Goal: Task Accomplishment & Management: Manage account settings

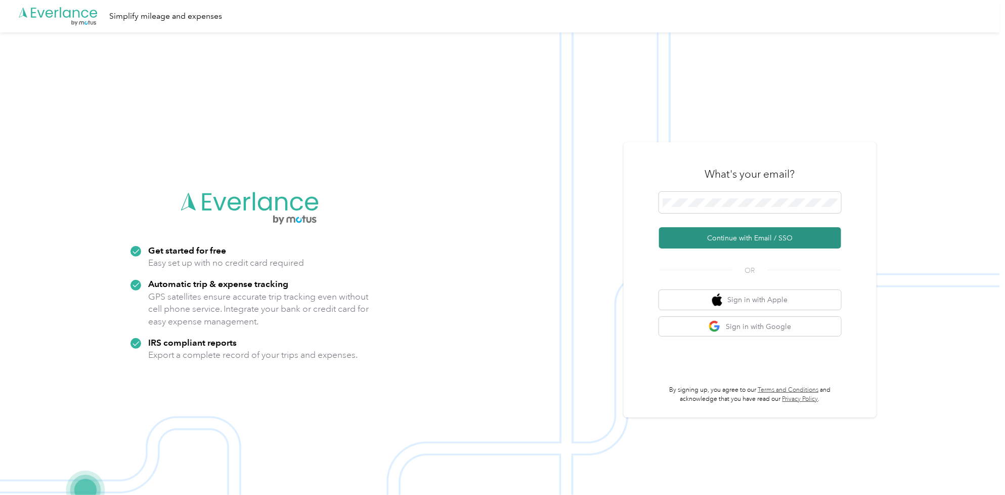
click at [750, 246] on button "Continue with Email / SSO" at bounding box center [750, 237] width 182 height 21
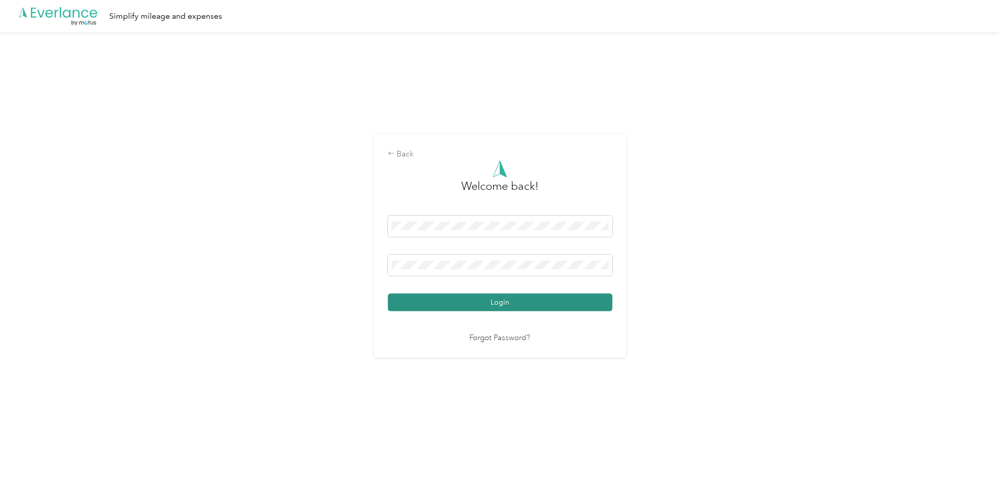
click at [507, 293] on button "Login" at bounding box center [500, 302] width 225 height 18
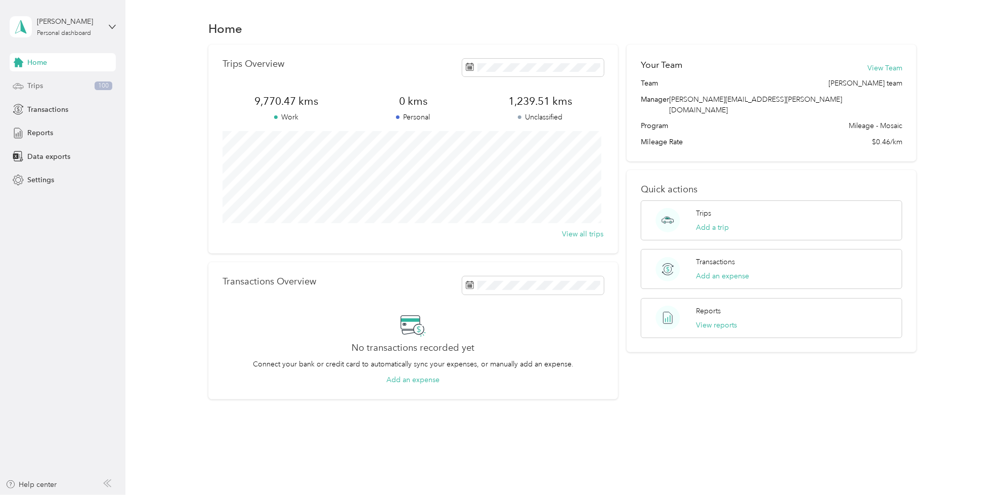
click at [45, 86] on div "Trips 100" at bounding box center [63, 86] width 106 height 18
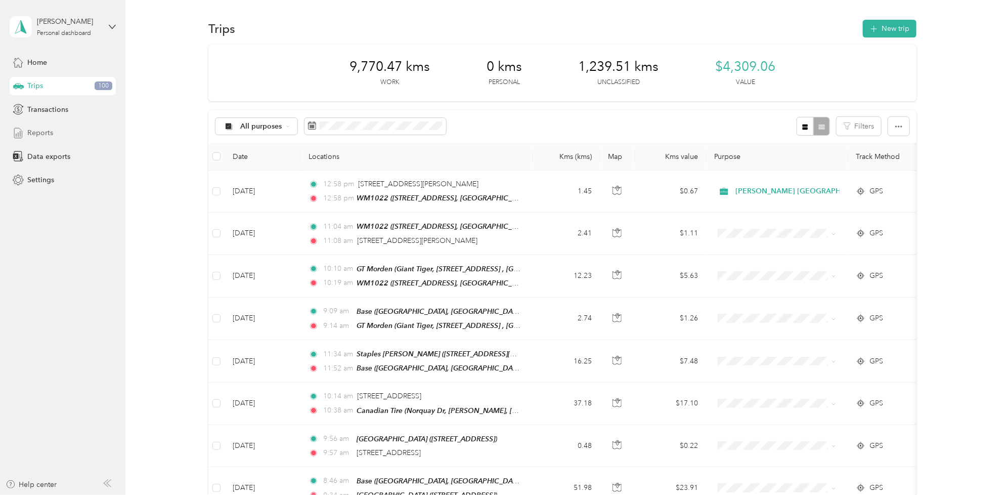
click at [38, 125] on div "Reports" at bounding box center [63, 133] width 106 height 18
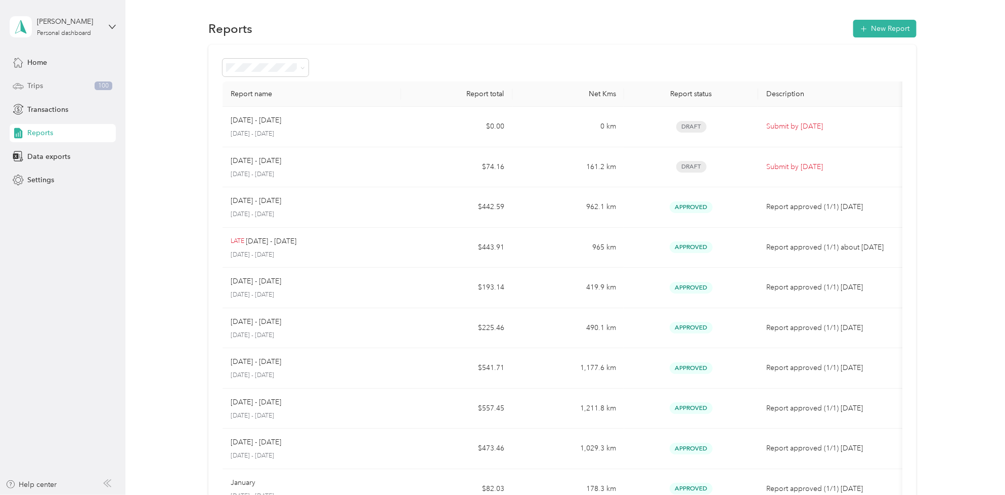
click at [40, 90] on span "Trips" at bounding box center [35, 85] width 16 height 11
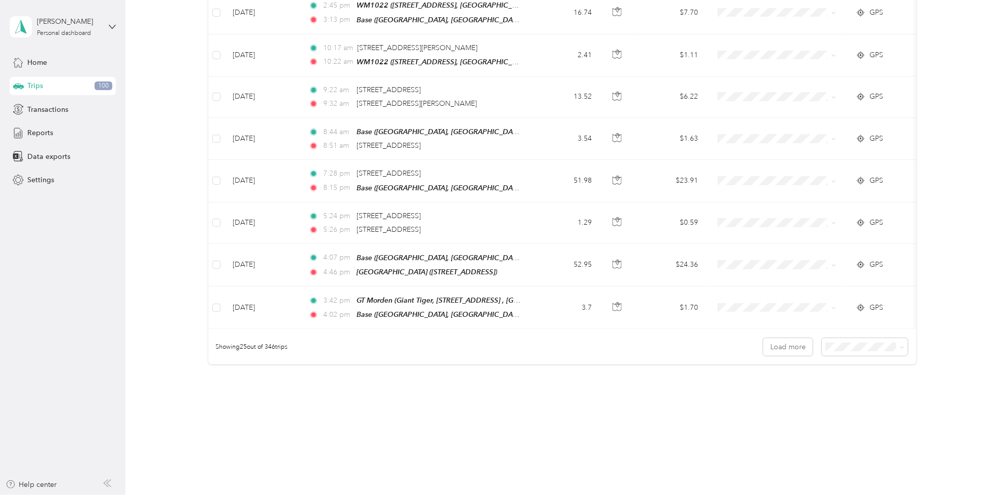
scroll to position [903, 0]
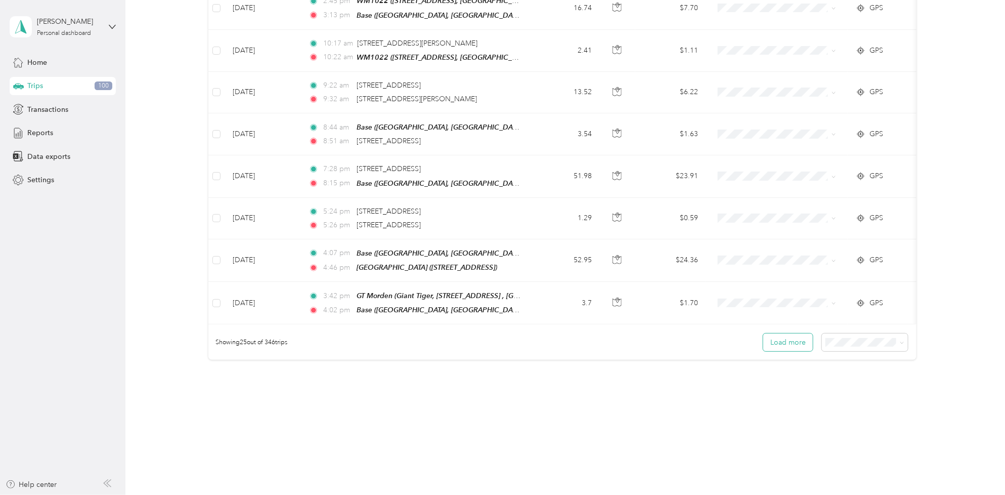
click at [785, 342] on button "Load more" at bounding box center [788, 342] width 50 height 18
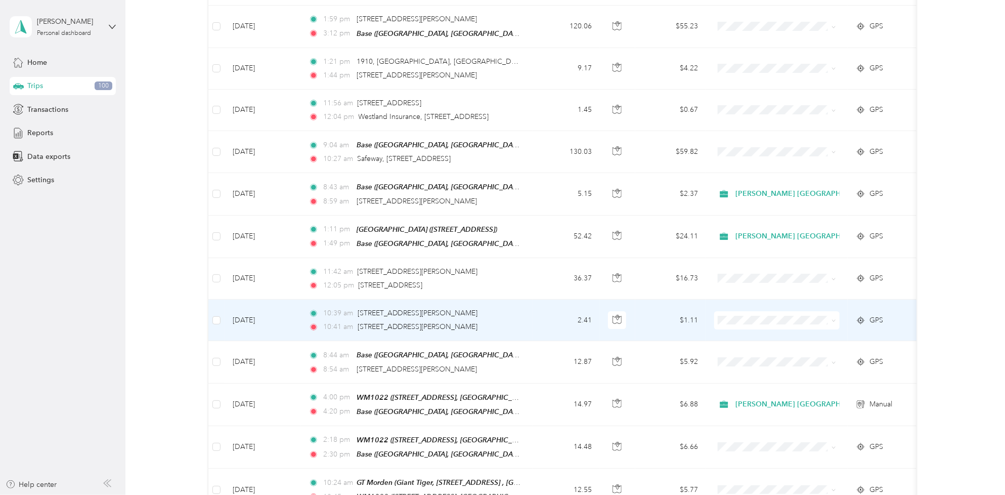
scroll to position [1946, 0]
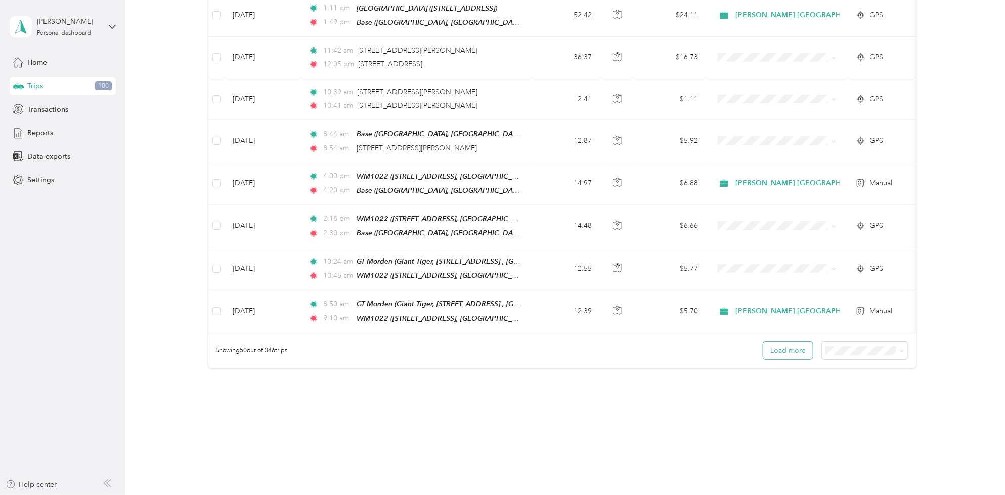
click at [786, 341] on button "Load more" at bounding box center [788, 350] width 50 height 18
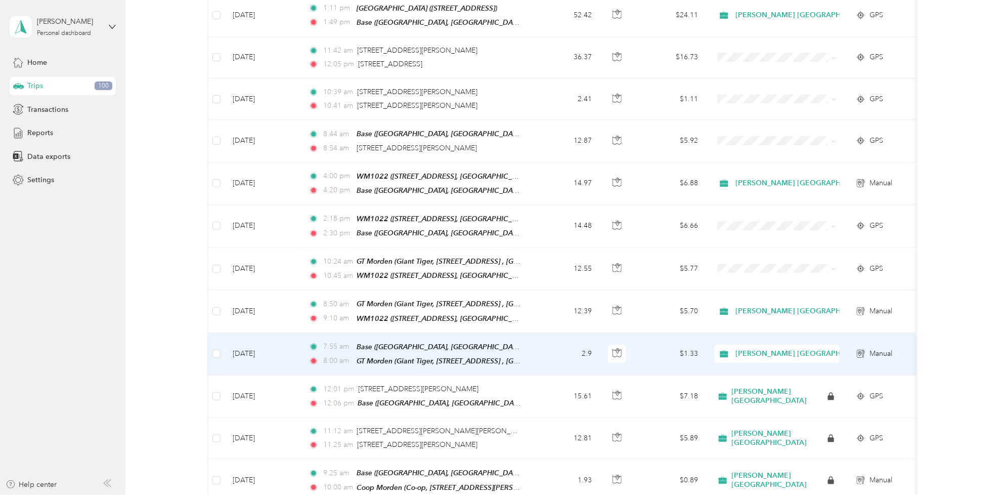
click at [247, 333] on td "[DATE]" at bounding box center [263, 354] width 76 height 42
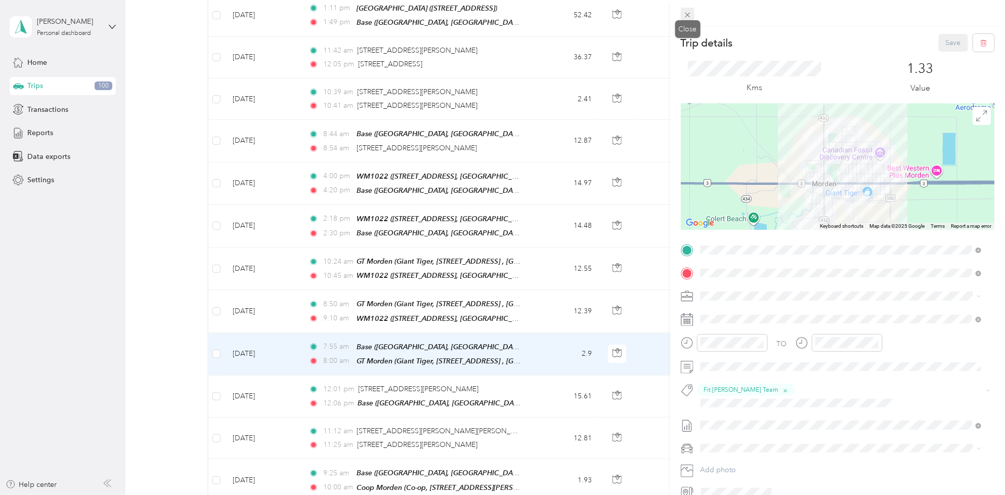
click at [692, 13] on span at bounding box center [688, 15] width 14 height 14
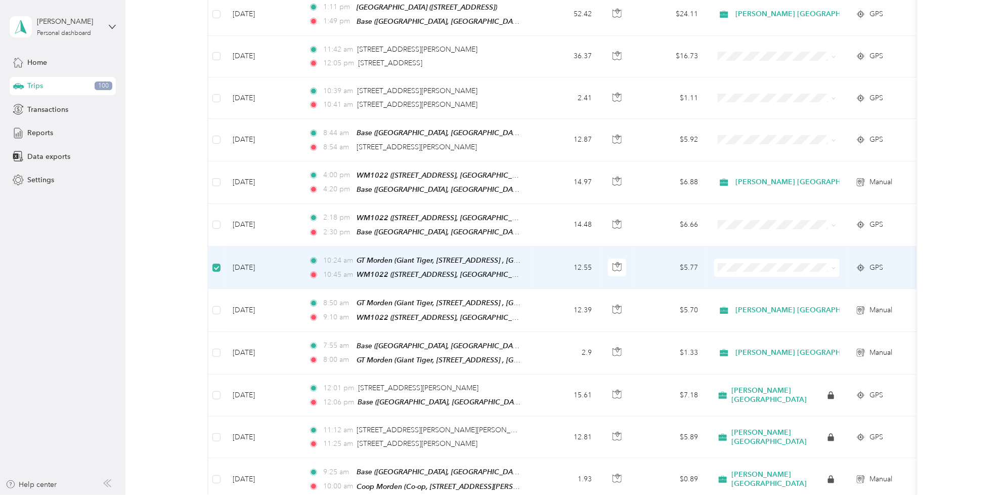
scroll to position [1945, 0]
click at [275, 247] on td "[DATE]" at bounding box center [263, 268] width 76 height 42
click at [244, 252] on td "[DATE]" at bounding box center [263, 268] width 76 height 42
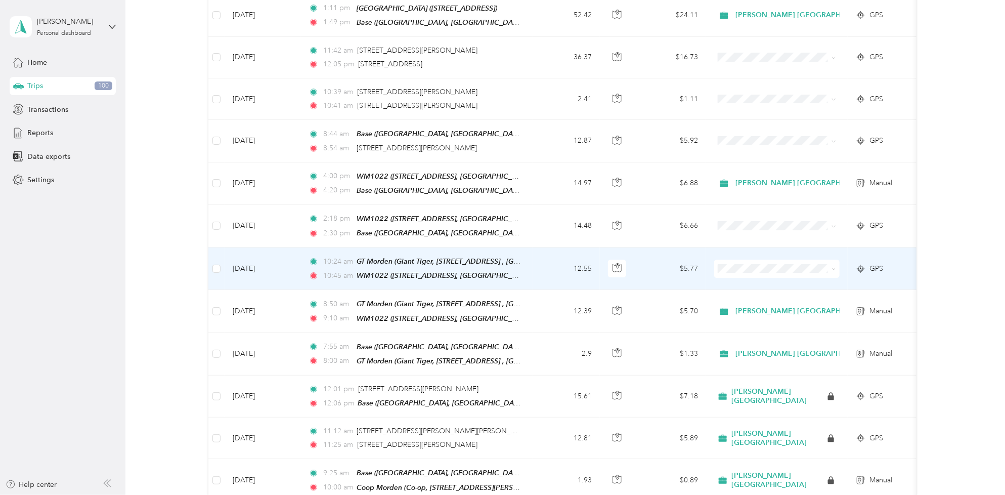
click at [257, 247] on td "[DATE]" at bounding box center [263, 268] width 76 height 42
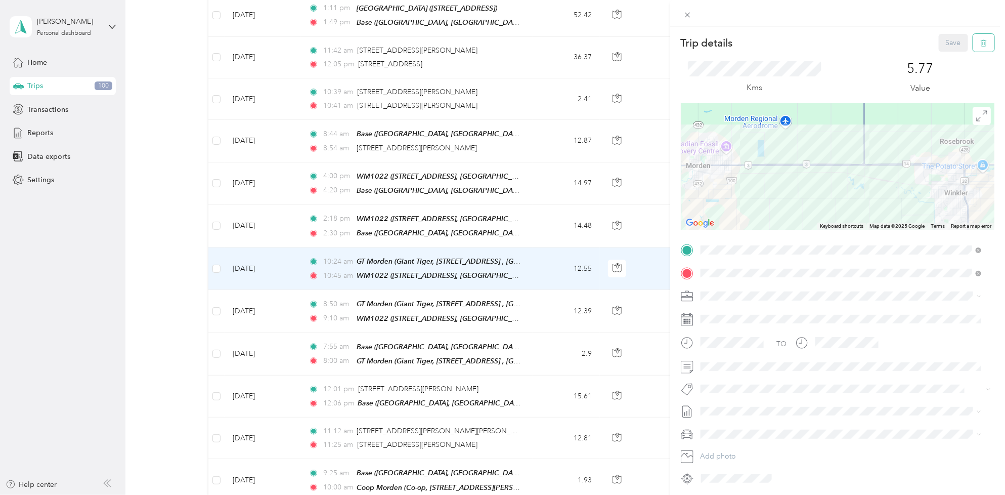
click at [979, 43] on button "button" at bounding box center [983, 43] width 21 height 18
click at [944, 52] on button "Yes" at bounding box center [945, 55] width 20 height 16
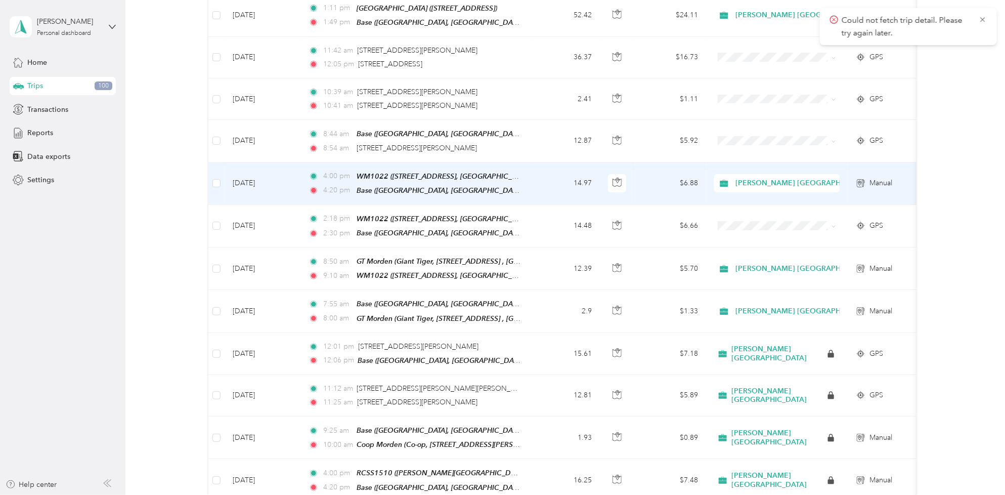
click at [259, 162] on td "[DATE]" at bounding box center [263, 183] width 76 height 42
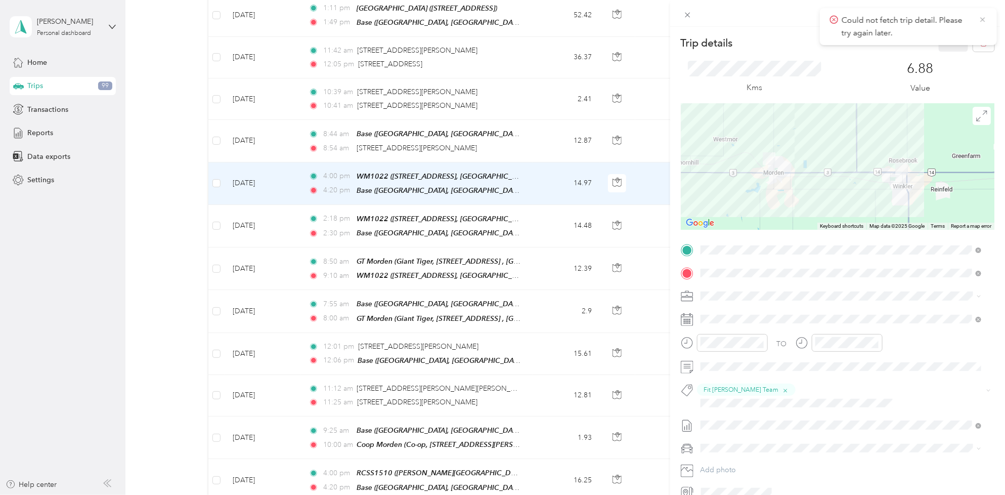
click at [985, 21] on icon at bounding box center [983, 19] width 8 height 9
click at [691, 13] on icon at bounding box center [687, 15] width 9 height 9
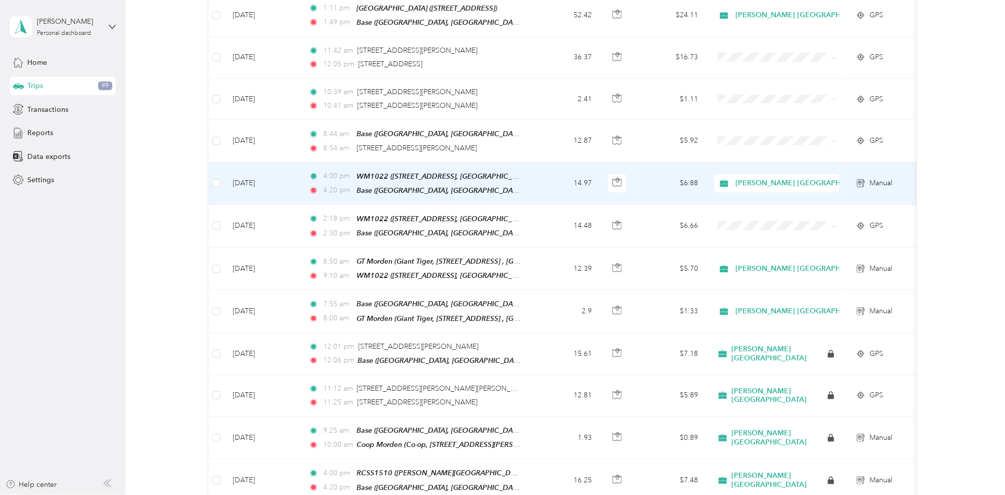
click at [248, 162] on td "[DATE]" at bounding box center [263, 183] width 76 height 42
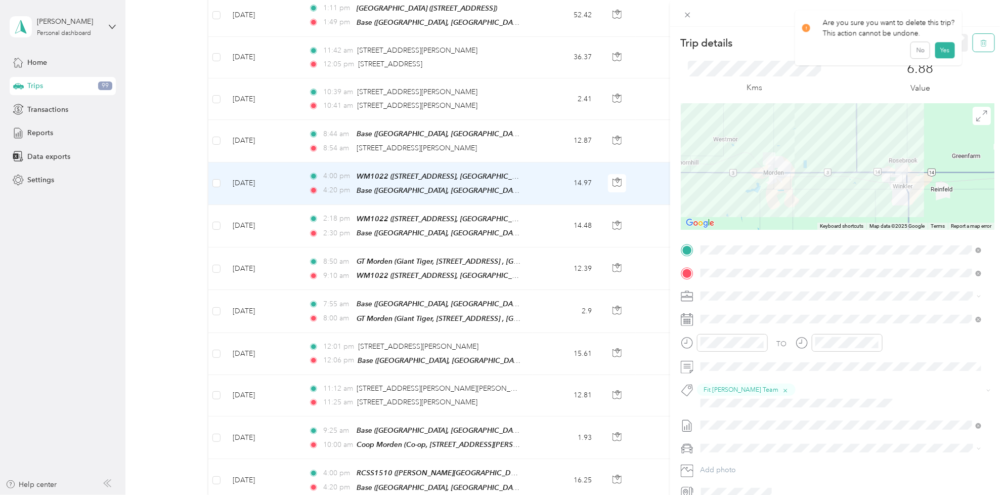
click at [980, 46] on icon "button" at bounding box center [983, 42] width 7 height 7
click at [942, 55] on button "Yes" at bounding box center [945, 55] width 20 height 16
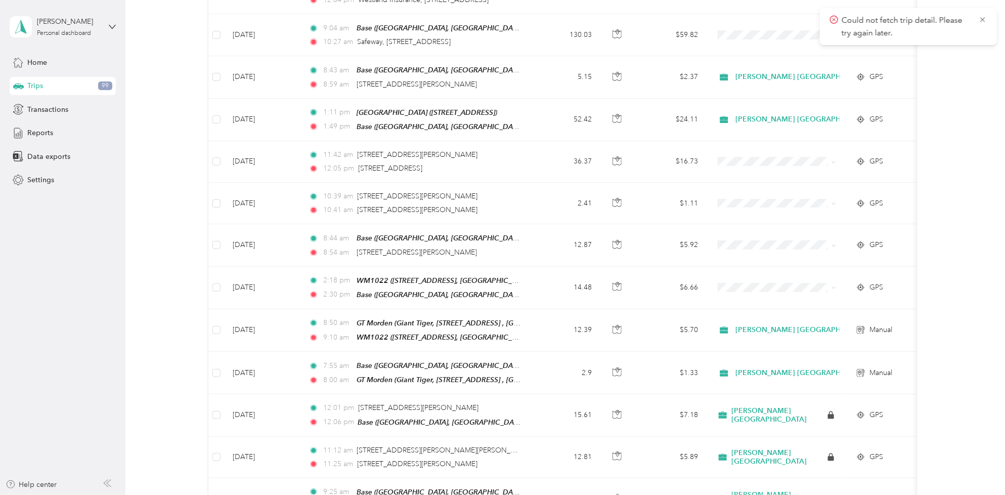
scroll to position [1819, 0]
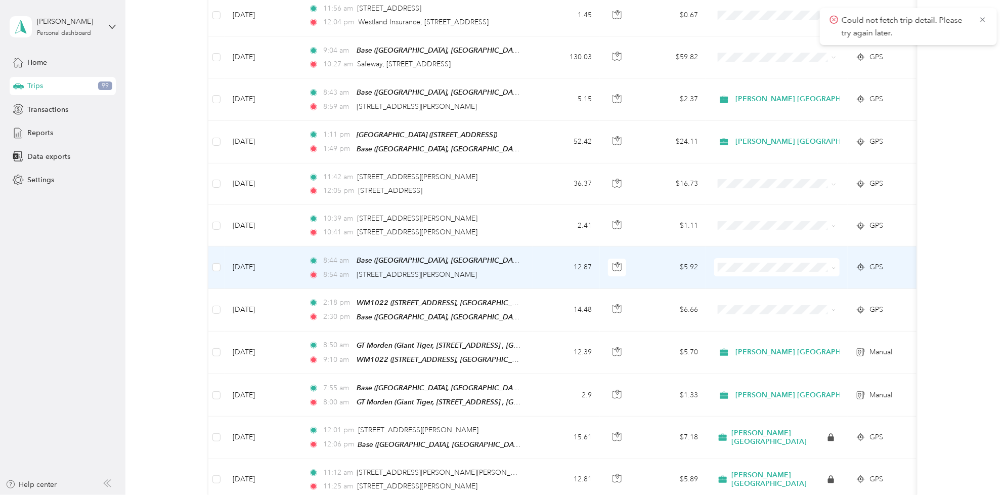
click at [249, 246] on td "[DATE]" at bounding box center [263, 267] width 76 height 42
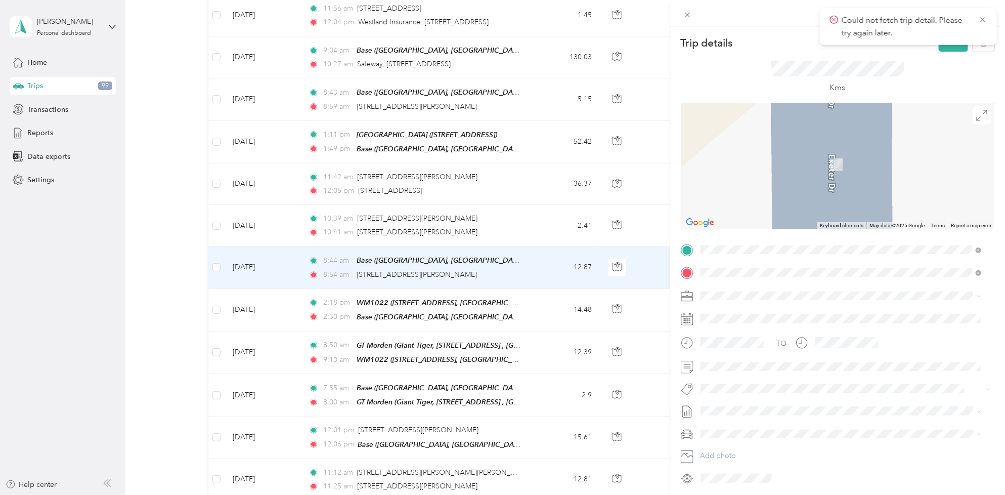
click at [835, 319] on div "[STREET_ADDRESS]" at bounding box center [844, 318] width 249 height 21
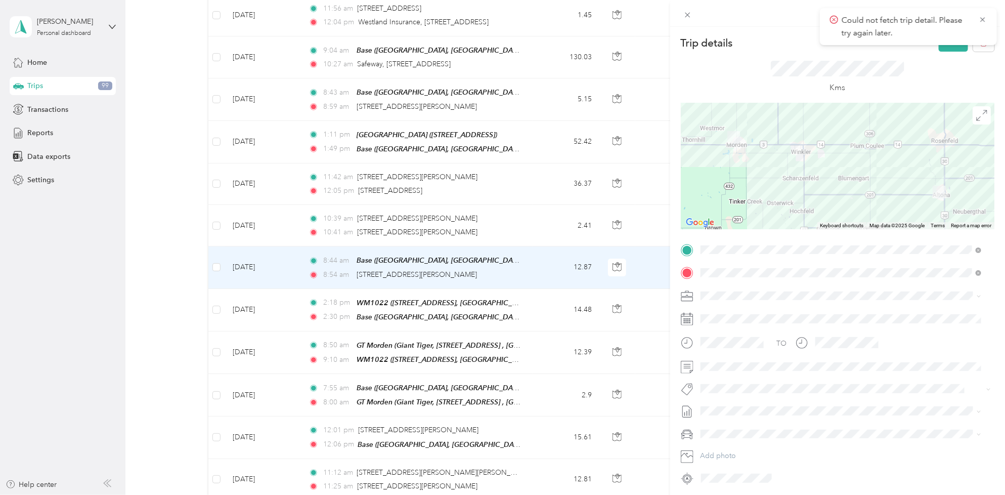
click at [736, 409] on li "Fit [PERSON_NAME] Team" at bounding box center [841, 407] width 288 height 20
click at [745, 443] on span "[DATE] - [DATE]" at bounding box center [726, 440] width 51 height 11
click at [729, 312] on span "[PERSON_NAME] [GEOGRAPHIC_DATA]" at bounding box center [769, 313] width 131 height 9
click at [948, 50] on button "Save" at bounding box center [953, 43] width 29 height 18
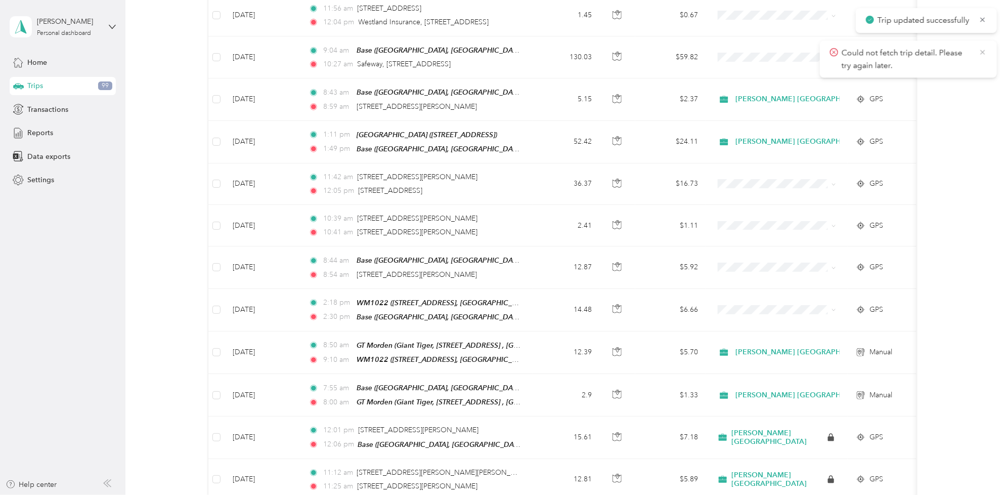
click at [986, 52] on icon at bounding box center [983, 52] width 8 height 9
click at [982, 18] on icon at bounding box center [983, 19] width 8 height 9
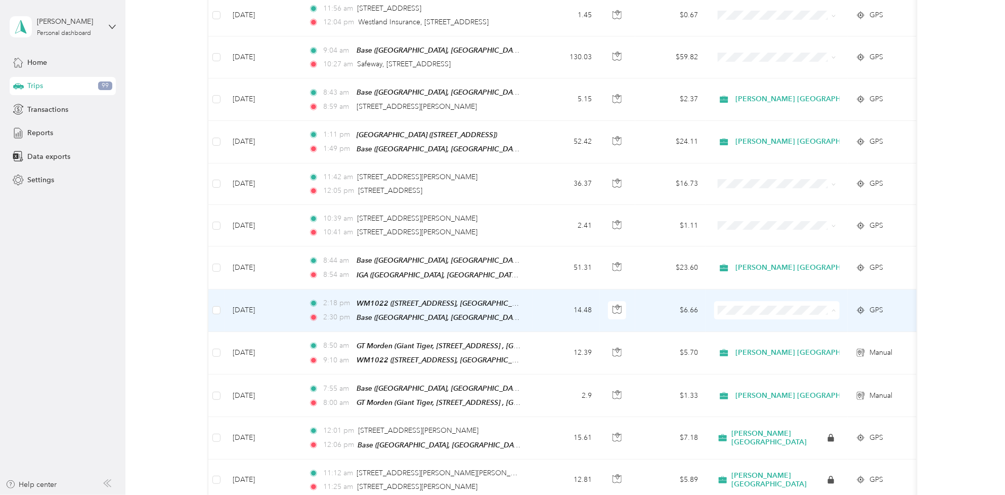
click at [780, 307] on span "[PERSON_NAME] [GEOGRAPHIC_DATA]" at bounding box center [807, 309] width 137 height 11
click at [266, 289] on td "[DATE]" at bounding box center [263, 310] width 76 height 42
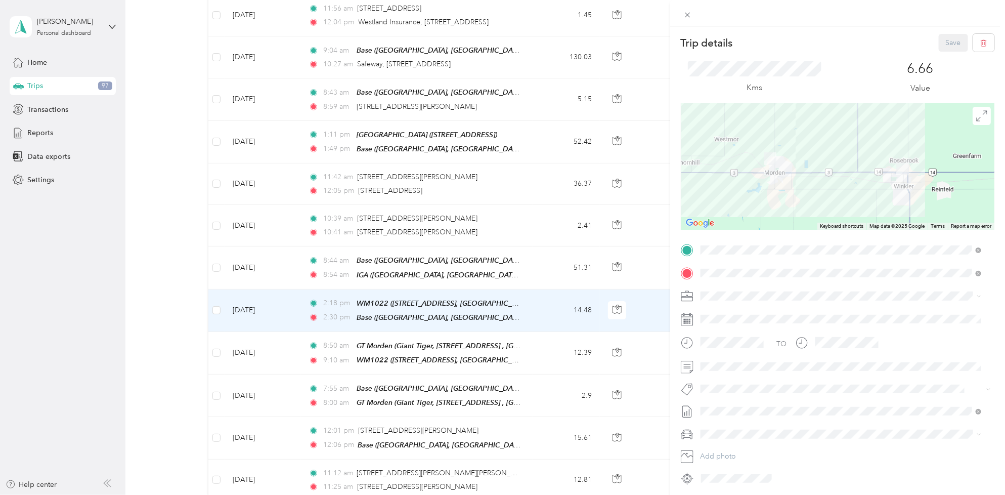
click at [764, 443] on span "Wt Walmart Signage" at bounding box center [740, 446] width 59 height 9
click at [946, 48] on button "Save" at bounding box center [953, 43] width 29 height 18
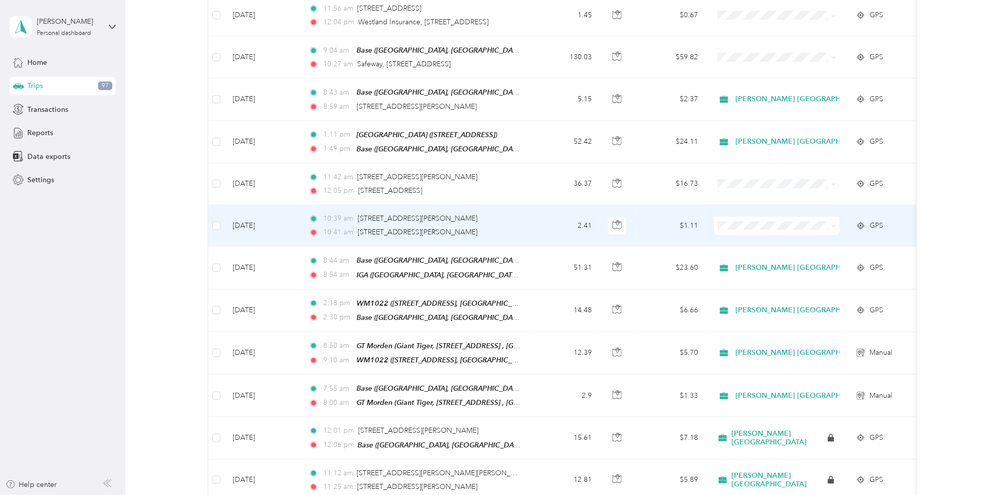
click at [253, 206] on td "[DATE]" at bounding box center [263, 225] width 76 height 41
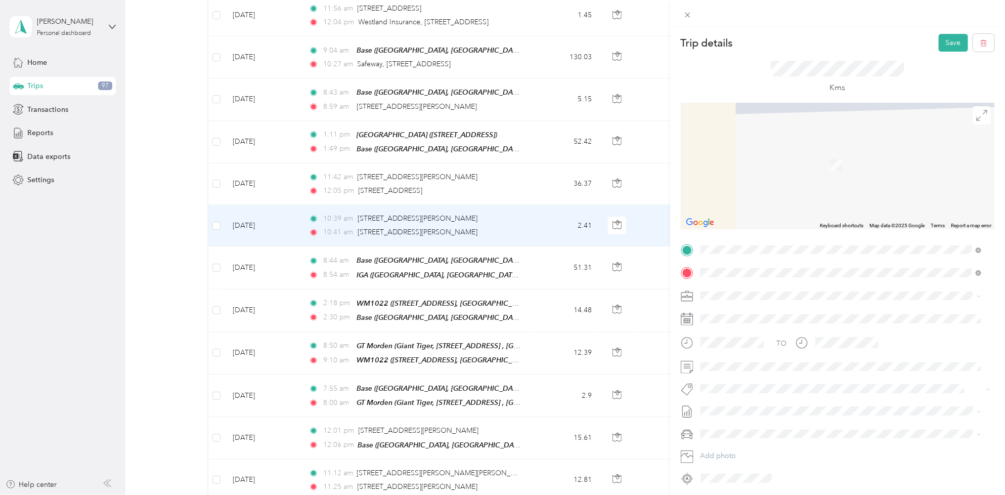
click at [760, 291] on div "[STREET_ADDRESS]" at bounding box center [844, 295] width 249 height 21
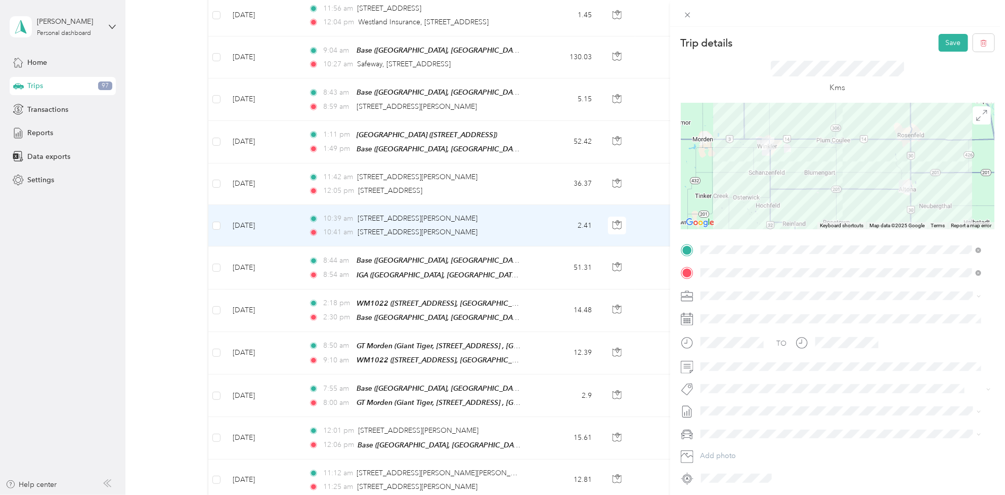
click at [729, 312] on span "[PERSON_NAME] [GEOGRAPHIC_DATA]" at bounding box center [769, 313] width 131 height 9
click at [743, 345] on span "Fit [PERSON_NAME] Team" at bounding box center [748, 343] width 75 height 9
click at [731, 446] on span "[DATE] - [DATE]" at bounding box center [726, 446] width 51 height 11
click at [982, 276] on span at bounding box center [845, 273] width 297 height 16
click at [982, 272] on span at bounding box center [845, 273] width 297 height 16
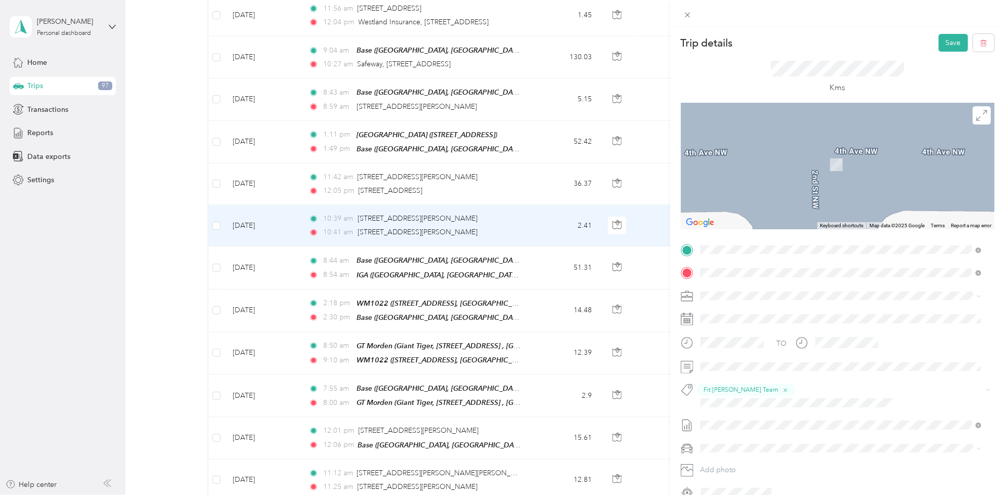
click at [784, 355] on div "Coop Altona" at bounding box center [752, 355] width 64 height 9
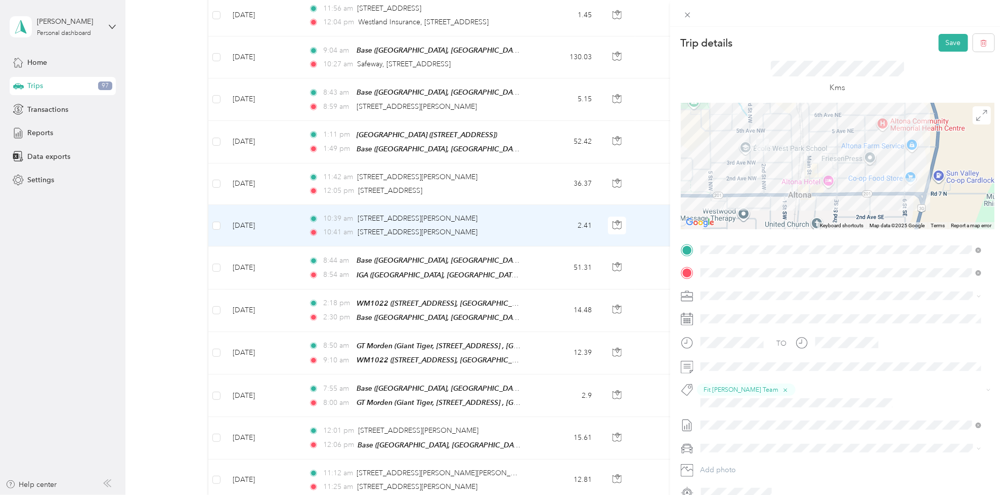
click at [765, 196] on div at bounding box center [838, 166] width 314 height 126
click at [760, 195] on div at bounding box center [838, 166] width 314 height 126
click at [944, 43] on button "Save" at bounding box center [953, 43] width 29 height 18
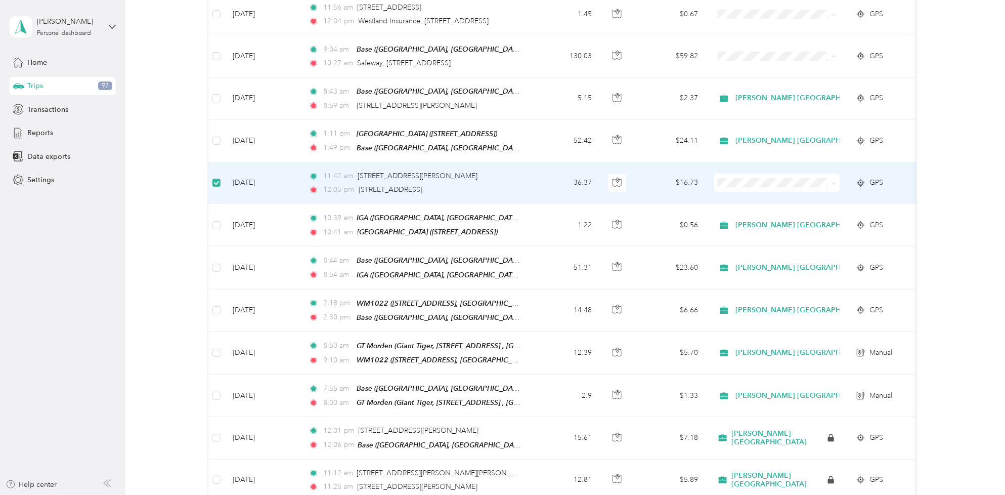
scroll to position [1818, 0]
click at [242, 163] on td "[DATE]" at bounding box center [263, 183] width 76 height 41
click at [257, 172] on td "[DATE]" at bounding box center [263, 183] width 76 height 41
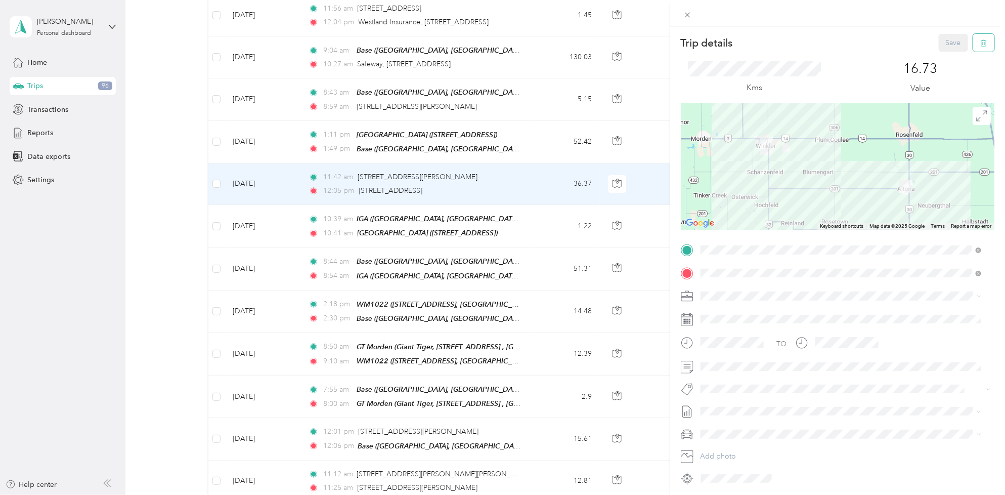
click at [980, 41] on icon "button" at bounding box center [983, 42] width 7 height 7
click at [947, 56] on button "Yes" at bounding box center [945, 55] width 20 height 16
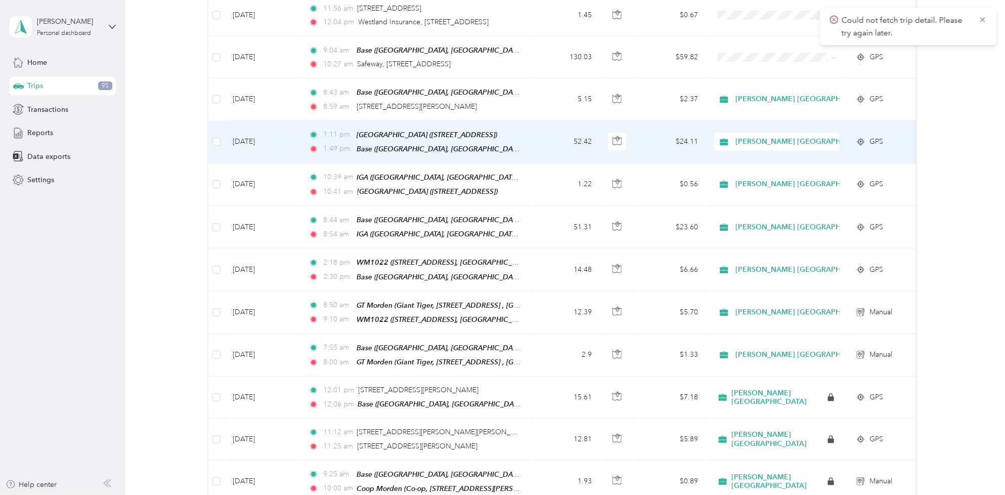
click at [253, 121] on td "[DATE]" at bounding box center [263, 142] width 76 height 42
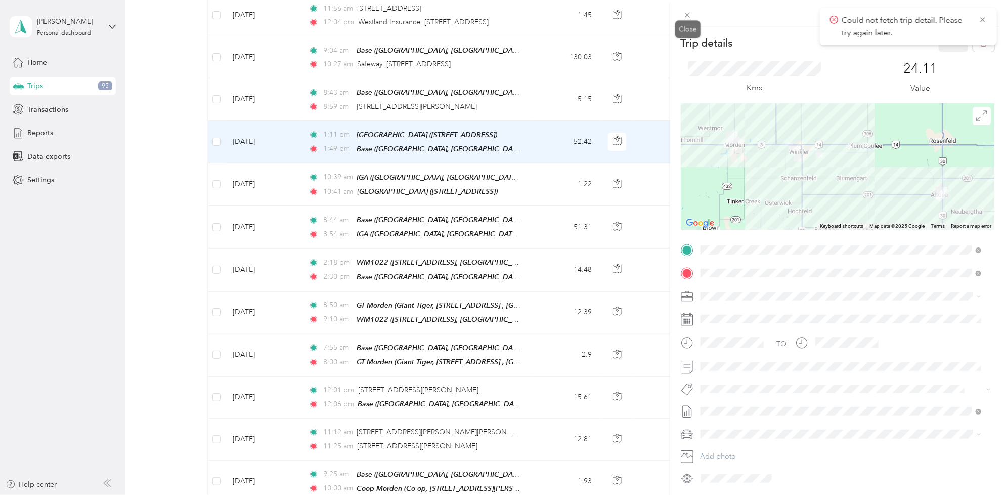
click at [683, 17] on span at bounding box center [688, 15] width 14 height 14
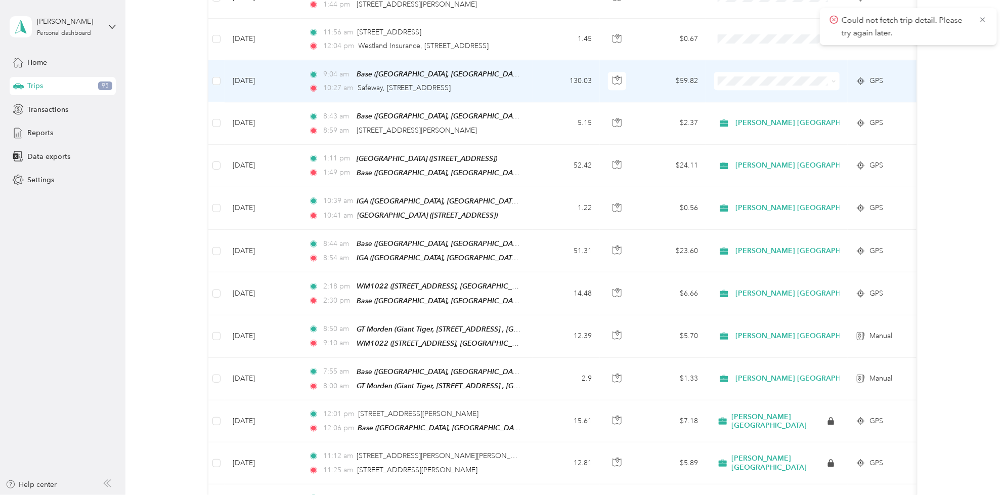
scroll to position [1693, 0]
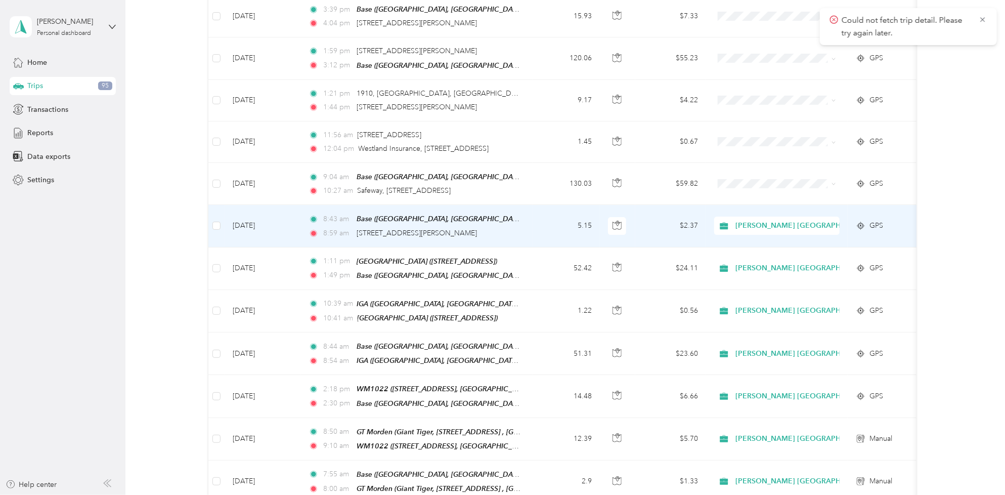
click at [248, 205] on td "[DATE]" at bounding box center [263, 226] width 76 height 42
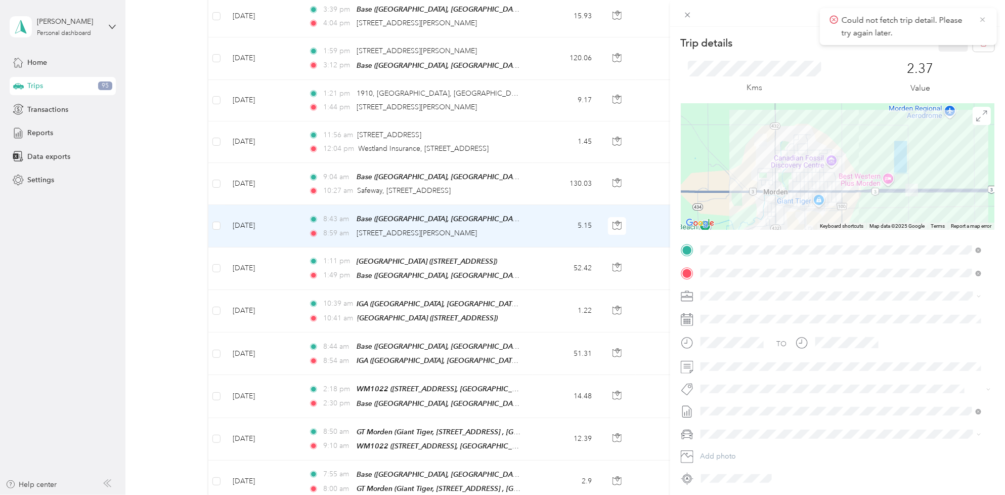
click at [982, 21] on icon at bounding box center [983, 19] width 8 height 9
click at [980, 43] on icon "button" at bounding box center [983, 42] width 7 height 7
click at [920, 56] on button "No" at bounding box center [920, 55] width 19 height 16
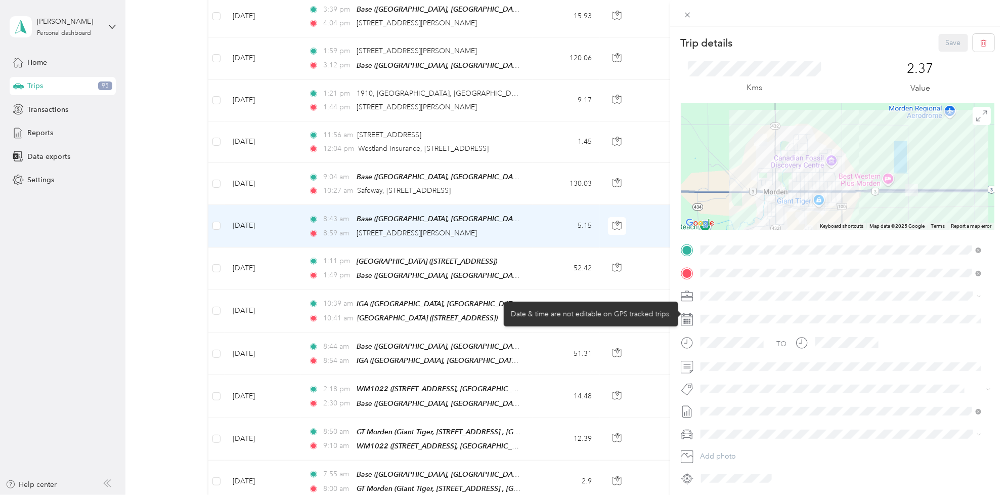
click at [722, 324] on div at bounding box center [845, 319] width 297 height 16
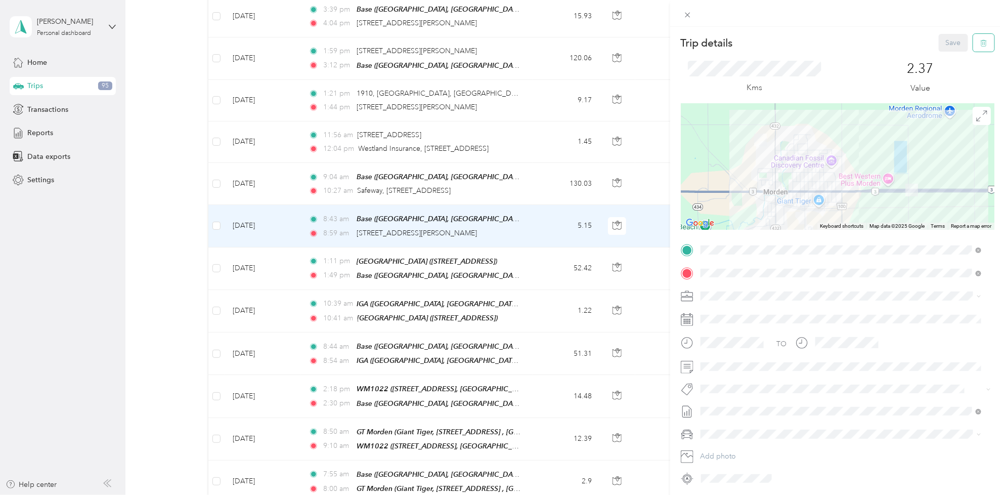
click at [980, 44] on button "button" at bounding box center [983, 43] width 21 height 18
click at [941, 54] on button "Yes" at bounding box center [945, 55] width 20 height 16
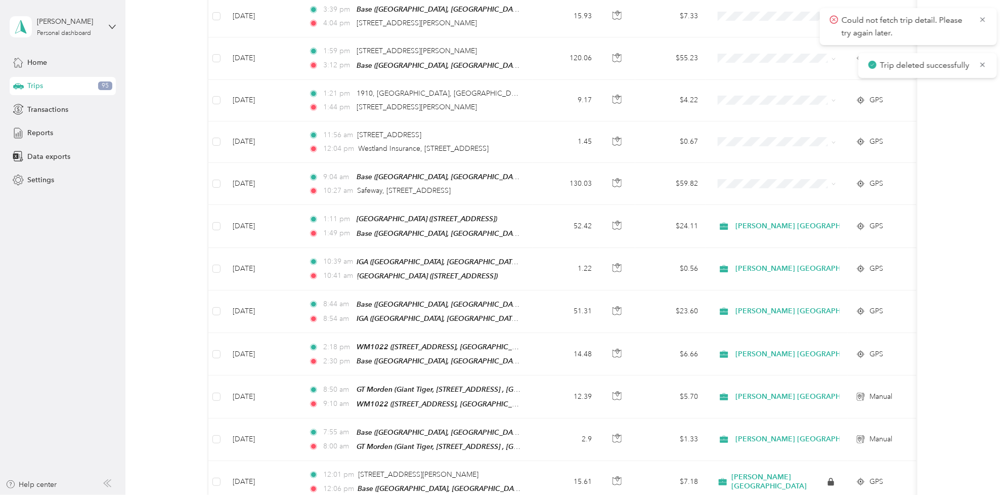
click at [974, 57] on div "Trip deleted successfully" at bounding box center [927, 65] width 139 height 25
click at [982, 64] on icon at bounding box center [983, 64] width 8 height 9
click at [984, 20] on icon at bounding box center [983, 19] width 8 height 9
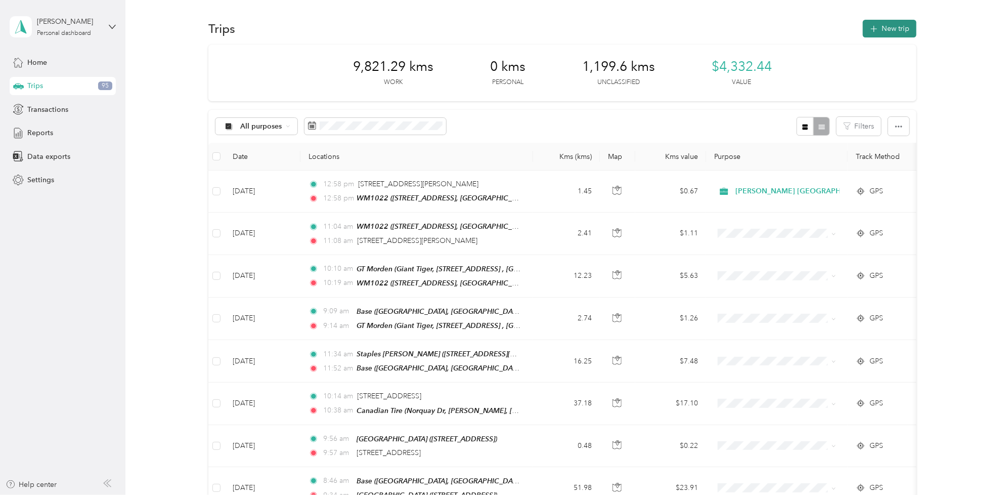
click at [876, 28] on icon "button" at bounding box center [874, 29] width 12 height 12
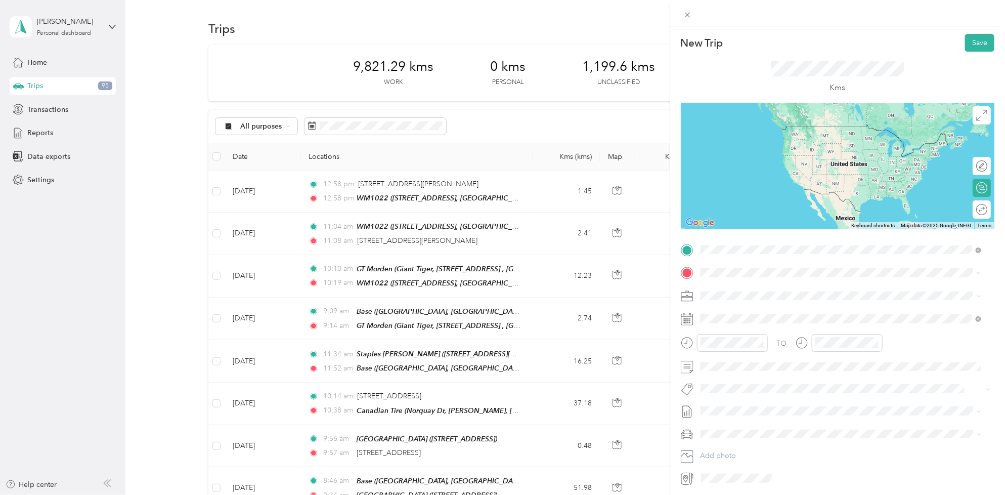
click at [736, 289] on div "Base" at bounding box center [752, 289] width 64 height 9
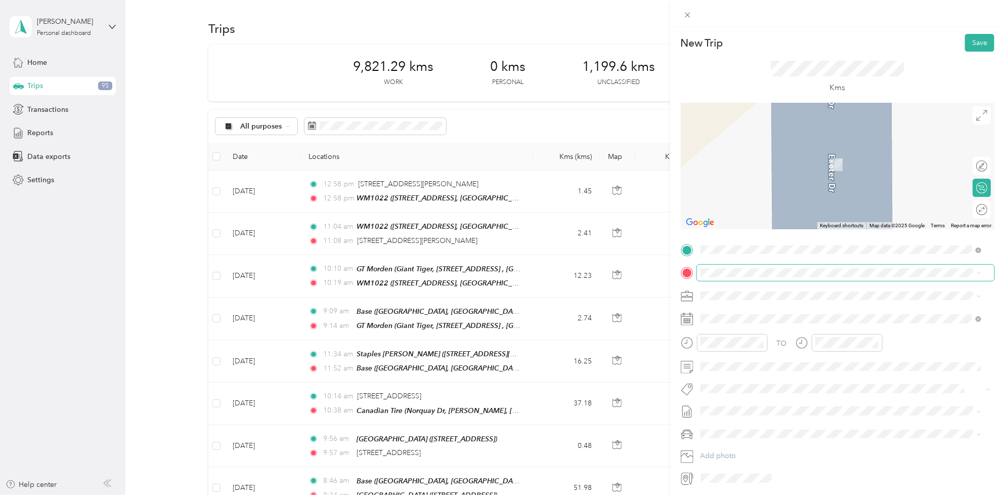
click at [727, 277] on span at bounding box center [845, 273] width 297 height 16
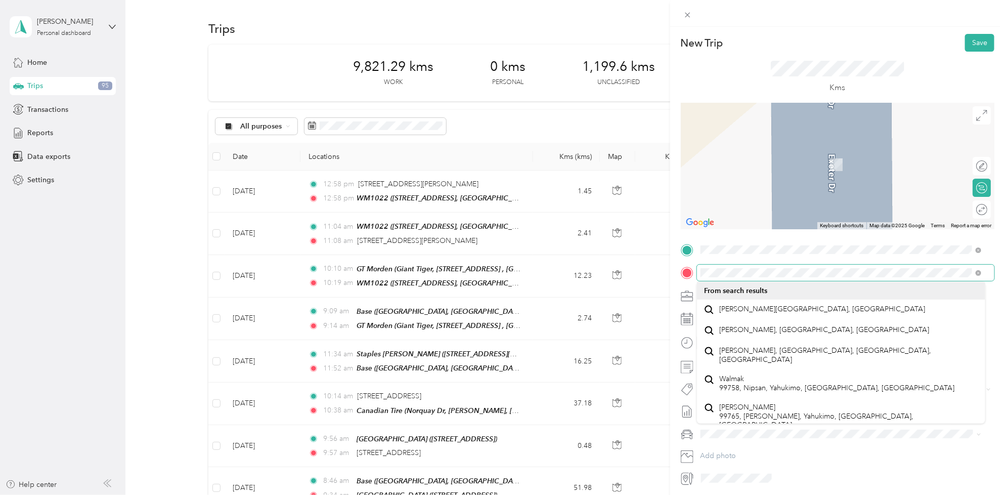
click at [685, 269] on div at bounding box center [838, 273] width 314 height 16
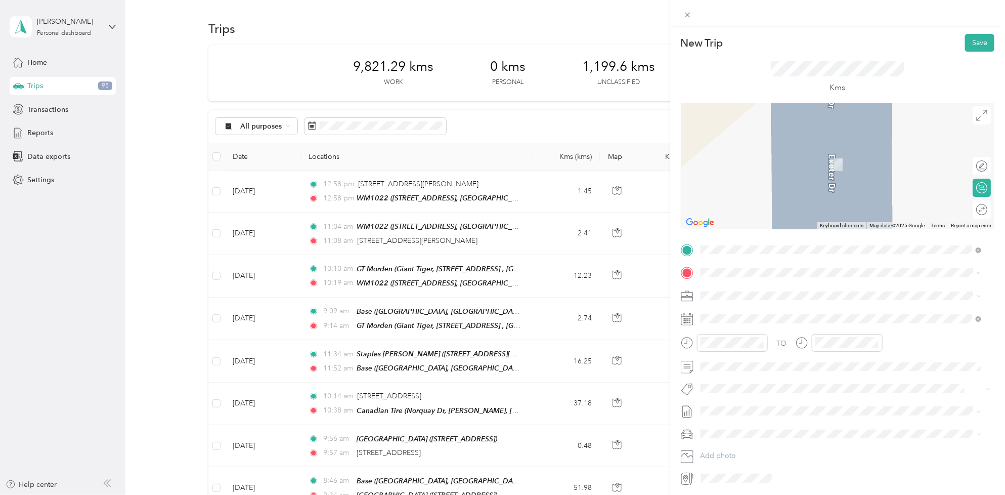
click at [739, 318] on div "WM1022 1000 Navigator Rd, Plum Coulee, [GEOGRAPHIC_DATA], [GEOGRAPHIC_DATA], [G…" at bounding box center [849, 320] width 258 height 32
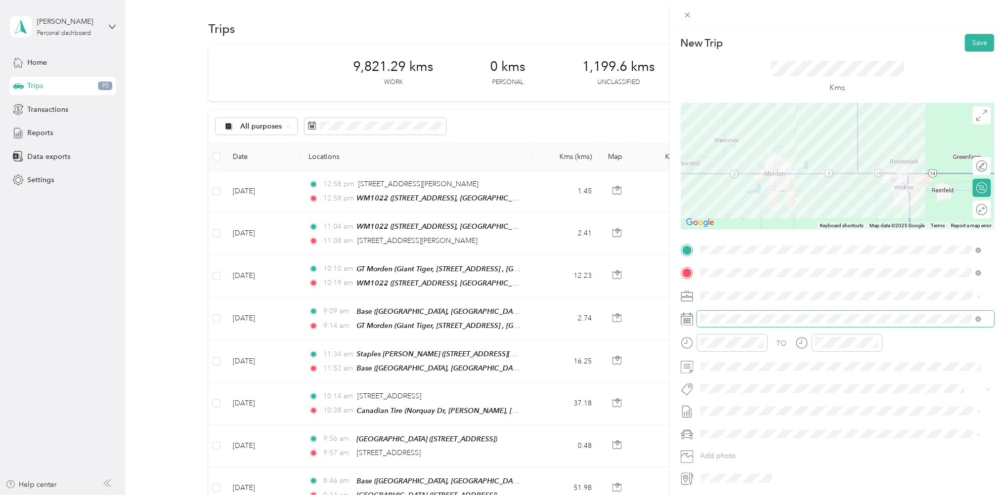
click at [745, 325] on span at bounding box center [845, 319] width 297 height 16
click at [743, 313] on span at bounding box center [845, 319] width 297 height 16
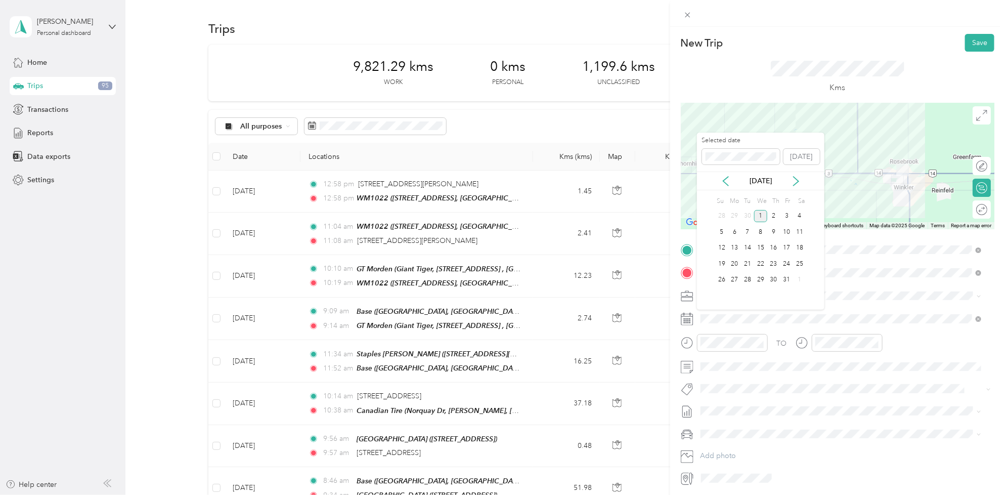
click at [724, 175] on div "[DATE]" at bounding box center [760, 180] width 127 height 19
click at [725, 180] on icon at bounding box center [725, 181] width 5 height 9
click at [777, 216] on div "4" at bounding box center [773, 216] width 13 height 13
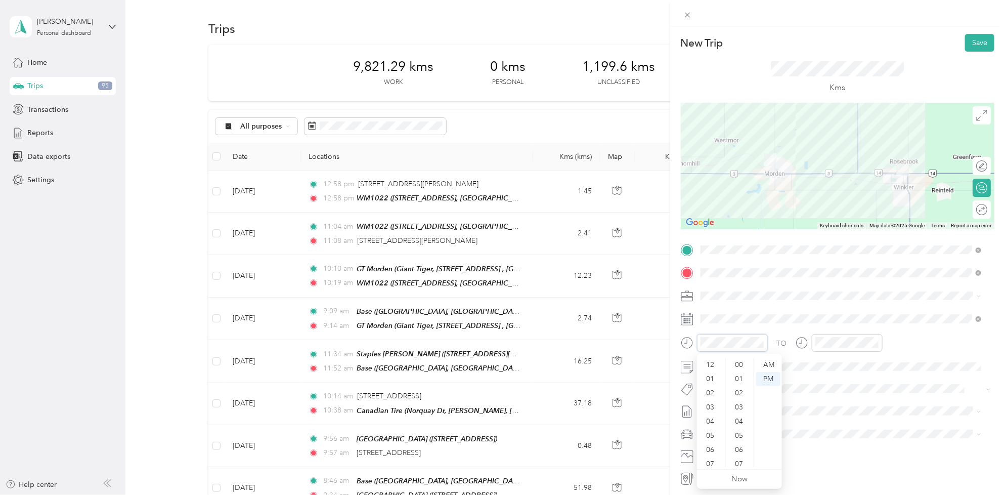
scroll to position [61, 0]
click at [717, 404] on div "07" at bounding box center [711, 403] width 24 height 14
click at [711, 398] on div "07" at bounding box center [711, 403] width 24 height 14
click at [736, 367] on div "00" at bounding box center [740, 365] width 24 height 14
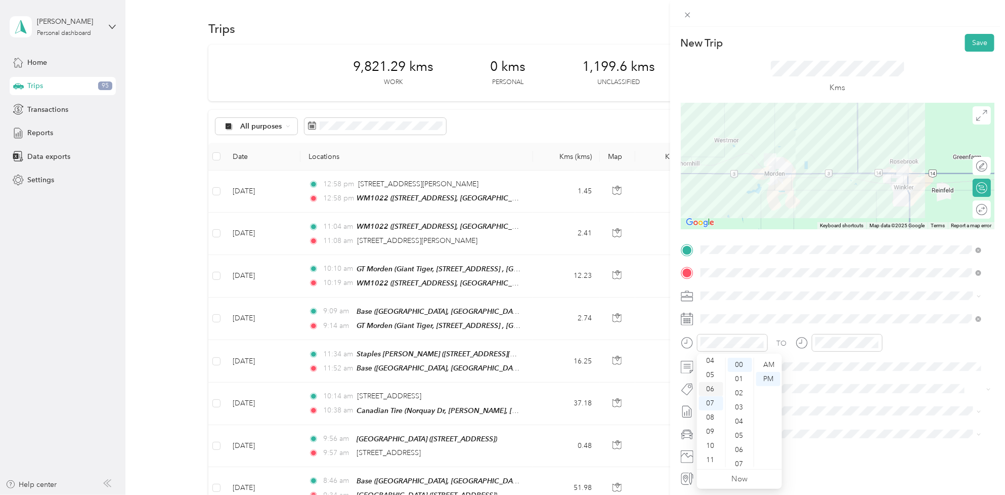
click at [712, 388] on div "06" at bounding box center [711, 389] width 24 height 14
click at [741, 424] on div "40" at bounding box center [740, 425] width 24 height 14
click at [766, 364] on div "AM" at bounding box center [768, 365] width 24 height 14
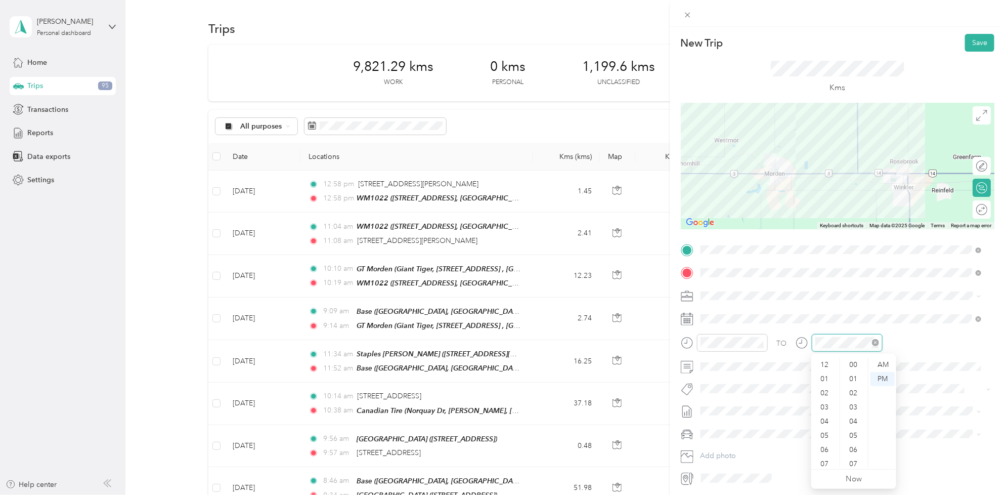
scroll to position [61, 0]
click at [827, 403] on div "07" at bounding box center [825, 403] width 24 height 14
click at [852, 365] on div "00" at bounding box center [854, 365] width 24 height 14
click at [886, 363] on div "AM" at bounding box center [882, 365] width 24 height 14
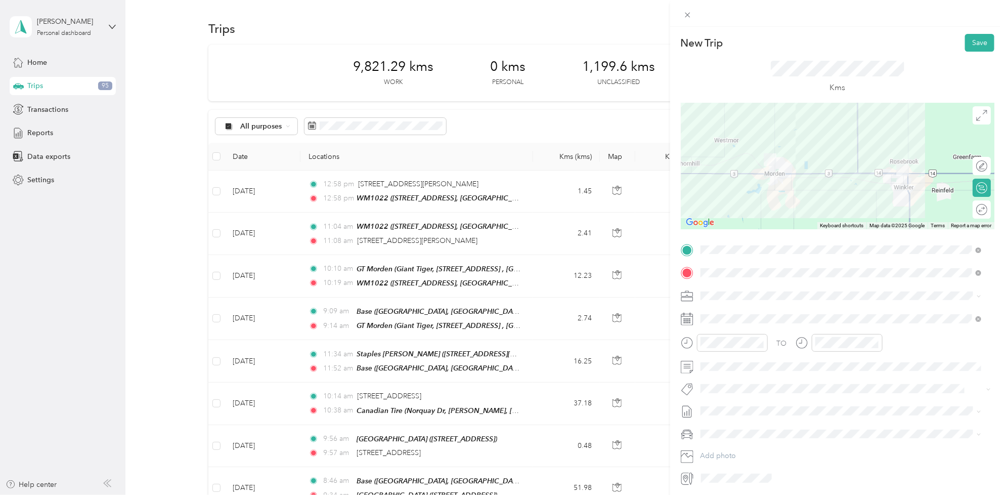
click at [754, 323] on button "Fit P&g Team" at bounding box center [730, 324] width 52 height 13
click at [725, 448] on li "[DATE] - [DATE] Draft" at bounding box center [841, 446] width 288 height 16
click at [969, 42] on button "Save" at bounding box center [979, 43] width 29 height 18
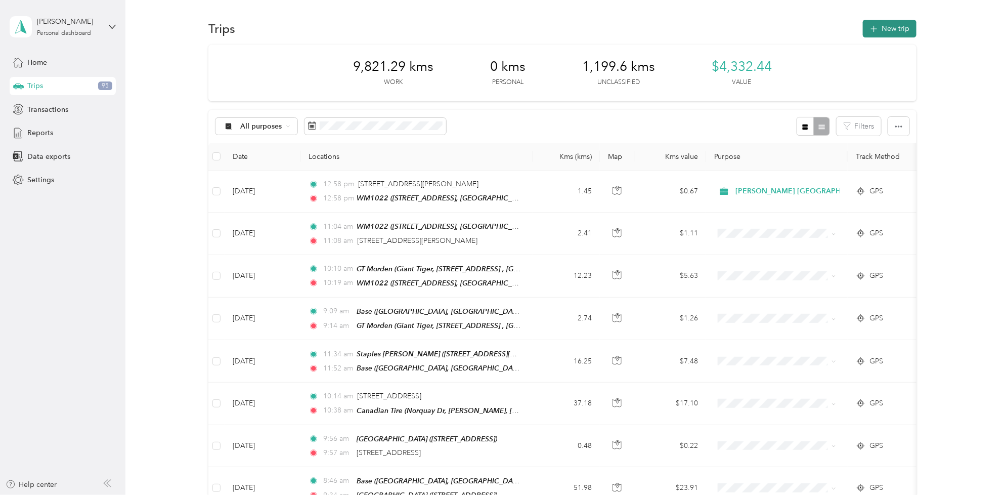
click at [895, 25] on button "New trip" at bounding box center [890, 29] width 54 height 18
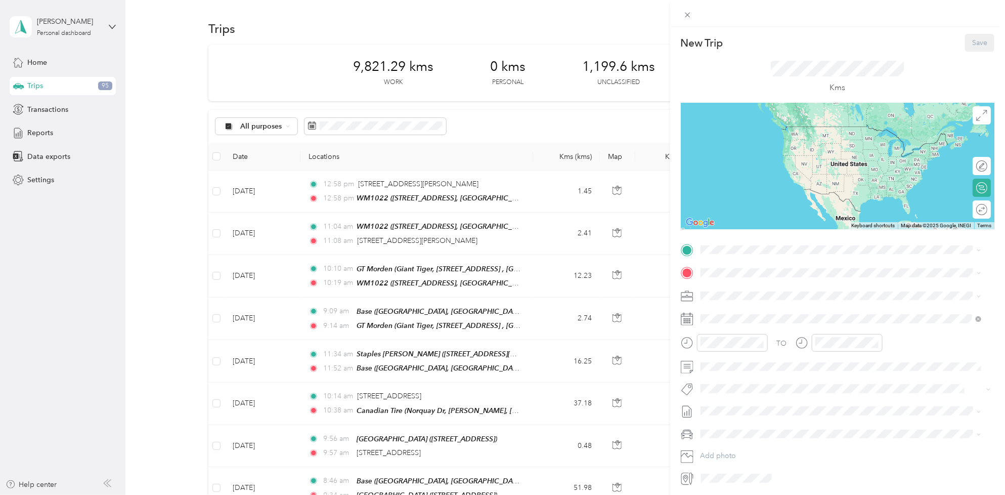
click at [728, 258] on div "TO Add photo" at bounding box center [838, 364] width 314 height 244
click at [728, 255] on span at bounding box center [845, 250] width 297 height 16
click at [717, 307] on div "WM1022 1000 Navigator Rd, Plum Coulee, [GEOGRAPHIC_DATA], [GEOGRAPHIC_DATA], [G…" at bounding box center [841, 300] width 274 height 35
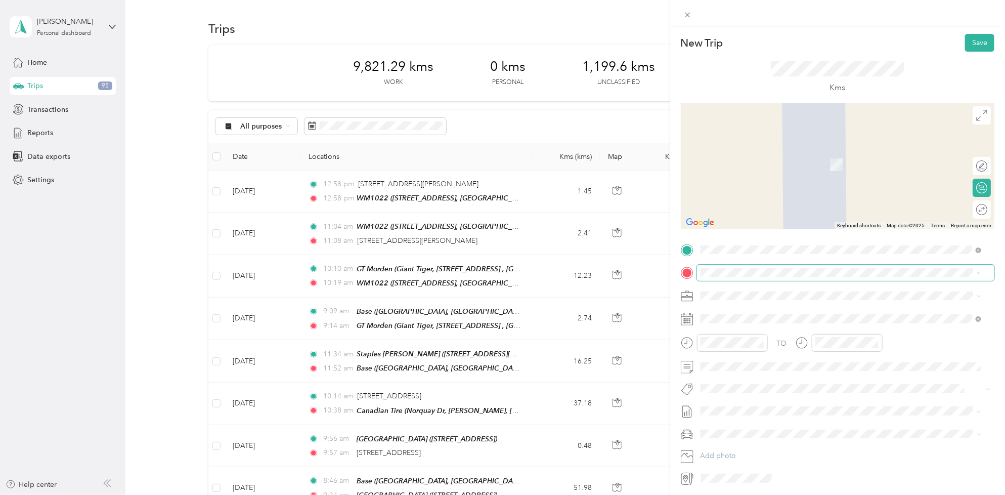
click at [732, 267] on span at bounding box center [845, 273] width 297 height 16
click at [754, 319] on div "RCSS1510 [PERSON_NAME][STREET_ADDRESS][PERSON_NAME]" at bounding box center [808, 318] width 177 height 21
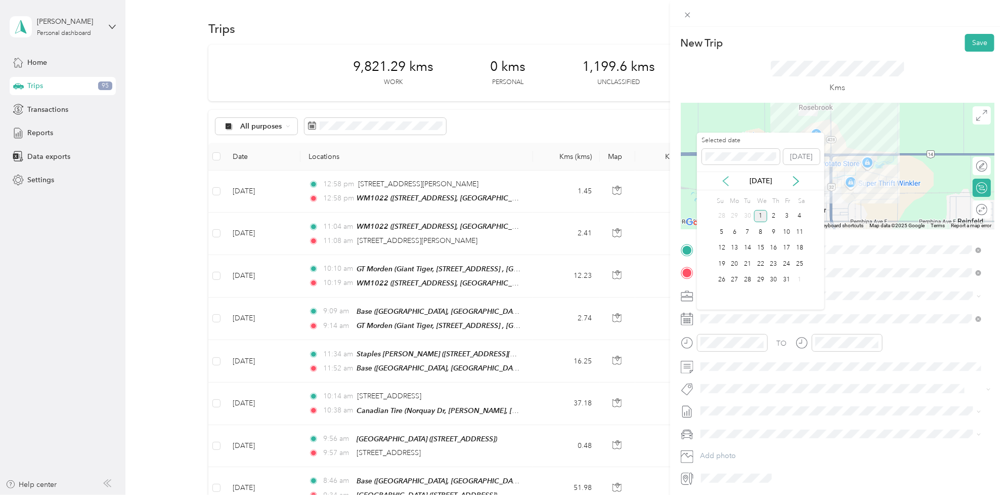
click at [727, 181] on icon at bounding box center [726, 181] width 10 height 10
click at [773, 216] on div "4" at bounding box center [773, 216] width 13 height 13
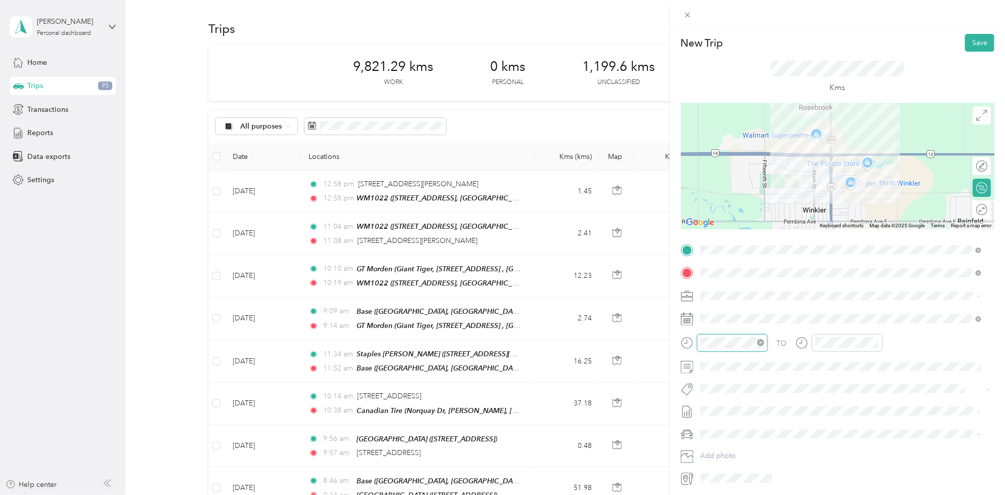
scroll to position [127, 0]
click at [715, 445] on div "10" at bounding box center [711, 446] width 24 height 14
click at [743, 377] on div "10" at bounding box center [740, 379] width 24 height 14
click at [769, 367] on div "AM" at bounding box center [768, 365] width 24 height 14
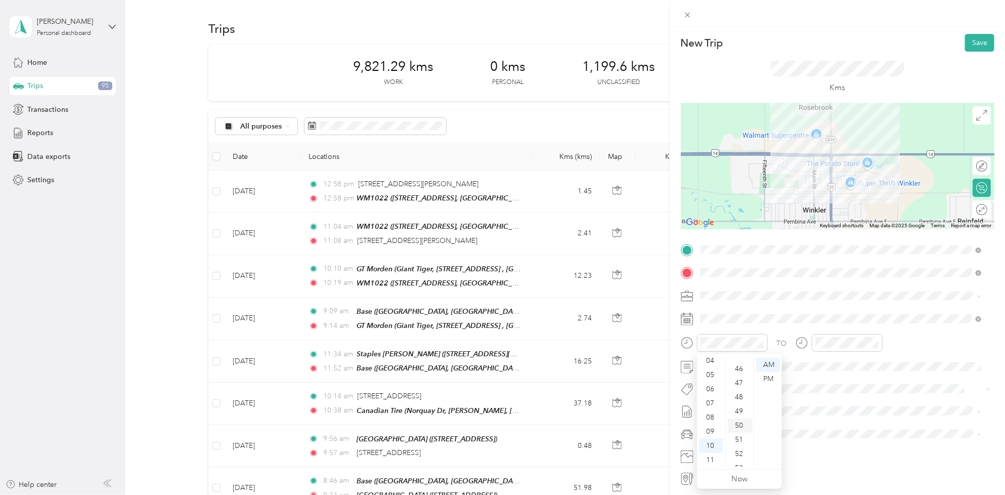
click at [742, 421] on div "50" at bounding box center [740, 425] width 24 height 14
click at [824, 456] on div "11" at bounding box center [825, 460] width 24 height 14
click at [851, 370] on div "00" at bounding box center [854, 365] width 24 height 14
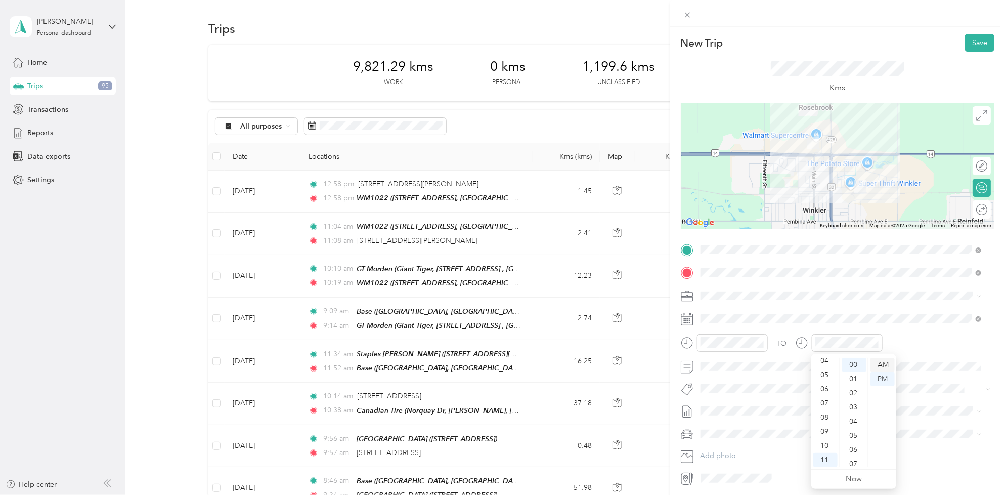
click at [883, 360] on div "AM" at bounding box center [882, 365] width 24 height 14
click at [724, 319] on li "Fit P&g Team" at bounding box center [841, 322] width 288 height 20
click at [736, 445] on span "[DATE] - [DATE]" at bounding box center [726, 446] width 51 height 11
click at [970, 45] on button "Save" at bounding box center [979, 43] width 29 height 18
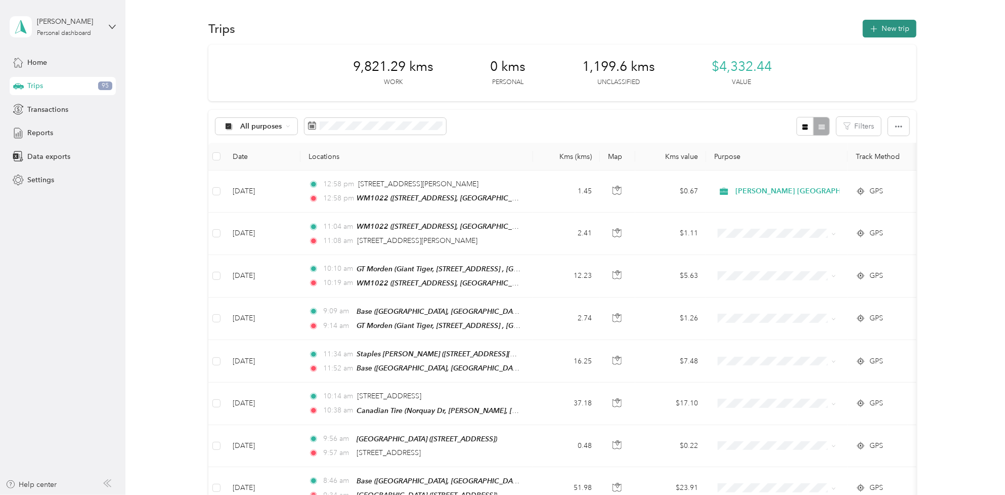
click at [898, 28] on button "New trip" at bounding box center [890, 29] width 54 height 18
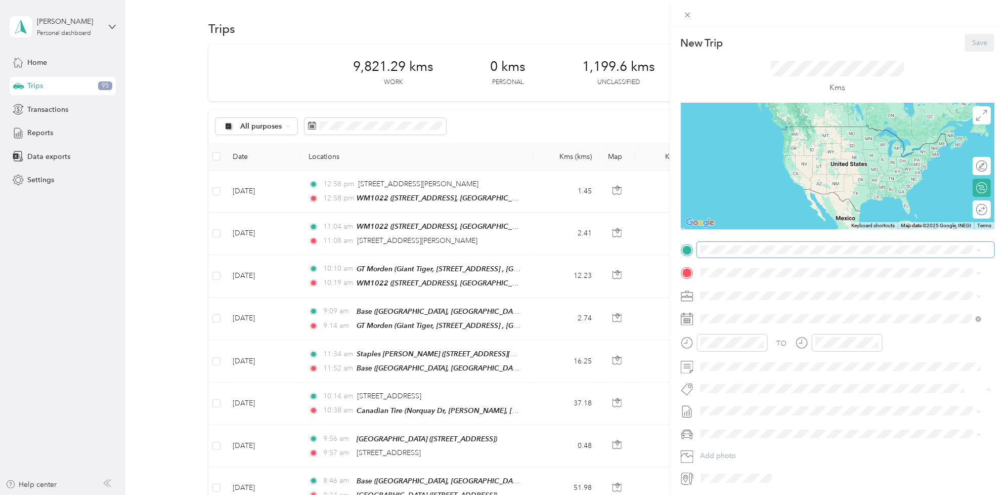
click at [749, 243] on span at bounding box center [845, 250] width 297 height 16
click at [761, 301] on span "[PERSON_NAME][STREET_ADDRESS][PERSON_NAME]" at bounding box center [808, 299] width 177 height 9
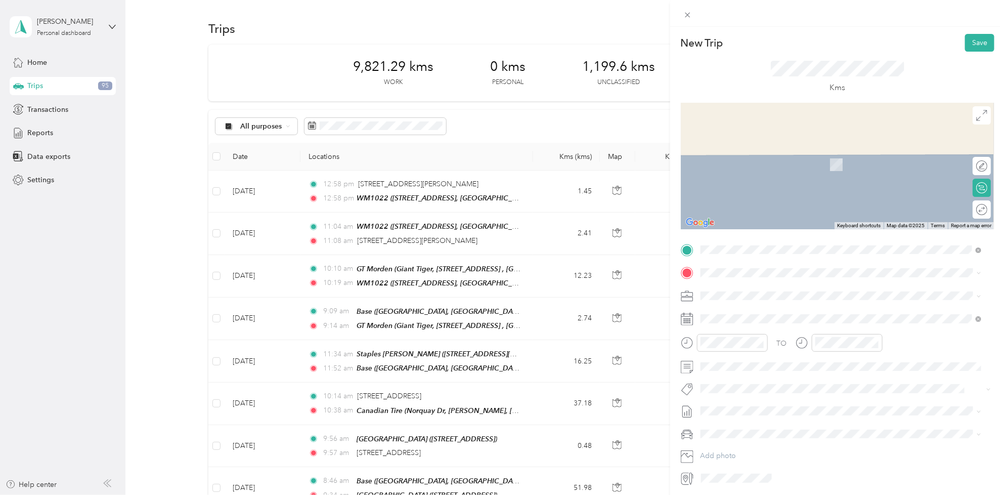
click at [761, 318] on div "[STREET_ADDRESS]" at bounding box center [752, 314] width 64 height 21
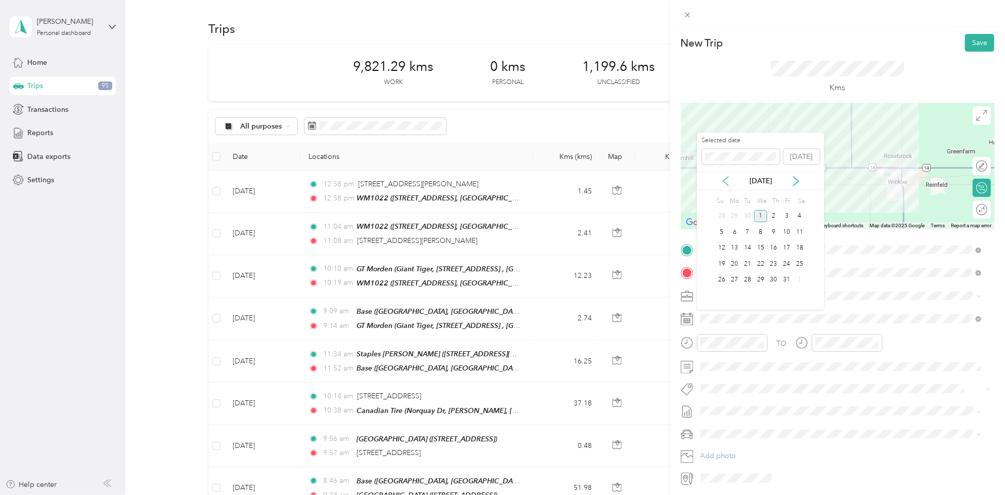
click at [726, 178] on icon at bounding box center [725, 181] width 5 height 9
click at [776, 215] on div "4" at bounding box center [773, 216] width 13 height 13
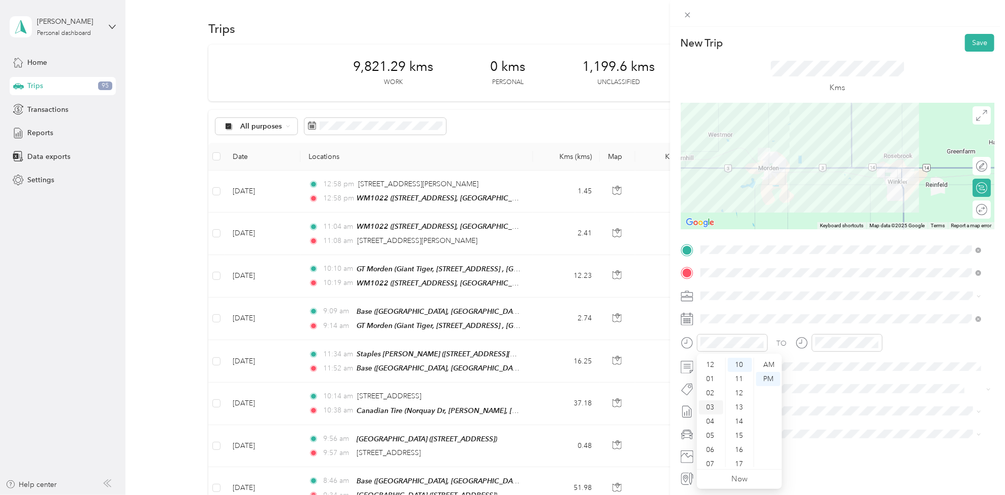
click at [714, 404] on div "03" at bounding box center [711, 407] width 24 height 14
click at [738, 363] on div "00" at bounding box center [740, 365] width 24 height 14
click at [763, 380] on div "PM" at bounding box center [768, 379] width 24 height 14
click at [826, 411] on div "03" at bounding box center [825, 407] width 24 height 14
click at [856, 365] on div "00" at bounding box center [854, 365] width 24 height 14
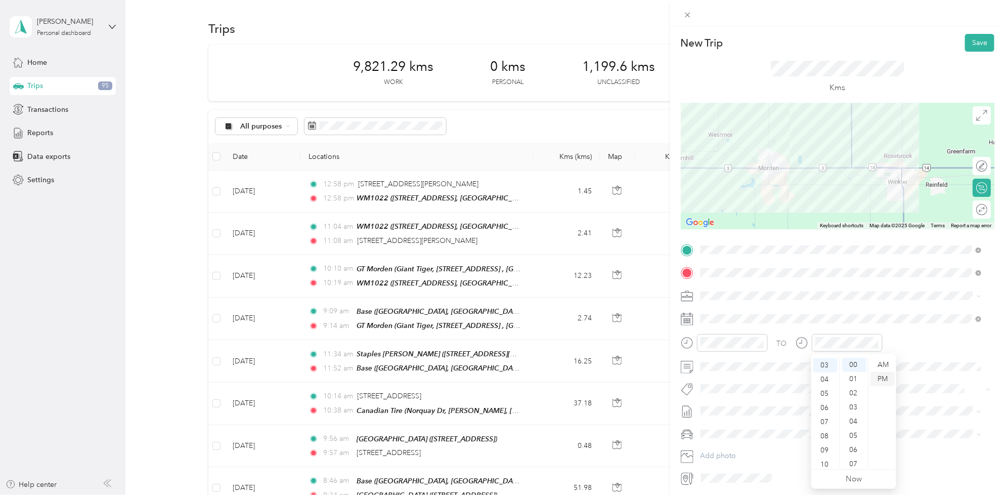
click at [878, 377] on div "PM" at bounding box center [882, 379] width 24 height 14
click at [859, 456] on div "20" at bounding box center [854, 458] width 24 height 14
click at [744, 330] on button "Fit P&g Team" at bounding box center [730, 327] width 52 height 13
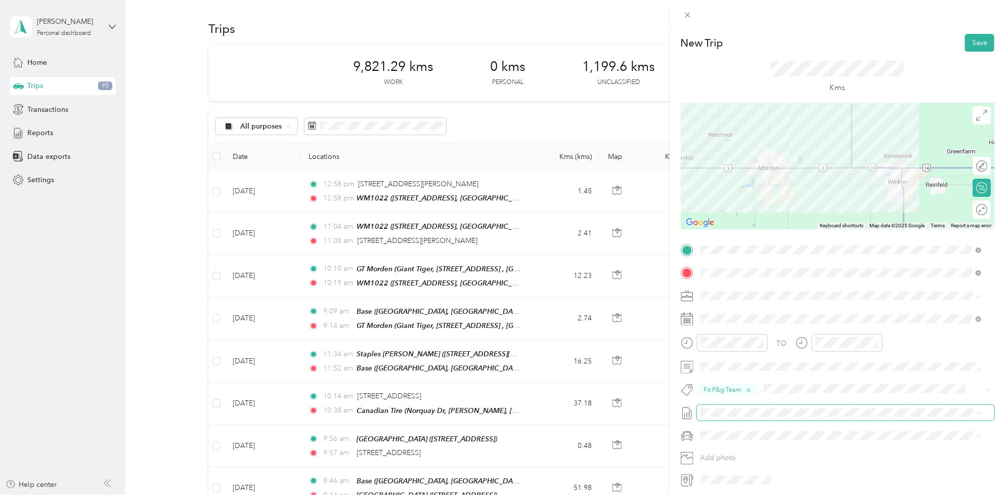
click at [737, 405] on span at bounding box center [845, 413] width 297 height 16
click at [728, 450] on li "[DATE] - [DATE] Draft" at bounding box center [841, 446] width 288 height 16
click at [974, 41] on button "Save" at bounding box center [979, 43] width 29 height 18
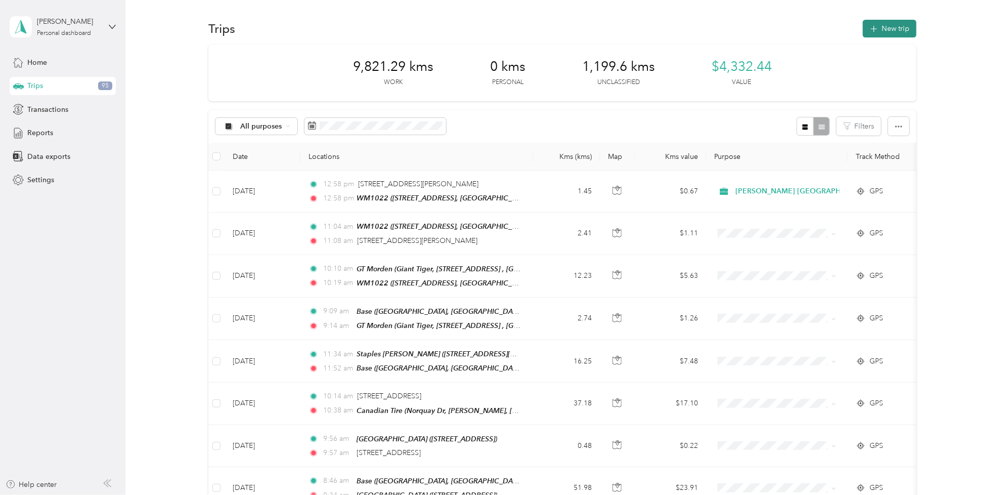
click at [894, 23] on button "New trip" at bounding box center [890, 29] width 54 height 18
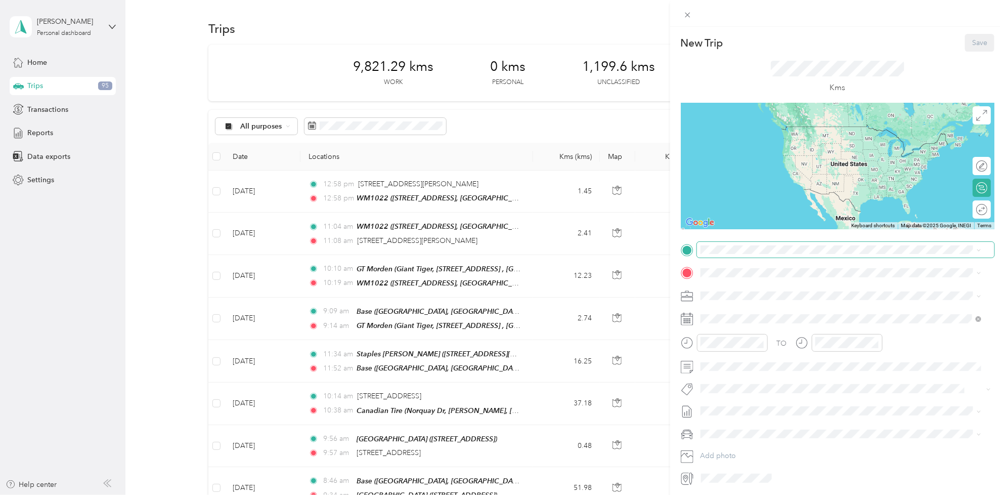
click at [736, 254] on span at bounding box center [845, 250] width 297 height 16
click at [731, 242] on span at bounding box center [845, 250] width 297 height 16
click at [759, 299] on span "[STREET_ADDRESS]" at bounding box center [752, 301] width 64 height 9
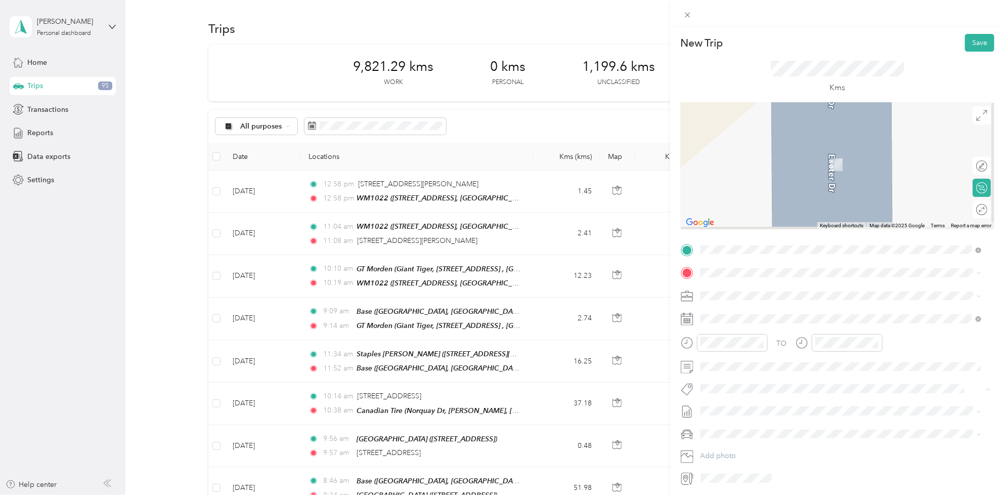
click at [752, 282] on div "TO Add photo" at bounding box center [838, 364] width 314 height 244
click at [766, 315] on div "GT Morden Giant Tiger, [STREET_ADDRESS], [GEOGRAPHIC_DATA], [GEOGRAPHIC_DATA]" at bounding box center [849, 320] width 258 height 32
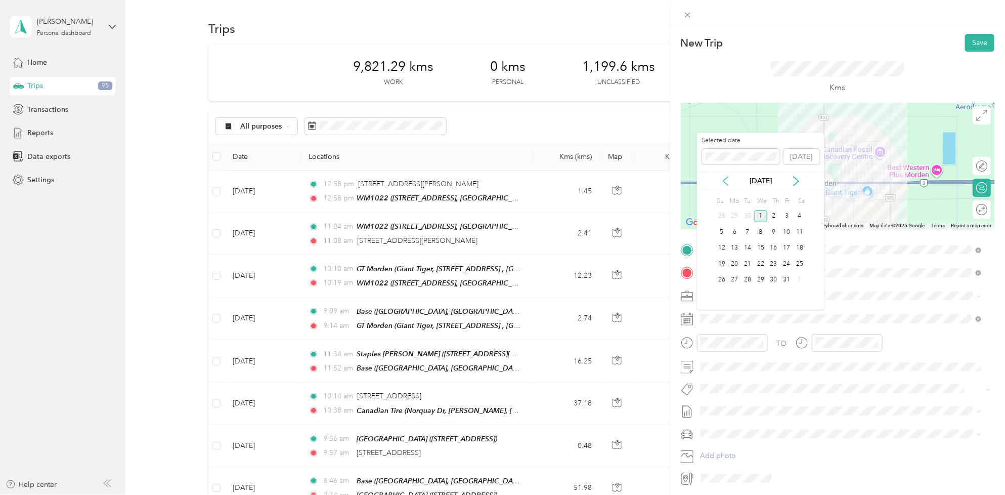
click at [726, 175] on div "[DATE]" at bounding box center [760, 180] width 127 height 19
click at [726, 176] on icon at bounding box center [726, 181] width 10 height 10
click at [734, 232] on div "8" at bounding box center [734, 232] width 13 height 13
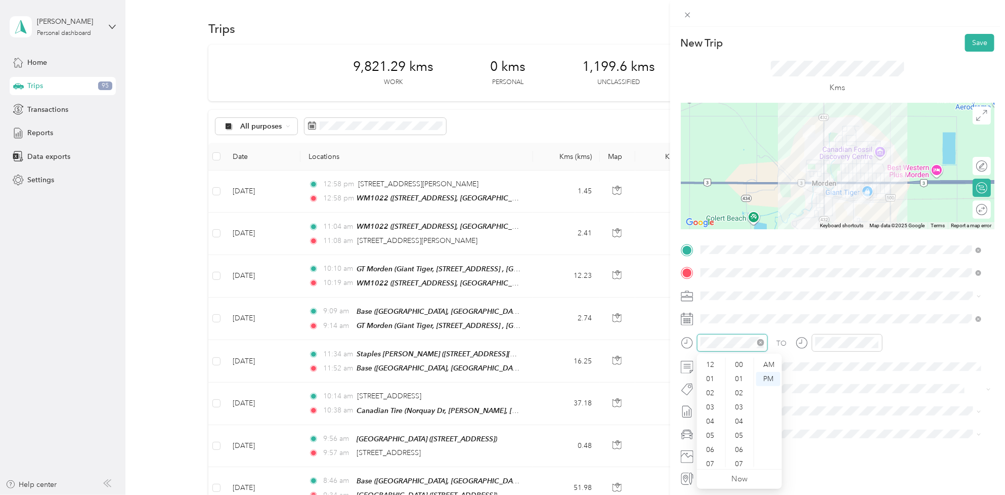
scroll to position [61, 0]
click at [711, 406] on div "07" at bounding box center [711, 403] width 24 height 14
click at [747, 373] on div "50" at bounding box center [740, 377] width 24 height 14
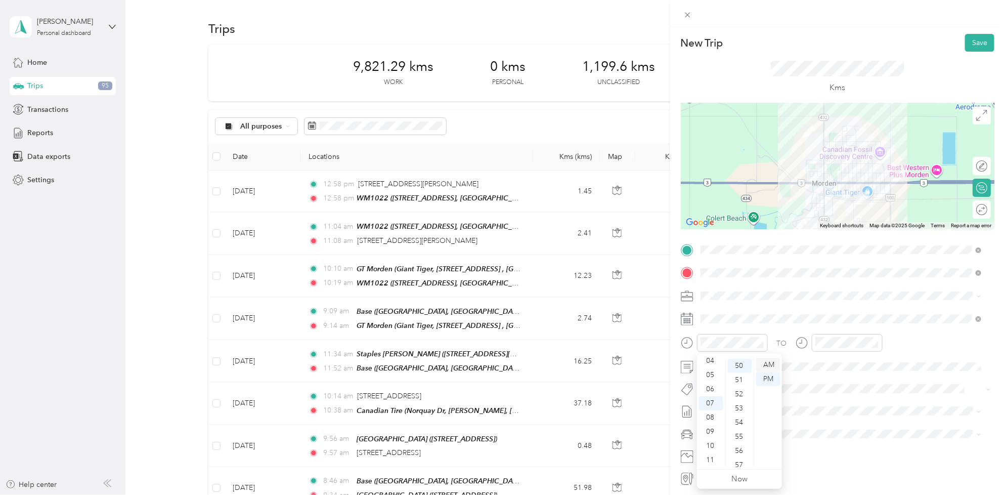
click at [773, 366] on div "AM" at bounding box center [768, 365] width 24 height 14
click at [856, 364] on div "00" at bounding box center [854, 365] width 24 height 14
click at [889, 363] on div "AM" at bounding box center [882, 365] width 24 height 14
click at [747, 347] on button "Fit [PERSON_NAME] Team" at bounding box center [748, 346] width 89 height 13
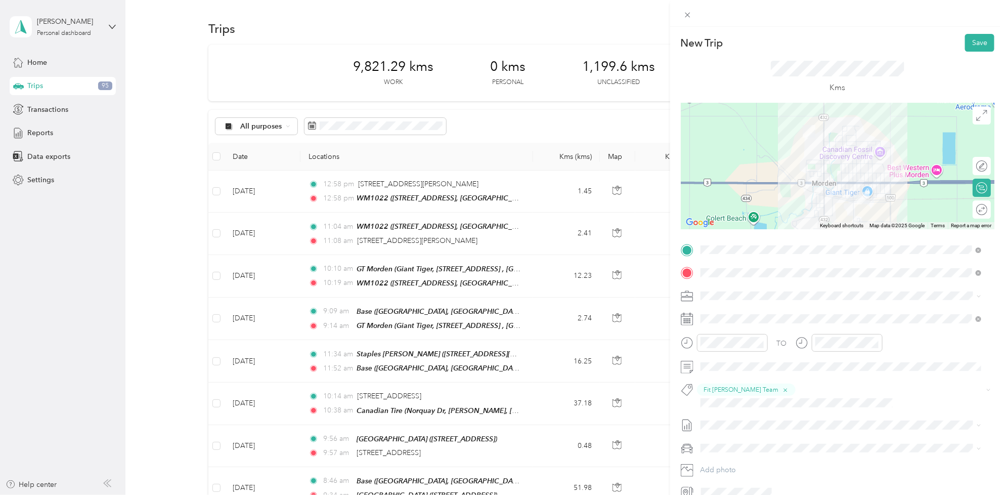
click at [731, 444] on span "[DATE] - [DATE]" at bounding box center [726, 446] width 51 height 11
click at [856, 187] on div at bounding box center [838, 166] width 314 height 126
click at [965, 47] on button "Save" at bounding box center [979, 43] width 29 height 18
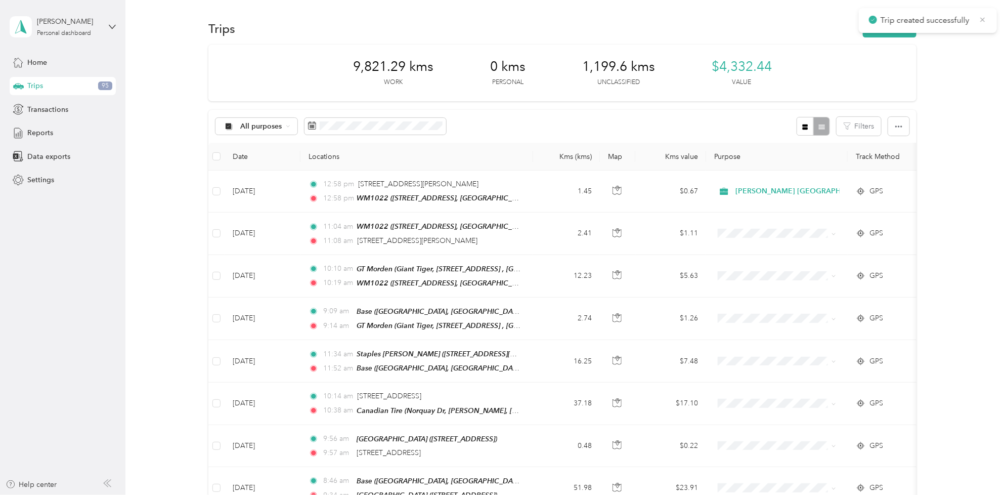
click at [982, 20] on icon at bounding box center [983, 19] width 8 height 9
click at [890, 28] on button "New trip" at bounding box center [890, 29] width 54 height 18
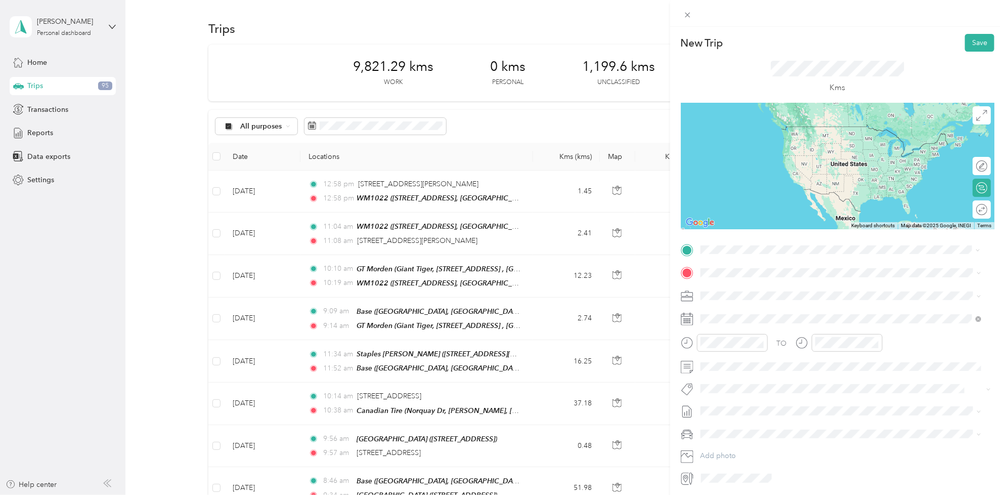
click at [754, 302] on span "Giant Tiger, [STREET_ADDRESS], [GEOGRAPHIC_DATA], [GEOGRAPHIC_DATA], [GEOGRAPHI…" at bounding box center [811, 306] width 182 height 19
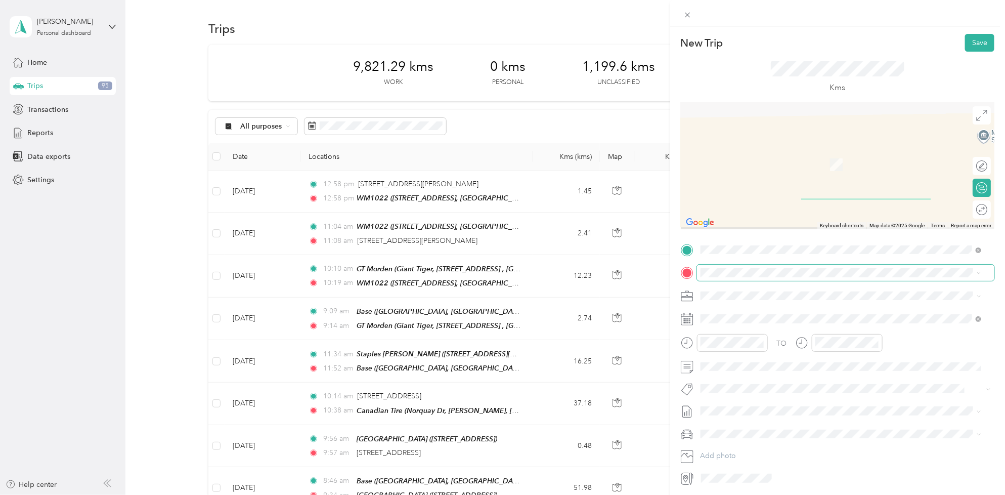
click at [739, 279] on span at bounding box center [845, 273] width 297 height 16
click at [753, 314] on div "WM1022" at bounding box center [849, 312] width 258 height 9
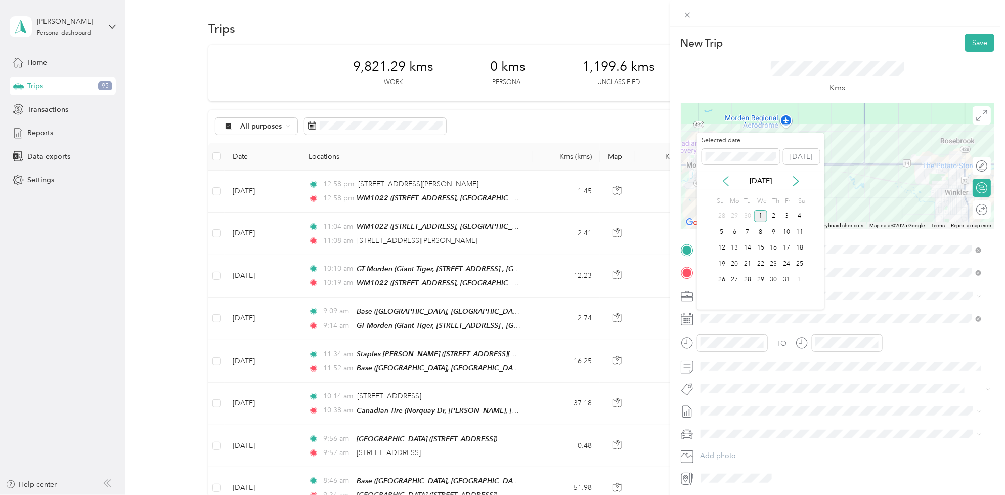
click at [730, 183] on icon at bounding box center [726, 181] width 10 height 10
click at [732, 229] on div "8" at bounding box center [734, 232] width 13 height 13
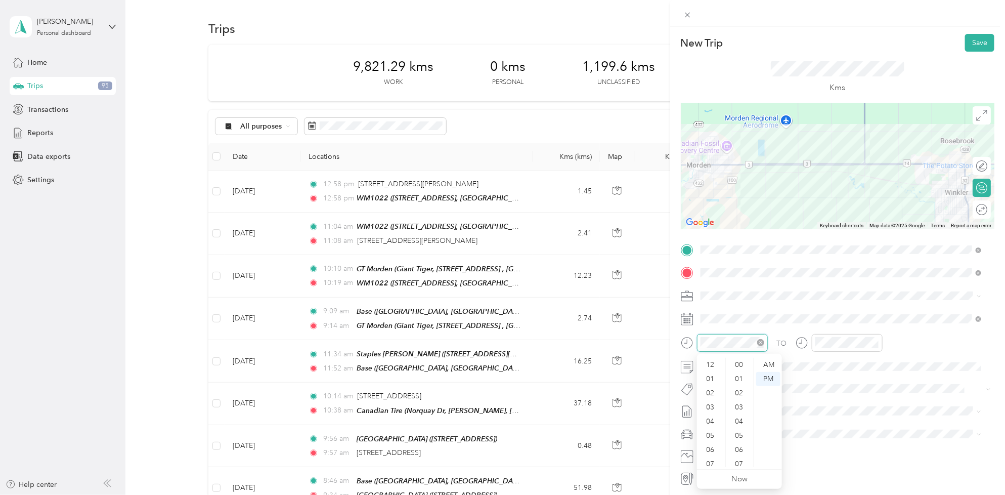
scroll to position [170, 0]
click at [715, 426] on div "09" at bounding box center [711, 431] width 24 height 14
click at [714, 429] on div "09" at bounding box center [711, 431] width 24 height 14
click at [708, 436] on div "09" at bounding box center [711, 431] width 24 height 14
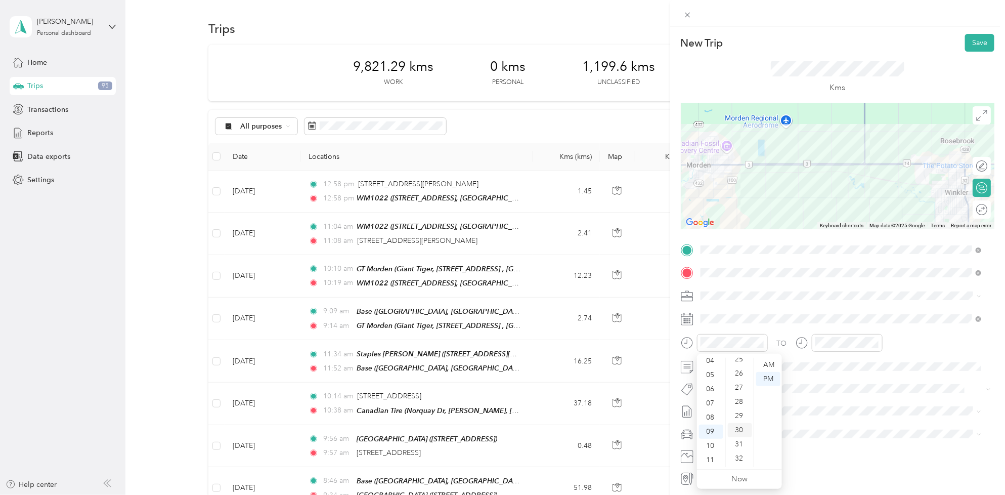
click at [739, 430] on div "30" at bounding box center [740, 430] width 24 height 14
click at [766, 368] on div "AM" at bounding box center [768, 365] width 24 height 14
click at [835, 335] on div at bounding box center [847, 343] width 71 height 18
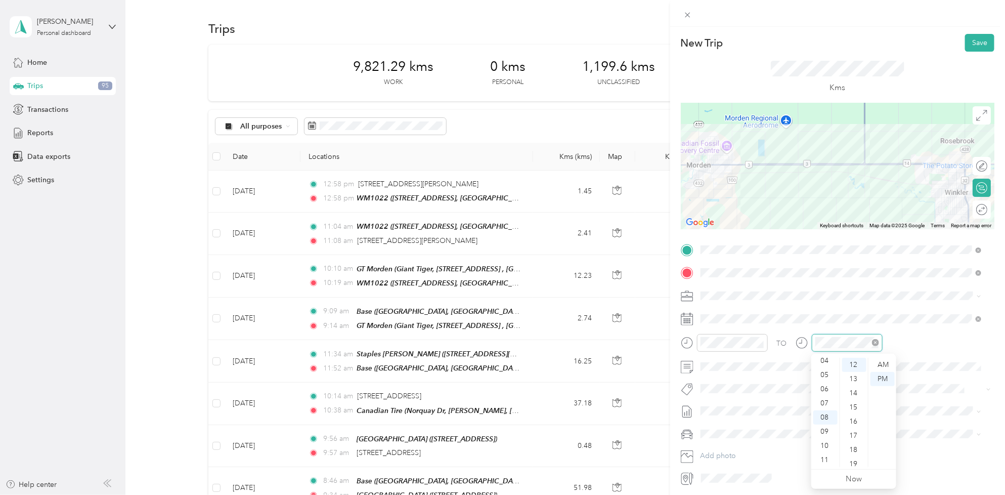
click at [843, 350] on div at bounding box center [847, 343] width 71 height 18
click at [821, 426] on div "09" at bounding box center [825, 431] width 24 height 14
click at [859, 396] on div "50" at bounding box center [854, 397] width 24 height 14
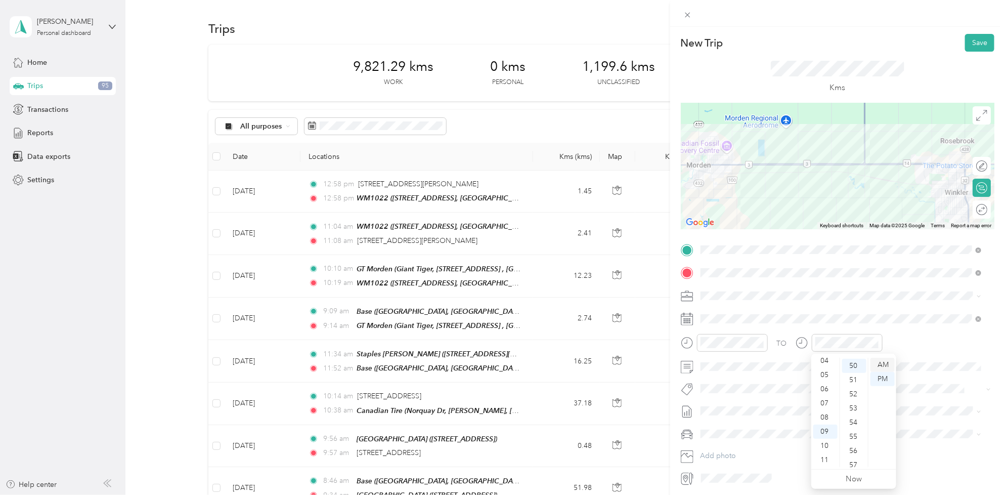
click at [880, 365] on div "AM" at bounding box center [882, 365] width 24 height 14
click at [773, 407] on button "Wt Multi-studio Cost Capture" at bounding box center [752, 407] width 96 height 13
click at [761, 421] on div "TO Wt Multi-studio Cost Capture Add photo" at bounding box center [838, 365] width 314 height 246
click at [755, 446] on li "[DATE] - [DATE] Draft" at bounding box center [841, 443] width 288 height 16
click at [975, 43] on button "Save" at bounding box center [979, 43] width 29 height 18
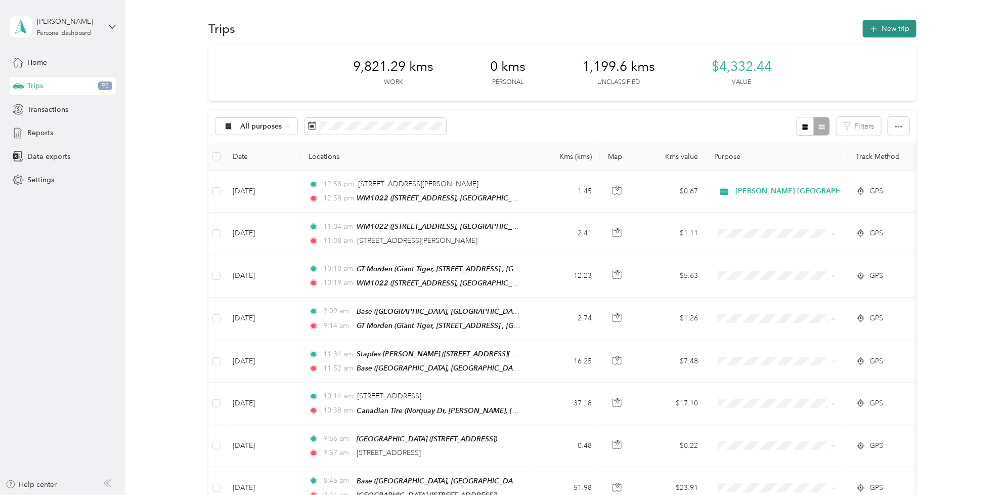
click at [895, 25] on button "New trip" at bounding box center [890, 29] width 54 height 18
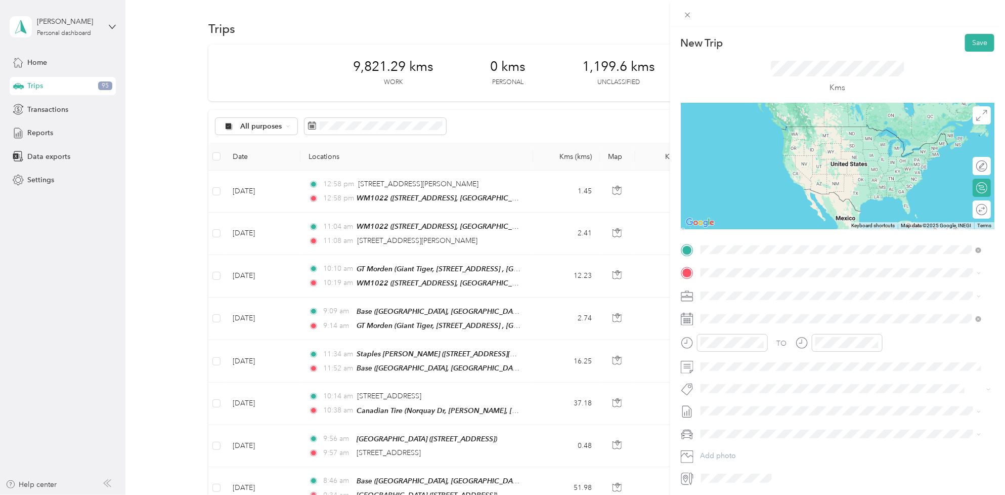
click at [770, 291] on div "WM1022 1000 Navigator Rd, Plum Coulee, [GEOGRAPHIC_DATA], [GEOGRAPHIC_DATA], [G…" at bounding box center [849, 301] width 258 height 32
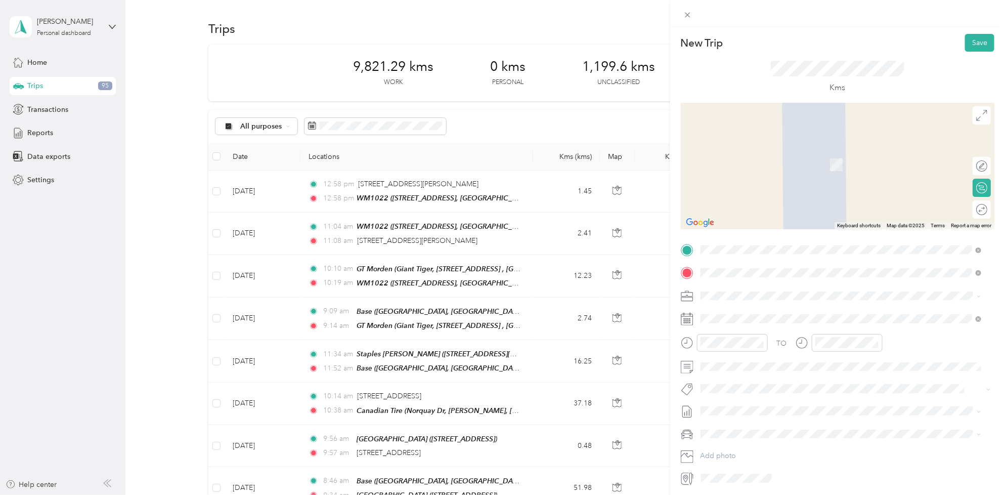
click at [761, 314] on div "Base" at bounding box center [752, 312] width 64 height 9
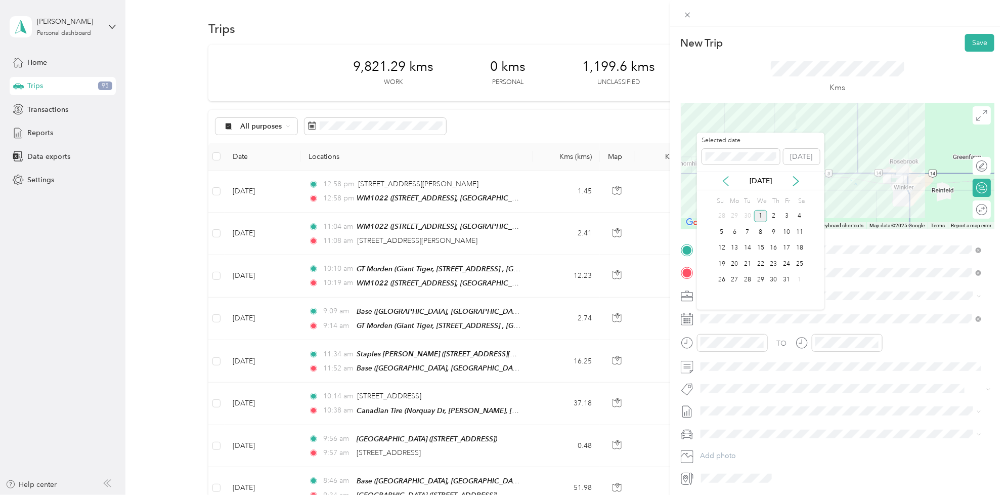
click at [729, 186] on icon at bounding box center [726, 181] width 10 height 10
click at [737, 233] on div "8" at bounding box center [734, 232] width 13 height 13
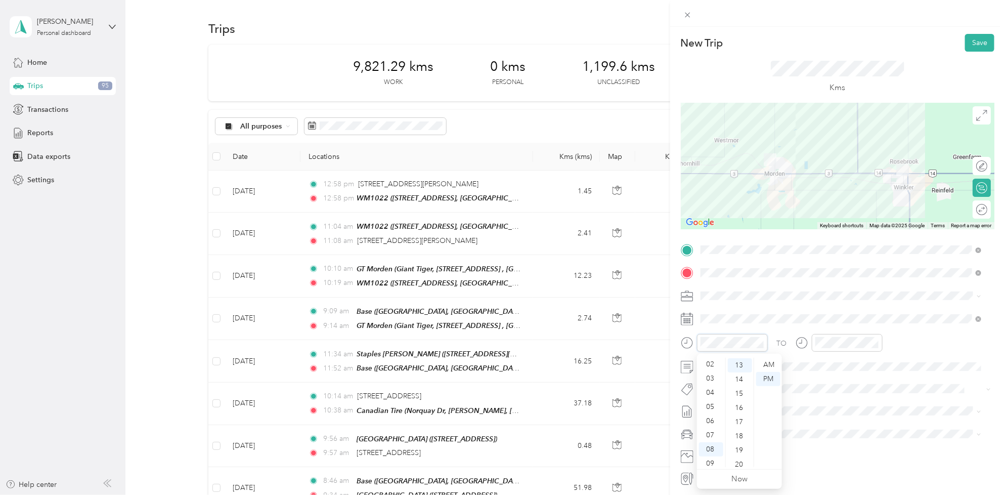
scroll to position [0, 0]
click at [715, 394] on div "02" at bounding box center [711, 393] width 24 height 14
click at [739, 367] on div "00" at bounding box center [740, 365] width 24 height 14
click at [766, 372] on div "PM" at bounding box center [768, 379] width 24 height 14
click at [846, 334] on div at bounding box center [847, 343] width 71 height 18
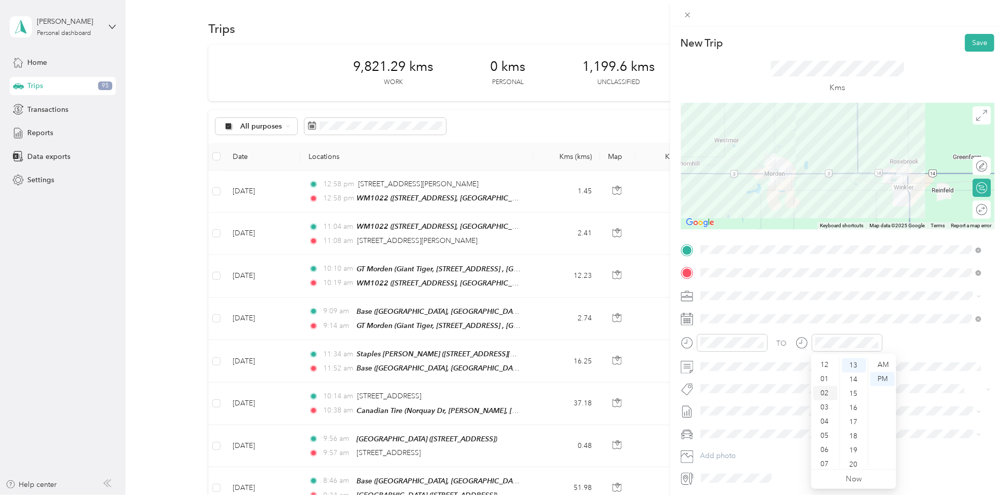
click at [827, 396] on div "02" at bounding box center [825, 393] width 24 height 14
click at [855, 402] on div "20" at bounding box center [854, 401] width 24 height 14
click at [881, 380] on div "PM" at bounding box center [882, 379] width 24 height 14
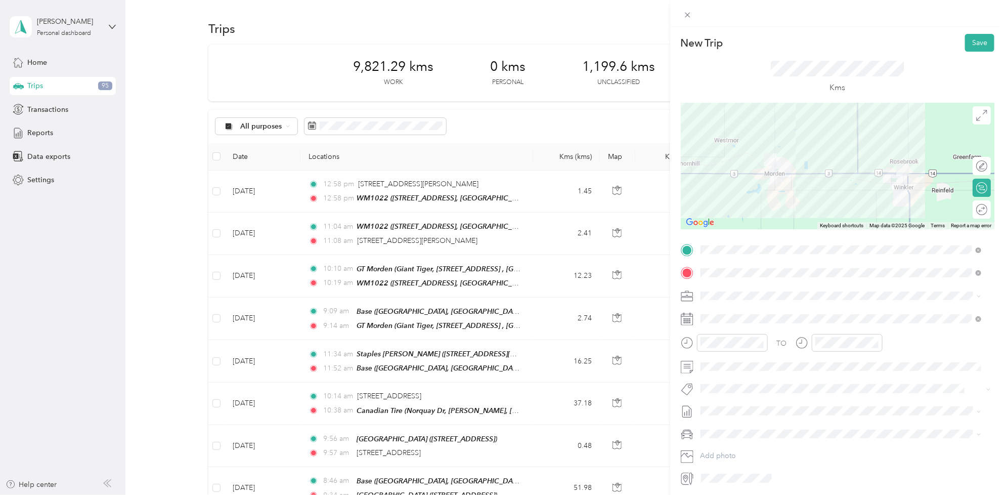
click at [738, 347] on span "Fit [PERSON_NAME] Team" at bounding box center [748, 344] width 75 height 9
click at [739, 417] on span at bounding box center [845, 425] width 297 height 16
click at [733, 444] on span "[DATE] - [DATE]" at bounding box center [726, 446] width 51 height 11
click at [972, 43] on button "Save" at bounding box center [979, 43] width 29 height 18
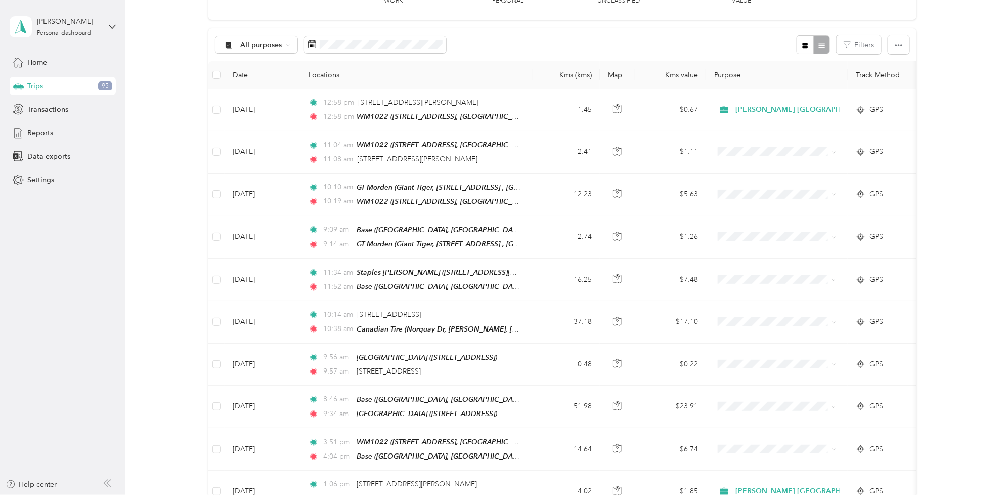
scroll to position [0, 0]
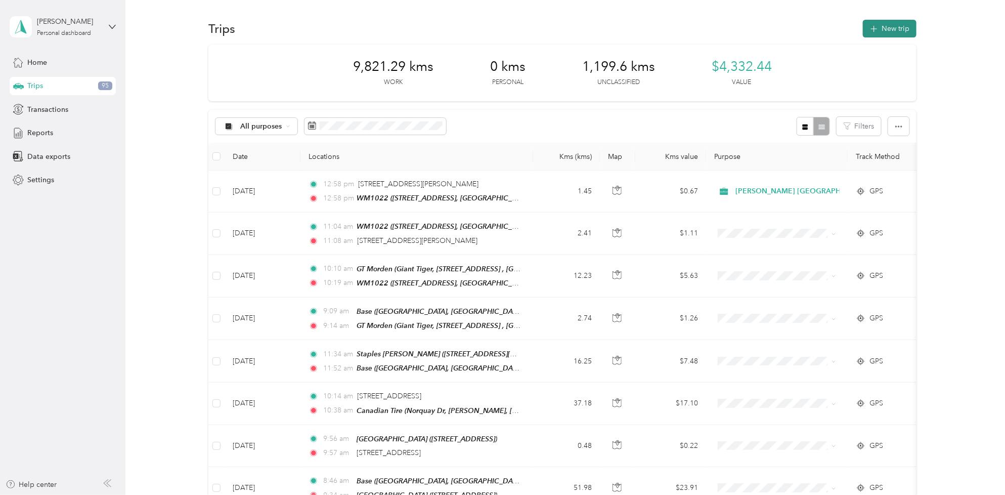
click at [882, 29] on button "New trip" at bounding box center [890, 29] width 54 height 18
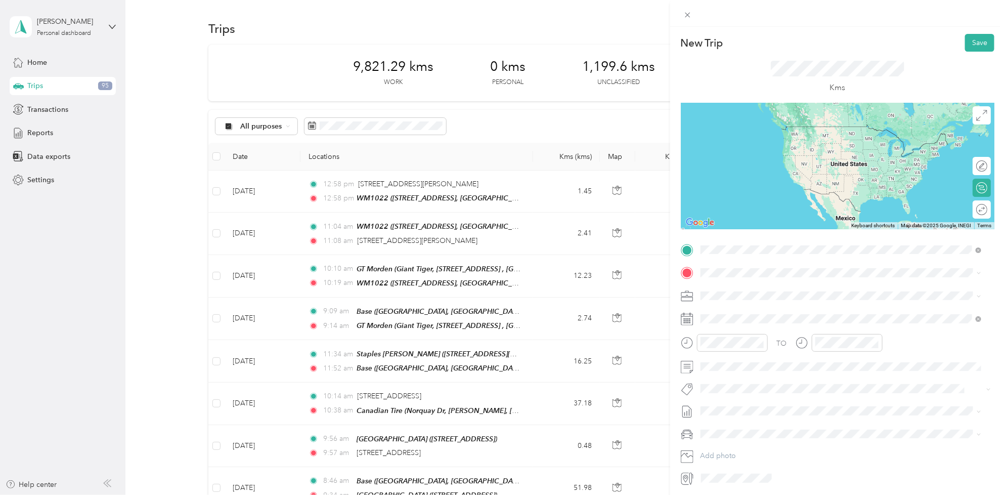
click at [781, 291] on div "[STREET_ADDRESS]" at bounding box center [752, 295] width 64 height 21
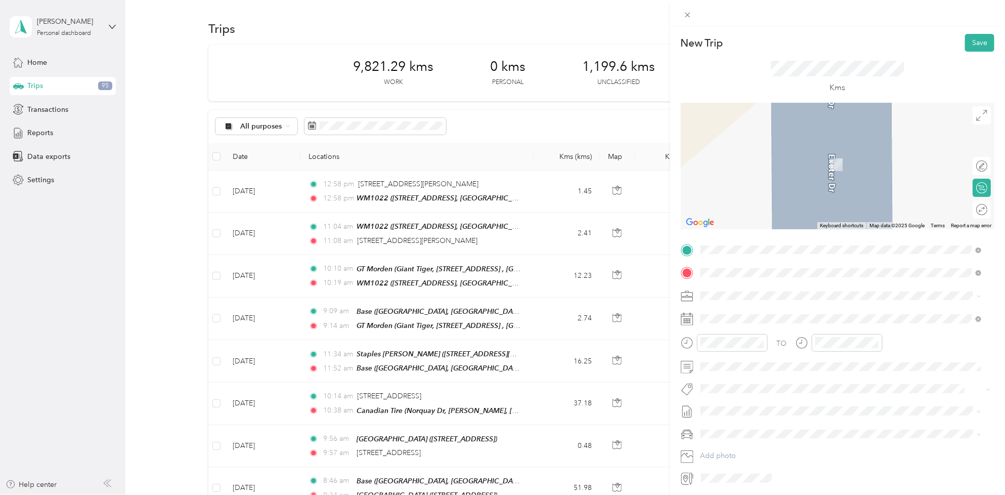
click at [758, 325] on div "Coop Altona [STREET_ADDRESS]" at bounding box center [752, 318] width 64 height 21
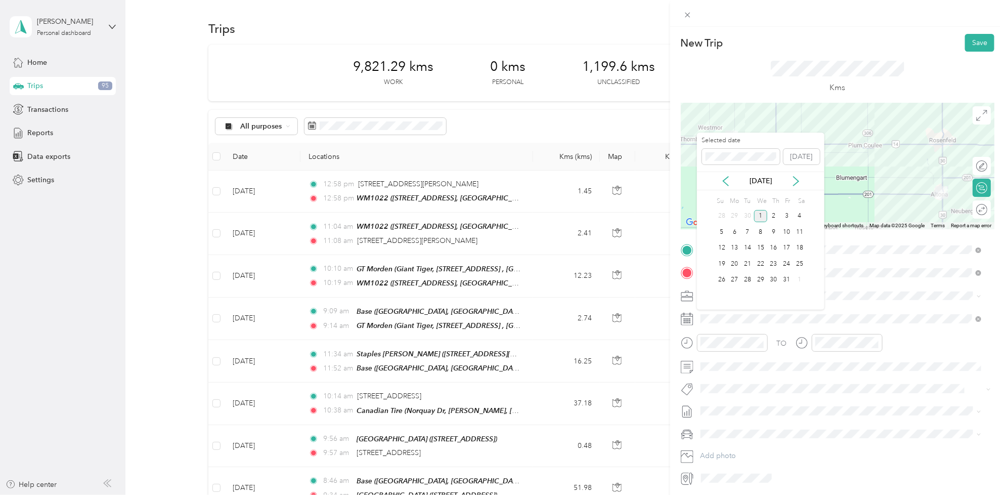
click at [723, 175] on div "[DATE]" at bounding box center [760, 180] width 127 height 19
click at [727, 183] on icon at bounding box center [726, 181] width 10 height 10
click at [748, 230] on div "9" at bounding box center [747, 232] width 13 height 13
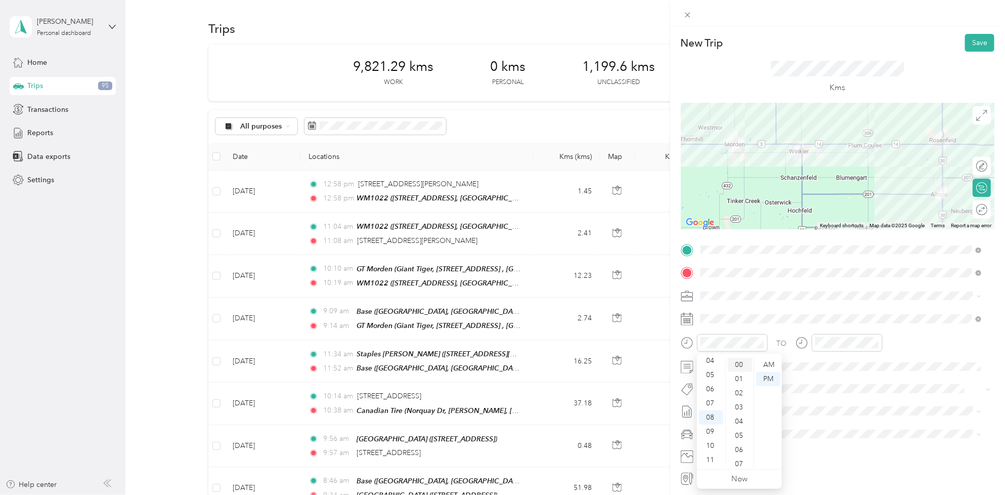
click at [744, 361] on div "00" at bounding box center [740, 365] width 24 height 14
click at [767, 363] on div "AM" at bounding box center [768, 365] width 24 height 14
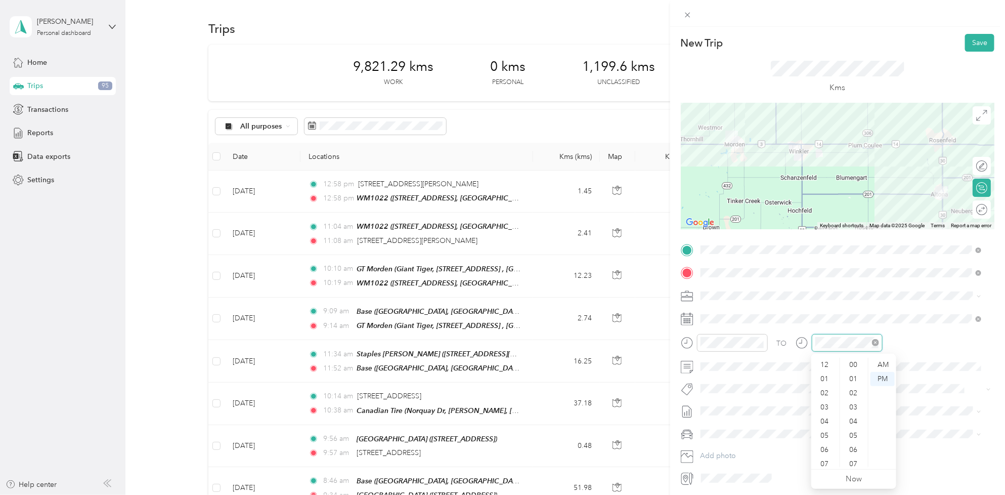
scroll to position [61, 0]
click at [828, 431] on div "09" at bounding box center [825, 431] width 24 height 14
click at [849, 360] on div "00" at bounding box center [854, 365] width 24 height 14
click at [891, 365] on div "AM" at bounding box center [882, 365] width 24 height 14
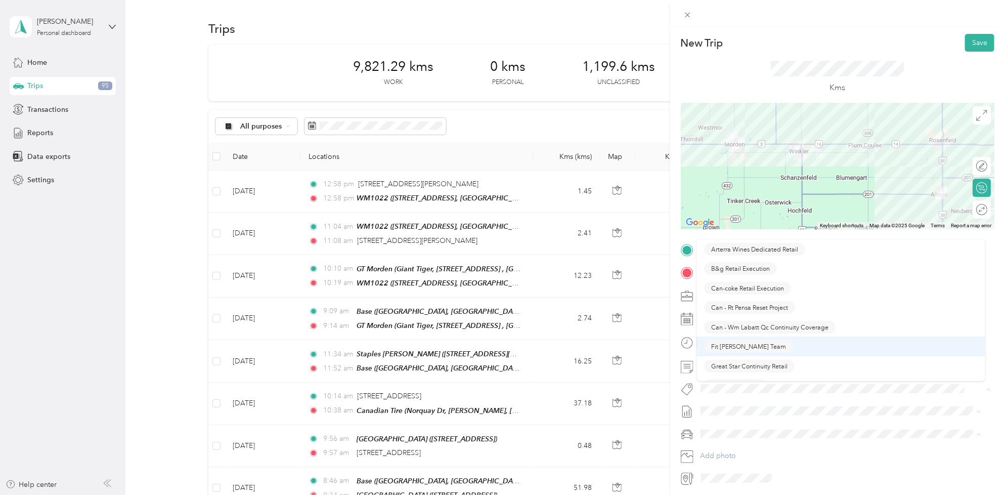
click at [742, 494] on div "New Trip Save This trip cannot be edited because it is either under review, app…" at bounding box center [500, 495] width 1000 height 0
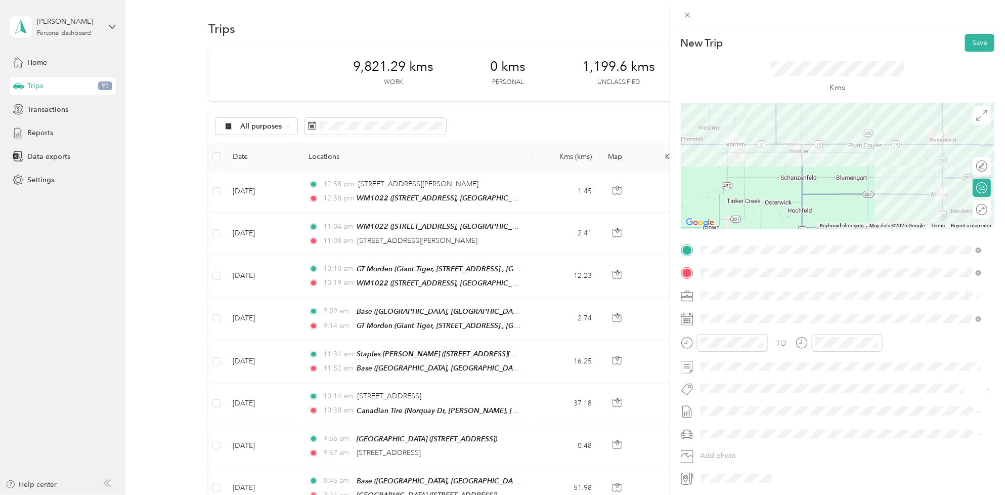
click at [719, 350] on li "Fit [PERSON_NAME] Team" at bounding box center [841, 346] width 288 height 20
click at [728, 419] on span at bounding box center [845, 425] width 297 height 16
click at [736, 440] on li "[DATE] - [DATE] Draft" at bounding box center [841, 446] width 288 height 16
click at [972, 41] on button "Save" at bounding box center [979, 43] width 29 height 18
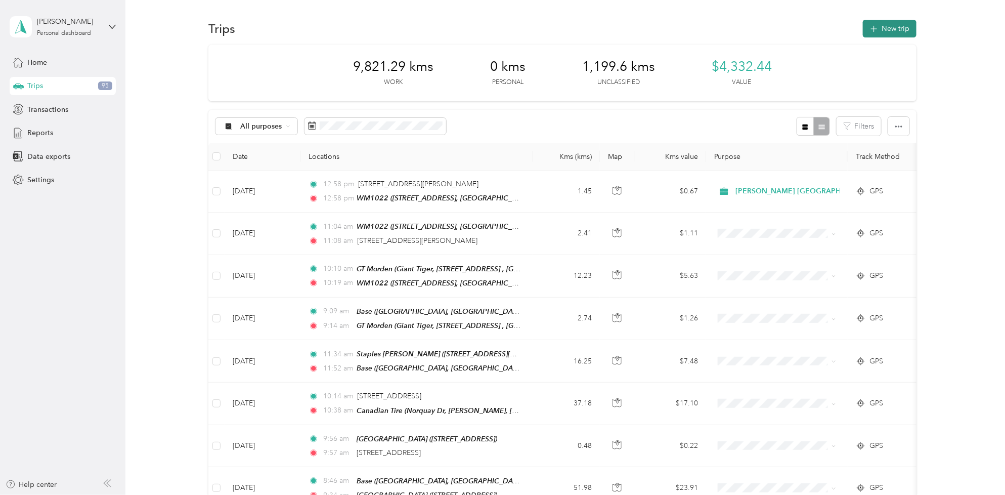
click at [878, 25] on button "New trip" at bounding box center [890, 29] width 54 height 18
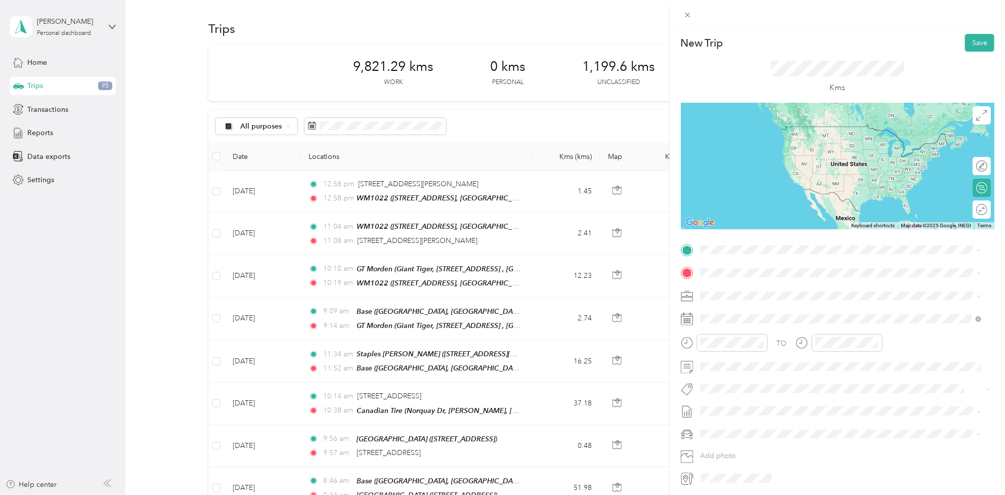
click at [783, 332] on div "Coop Altona" at bounding box center [752, 330] width 64 height 9
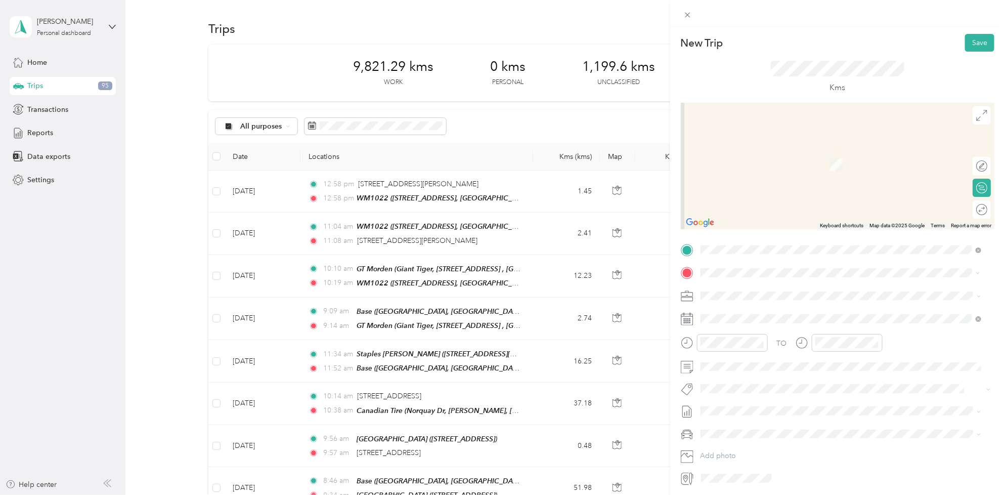
click at [755, 322] on span "[STREET_ADDRESS], Альтона, [GEOGRAPHIC_DATA], [GEOGRAPHIC_DATA]" at bounding box center [844, 324] width 249 height 9
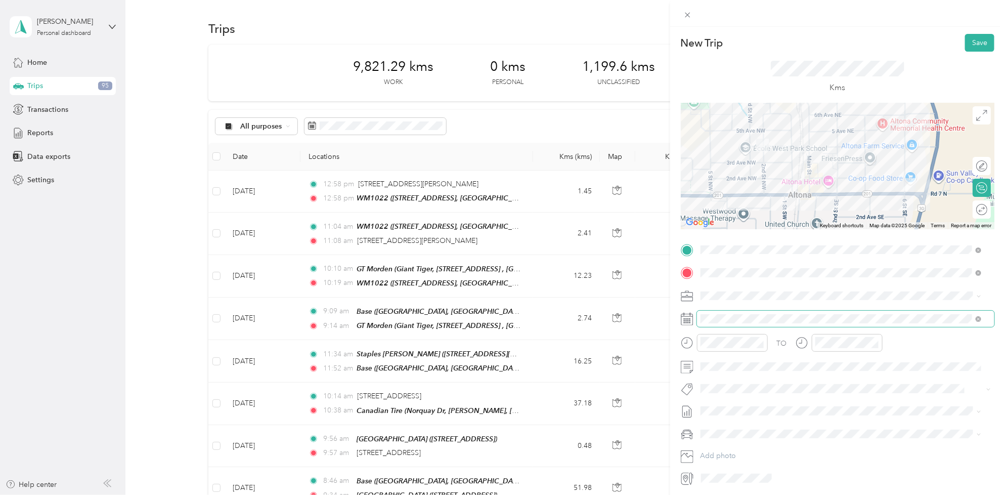
click at [727, 314] on span at bounding box center [845, 319] width 297 height 16
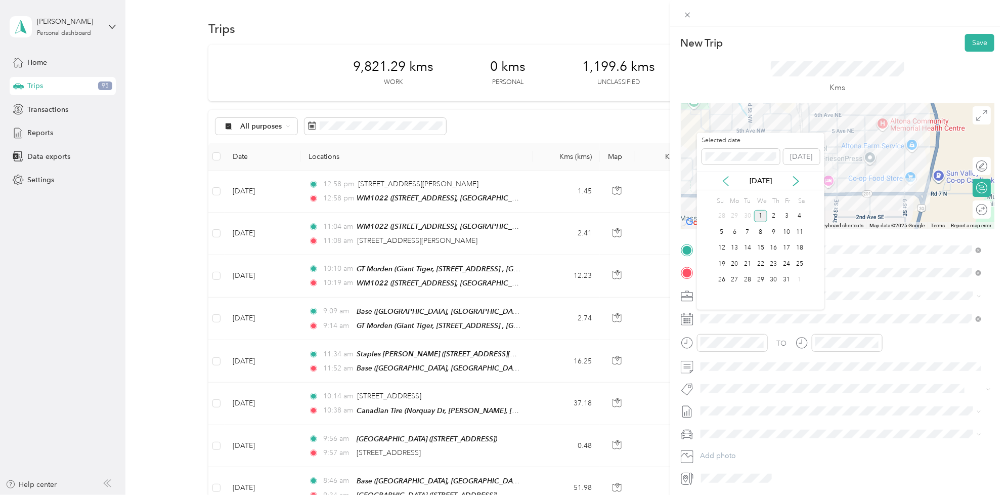
click at [723, 180] on icon at bounding box center [725, 181] width 5 height 9
click at [745, 230] on div "9" at bounding box center [747, 232] width 13 height 13
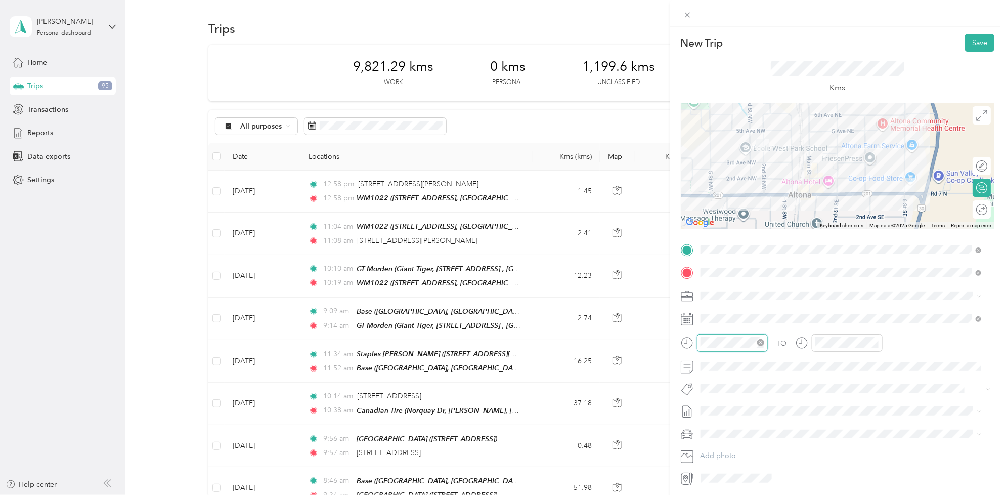
scroll to position [212, 0]
drag, startPoint x: 714, startPoint y: 460, endPoint x: 716, endPoint y: 454, distance: 6.9
click at [714, 459] on div "11" at bounding box center [711, 460] width 24 height 14
click at [740, 449] on div "30" at bounding box center [740, 451] width 24 height 14
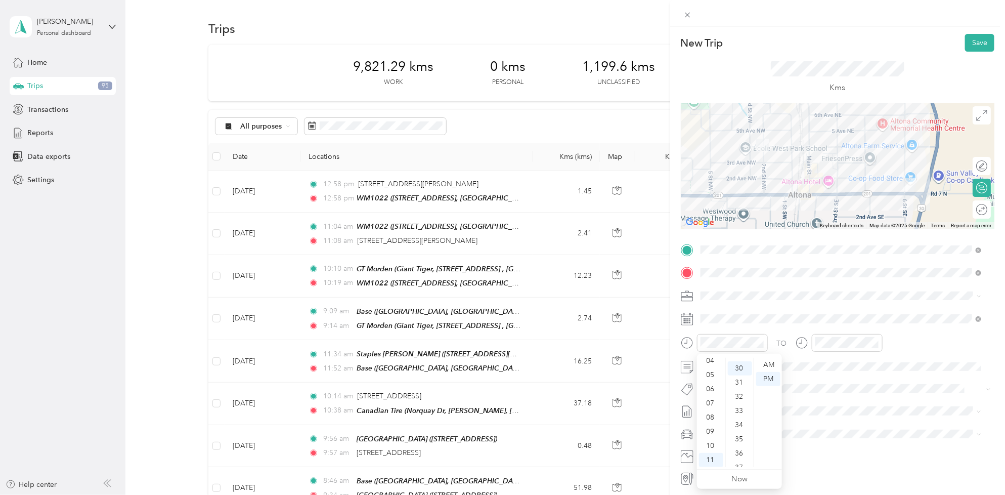
scroll to position [425, 0]
click at [765, 367] on div "AM" at bounding box center [768, 365] width 24 height 14
click at [825, 461] on div "11" at bounding box center [825, 460] width 24 height 14
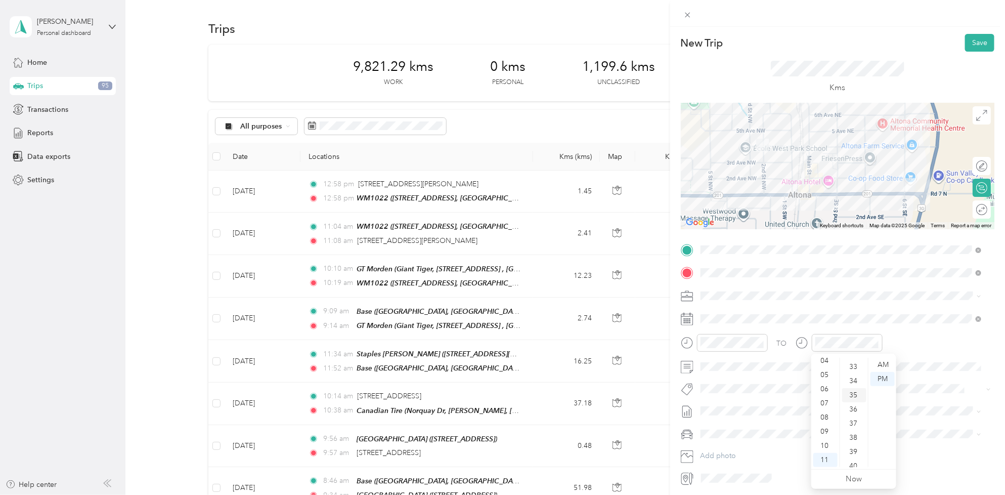
click at [853, 395] on div "35" at bounding box center [854, 395] width 24 height 14
click at [889, 367] on div "AM" at bounding box center [882, 365] width 24 height 14
click at [745, 344] on span "Fit [PERSON_NAME] Team" at bounding box center [748, 345] width 75 height 9
click at [736, 449] on li "[DATE] - [DATE] Draft" at bounding box center [841, 446] width 288 height 16
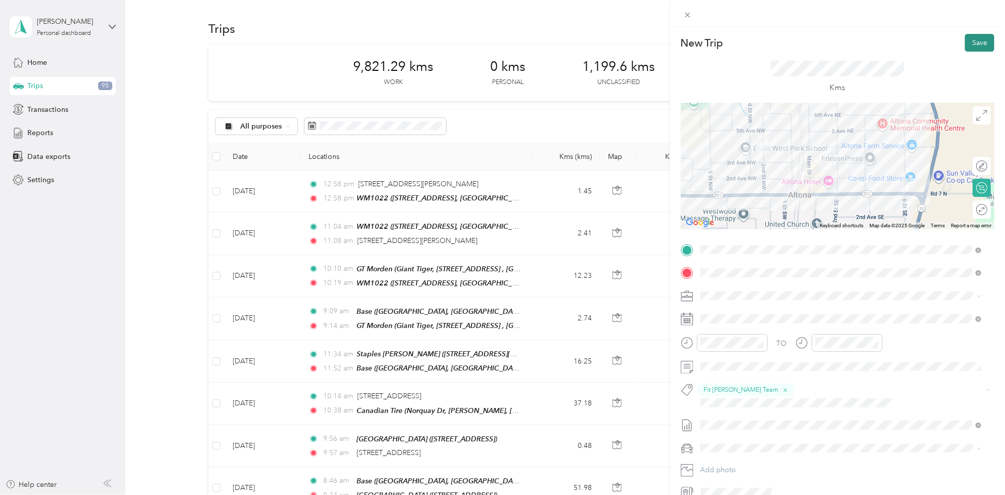
click at [975, 45] on button "Save" at bounding box center [979, 43] width 29 height 18
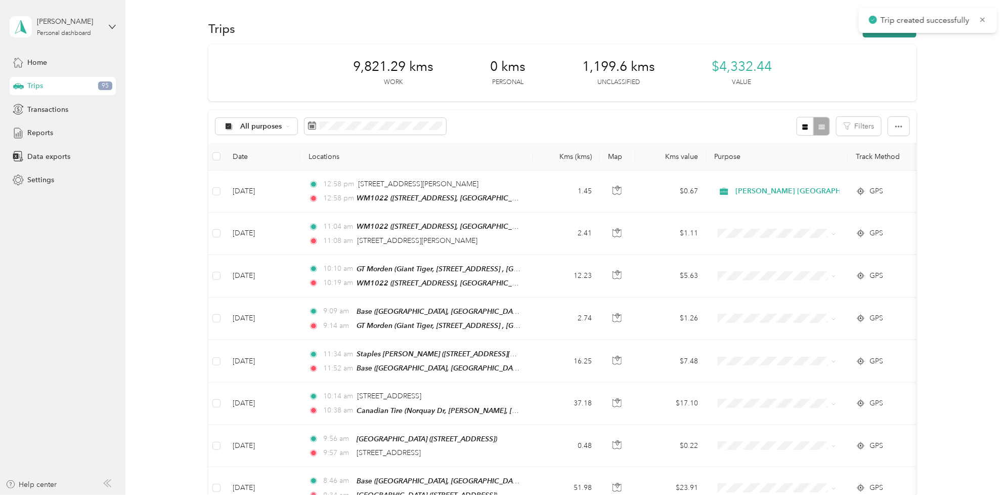
click at [899, 33] on button "New trip" at bounding box center [890, 29] width 54 height 18
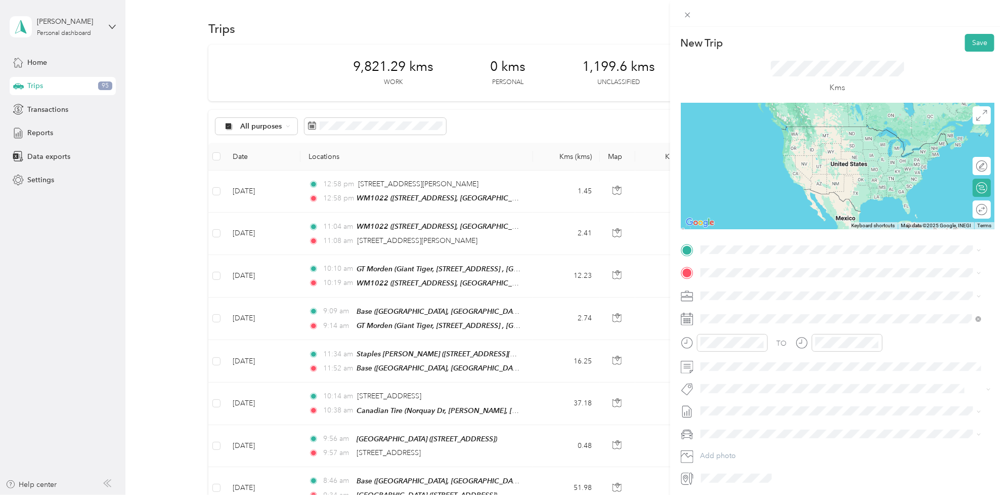
click at [742, 292] on div "IGA" at bounding box center [844, 289] width 249 height 9
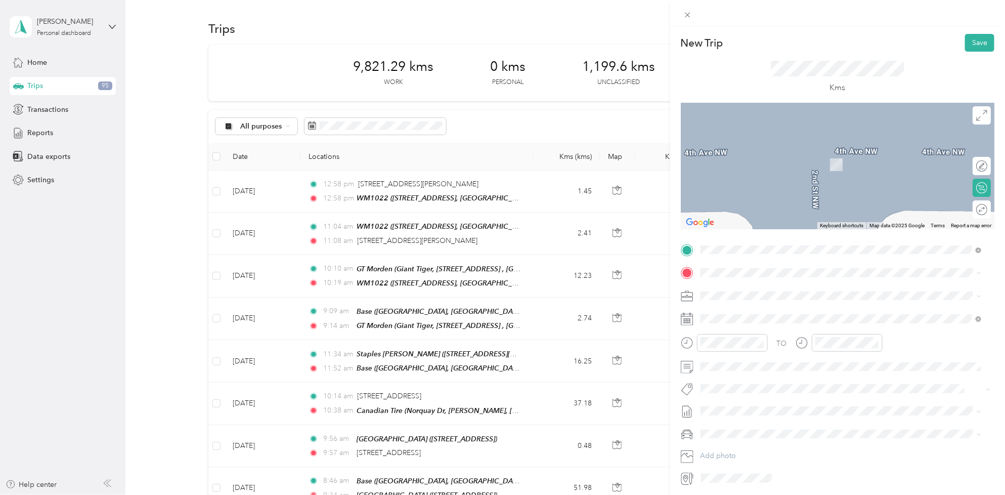
click at [745, 324] on span "[STREET_ADDRESS], Canada, R0G 1R0, Plum Coulee, [GEOGRAPHIC_DATA], [GEOGRAPHIC_…" at bounding box center [844, 327] width 248 height 19
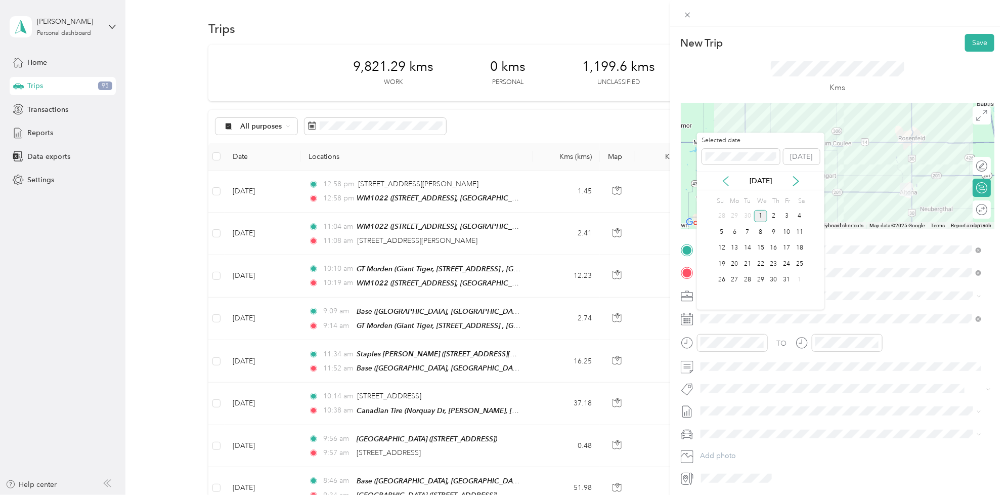
click at [726, 179] on icon at bounding box center [725, 181] width 5 height 9
click at [749, 231] on div "9" at bounding box center [747, 232] width 13 height 13
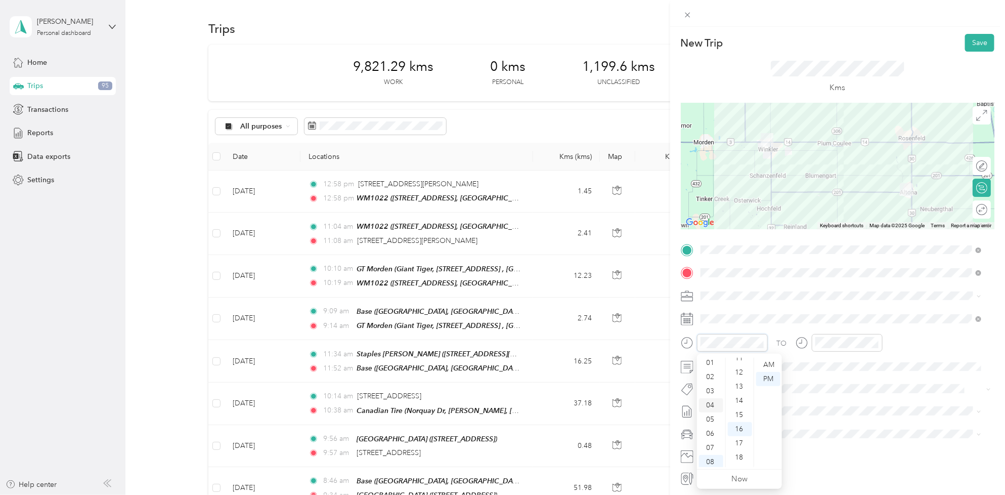
scroll to position [0, 0]
click at [709, 373] on div "01" at bounding box center [711, 379] width 24 height 14
click at [740, 364] on div "00" at bounding box center [740, 365] width 24 height 14
click at [770, 373] on div "PM" at bounding box center [768, 379] width 24 height 14
click at [817, 391] on div "02" at bounding box center [825, 393] width 24 height 14
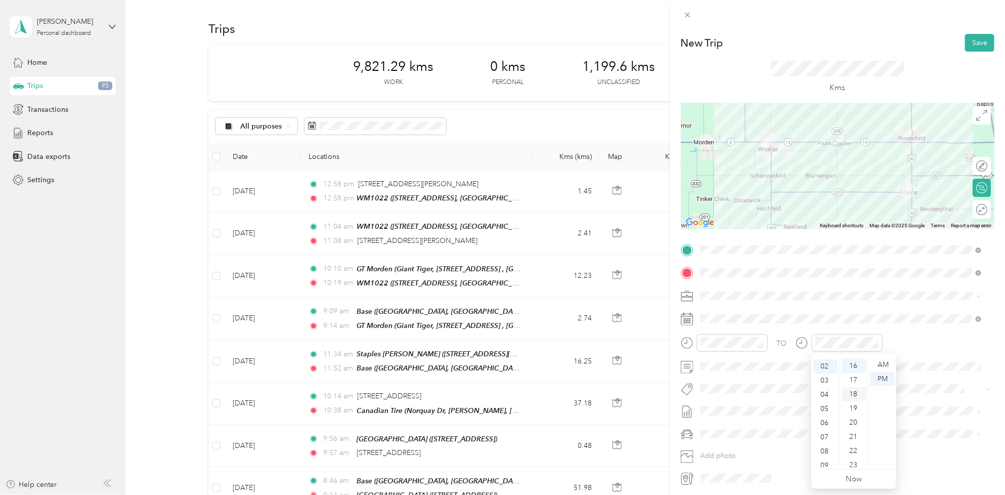
scroll to position [28, 0]
click at [855, 378] on div "35" at bounding box center [854, 382] width 24 height 14
click at [738, 370] on span "Wt Walmart Signage" at bounding box center [740, 371] width 59 height 9
click at [736, 405] on span at bounding box center [845, 413] width 297 height 16
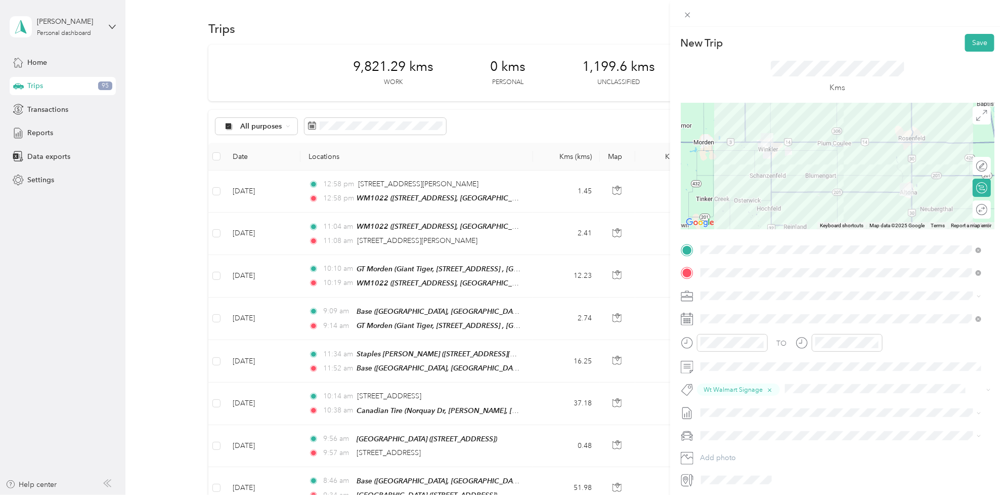
click at [747, 444] on span "[DATE] - [DATE]" at bounding box center [726, 443] width 51 height 11
click at [972, 39] on button "Save" at bounding box center [979, 43] width 29 height 18
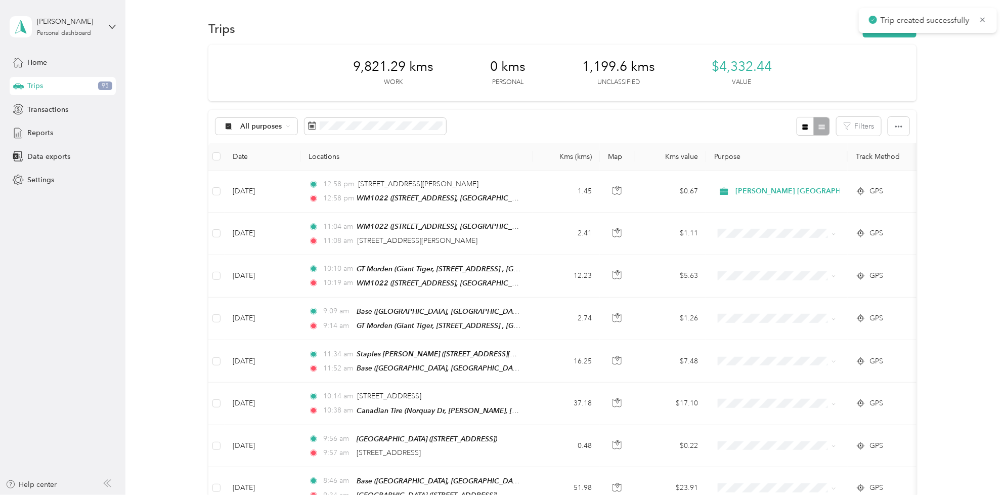
click at [883, 37] on div "Trips New trip" at bounding box center [562, 28] width 708 height 21
click at [883, 27] on button "New trip" at bounding box center [890, 29] width 54 height 18
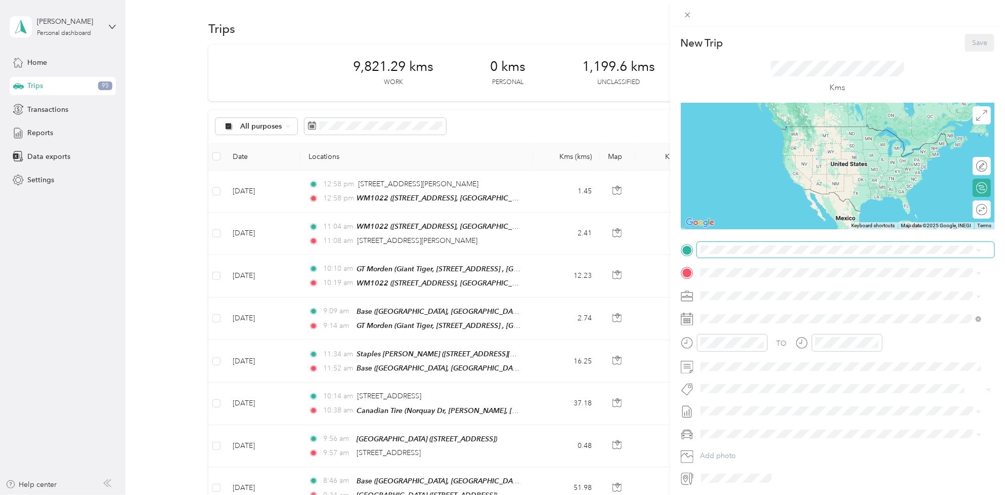
click at [765, 243] on span at bounding box center [845, 250] width 297 height 16
click at [764, 311] on span "[STREET_ADDRESS], Canada, R0G 1R0, Plum Coulee, [GEOGRAPHIC_DATA], [GEOGRAPHIC_…" at bounding box center [844, 306] width 248 height 19
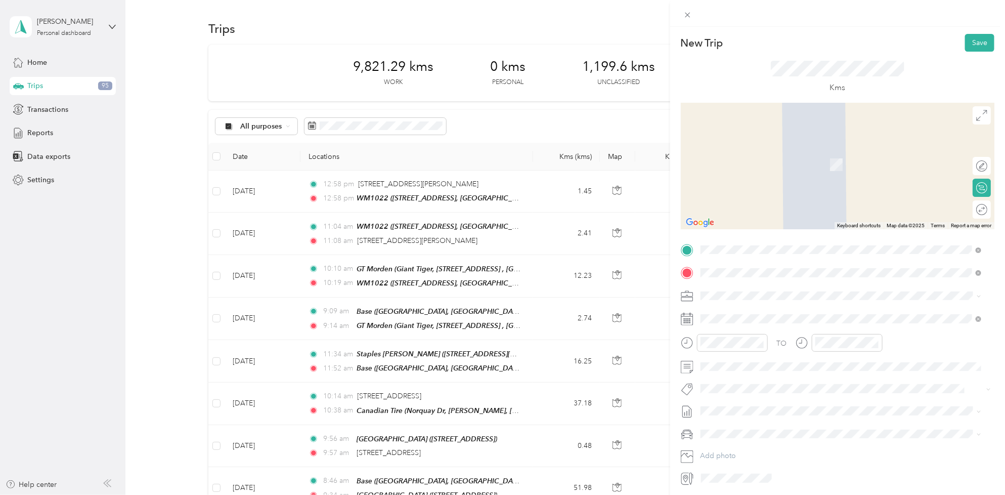
drag, startPoint x: 757, startPoint y: 369, endPoint x: 768, endPoint y: 360, distance: 14.3
click at [757, 363] on div "[STREET_ADDRESS]" at bounding box center [841, 350] width 274 height 25
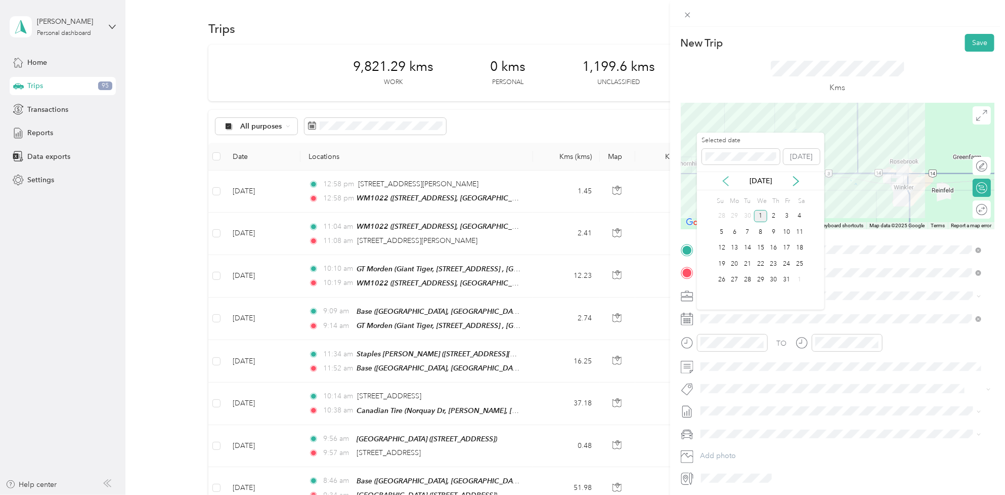
click at [727, 178] on icon at bounding box center [725, 181] width 5 height 9
click at [749, 230] on div "9" at bounding box center [747, 232] width 13 height 13
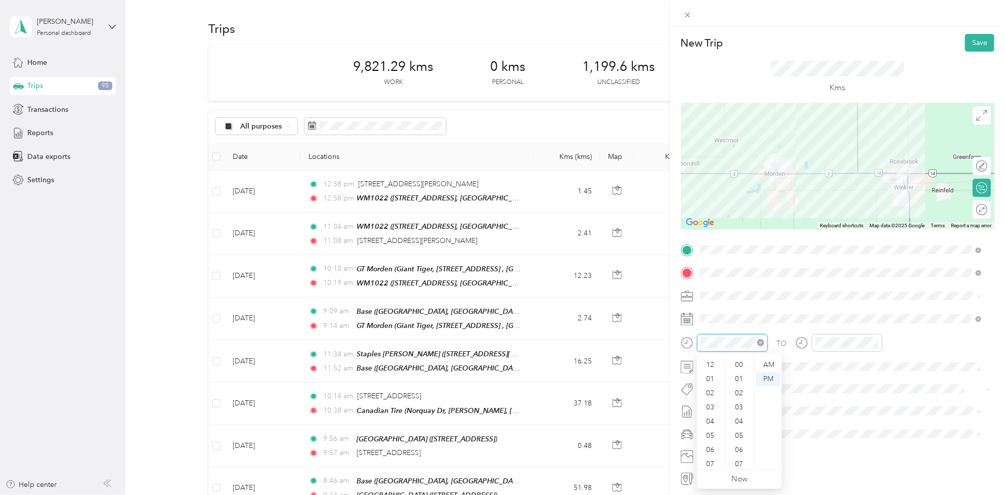
scroll to position [61, 0]
click at [716, 364] on div "04" at bounding box center [711, 361] width 24 height 14
click at [739, 364] on div "00" at bounding box center [740, 365] width 24 height 14
click at [764, 373] on div "PM" at bounding box center [768, 379] width 24 height 14
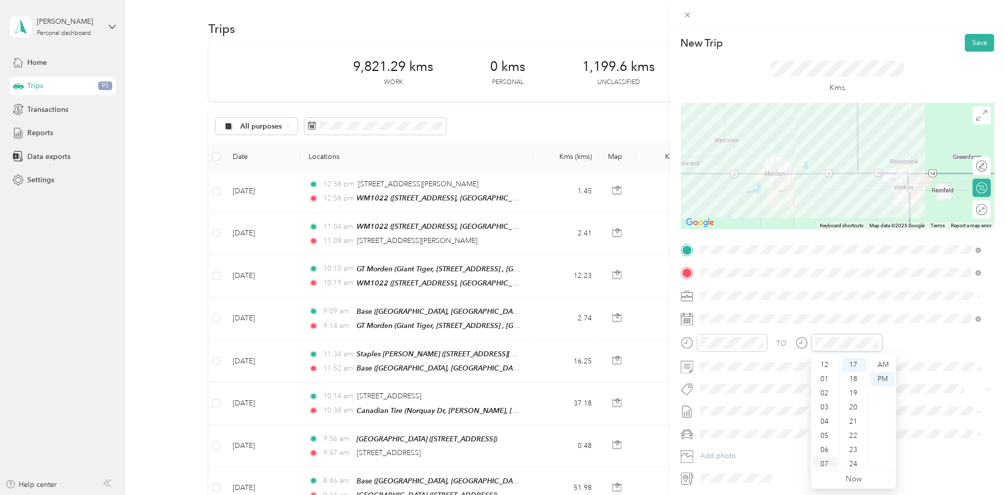
scroll to position [61, 0]
click at [830, 360] on div "04" at bounding box center [825, 361] width 24 height 14
click at [846, 404] on div "20" at bounding box center [854, 407] width 24 height 14
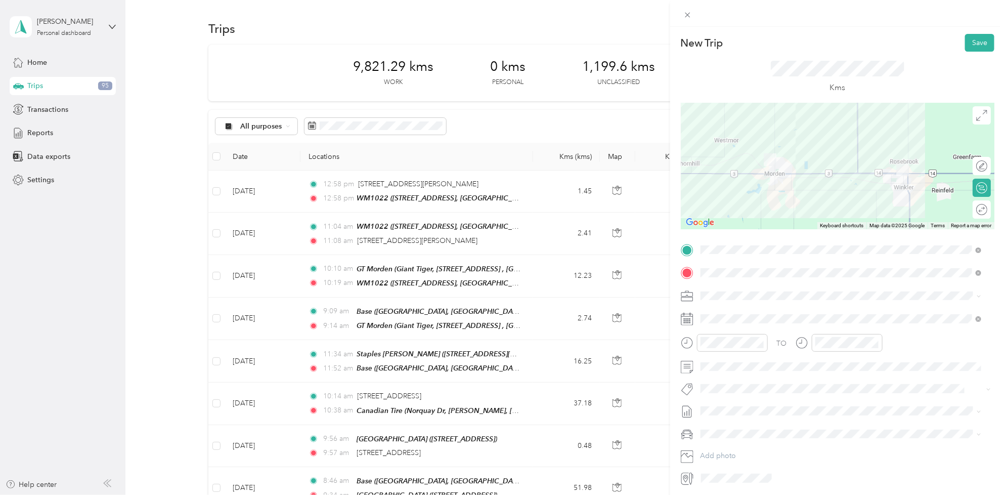
click at [764, 367] on span "Wt Walmart Signage" at bounding box center [740, 367] width 59 height 9
click at [747, 443] on span "[DATE] - [DATE]" at bounding box center [726, 446] width 51 height 11
click at [974, 44] on button "Save" at bounding box center [979, 43] width 29 height 18
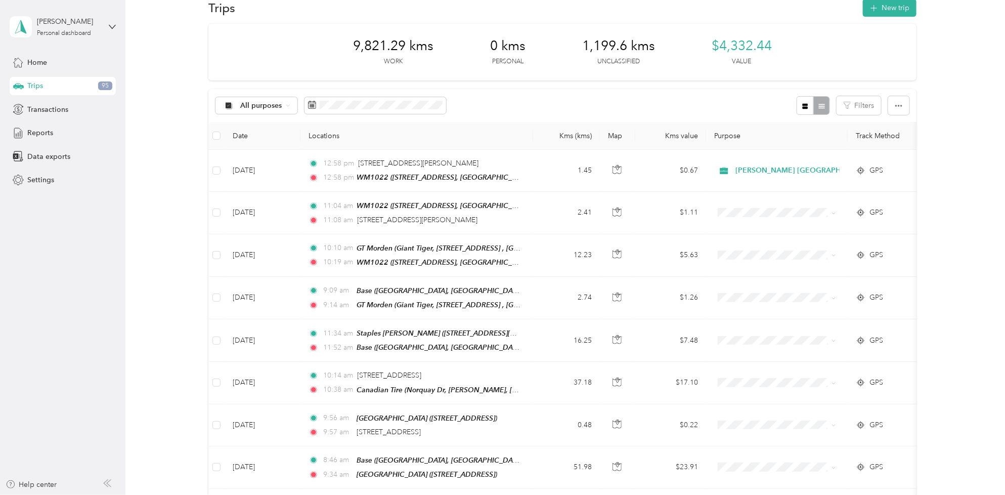
scroll to position [0, 0]
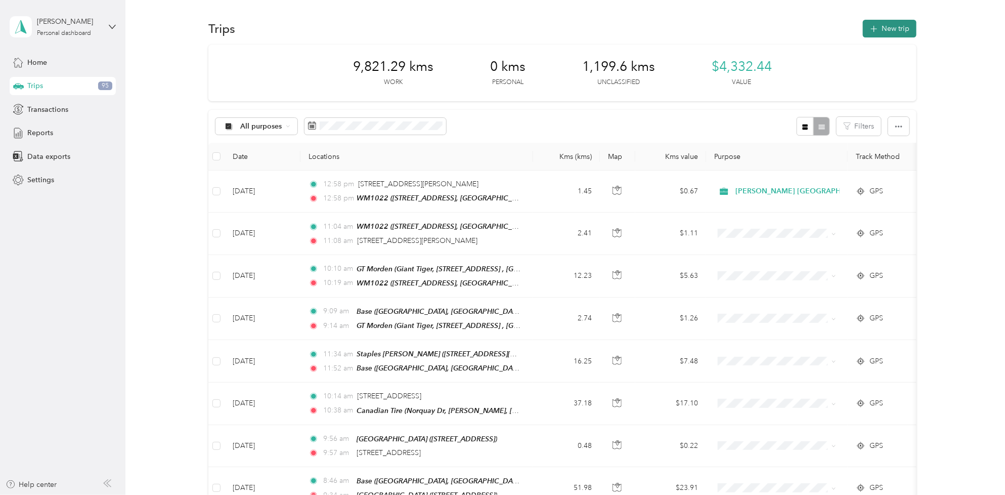
click at [872, 28] on icon "button" at bounding box center [874, 29] width 12 height 12
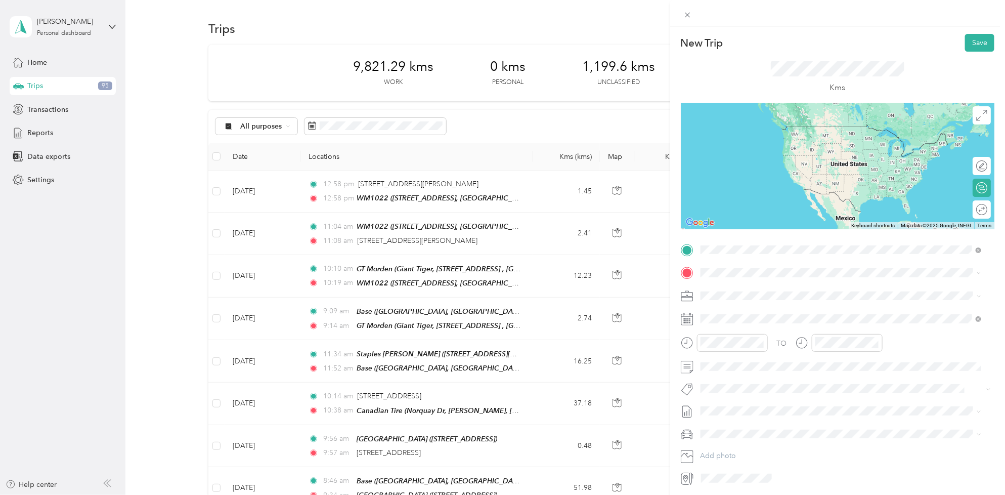
click at [728, 293] on div "[STREET_ADDRESS]" at bounding box center [752, 295] width 64 height 21
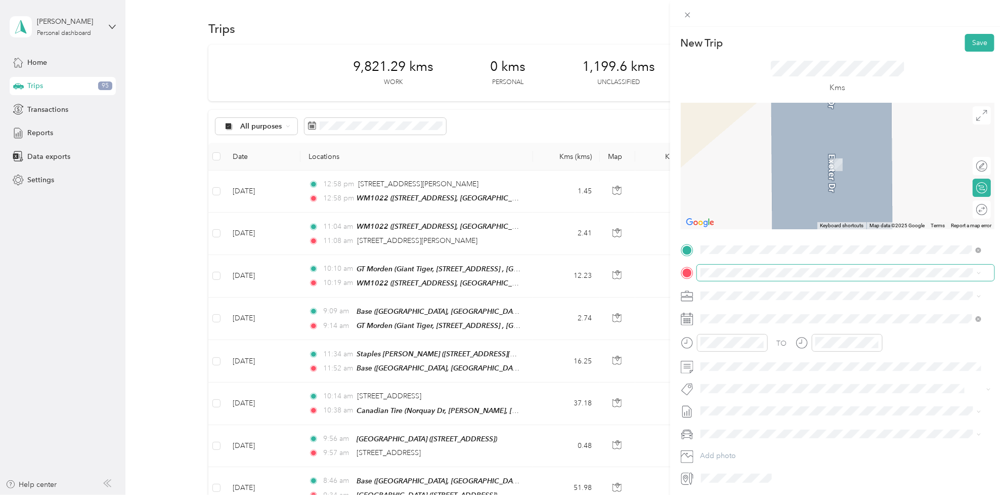
click at [726, 267] on span at bounding box center [845, 273] width 297 height 16
click at [737, 329] on div "WM1022 1000 Navigator Rd, Plum Coulee, [GEOGRAPHIC_DATA], [GEOGRAPHIC_DATA], [G…" at bounding box center [849, 324] width 258 height 32
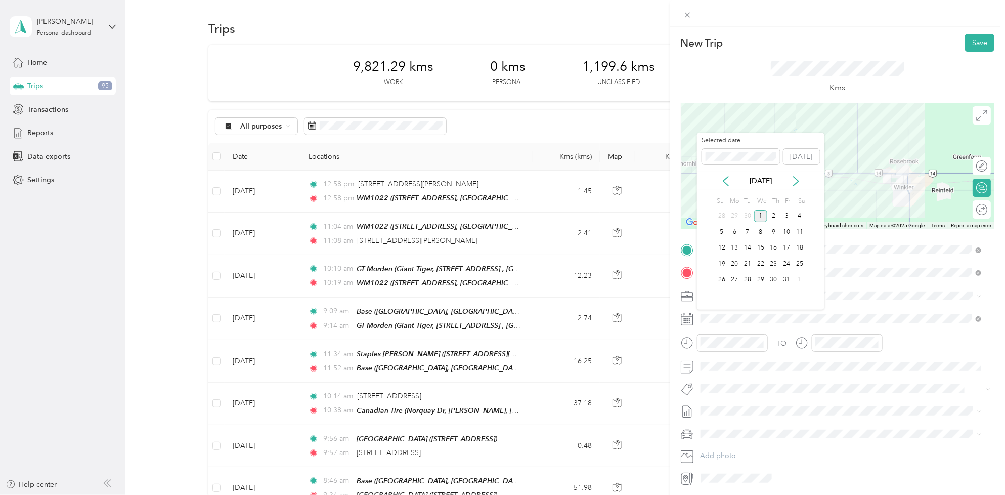
click at [717, 179] on div "[DATE]" at bounding box center [760, 181] width 127 height 11
click at [728, 184] on icon at bounding box center [726, 181] width 10 height 10
click at [757, 229] on div "10" at bounding box center [760, 232] width 13 height 13
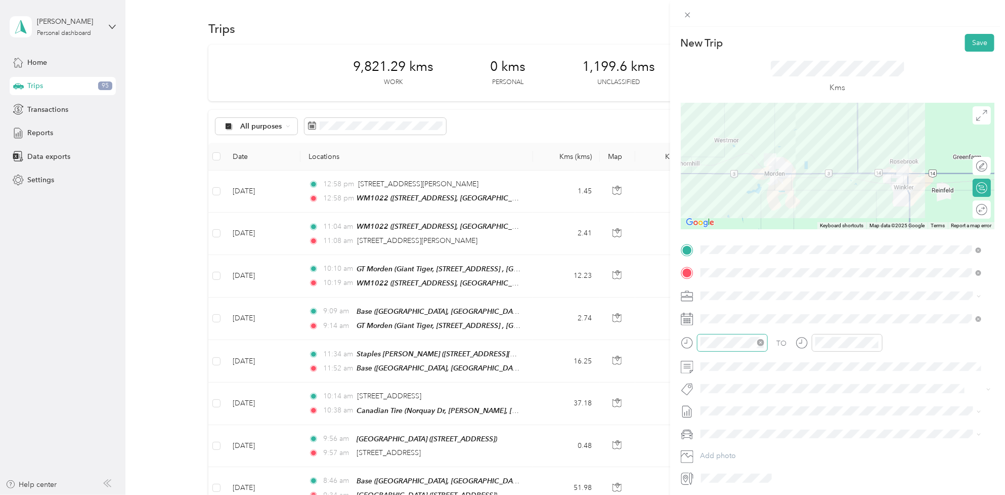
click at [729, 350] on div at bounding box center [732, 343] width 71 height 18
click at [712, 370] on div "05" at bounding box center [711, 375] width 24 height 14
click at [737, 420] on div "40" at bounding box center [740, 424] width 24 height 14
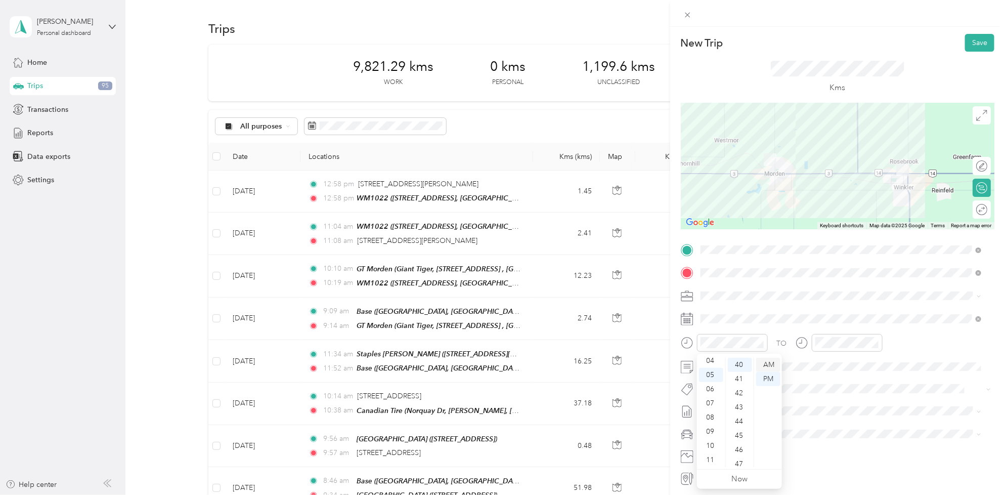
click at [765, 362] on div "AM" at bounding box center [768, 365] width 24 height 14
click at [826, 388] on div "06" at bounding box center [825, 389] width 24 height 14
click at [852, 365] on div "00" at bounding box center [854, 365] width 24 height 14
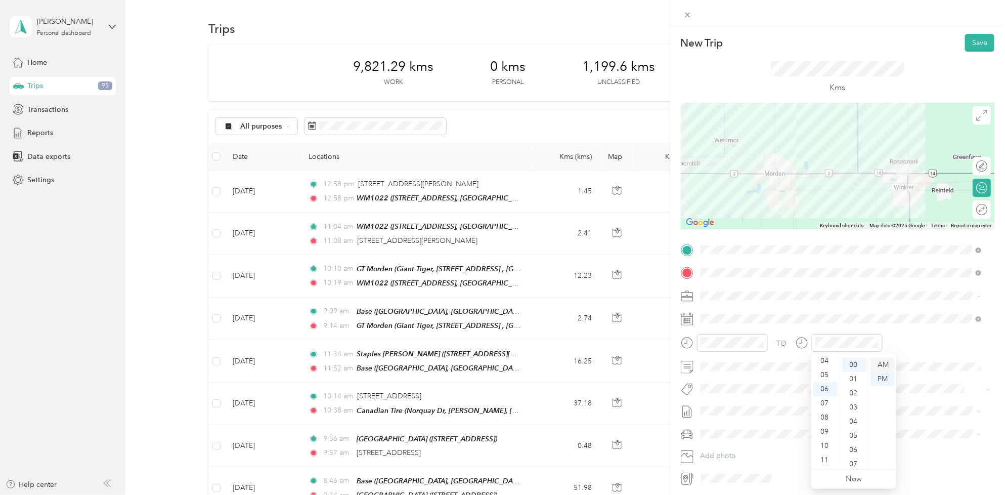
click at [880, 362] on div "AM" at bounding box center [882, 365] width 24 height 14
click at [734, 423] on span "Fab Team - C" at bounding box center [729, 420] width 37 height 9
click at [730, 446] on span "[DATE] - [DATE]" at bounding box center [726, 446] width 51 height 11
click at [969, 38] on button "Save" at bounding box center [979, 43] width 29 height 18
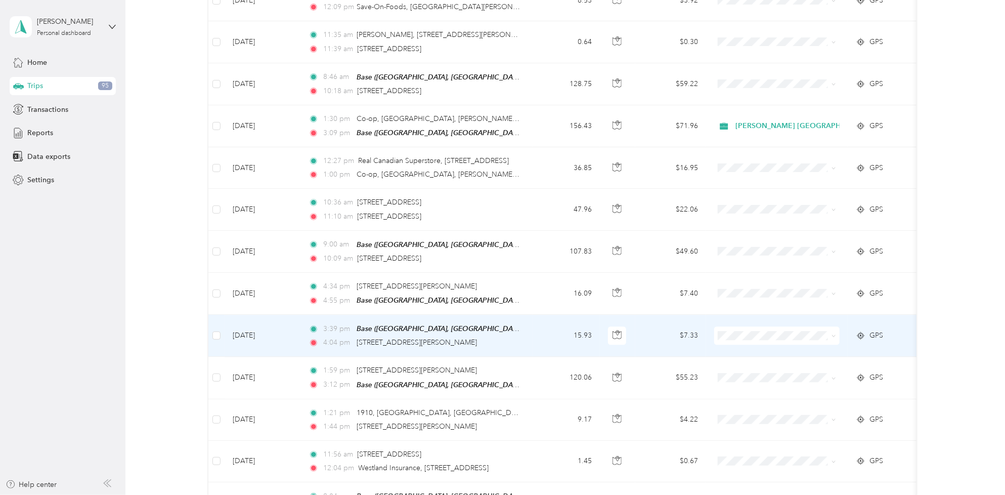
scroll to position [1581, 0]
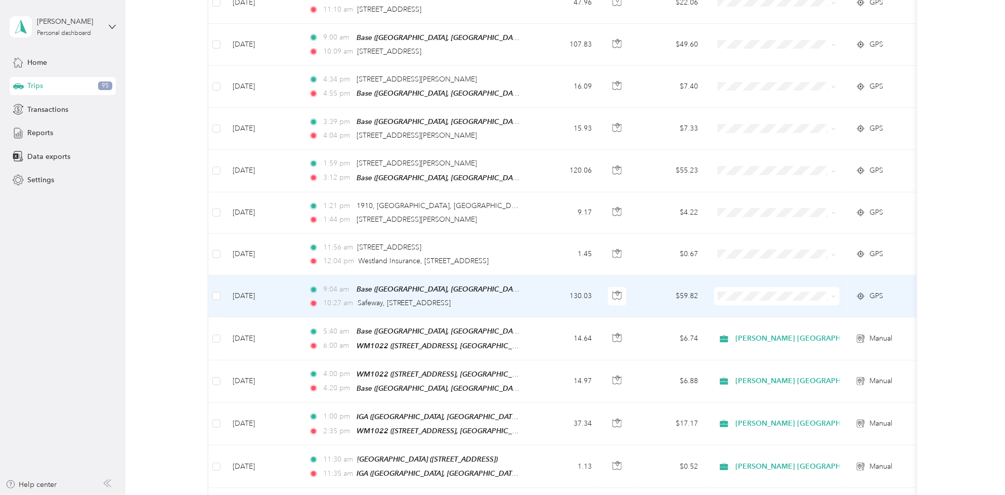
click at [256, 279] on td "[DATE]" at bounding box center [263, 296] width 76 height 42
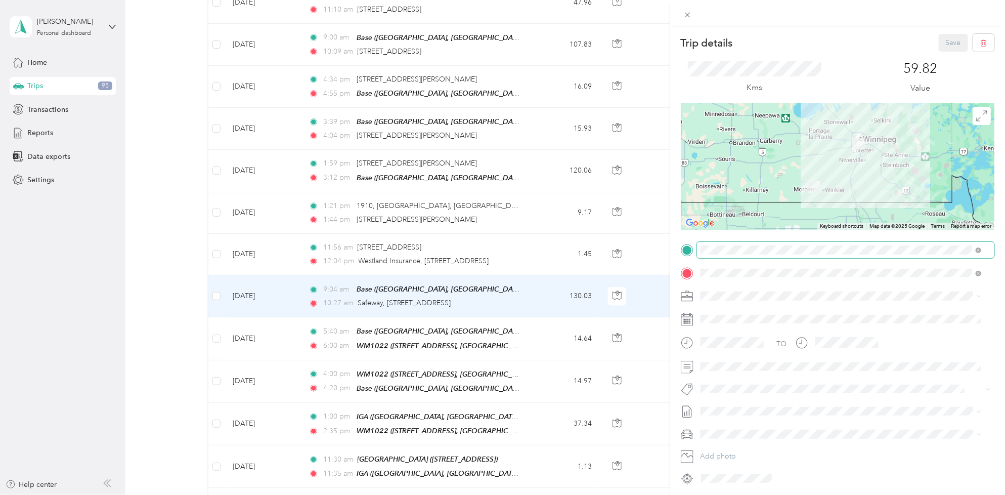
click at [979, 253] on span at bounding box center [979, 249] width 6 height 9
click at [975, 249] on span at bounding box center [976, 249] width 9 height 7
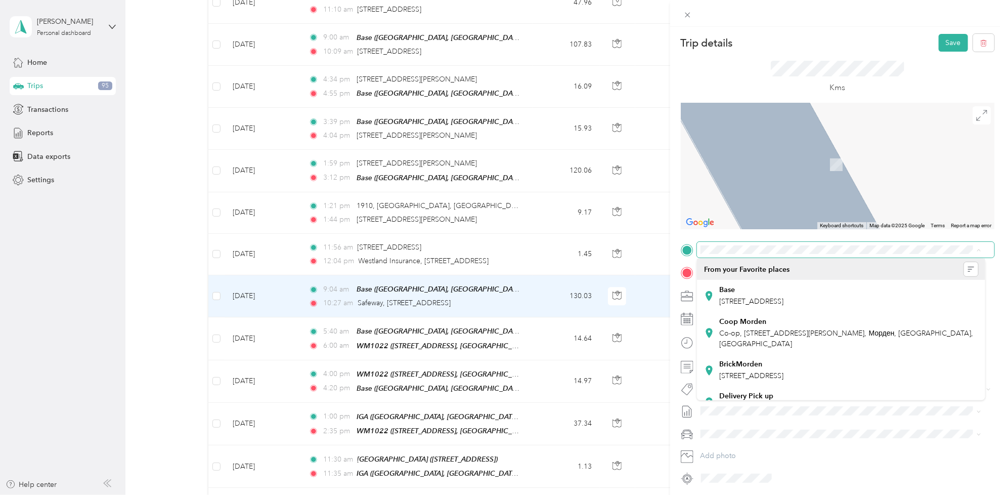
click at [825, 244] on span at bounding box center [845, 250] width 297 height 16
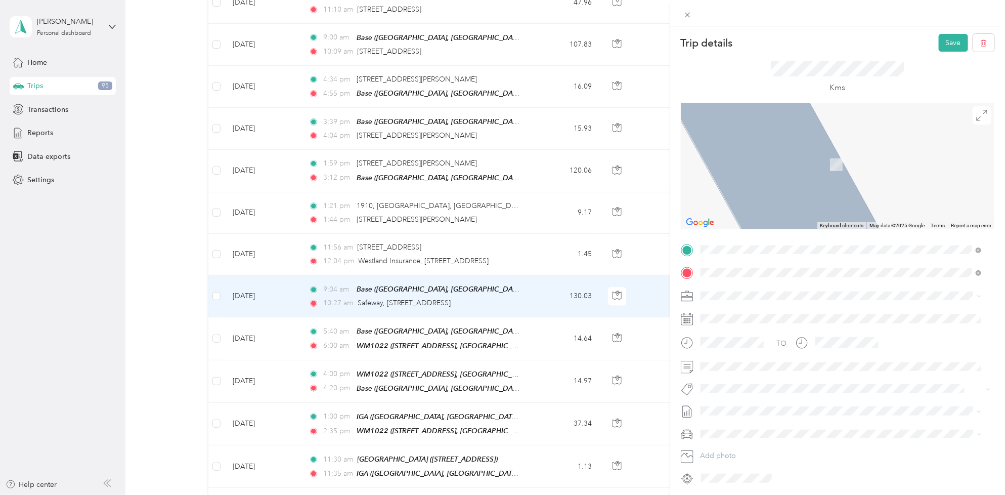
click at [768, 297] on span "[STREET_ADDRESS], Canada, R0G 1R0, Plum Coulee, [GEOGRAPHIC_DATA], [GEOGRAPHIC_…" at bounding box center [844, 306] width 248 height 19
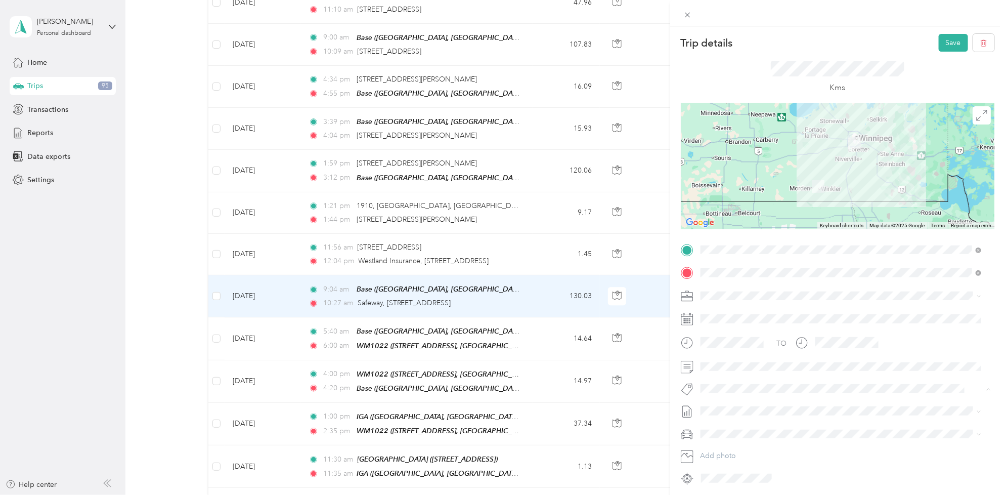
click at [725, 405] on span "Fit [PERSON_NAME] Team" at bounding box center [748, 407] width 75 height 9
click at [729, 438] on li "[DATE] - [DATE] Draft" at bounding box center [841, 440] width 288 height 16
click at [941, 41] on button "Save" at bounding box center [953, 43] width 29 height 18
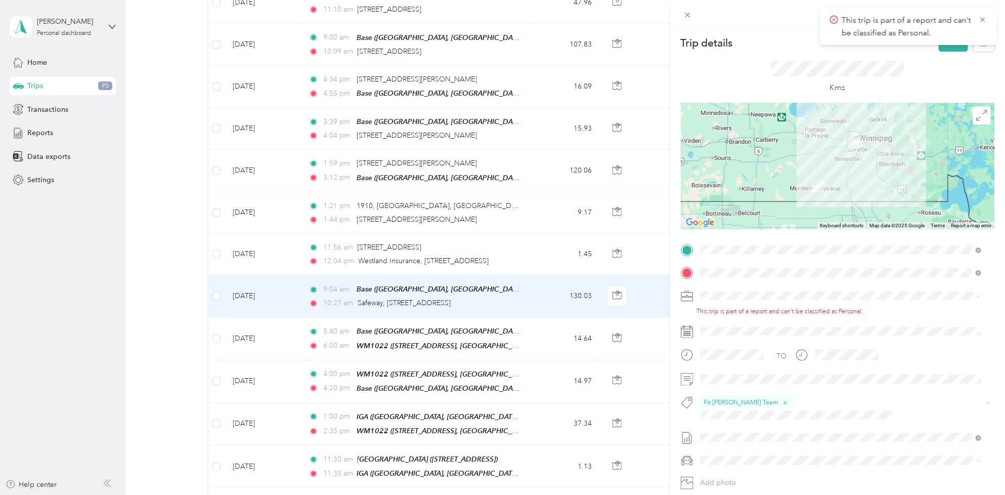
click at [734, 316] on li "[PERSON_NAME] [GEOGRAPHIC_DATA]" at bounding box center [841, 312] width 288 height 18
click at [948, 47] on button "Save" at bounding box center [953, 43] width 29 height 18
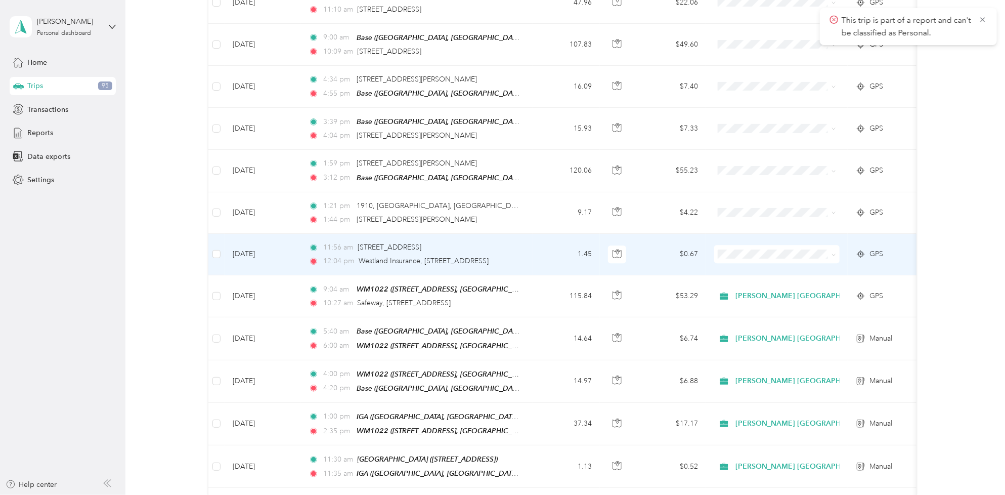
click at [255, 234] on td "[DATE]" at bounding box center [263, 254] width 76 height 41
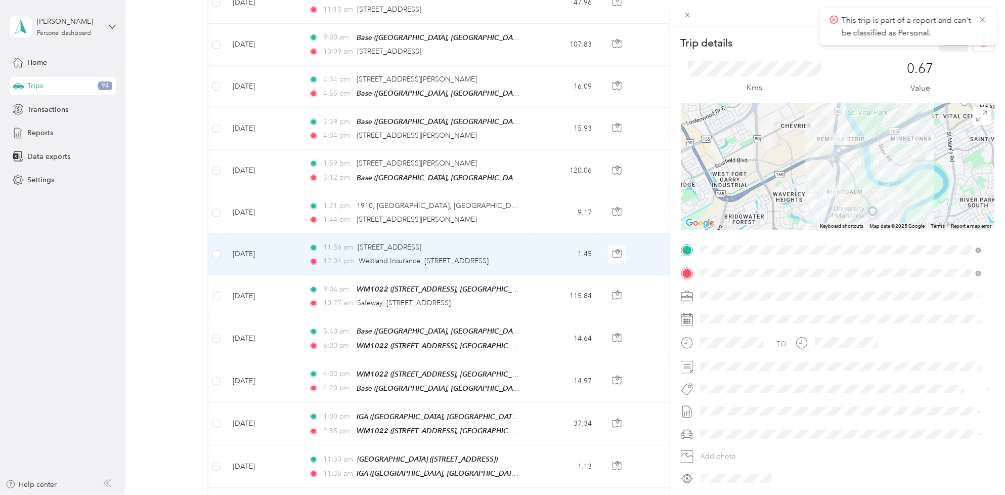
click at [738, 311] on span "[PERSON_NAME] [GEOGRAPHIC_DATA]" at bounding box center [769, 314] width 131 height 9
click at [736, 350] on li "Fit [PERSON_NAME] Team" at bounding box center [841, 346] width 288 height 20
click at [744, 440] on li "[DATE] - [DATE] Draft" at bounding box center [841, 444] width 288 height 16
click at [939, 49] on button "Save" at bounding box center [953, 43] width 29 height 18
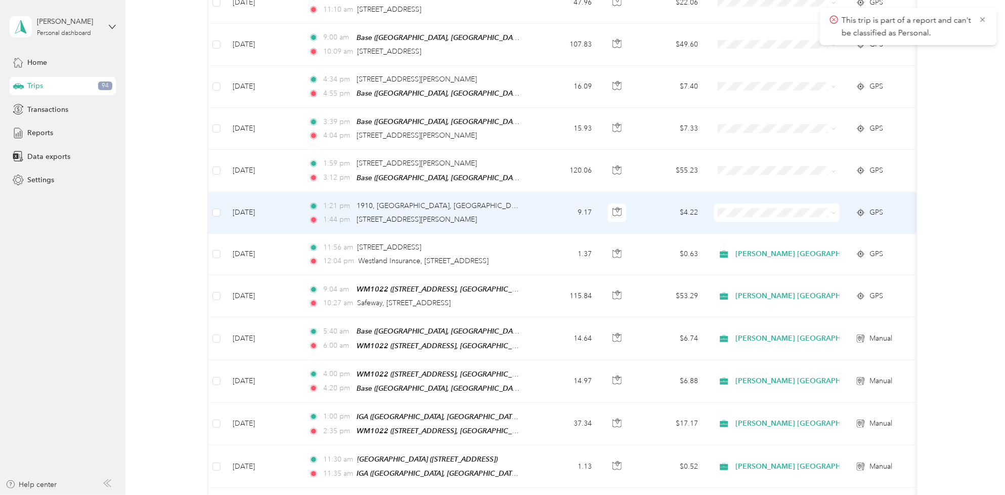
click at [272, 192] on td "[DATE]" at bounding box center [263, 212] width 76 height 41
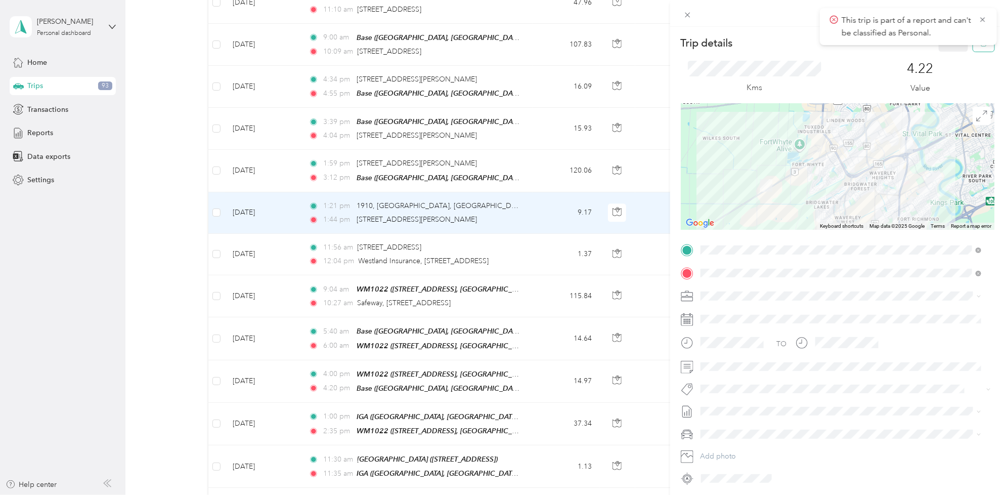
click at [978, 49] on button "button" at bounding box center [983, 43] width 21 height 18
click at [984, 19] on icon at bounding box center [982, 19] width 5 height 5
click at [980, 40] on icon "button" at bounding box center [983, 42] width 7 height 7
click at [942, 58] on button "Yes" at bounding box center [945, 55] width 20 height 16
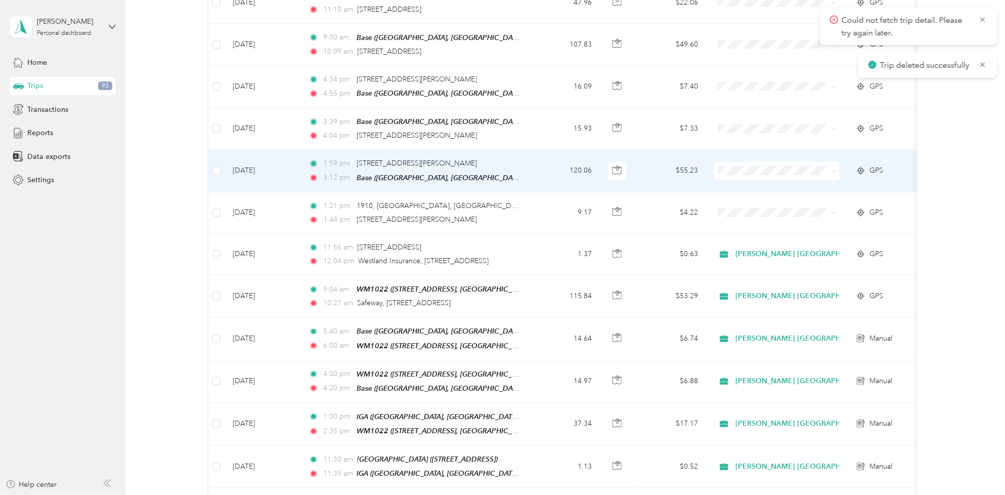
click at [284, 150] on td "[DATE]" at bounding box center [263, 171] width 76 height 42
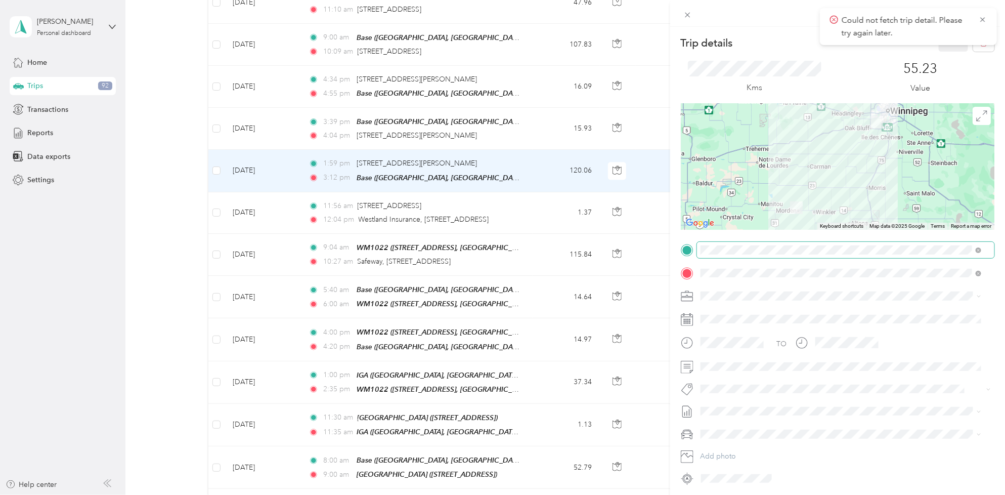
click at [984, 251] on span at bounding box center [845, 250] width 297 height 16
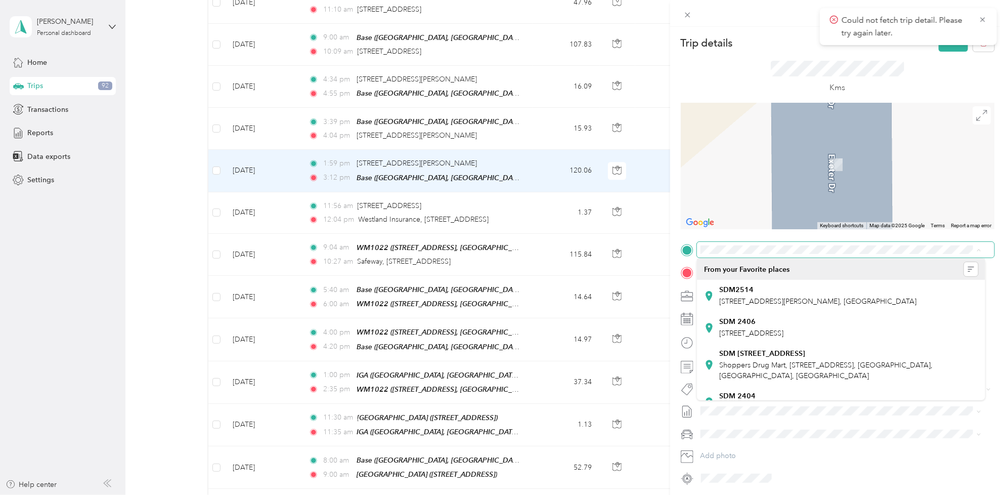
click at [910, 243] on span at bounding box center [845, 250] width 297 height 16
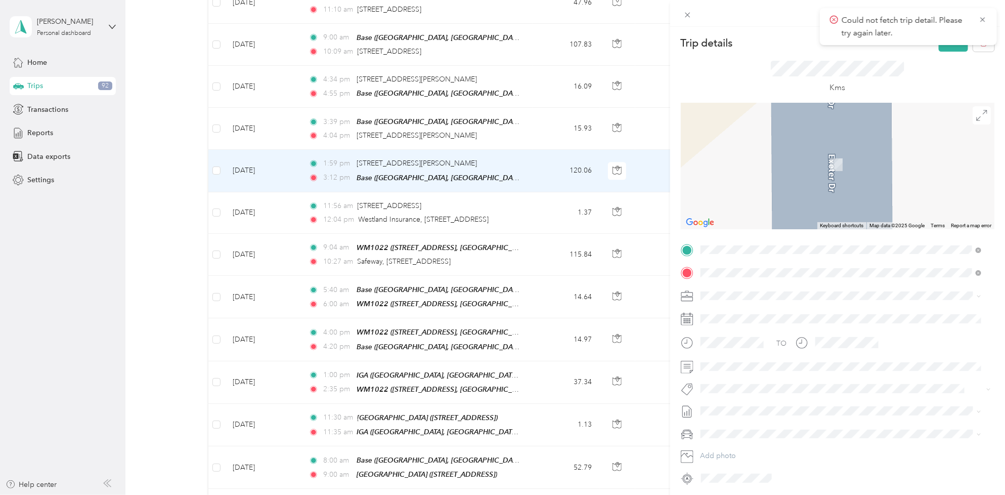
click at [781, 287] on span "[STREET_ADDRESS]" at bounding box center [752, 286] width 64 height 9
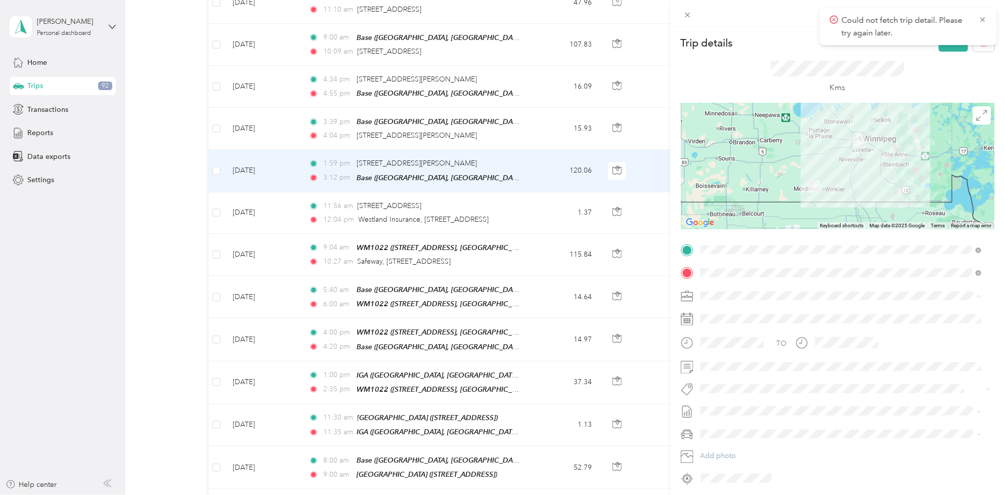
click at [750, 307] on li "[PERSON_NAME] [GEOGRAPHIC_DATA]" at bounding box center [841, 313] width 288 height 18
click at [733, 344] on span "Fit [PERSON_NAME] Team" at bounding box center [748, 346] width 75 height 9
click at [734, 446] on span "[DATE] - [DATE]" at bounding box center [726, 446] width 51 height 11
click at [947, 44] on div "Could not fetch trip detail. Please try again later." at bounding box center [908, 26] width 177 height 37
click at [945, 51] on button "Save" at bounding box center [953, 43] width 29 height 18
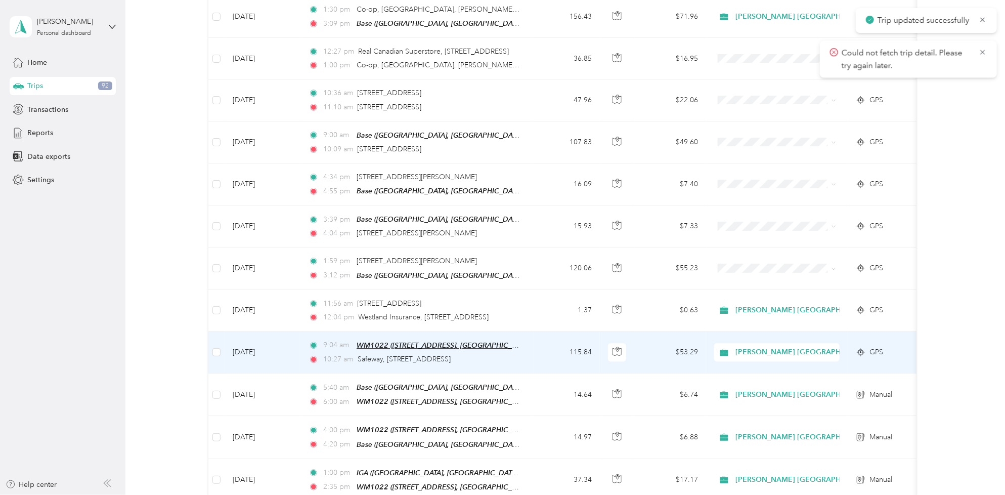
scroll to position [1454, 0]
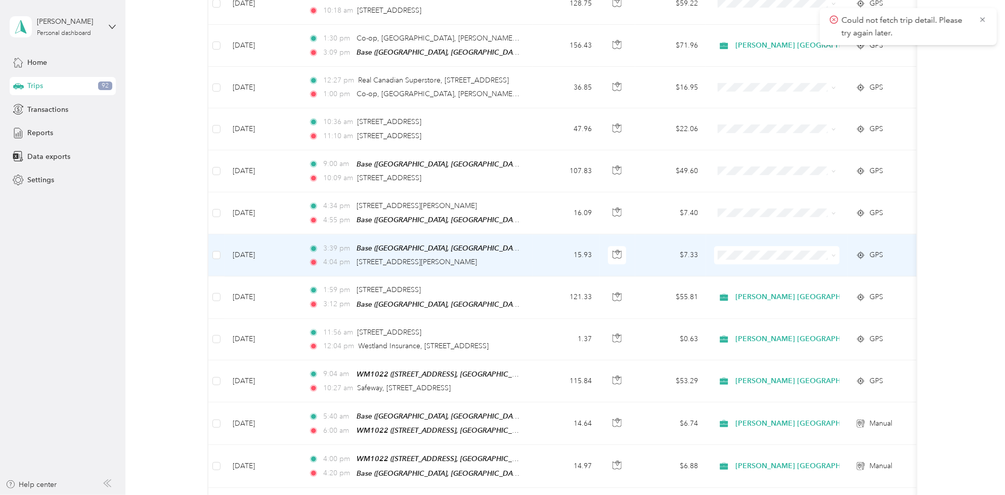
click at [221, 238] on td at bounding box center [216, 255] width 16 height 42
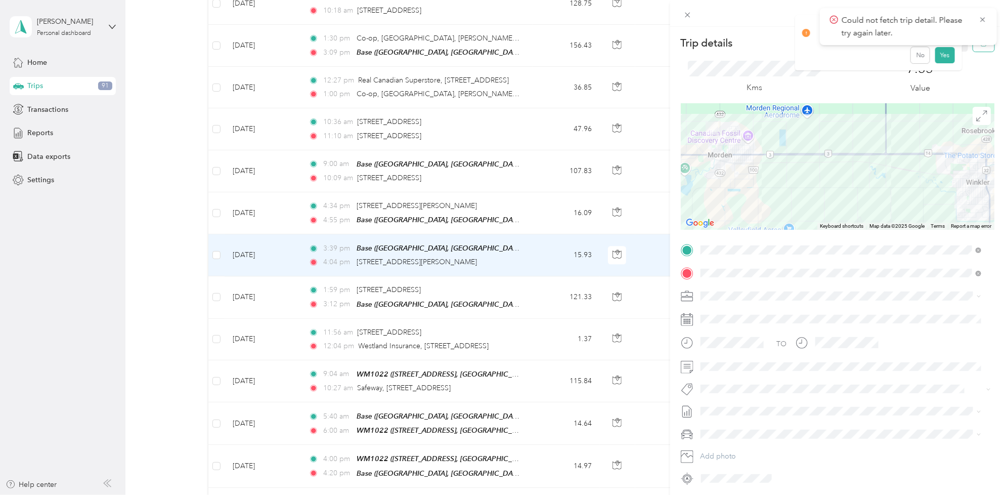
click at [973, 49] on button "button" at bounding box center [983, 43] width 21 height 18
click at [947, 56] on button "Yes" at bounding box center [945, 55] width 20 height 16
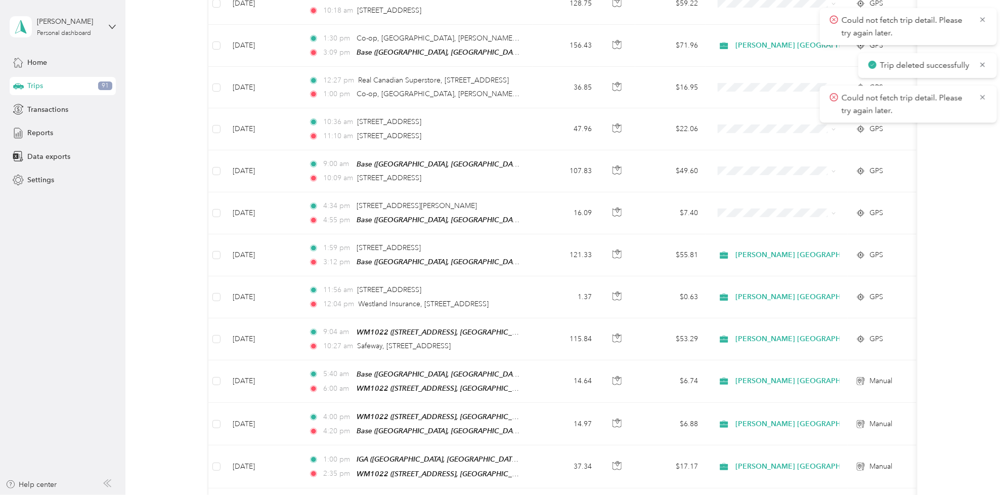
click at [989, 98] on div "Could not fetch trip detail. Please try again later." at bounding box center [908, 103] width 177 height 37
click at [989, 67] on div "Trip deleted successfully" at bounding box center [927, 65] width 139 height 25
click at [985, 69] on icon at bounding box center [983, 64] width 8 height 9
click at [984, 66] on icon at bounding box center [982, 64] width 5 height 5
click at [985, 21] on icon at bounding box center [983, 19] width 8 height 9
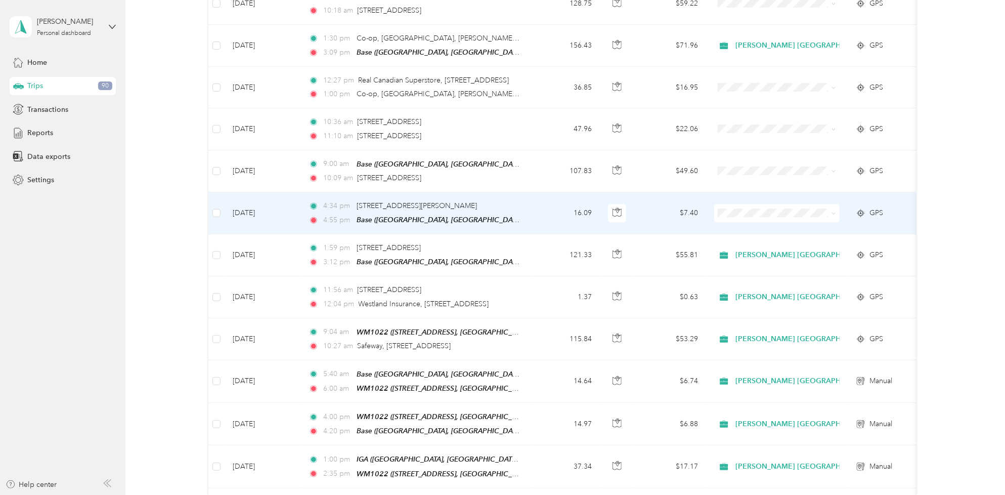
click at [273, 193] on td "[DATE]" at bounding box center [263, 213] width 76 height 42
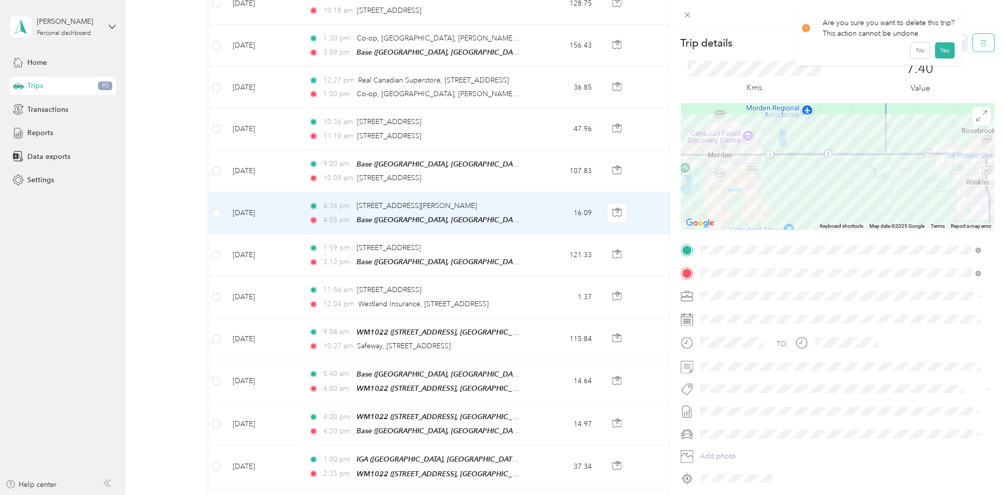
click at [973, 43] on button "button" at bounding box center [983, 43] width 21 height 18
click at [944, 49] on button "Yes" at bounding box center [945, 55] width 20 height 16
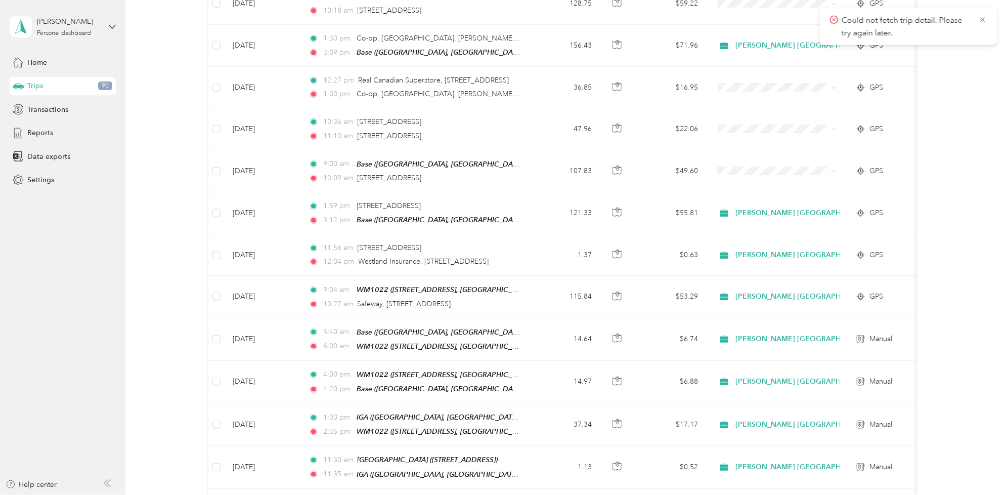
click at [31, 84] on span "Trips" at bounding box center [35, 85] width 16 height 11
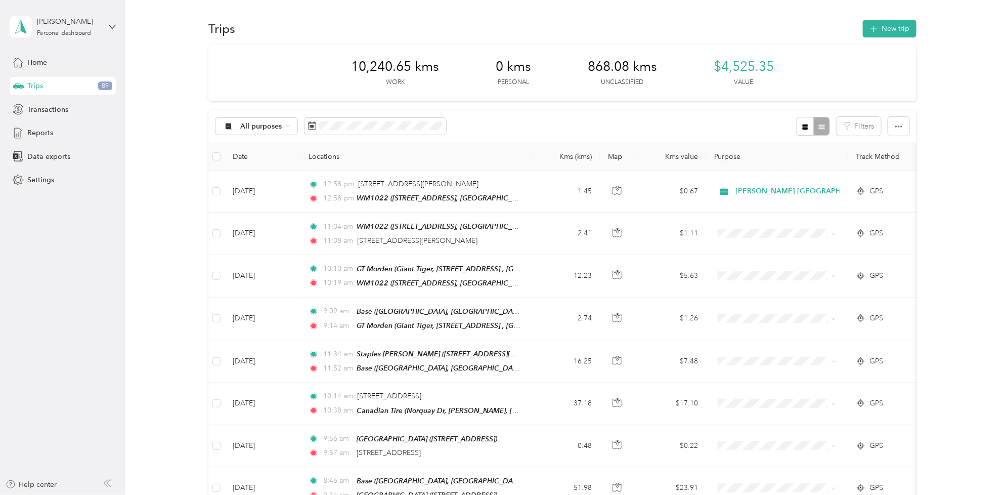
click at [35, 85] on span "Trips" at bounding box center [35, 85] width 16 height 11
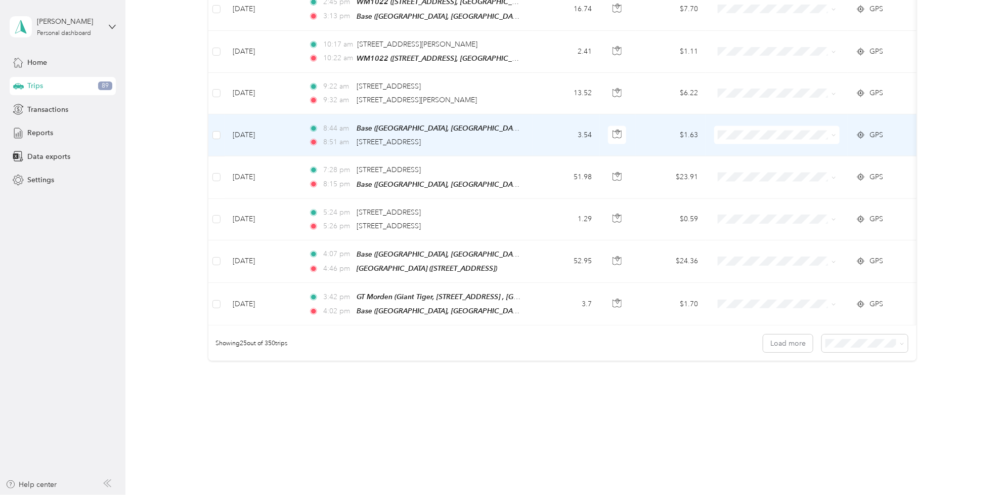
scroll to position [903, 0]
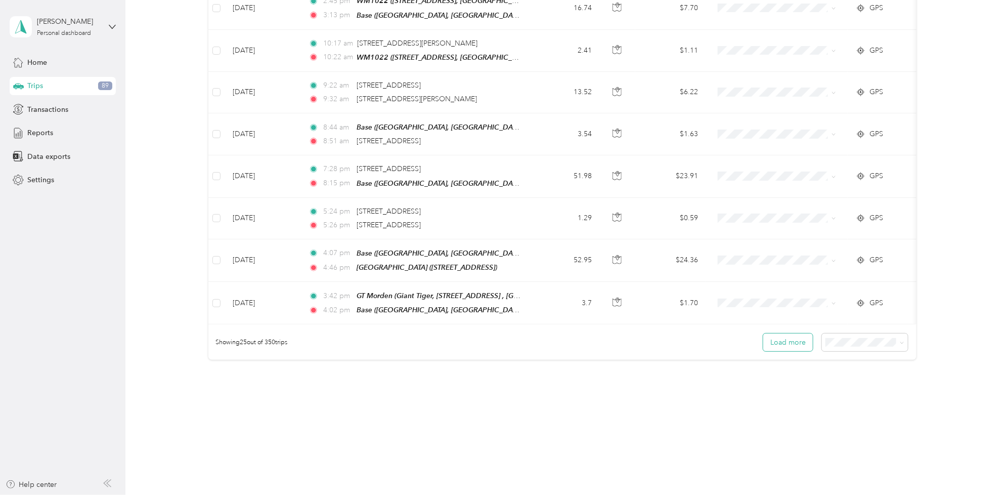
click at [781, 337] on button "Load more" at bounding box center [788, 342] width 50 height 18
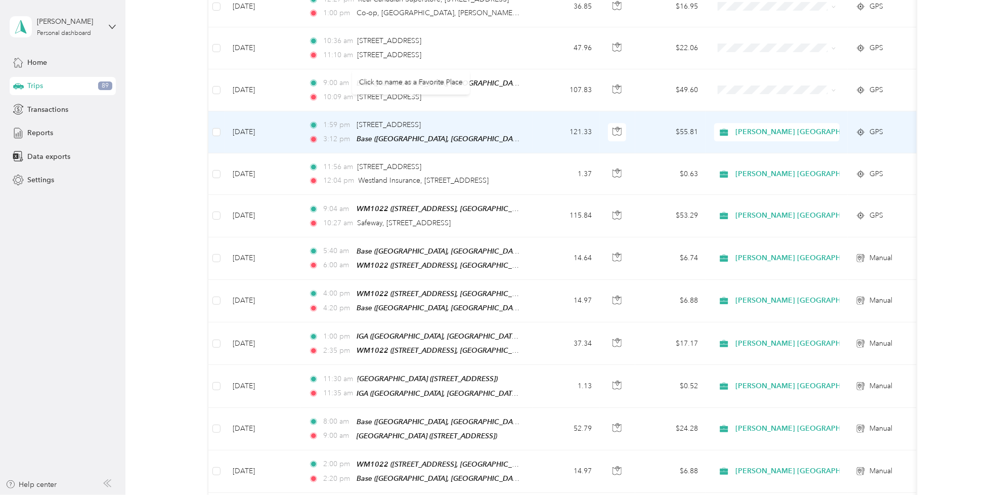
scroll to position [1409, 0]
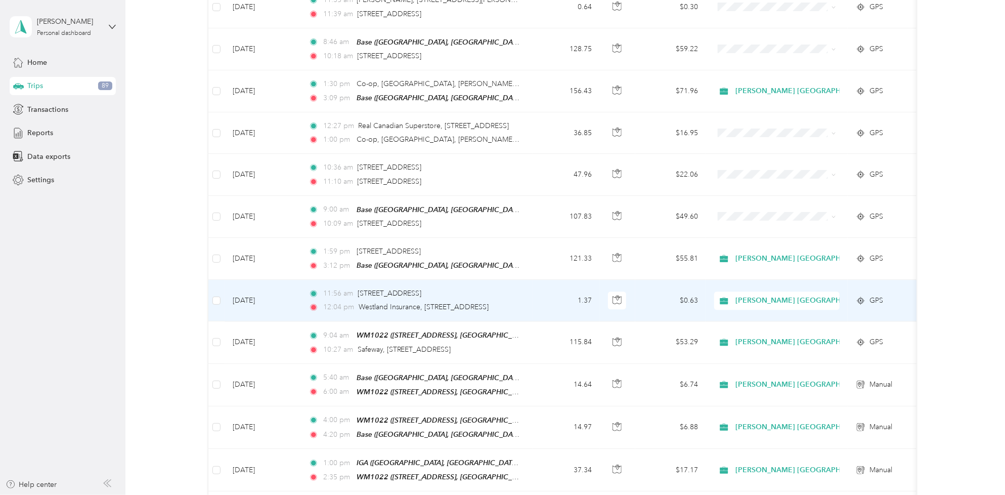
click at [273, 280] on td "[DATE]" at bounding box center [263, 300] width 76 height 41
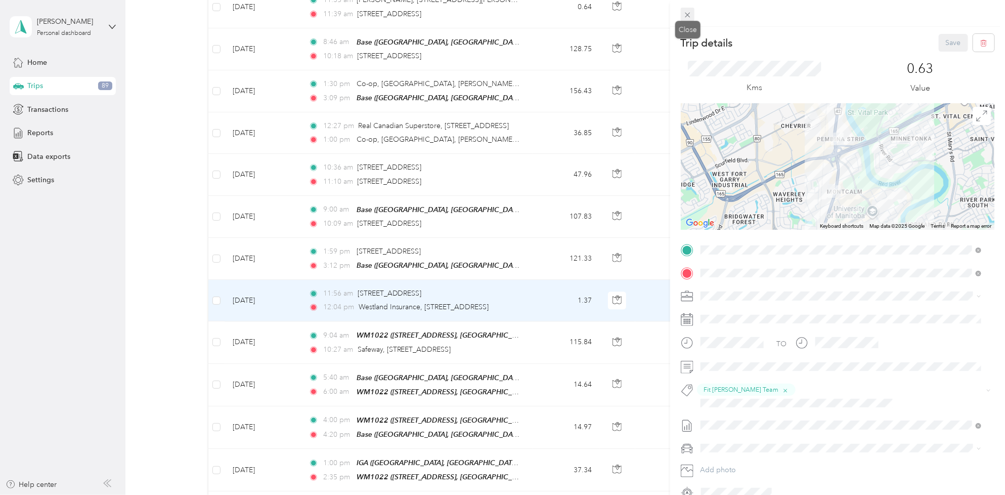
click at [687, 19] on icon at bounding box center [687, 15] width 9 height 9
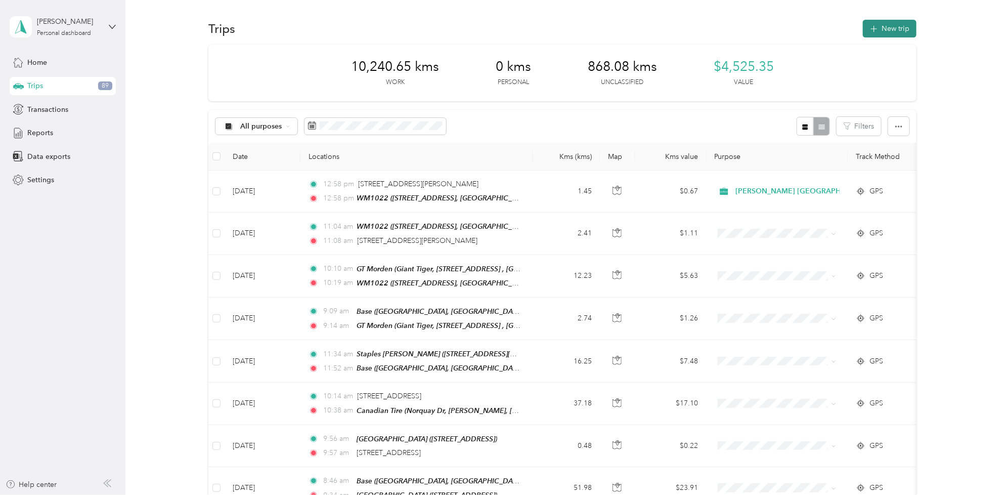
click at [895, 31] on button "New trip" at bounding box center [890, 29] width 54 height 18
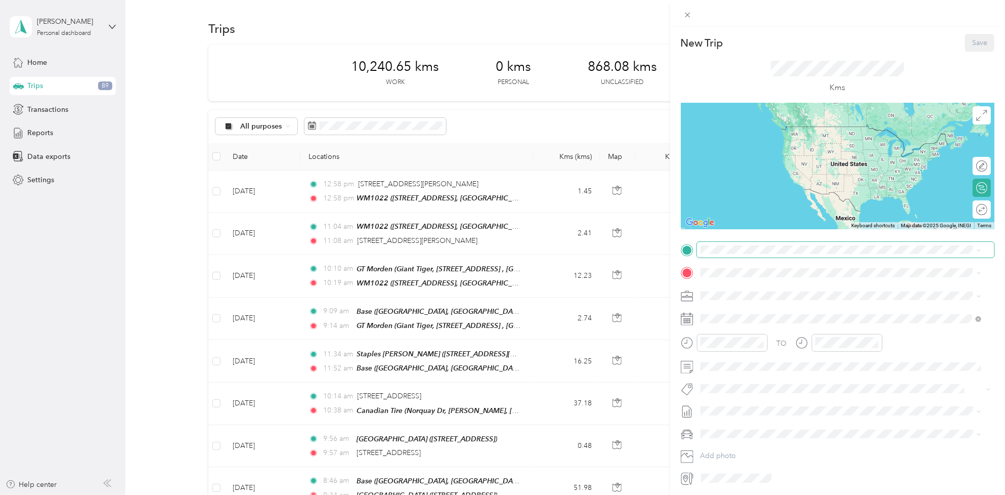
click at [720, 254] on span at bounding box center [845, 250] width 297 height 16
click at [741, 288] on div "Base" at bounding box center [752, 289] width 64 height 9
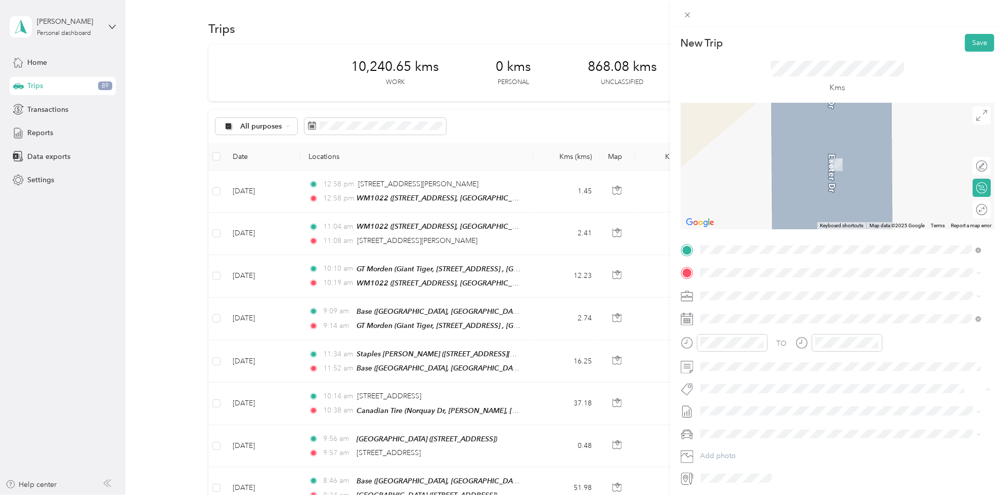
click at [737, 320] on span "[STREET_ADDRESS], Canada, R0G 1R0, Plum Coulee, [GEOGRAPHIC_DATA], [GEOGRAPHIC_…" at bounding box center [844, 328] width 248 height 19
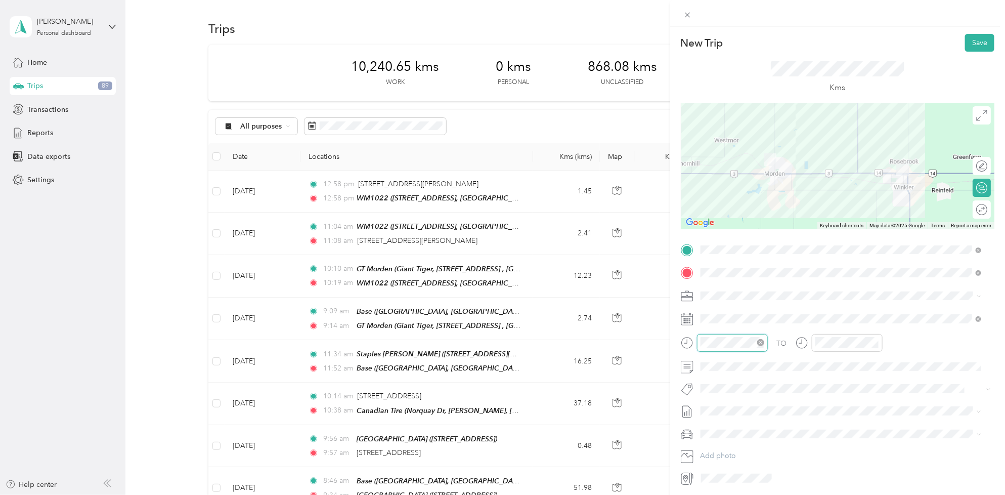
scroll to position [296, 0]
click at [712, 390] on div "06" at bounding box center [711, 389] width 24 height 14
click at [739, 448] on div "40" at bounding box center [740, 445] width 24 height 14
click at [770, 368] on div "AM" at bounding box center [768, 365] width 24 height 14
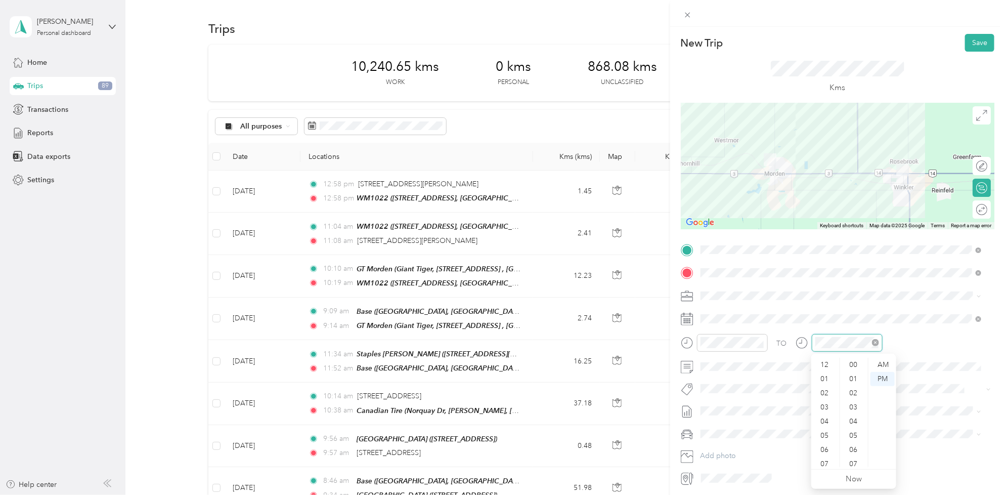
scroll to position [61, 0]
click at [823, 403] on div "07" at bounding box center [825, 403] width 24 height 14
click at [859, 364] on div "00" at bounding box center [854, 365] width 24 height 14
click at [885, 358] on div "AM" at bounding box center [882, 365] width 24 height 14
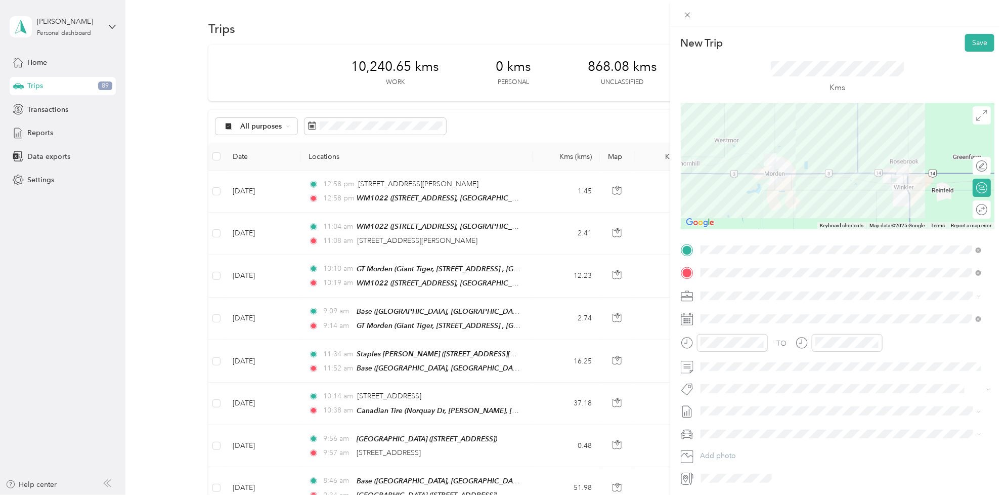
click at [755, 408] on button "Wt Multi-studio Cost Capture" at bounding box center [752, 407] width 96 height 13
click at [744, 443] on span "[DATE] - [DATE]" at bounding box center [726, 446] width 51 height 11
click at [750, 418] on span at bounding box center [845, 413] width 297 height 16
drag, startPoint x: 739, startPoint y: 428, endPoint x: 671, endPoint y: 404, distance: 73.1
click at [671, 404] on form "New Trip Save This trip cannot be edited because it is either under review, app…" at bounding box center [837, 261] width 335 height 454
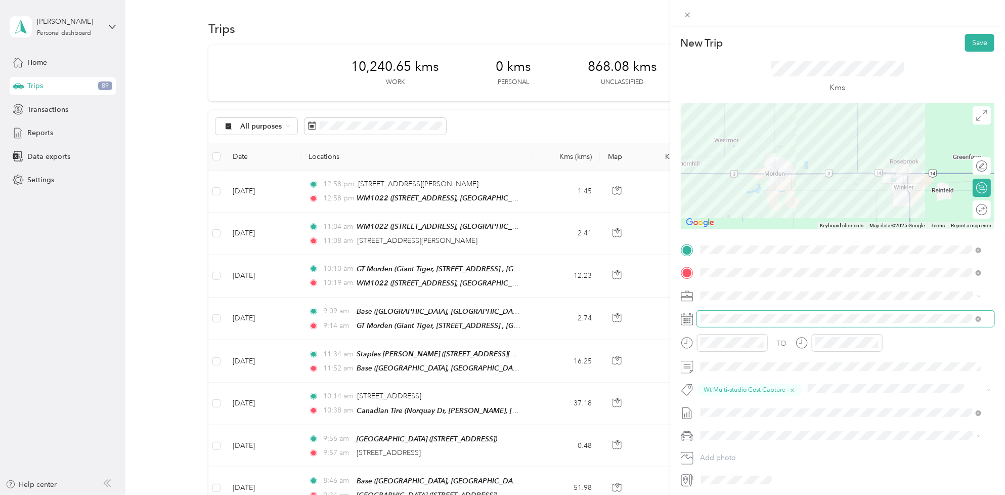
click at [721, 311] on span at bounding box center [845, 319] width 297 height 16
click at [979, 412] on icon at bounding box center [979, 413] width 6 height 6
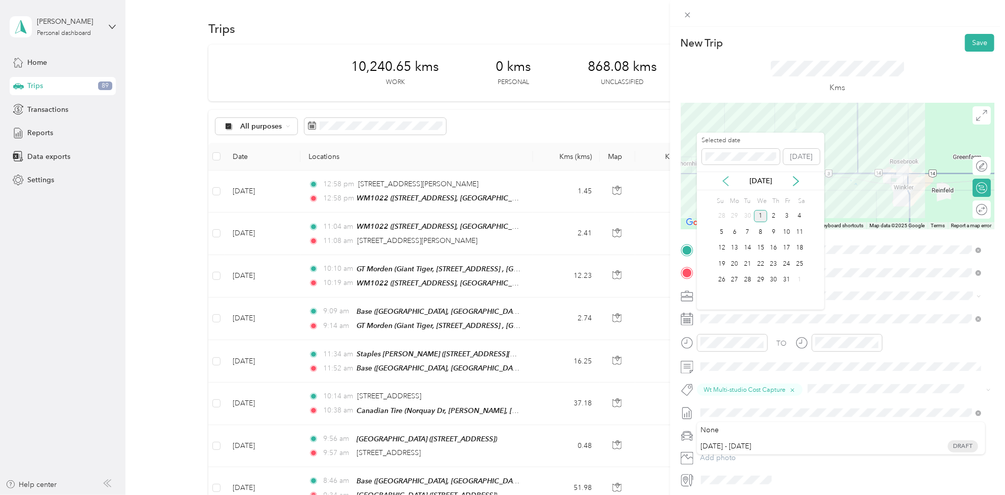
click at [726, 179] on icon at bounding box center [726, 181] width 10 height 10
click at [775, 234] on div "11" at bounding box center [773, 232] width 13 height 13
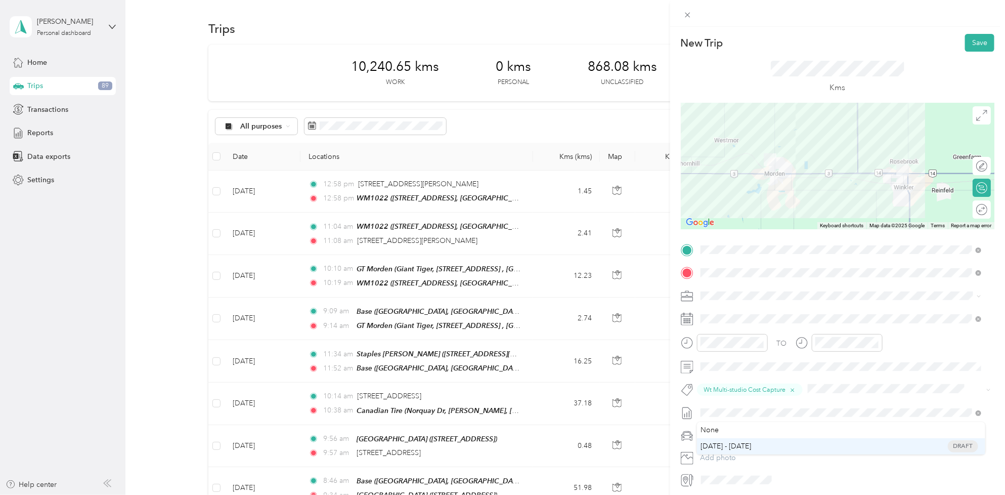
click at [764, 444] on span "[DATE] - [DATE] Draft" at bounding box center [841, 446] width 274 height 9
click at [970, 44] on button "Save" at bounding box center [979, 43] width 29 height 18
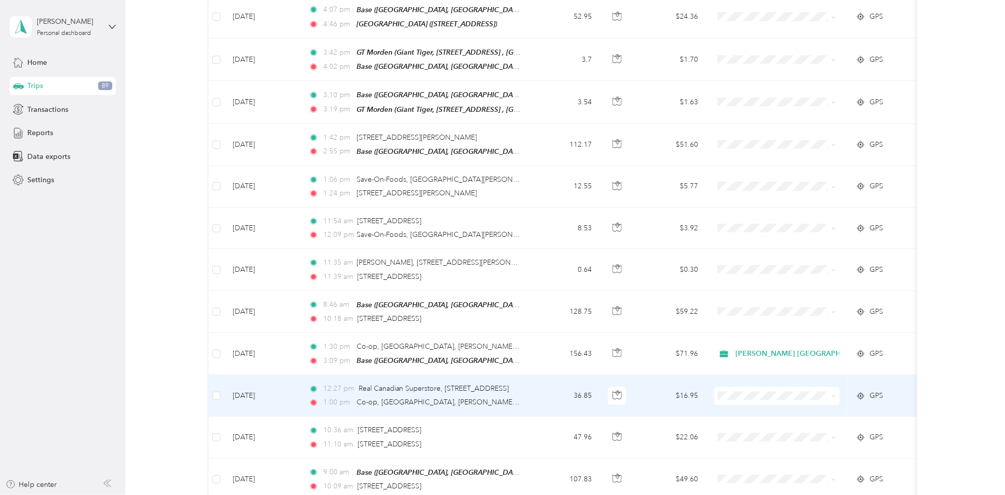
scroll to position [1328, 0]
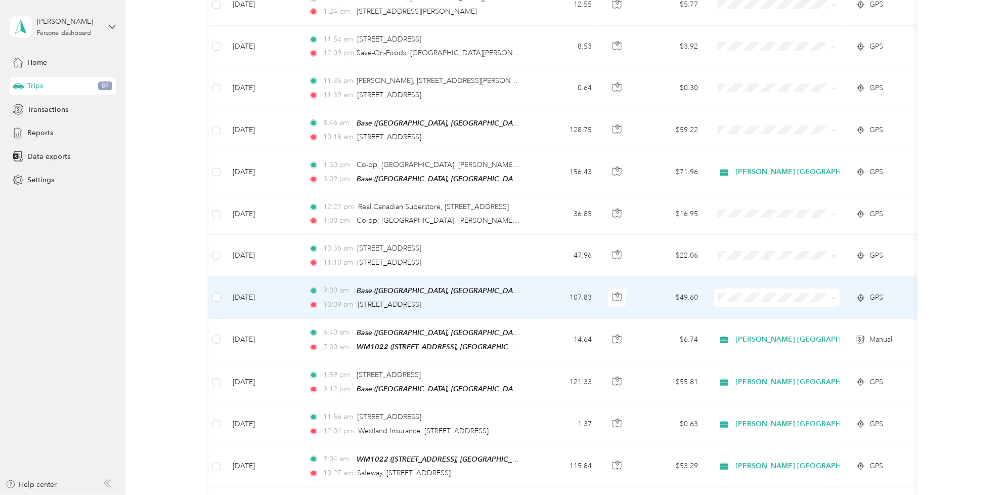
click at [254, 283] on td "[DATE]" at bounding box center [263, 298] width 76 height 42
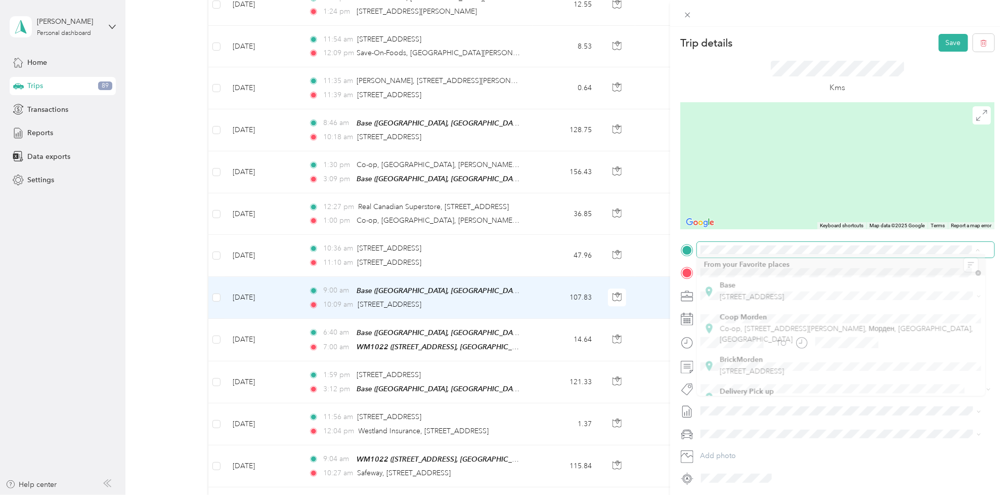
drag, startPoint x: 980, startPoint y: 251, endPoint x: 890, endPoint y: 242, distance: 90.5
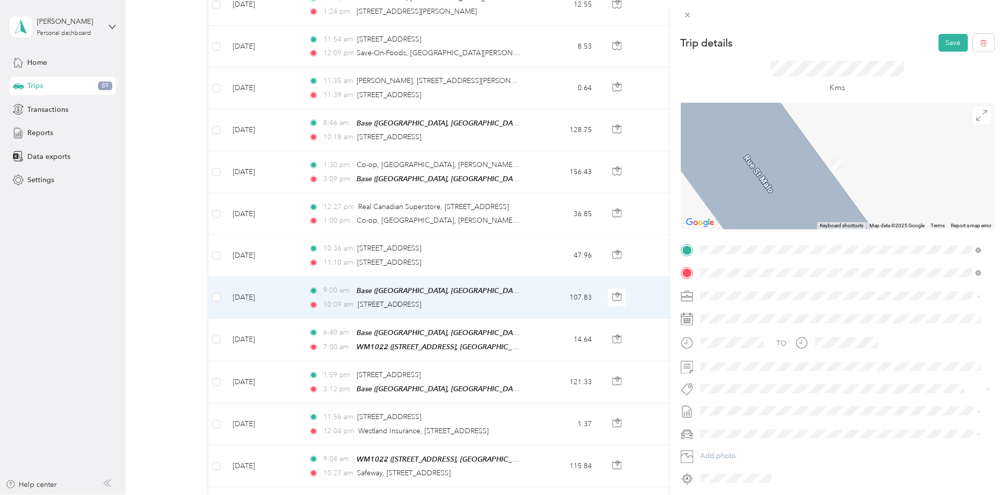
click at [750, 291] on div "WM1022 1000 Navigator Rd, Plum Coulee, [GEOGRAPHIC_DATA], [GEOGRAPHIC_DATA], [G…" at bounding box center [849, 301] width 258 height 32
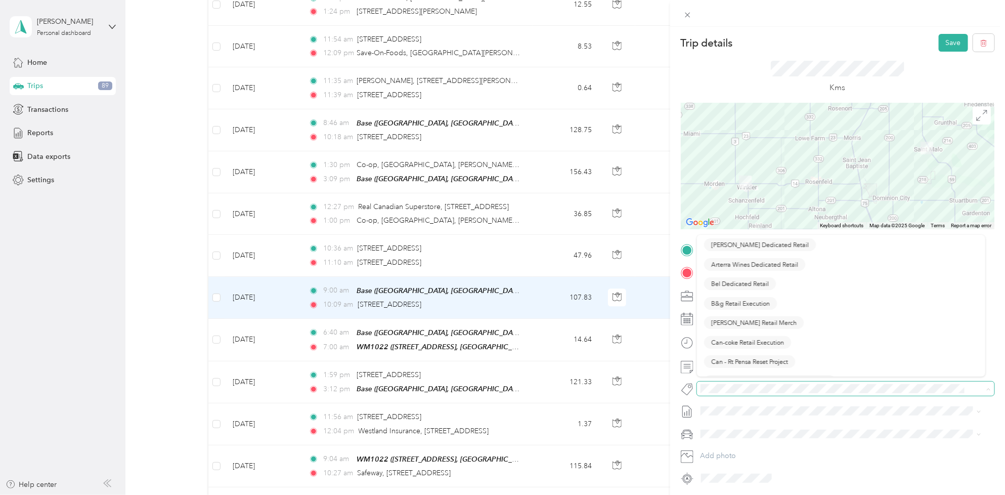
click at [756, 382] on span at bounding box center [845, 388] width 297 height 14
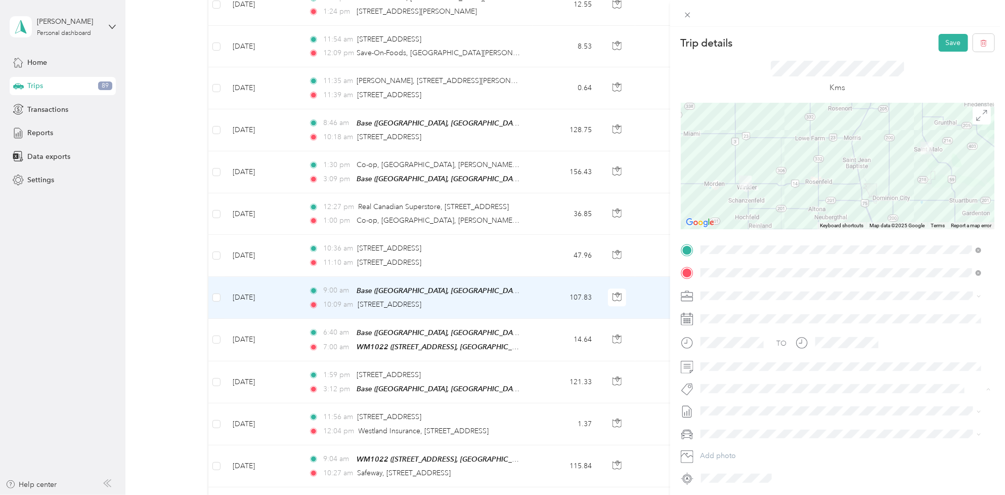
click at [727, 347] on ol "Arterra Wines Dedicated Retail B&g Retail Execution Can-coke Retail Execution C…" at bounding box center [841, 310] width 288 height 142
click at [719, 344] on span "Fit [PERSON_NAME] Team" at bounding box center [748, 345] width 75 height 9
click at [739, 417] on span at bounding box center [845, 425] width 297 height 16
click at [751, 443] on span "[DATE] - [DATE]" at bounding box center [726, 446] width 51 height 11
click at [737, 302] on span at bounding box center [845, 296] width 297 height 16
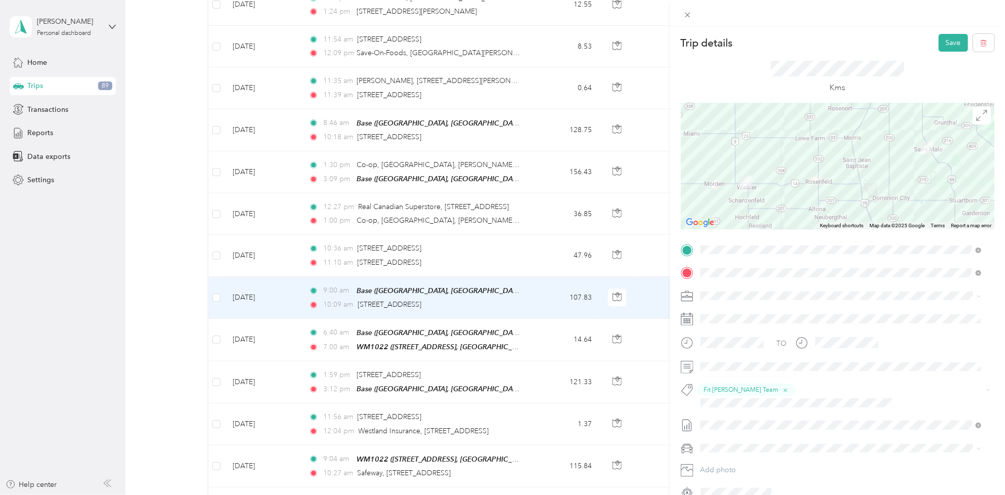
click at [741, 319] on ol "Acosta Canada Personal" at bounding box center [841, 318] width 288 height 35
click at [745, 310] on span "[PERSON_NAME] [GEOGRAPHIC_DATA]" at bounding box center [769, 308] width 131 height 9
click at [851, 188] on div at bounding box center [838, 166] width 314 height 126
click at [792, 185] on div at bounding box center [838, 166] width 314 height 126
click at [858, 205] on div at bounding box center [838, 166] width 314 height 126
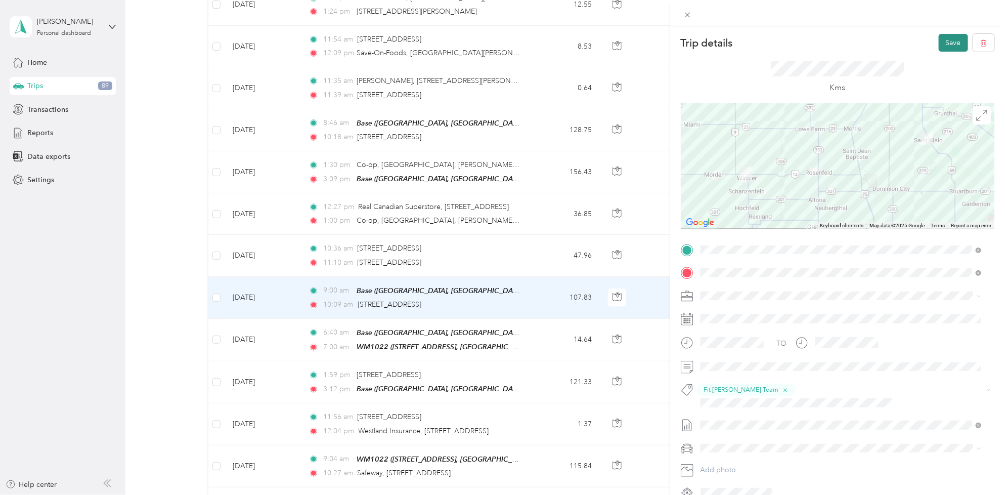
click at [946, 36] on button "Save" at bounding box center [953, 43] width 29 height 18
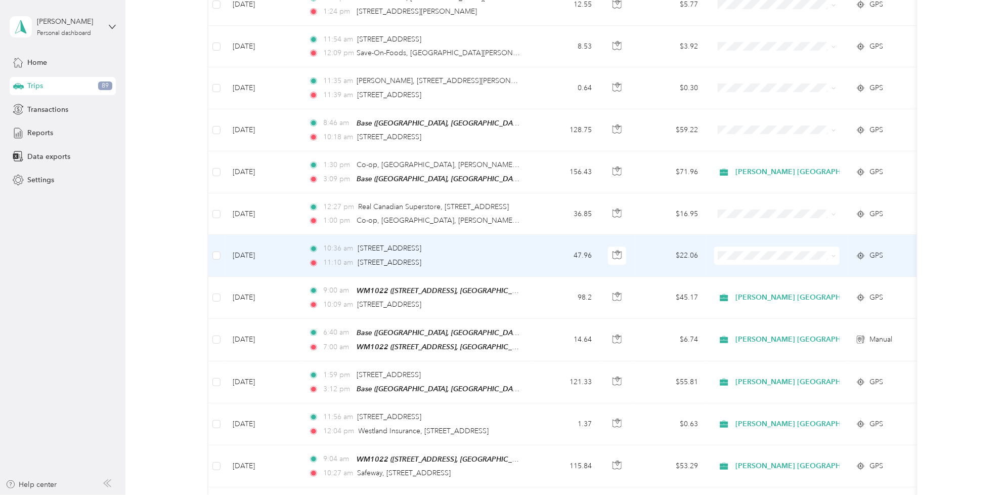
click at [257, 239] on td "[DATE]" at bounding box center [263, 255] width 76 height 41
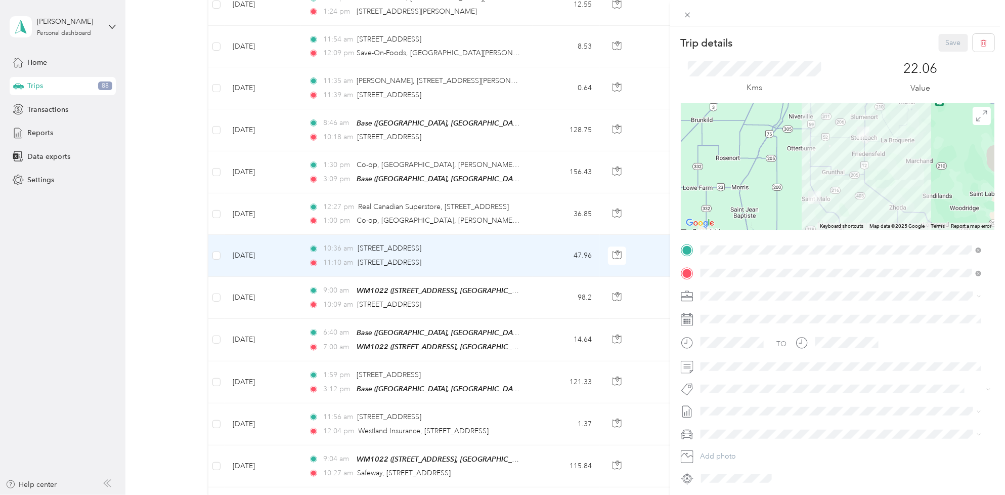
click at [738, 314] on li "[PERSON_NAME] [GEOGRAPHIC_DATA]" at bounding box center [841, 312] width 288 height 18
click at [744, 347] on button "Fit [PERSON_NAME] Team" at bounding box center [748, 346] width 89 height 13
click at [753, 421] on div "TO Fit Nielsen Team Add photo" at bounding box center [838, 371] width 314 height 258
click at [757, 446] on span "[DATE] - [DATE] Draft" at bounding box center [841, 446] width 274 height 9
click at [944, 37] on button "Save" at bounding box center [953, 43] width 29 height 18
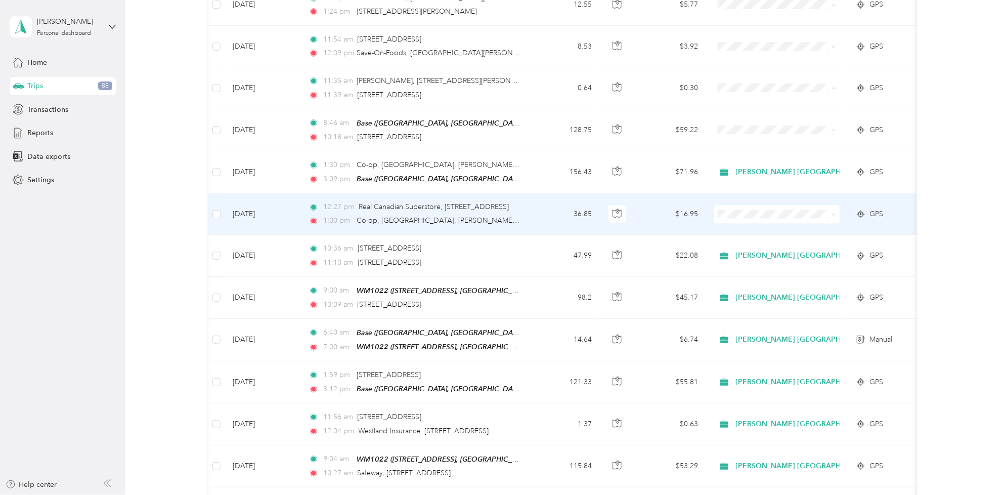
click at [251, 196] on td "[DATE]" at bounding box center [263, 213] width 76 height 41
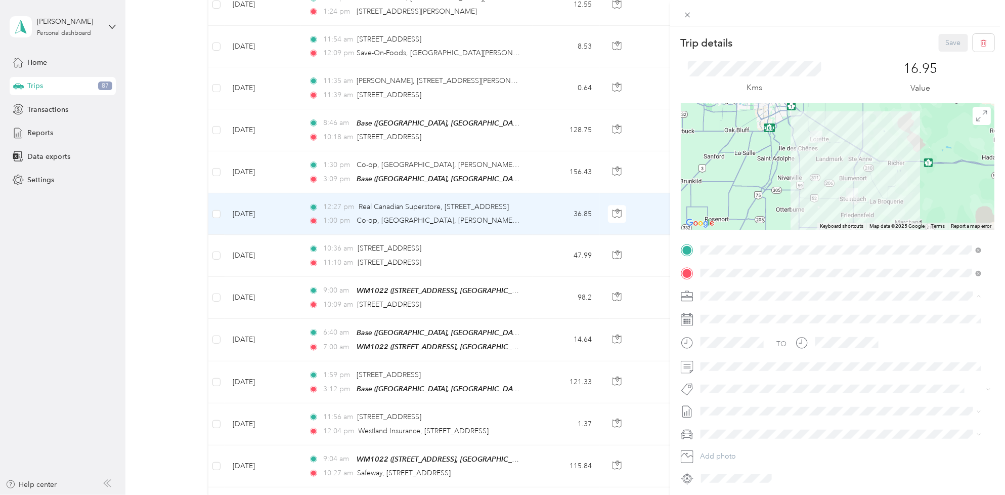
click at [750, 312] on span "[PERSON_NAME] [GEOGRAPHIC_DATA]" at bounding box center [769, 314] width 131 height 9
click at [736, 379] on div "TO Add photo" at bounding box center [838, 364] width 314 height 244
click at [749, 344] on span "Fit [PERSON_NAME] Team" at bounding box center [748, 346] width 75 height 9
click at [736, 443] on span "[DATE] - [DATE]" at bounding box center [726, 446] width 51 height 11
click at [939, 47] on button "Save" at bounding box center [953, 43] width 29 height 18
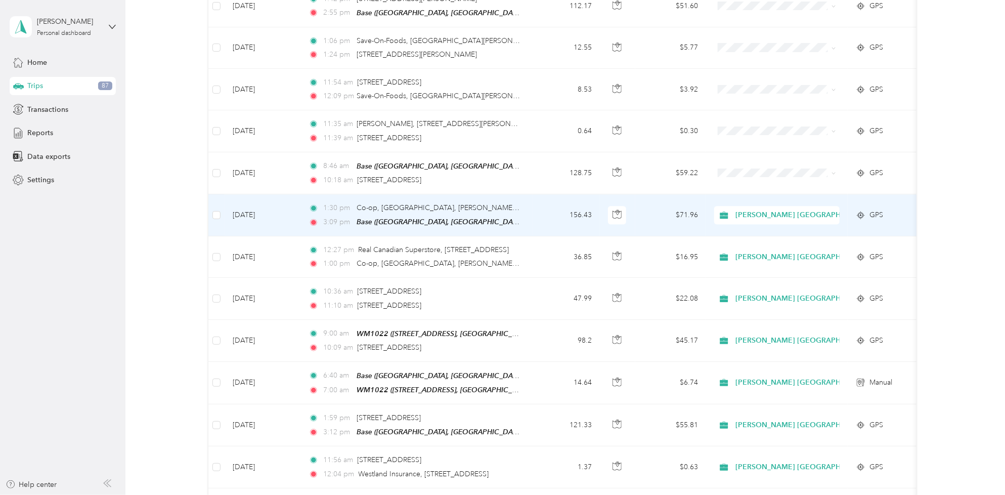
scroll to position [1265, 0]
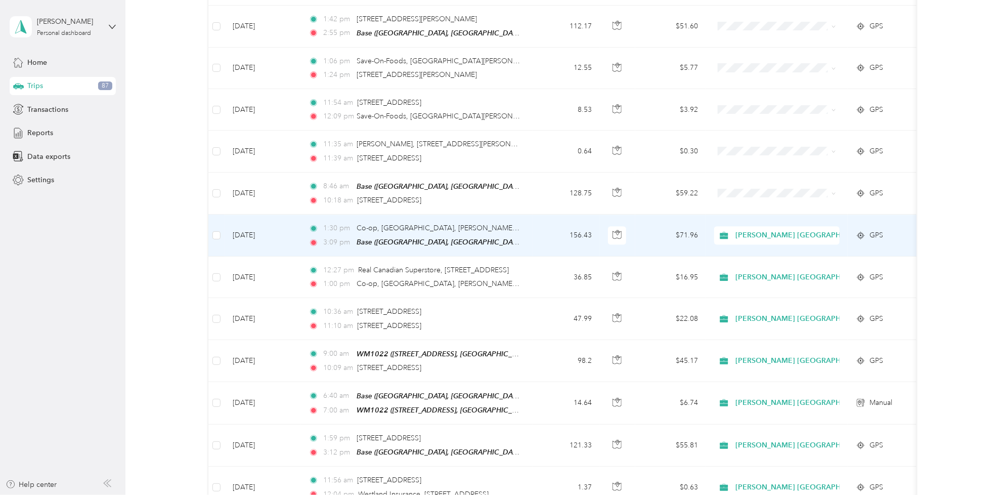
click at [281, 220] on td "[DATE]" at bounding box center [263, 235] width 76 height 42
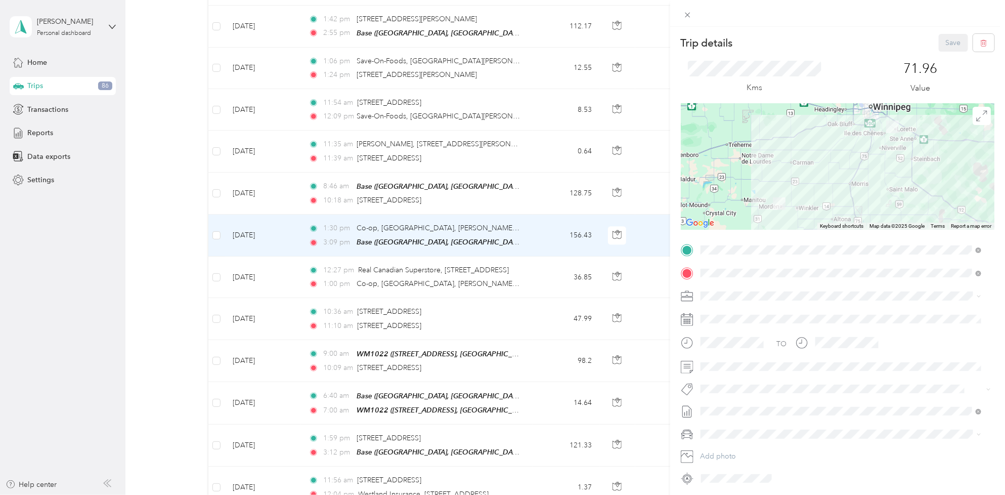
click at [737, 349] on li "Fit [PERSON_NAME] Team" at bounding box center [841, 345] width 288 height 20
click at [942, 38] on button "Save" at bounding box center [953, 43] width 29 height 18
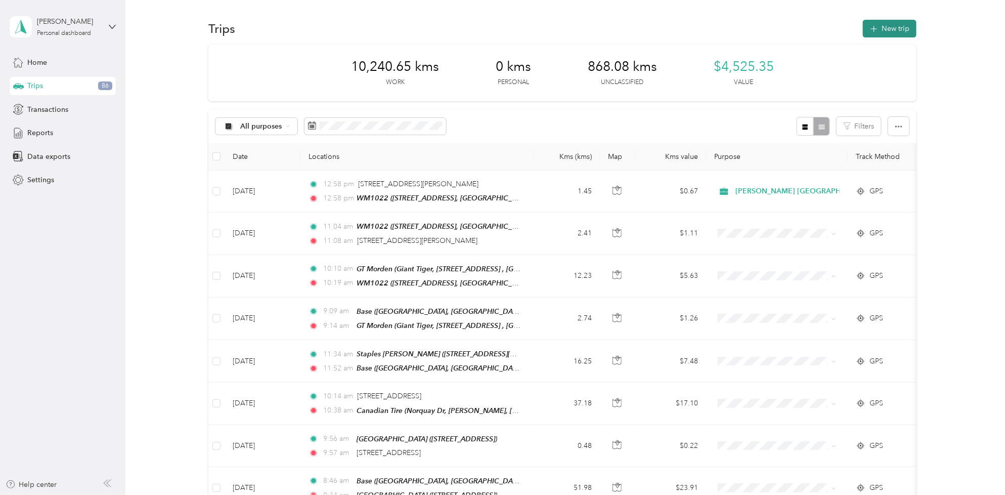
click at [870, 29] on icon "button" at bounding box center [874, 29] width 12 height 12
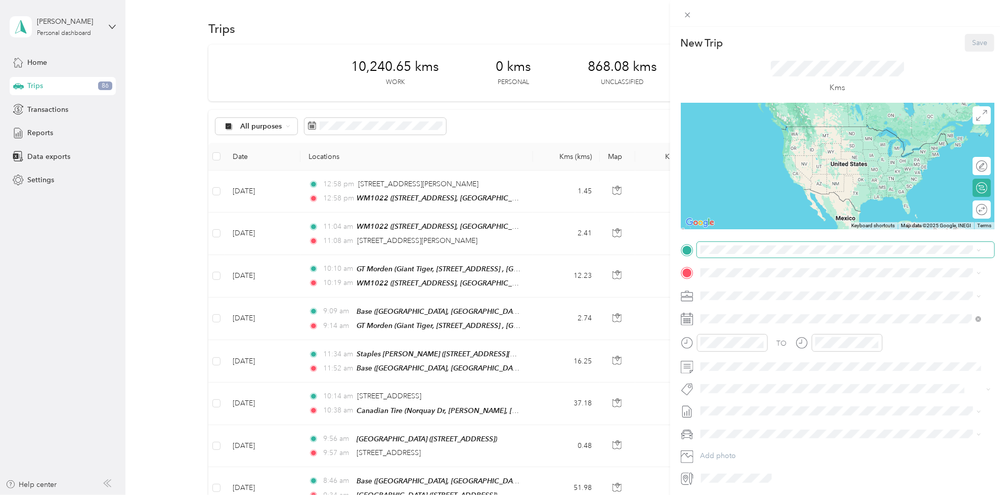
click at [750, 255] on span at bounding box center [845, 250] width 297 height 16
click at [745, 300] on span "[STREET_ADDRESS]" at bounding box center [752, 301] width 64 height 9
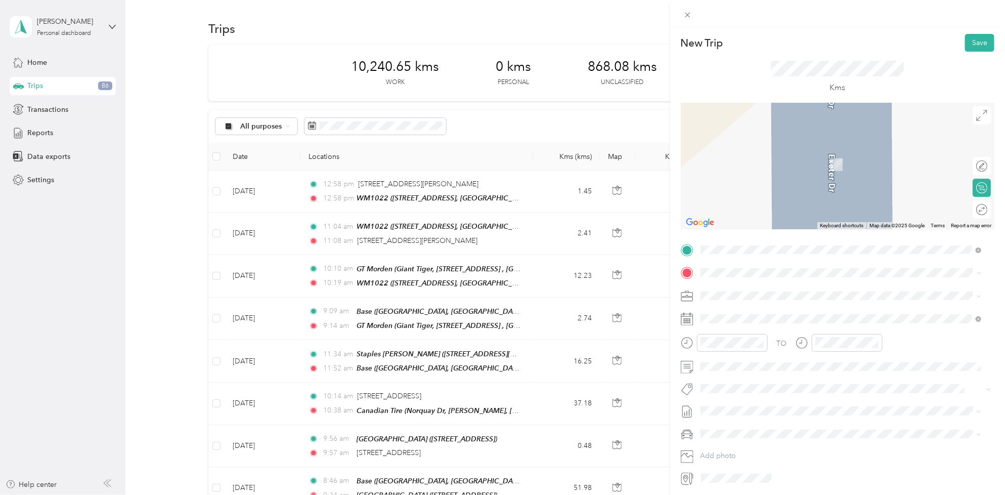
click at [743, 322] on span "[STREET_ADDRESS], Canada, R0G 1R0, Plum Coulee, [GEOGRAPHIC_DATA], [GEOGRAPHIC_…" at bounding box center [844, 329] width 248 height 19
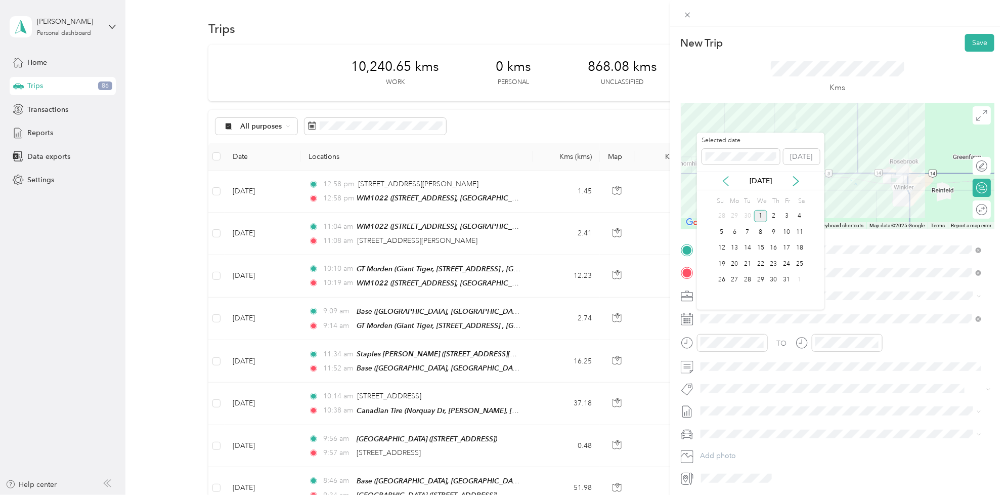
click at [721, 183] on icon at bounding box center [726, 181] width 10 height 10
click at [790, 231] on div "12" at bounding box center [786, 232] width 13 height 13
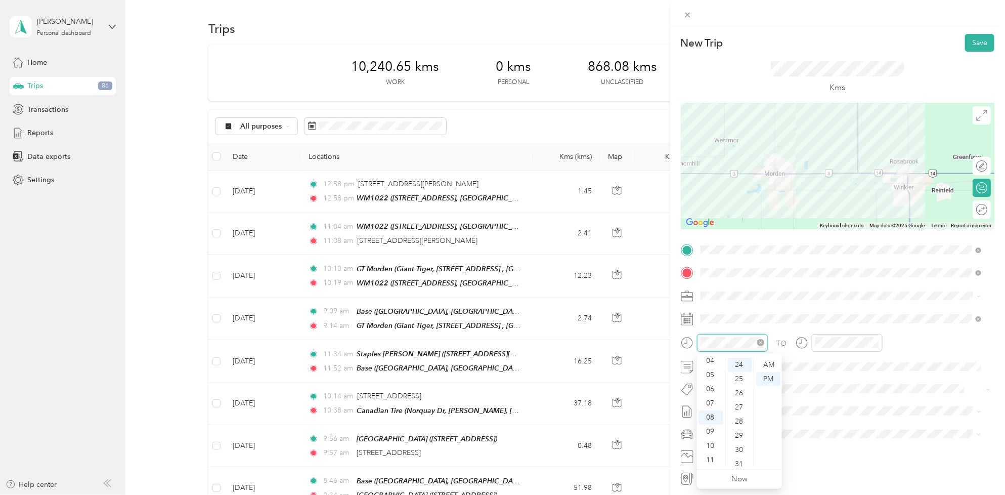
scroll to position [340, 0]
click at [711, 390] on div "06" at bounding box center [711, 389] width 24 height 14
click at [735, 403] on div "55" at bounding box center [740, 404] width 24 height 14
click at [778, 363] on div "AM" at bounding box center [768, 365] width 24 height 14
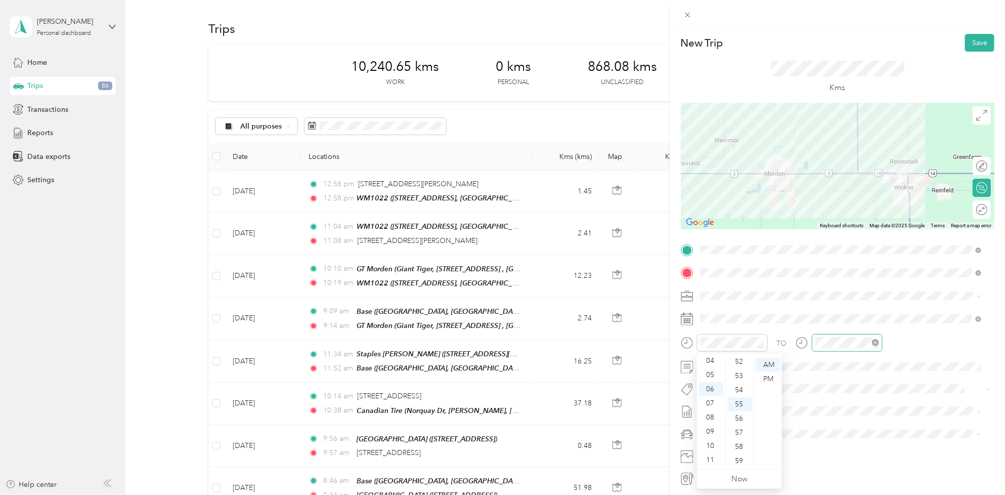
click at [840, 335] on div at bounding box center [847, 343] width 71 height 18
click at [826, 400] on div "07" at bounding box center [825, 403] width 24 height 14
click at [852, 428] on div "15" at bounding box center [854, 427] width 24 height 14
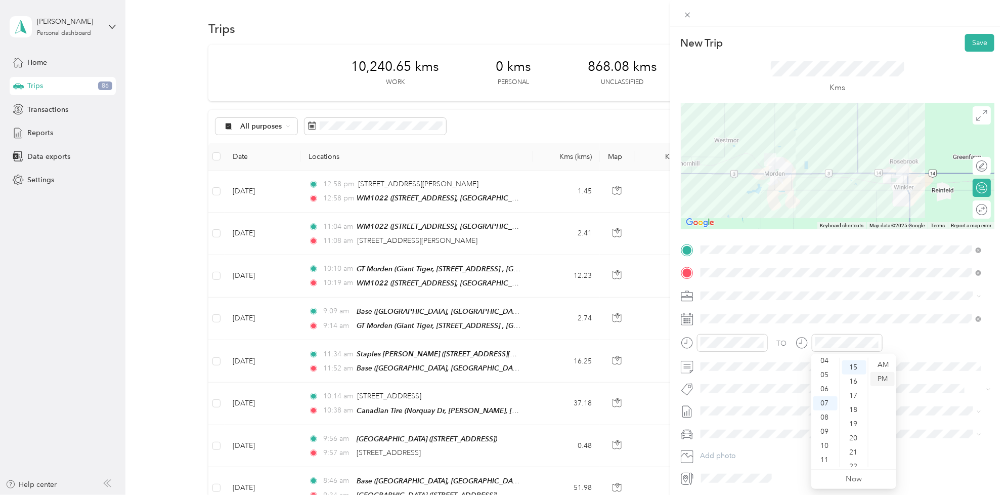
scroll to position [212, 0]
click at [877, 367] on div "AM" at bounding box center [882, 365] width 24 height 14
drag, startPoint x: 748, startPoint y: 464, endPoint x: 750, endPoint y: 441, distance: 23.4
click at [749, 463] on span "Wt - Outlook Execution" at bounding box center [743, 461] width 64 height 9
click at [745, 448] on li "[DATE] - [DATE] Draft" at bounding box center [841, 445] width 288 height 16
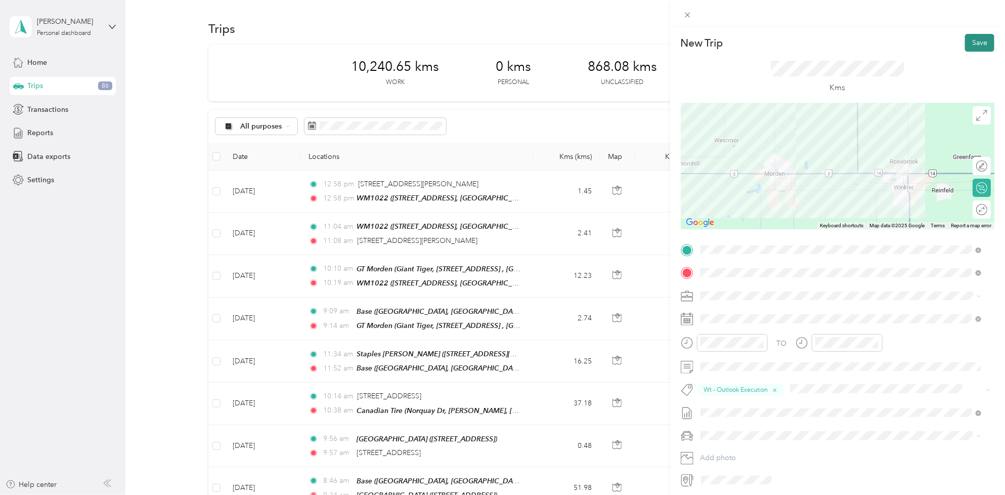
click at [967, 41] on button "Save" at bounding box center [979, 43] width 29 height 18
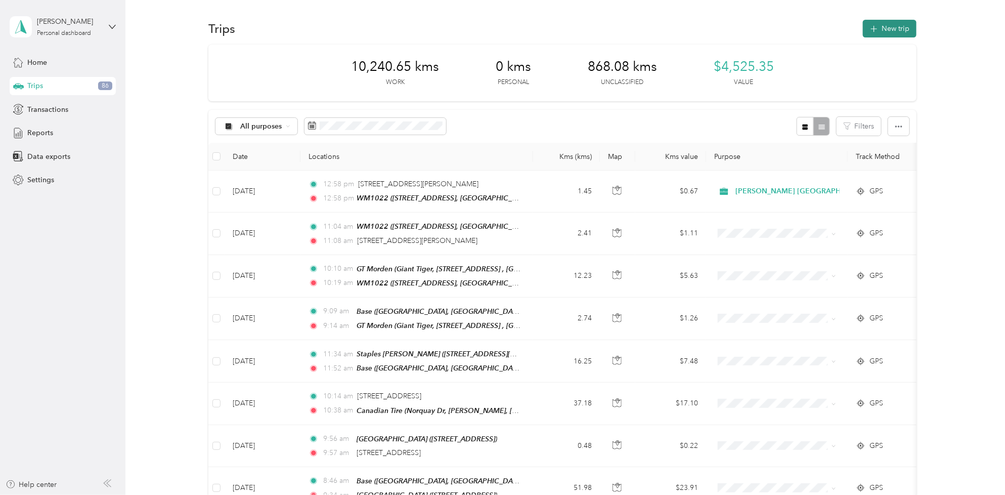
click at [881, 20] on button "New trip" at bounding box center [890, 29] width 54 height 18
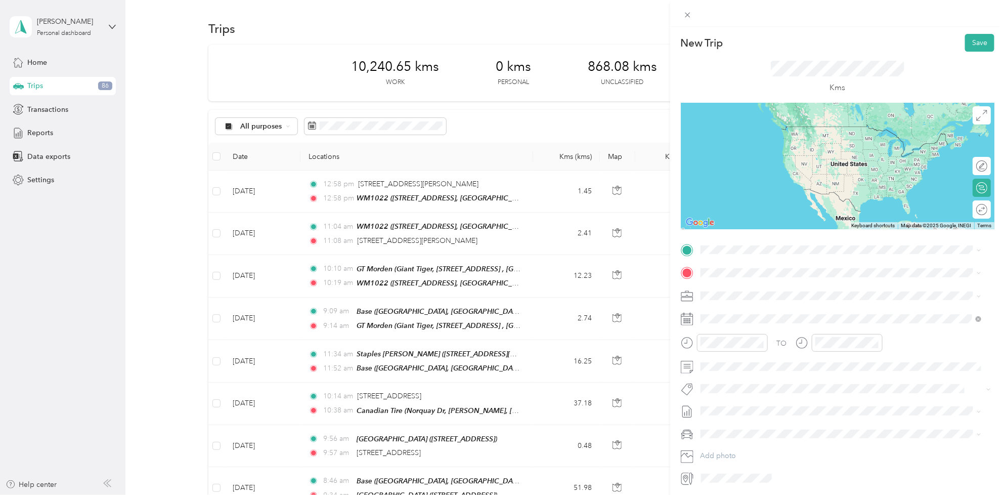
click at [766, 299] on span "[STREET_ADDRESS], Canada, R0G 1R0, Plum Coulee, [GEOGRAPHIC_DATA], [GEOGRAPHIC_…" at bounding box center [844, 302] width 248 height 19
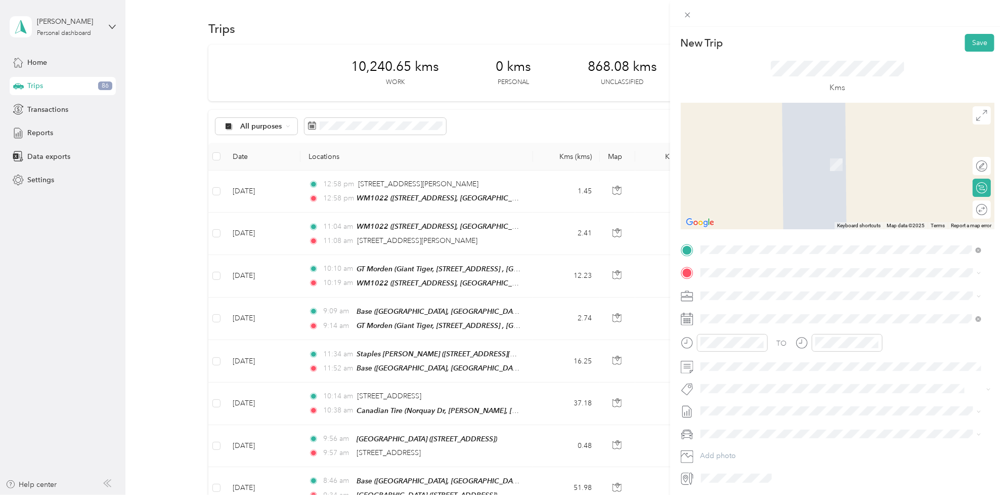
click at [770, 312] on div "RCSS1510" at bounding box center [808, 310] width 177 height 9
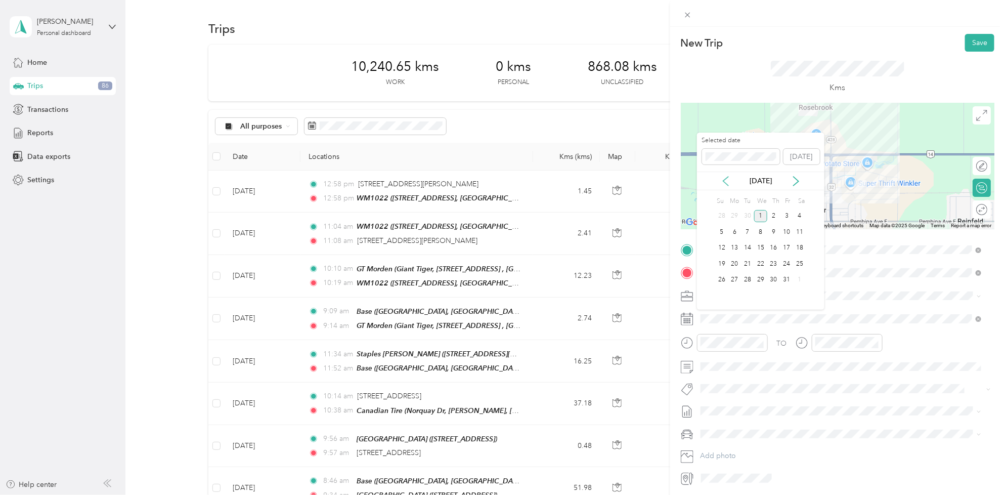
click at [728, 180] on icon at bounding box center [726, 181] width 10 height 10
click at [790, 229] on div "12" at bounding box center [786, 232] width 13 height 13
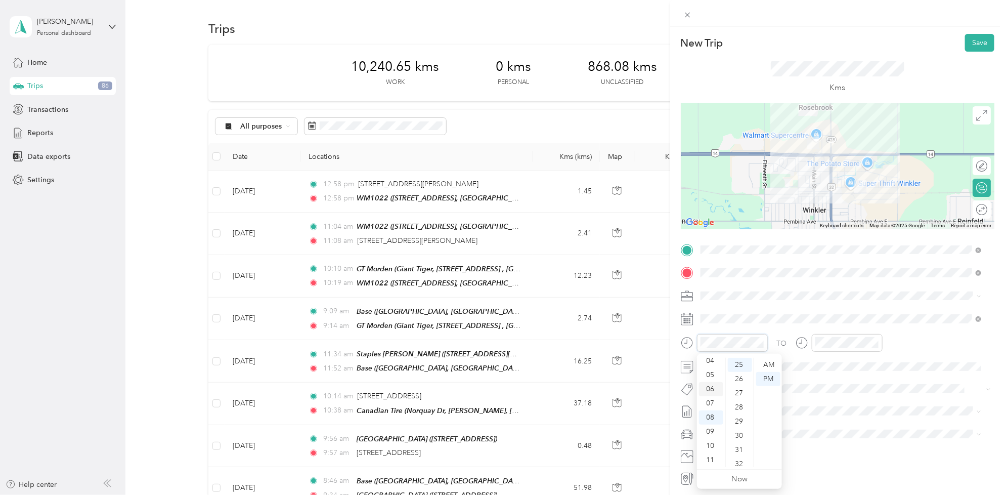
scroll to position [0, 0]
click at [709, 367] on div "12" at bounding box center [711, 365] width 24 height 14
click at [739, 454] on div "45" at bounding box center [740, 458] width 24 height 14
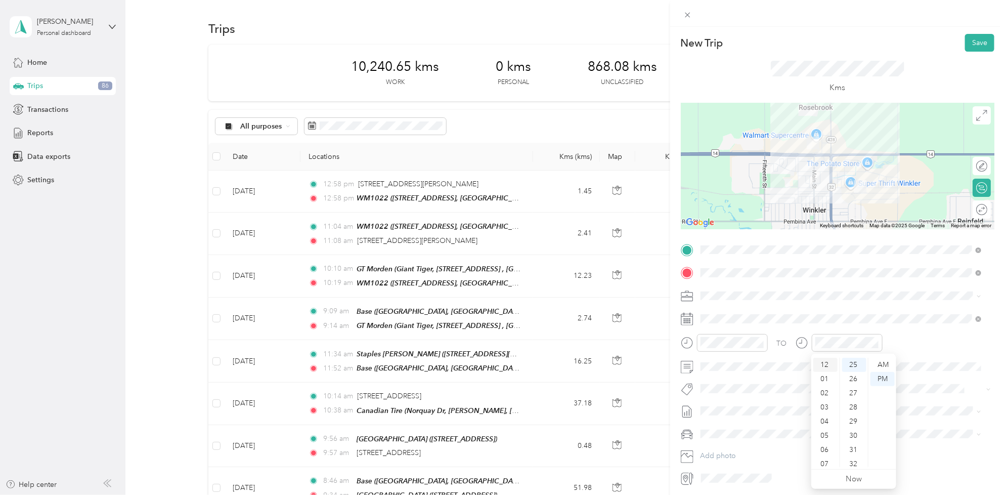
click at [824, 367] on div "12" at bounding box center [825, 365] width 24 height 14
click at [856, 408] on div "55" at bounding box center [854, 410] width 24 height 14
click at [882, 377] on div "PM" at bounding box center [882, 379] width 24 height 14
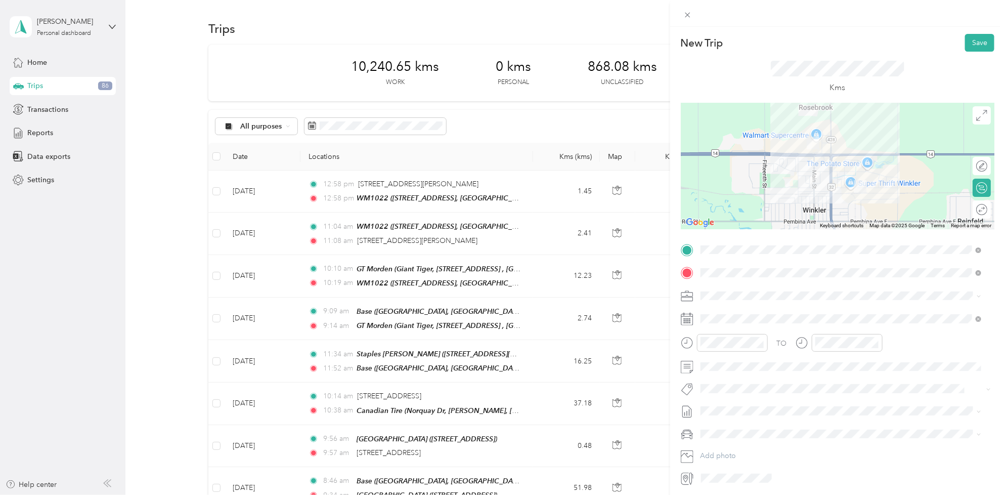
click at [737, 324] on span "Fit P&g Team" at bounding box center [730, 323] width 38 height 9
click at [756, 446] on span "[DATE] - [DATE] Draft" at bounding box center [841, 446] width 274 height 9
click at [967, 38] on button "Save" at bounding box center [979, 43] width 29 height 18
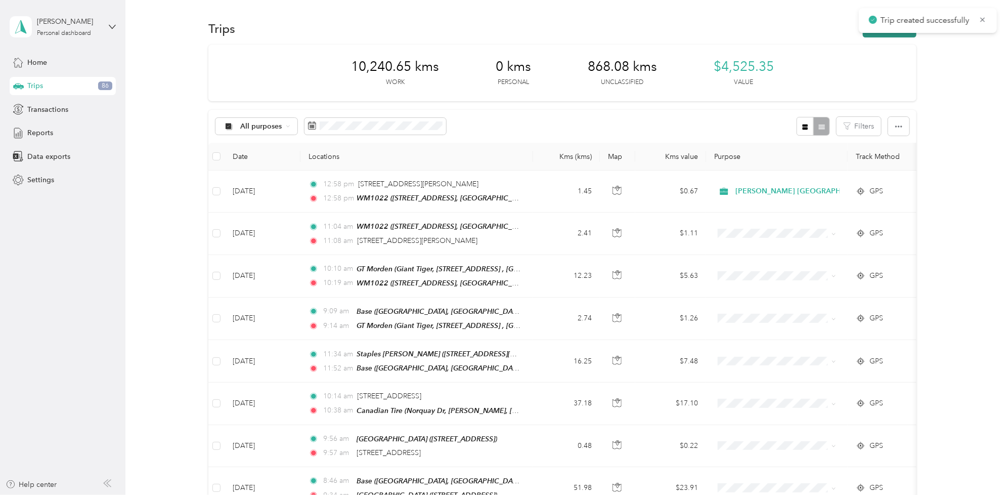
click at [873, 33] on button "New trip" at bounding box center [890, 29] width 54 height 18
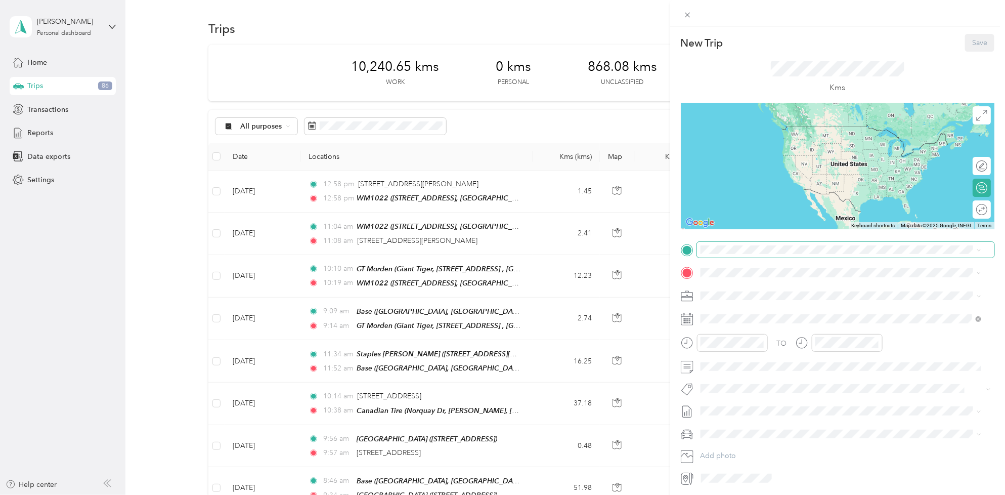
click at [788, 256] on span at bounding box center [845, 250] width 297 height 16
click at [750, 311] on ol "From your Favorite places RCSS1510 Cargill Road, R6W 0K4, Winkler, Manitoba, Ca…" at bounding box center [841, 329] width 288 height 142
click at [738, 255] on span at bounding box center [845, 250] width 297 height 16
click at [739, 302] on div "RCSS1510 [PERSON_NAME][STREET_ADDRESS][PERSON_NAME]" at bounding box center [841, 293] width 274 height 25
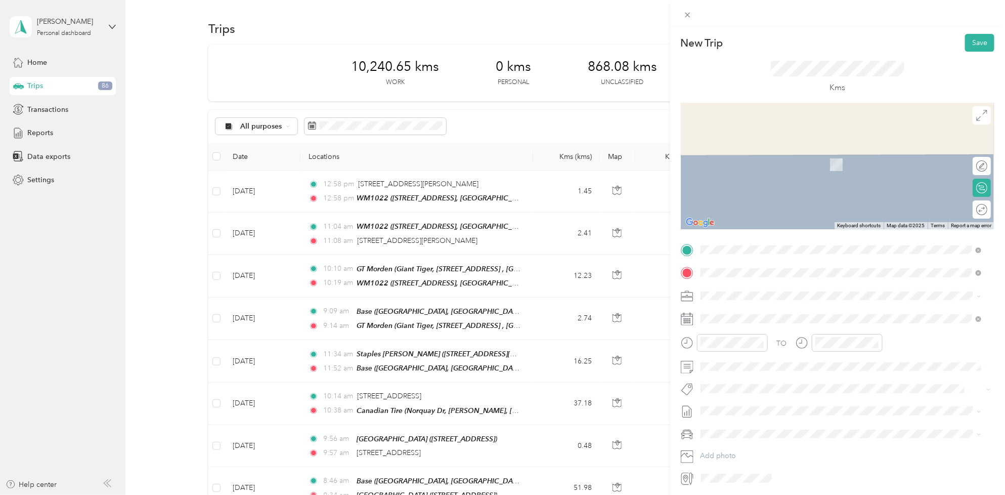
click at [742, 316] on div "[STREET_ADDRESS]" at bounding box center [752, 318] width 64 height 21
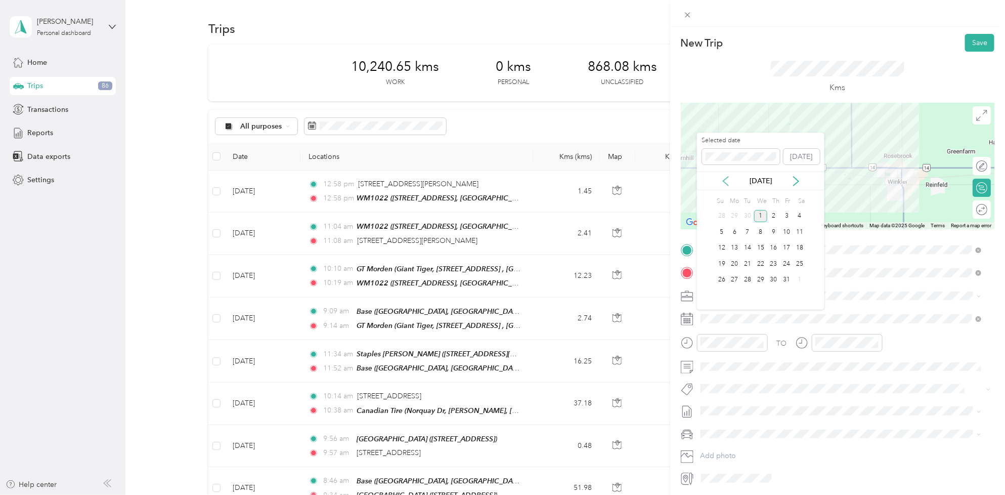
click at [726, 177] on icon at bounding box center [726, 181] width 10 height 10
click at [786, 231] on div "12" at bounding box center [786, 232] width 13 height 13
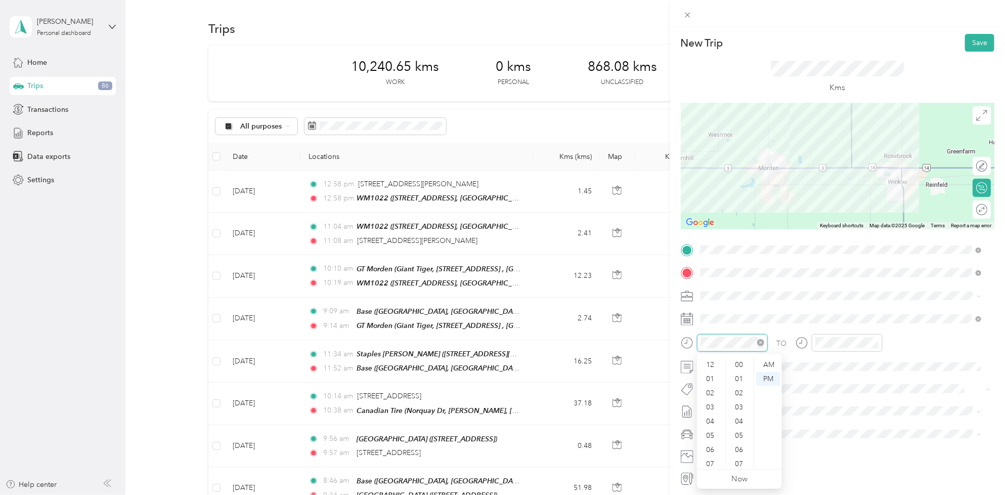
scroll to position [61, 0]
click at [715, 354] on div "12 01 02 03 04 05 06 07 08 09 10 11 00 01 02 03 04 05 06 07 08 09 10 11 12 13 1…" at bounding box center [739, 411] width 85 height 115
click at [714, 356] on div "12 01 02 03 04 05 06 07 08 09 10 11 00 01 02 03 04 05 06 07 08 09 10 11 12 13 1…" at bounding box center [739, 412] width 85 height 113
click at [715, 359] on div "04" at bounding box center [711, 361] width 24 height 14
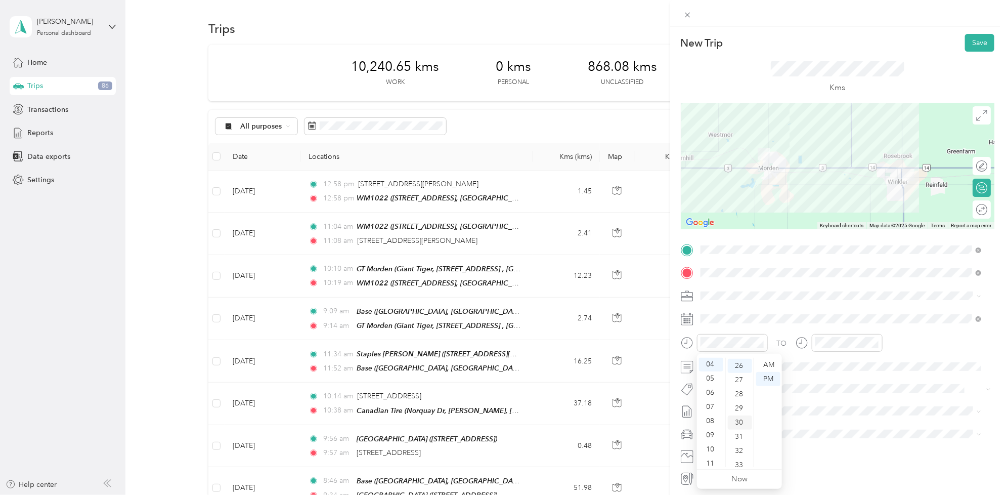
click at [741, 419] on div "30" at bounding box center [740, 422] width 24 height 14
click at [824, 361] on div "04" at bounding box center [825, 361] width 24 height 14
click at [855, 438] on div "40" at bounding box center [854, 437] width 24 height 14
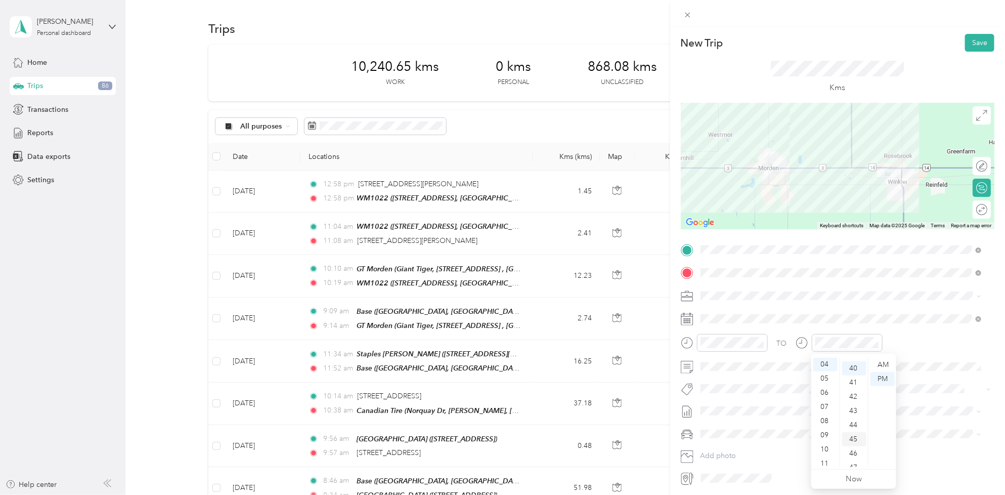
scroll to position [567, 0]
click at [884, 374] on div "PM" at bounding box center [882, 379] width 24 height 14
click at [740, 348] on span "Soda Stream Continuity" at bounding box center [744, 347] width 67 height 9
click at [735, 442] on span "[DATE] - [DATE]" at bounding box center [726, 446] width 51 height 11
click at [968, 45] on button "Save" at bounding box center [979, 43] width 29 height 18
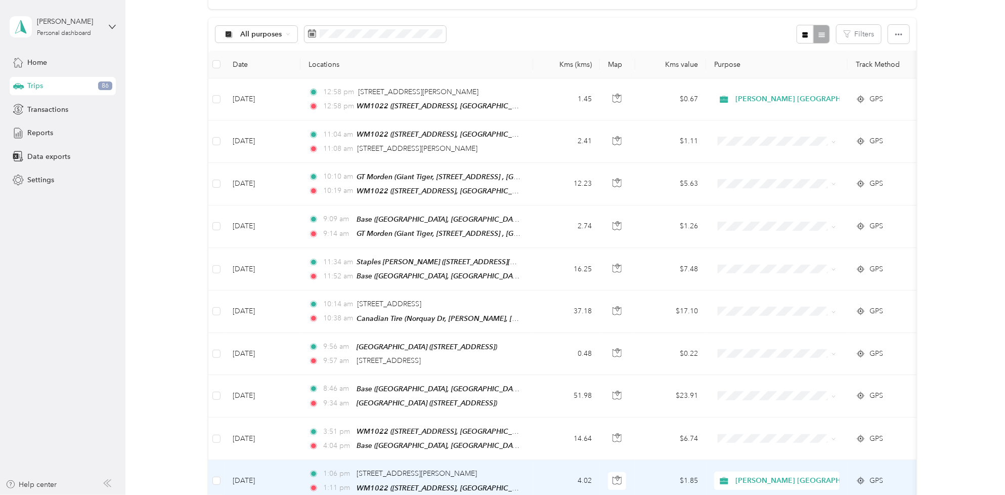
scroll to position [0, 0]
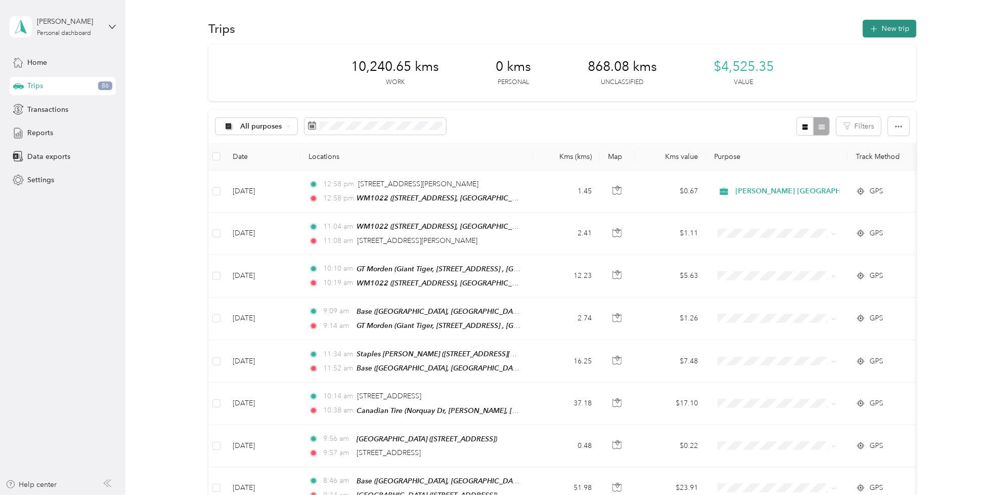
click at [903, 28] on button "New trip" at bounding box center [890, 29] width 54 height 18
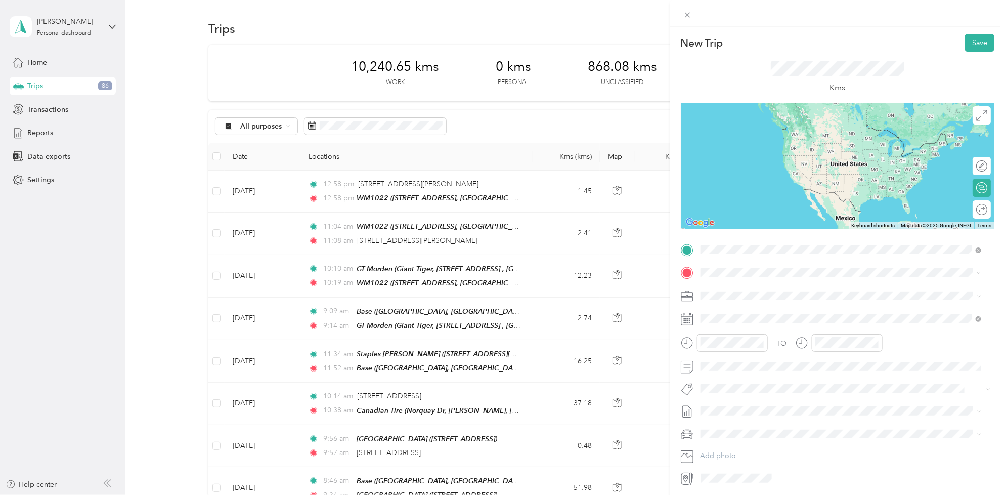
click at [744, 286] on div "Base" at bounding box center [752, 289] width 64 height 9
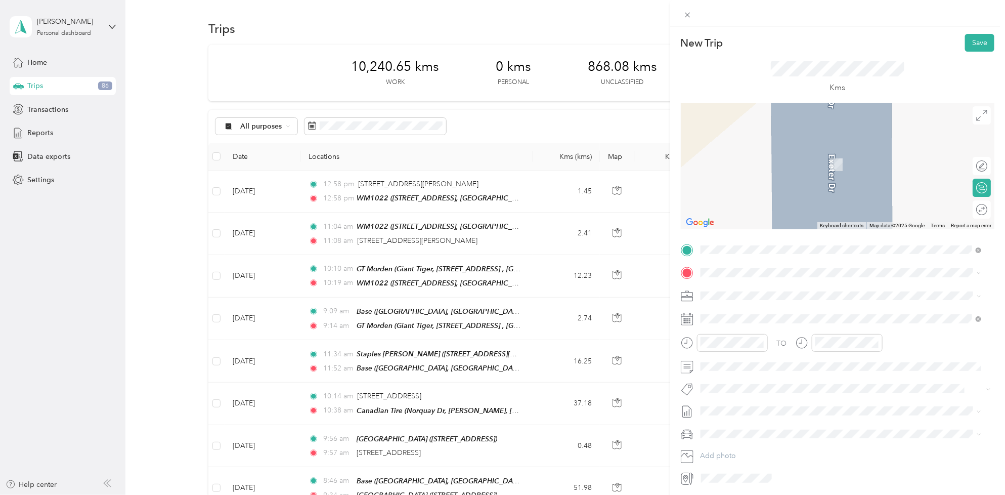
click at [747, 307] on div "GT Morden Giant Tiger, [STREET_ADDRESS], [GEOGRAPHIC_DATA], [GEOGRAPHIC_DATA]" at bounding box center [841, 323] width 274 height 35
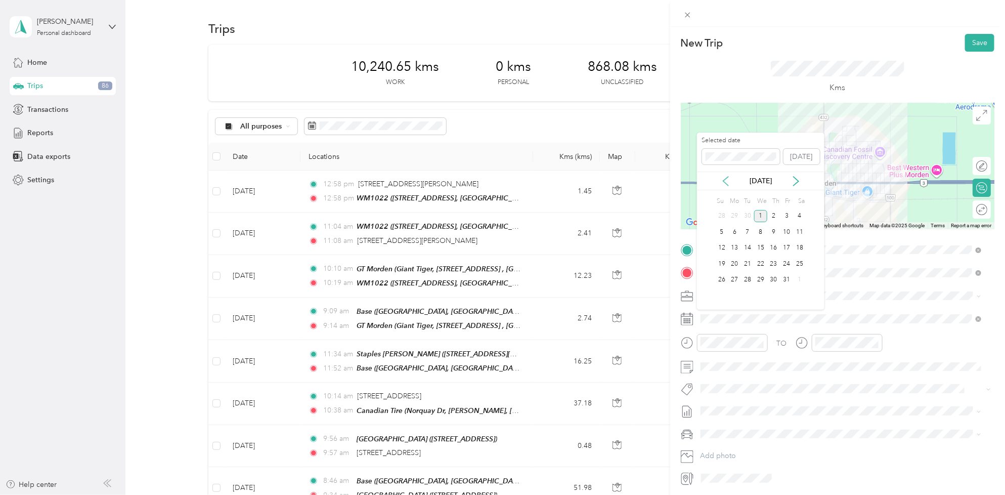
click at [722, 178] on icon at bounding box center [726, 181] width 10 height 10
click at [737, 243] on div "15" at bounding box center [734, 248] width 13 height 13
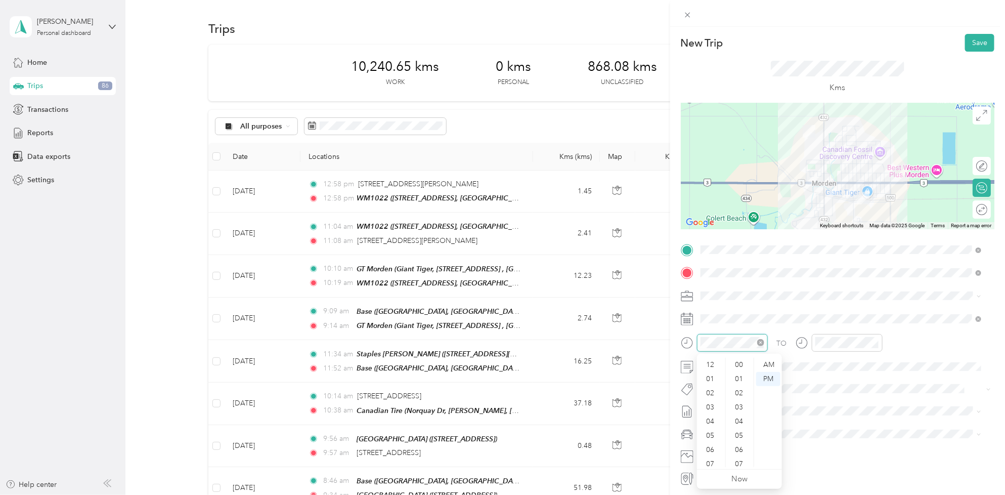
scroll to position [61, 0]
click at [714, 397] on div "07" at bounding box center [711, 403] width 24 height 14
click at [741, 379] on div "20" at bounding box center [740, 378] width 24 height 14
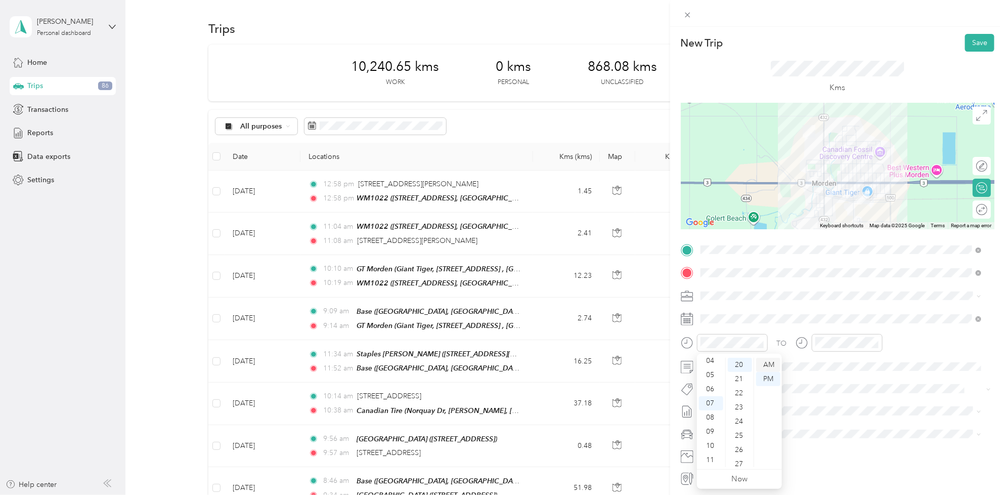
click at [766, 368] on div "AM" at bounding box center [768, 365] width 24 height 14
click at [827, 405] on div "07" at bounding box center [825, 403] width 24 height 14
click at [855, 395] on div "30" at bounding box center [854, 393] width 24 height 14
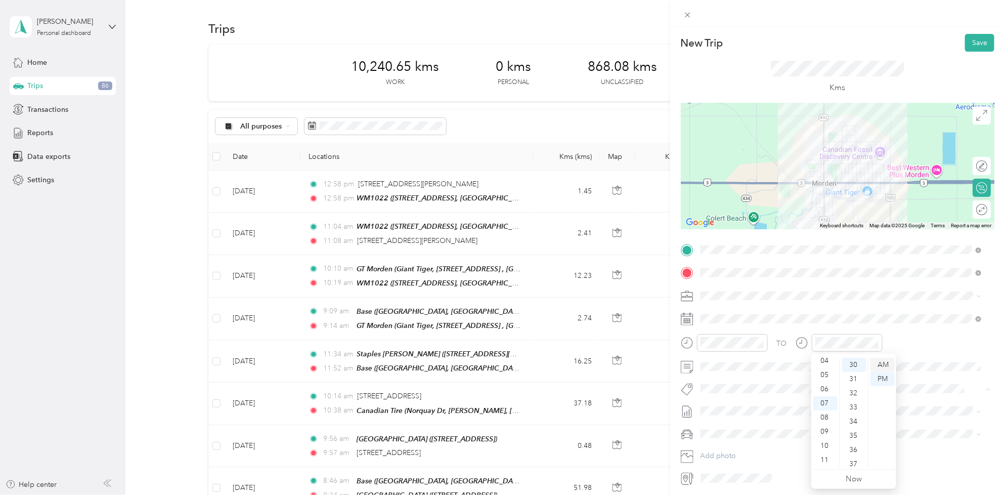
click at [880, 366] on div "AM" at bounding box center [882, 365] width 24 height 14
click at [750, 397] on div "TO Add photo" at bounding box center [838, 364] width 314 height 244
click at [739, 350] on li "Fit [PERSON_NAME] Team" at bounding box center [841, 345] width 288 height 20
click at [742, 444] on span "[DATE] - [DATE]" at bounding box center [726, 446] width 51 height 11
click at [966, 37] on button "Save" at bounding box center [979, 43] width 29 height 18
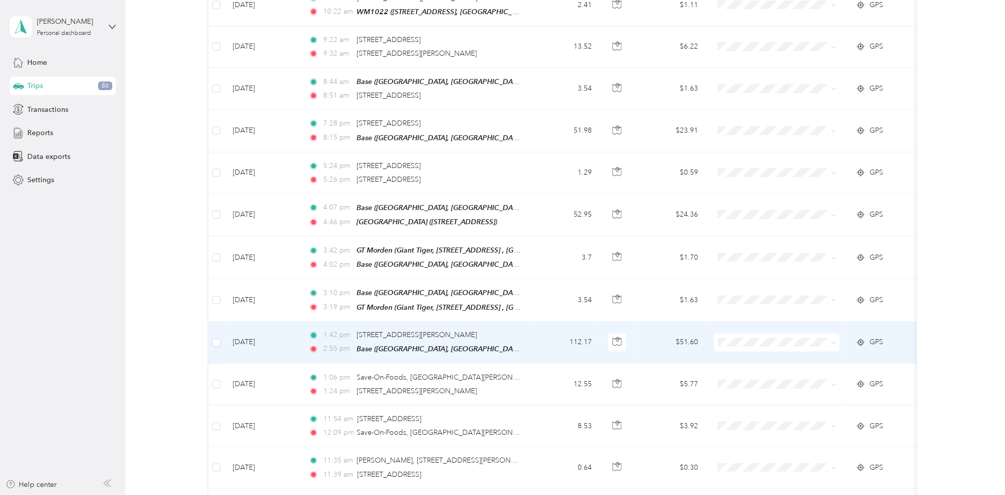
scroll to position [1201, 0]
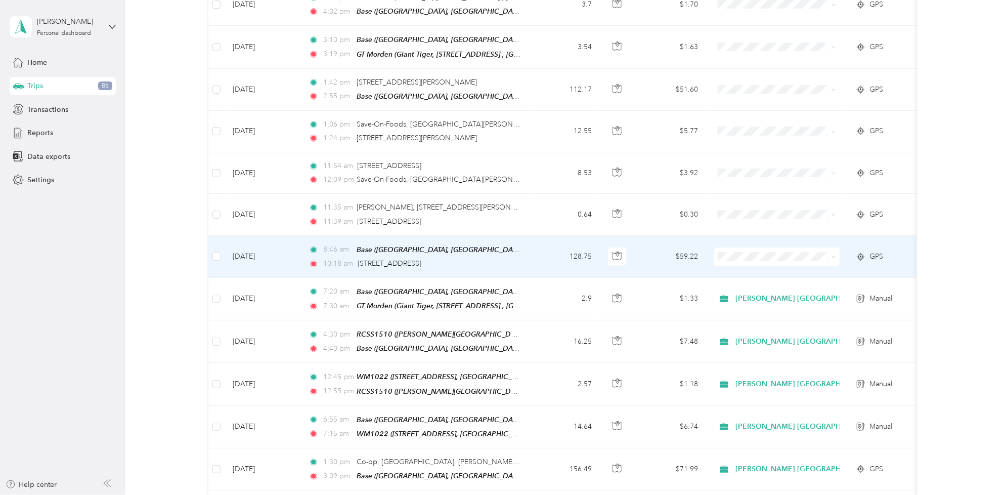
click at [262, 238] on td "[DATE]" at bounding box center [263, 257] width 76 height 42
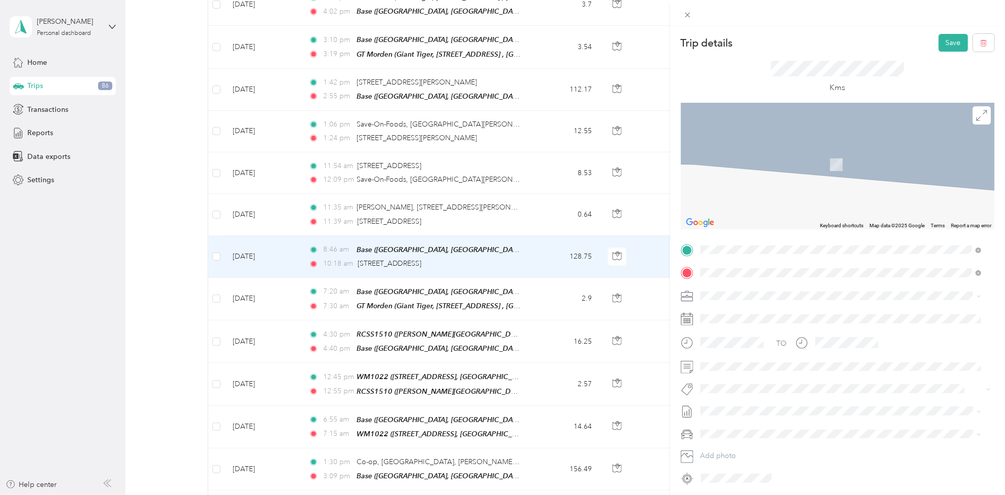
click at [743, 291] on div "GT Morden Giant Tiger, [STREET_ADDRESS], [GEOGRAPHIC_DATA], [GEOGRAPHIC_DATA]" at bounding box center [849, 301] width 258 height 32
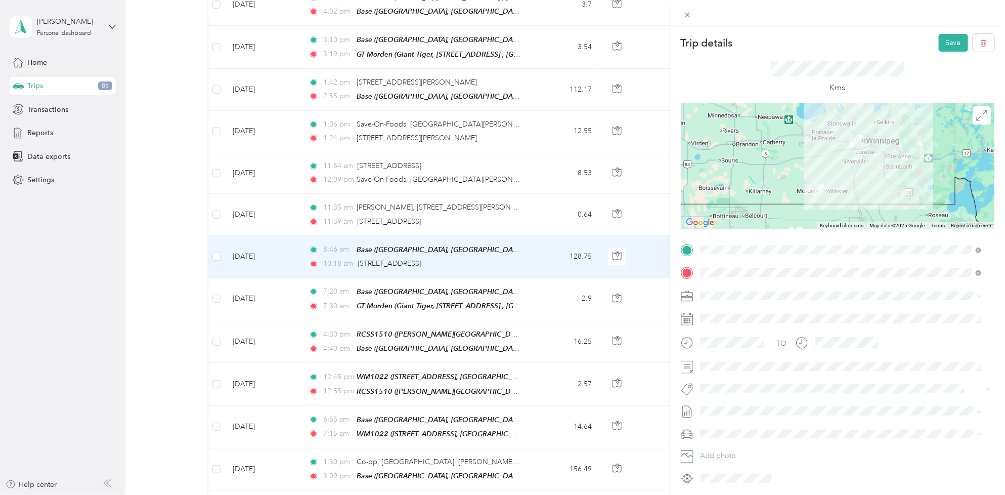
click at [740, 340] on button "Fit [PERSON_NAME] Team" at bounding box center [748, 346] width 89 height 13
click at [754, 494] on div "Trip details Save This trip cannot be edited because it is either under review,…" at bounding box center [500, 495] width 1000 height 0
click at [946, 40] on button "Save" at bounding box center [953, 43] width 29 height 18
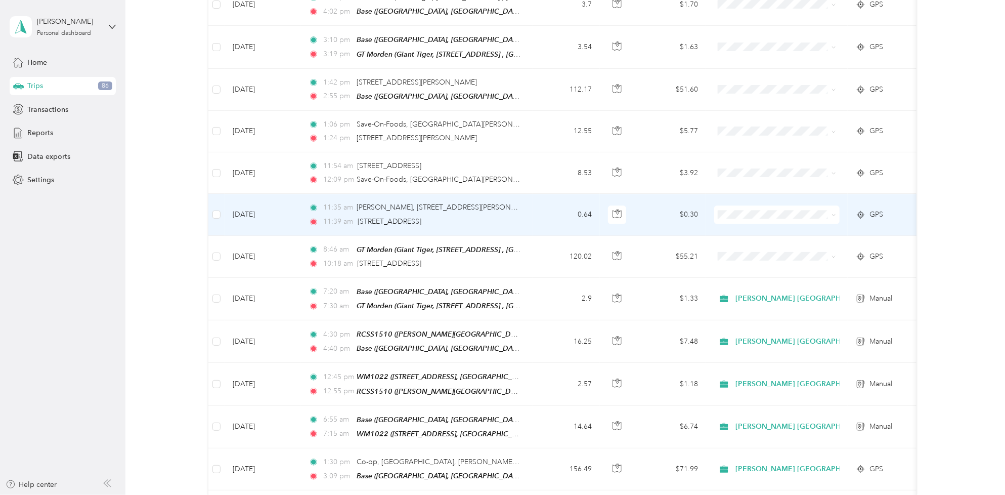
click at [259, 201] on td "[DATE]" at bounding box center [263, 214] width 76 height 41
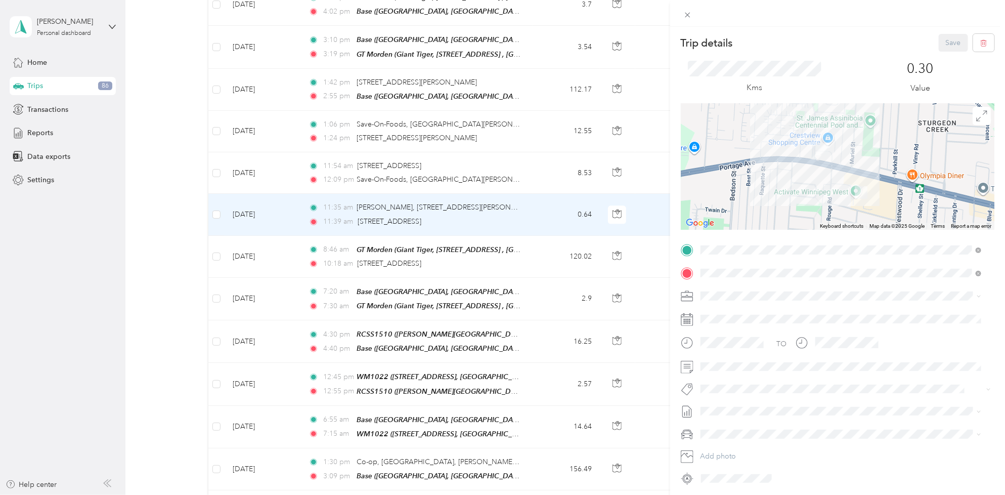
click at [737, 314] on div "[PERSON_NAME] [GEOGRAPHIC_DATA]" at bounding box center [841, 313] width 274 height 11
click at [739, 380] on div "TO Add photo" at bounding box center [838, 364] width 314 height 244
click at [737, 410] on li "Fit [PERSON_NAME] Team" at bounding box center [841, 406] width 288 height 20
click at [733, 420] on span at bounding box center [845, 425] width 297 height 16
click at [734, 418] on span at bounding box center [845, 425] width 297 height 16
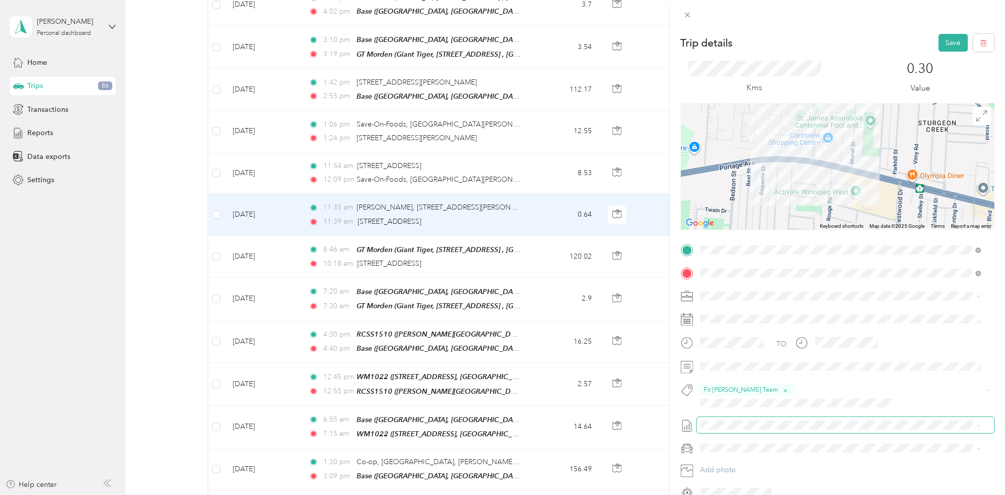
click at [742, 418] on span at bounding box center [845, 425] width 297 height 16
click at [751, 441] on span "[DATE] - [DATE]" at bounding box center [726, 445] width 51 height 11
click at [939, 46] on button "Save" at bounding box center [953, 43] width 29 height 18
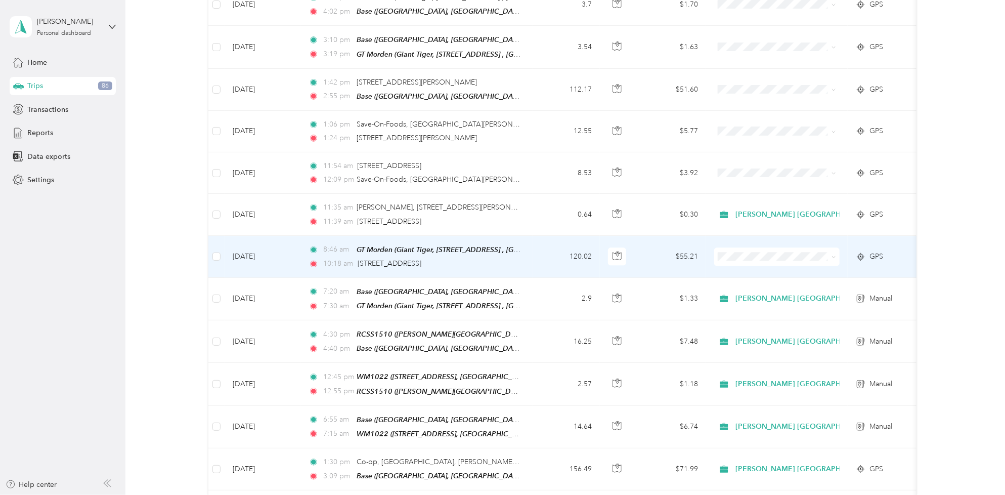
click at [277, 236] on td "[DATE]" at bounding box center [263, 257] width 76 height 42
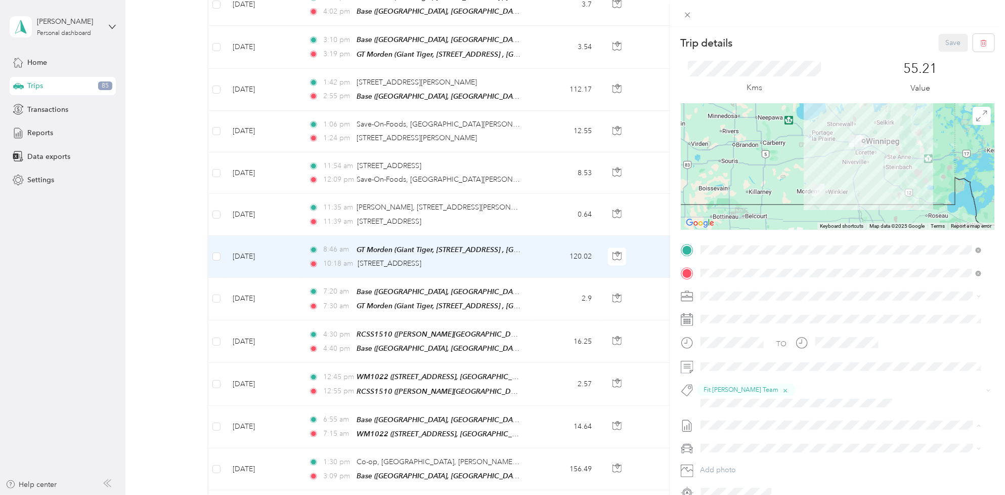
click at [748, 446] on span "[DATE] - [DATE]" at bounding box center [726, 446] width 51 height 11
click at [730, 310] on span "[PERSON_NAME] [GEOGRAPHIC_DATA]" at bounding box center [769, 314] width 131 height 9
click at [944, 43] on button "Save" at bounding box center [953, 43] width 29 height 18
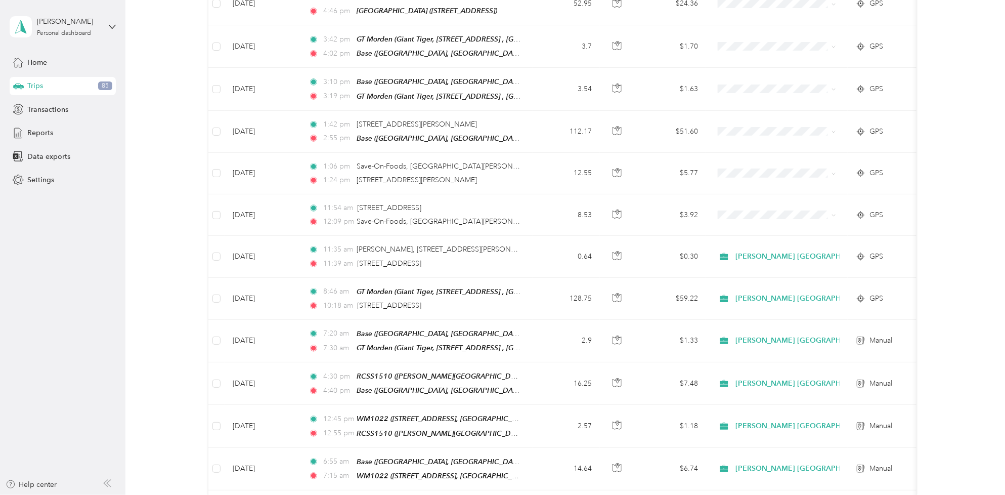
scroll to position [1138, 0]
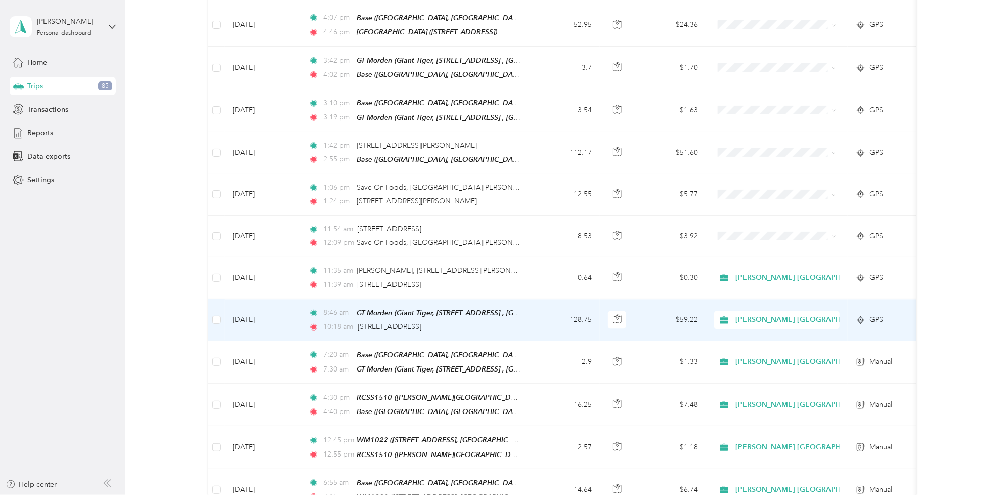
click at [287, 304] on td "[DATE]" at bounding box center [263, 320] width 76 height 42
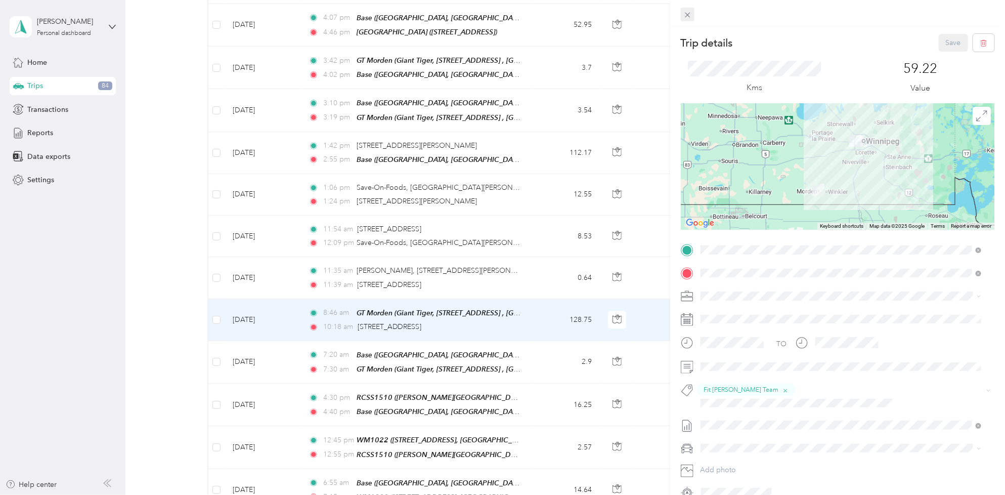
click at [683, 17] on span at bounding box center [688, 15] width 14 height 14
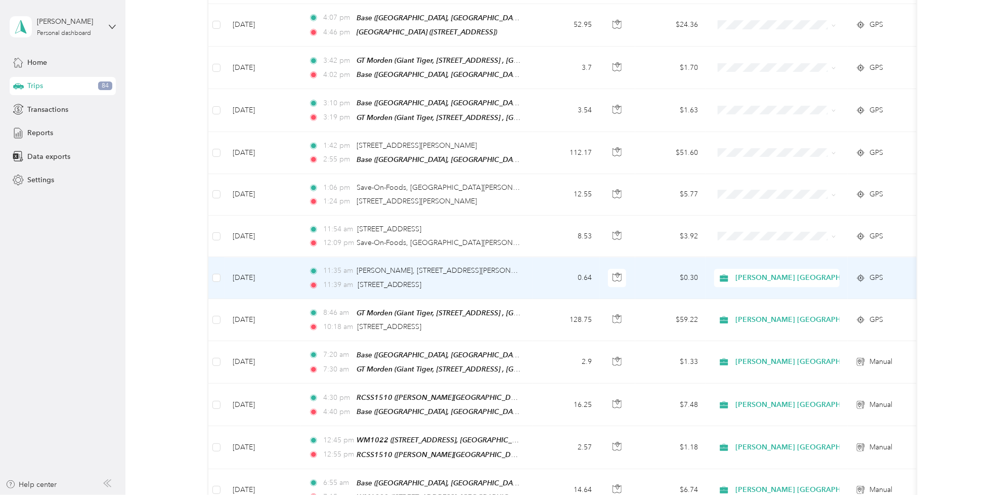
click at [264, 263] on td "[DATE]" at bounding box center [263, 277] width 76 height 41
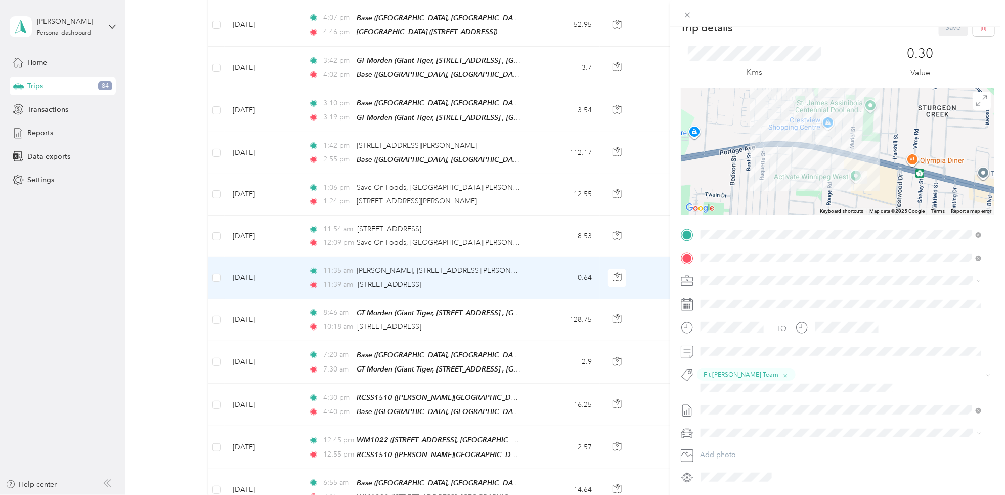
scroll to position [39, 0]
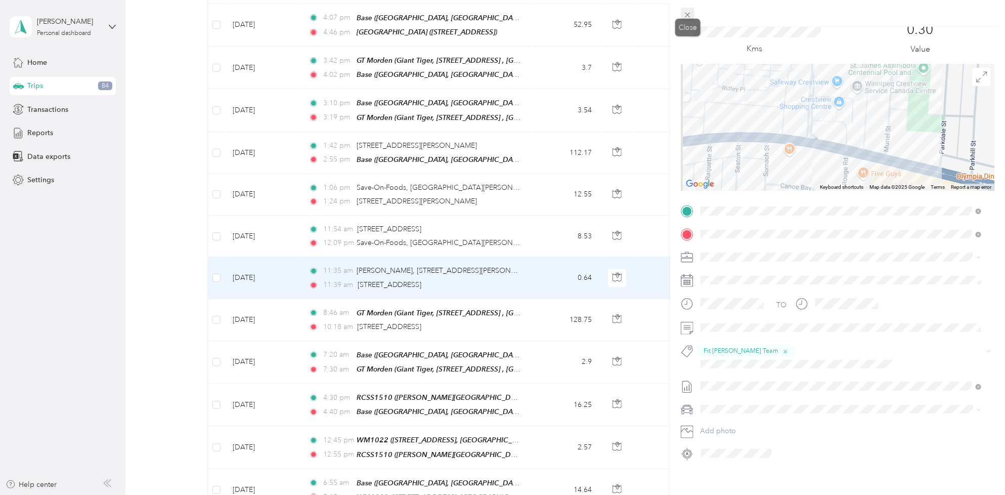
click at [691, 13] on icon at bounding box center [687, 15] width 9 height 9
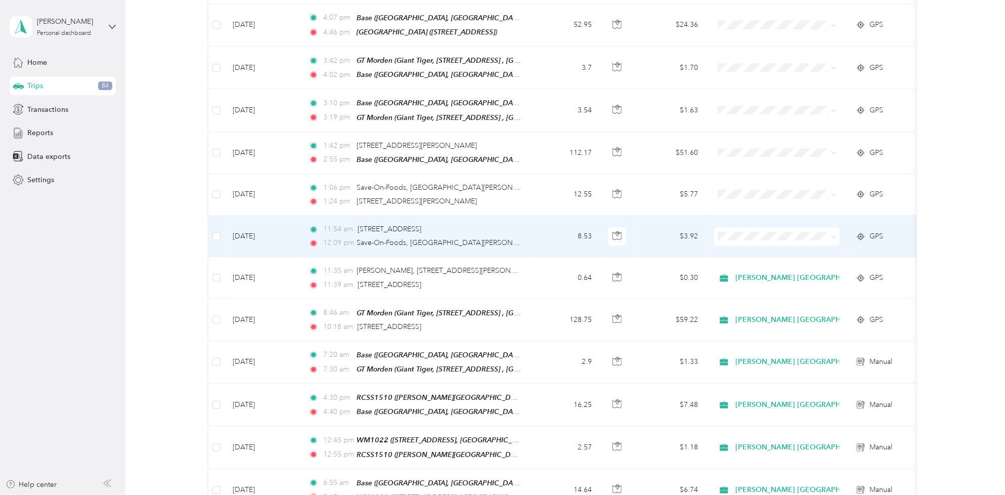
click at [258, 226] on td "[DATE]" at bounding box center [263, 235] width 76 height 41
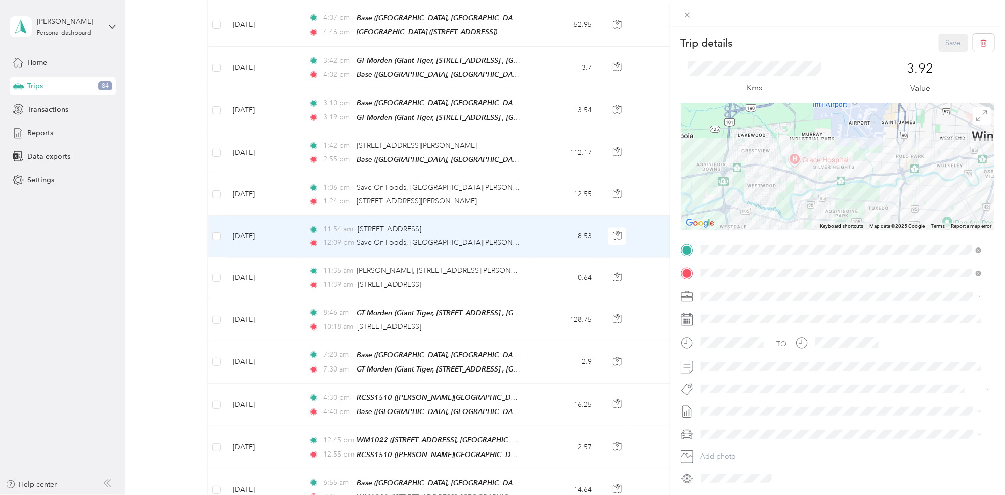
click at [758, 320] on ol "Acosta Canada Personal" at bounding box center [841, 321] width 288 height 35
click at [744, 337] on li "Fit [PERSON_NAME] Team" at bounding box center [841, 346] width 288 height 20
click at [738, 417] on span at bounding box center [845, 425] width 297 height 16
click at [731, 446] on span "[DATE] - [DATE]" at bounding box center [726, 446] width 51 height 11
click at [939, 51] on button "Save" at bounding box center [953, 43] width 29 height 18
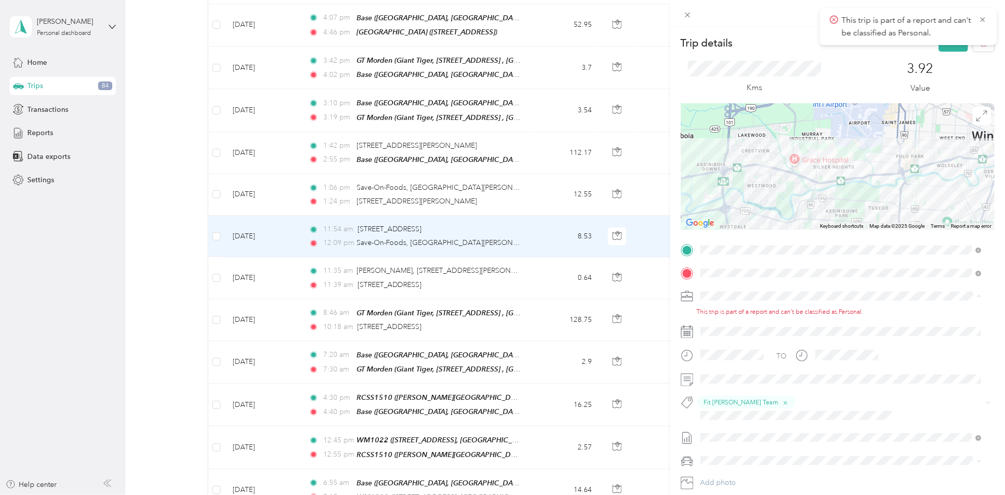
click at [737, 315] on li "[PERSON_NAME] [GEOGRAPHIC_DATA]" at bounding box center [841, 314] width 288 height 18
click at [949, 48] on button "Save" at bounding box center [953, 43] width 29 height 18
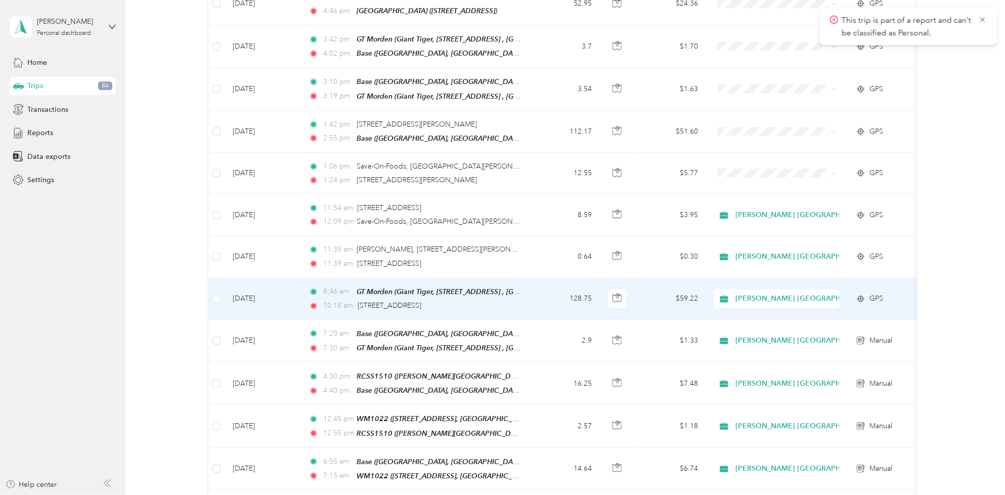
scroll to position [1138, 0]
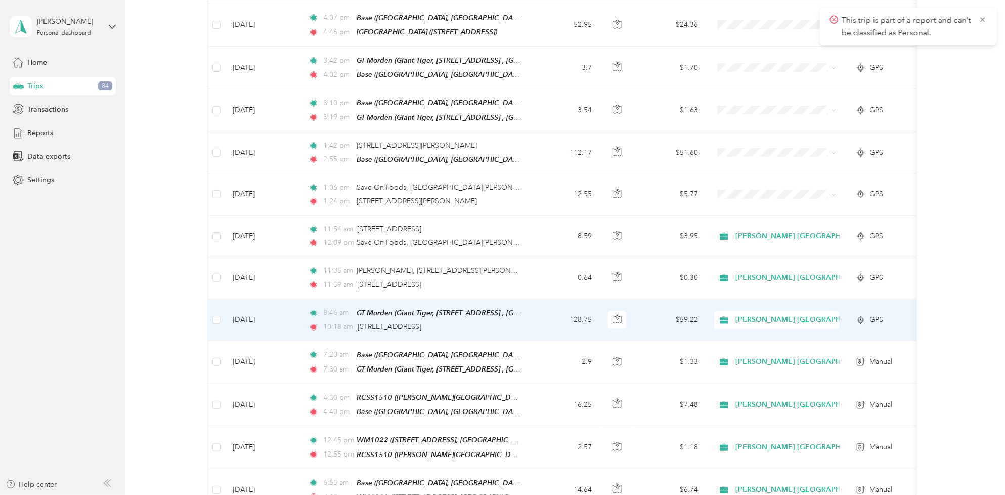
click at [277, 302] on td "[DATE]" at bounding box center [263, 320] width 76 height 42
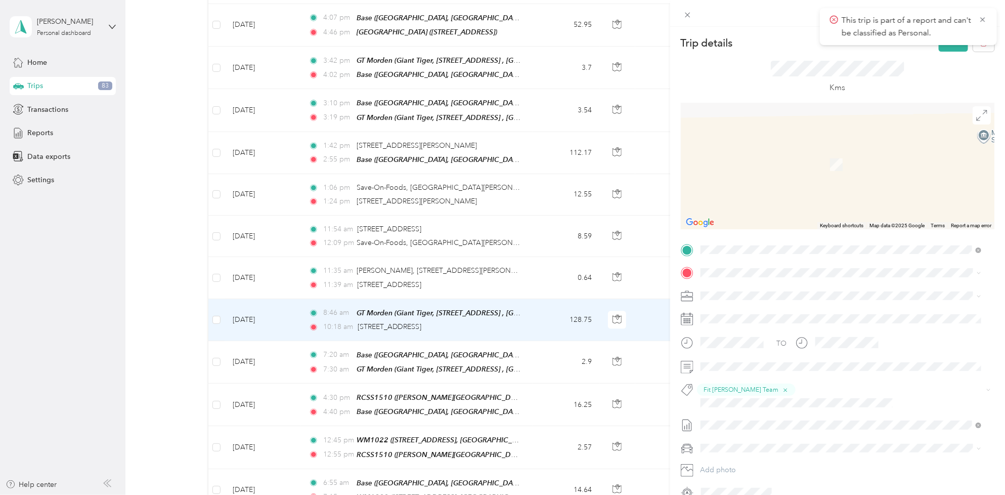
click at [738, 312] on span "3393 Portage Avenue Winnipeg, Manitoba R3K 2G7, Canada" at bounding box center [752, 307] width 64 height 9
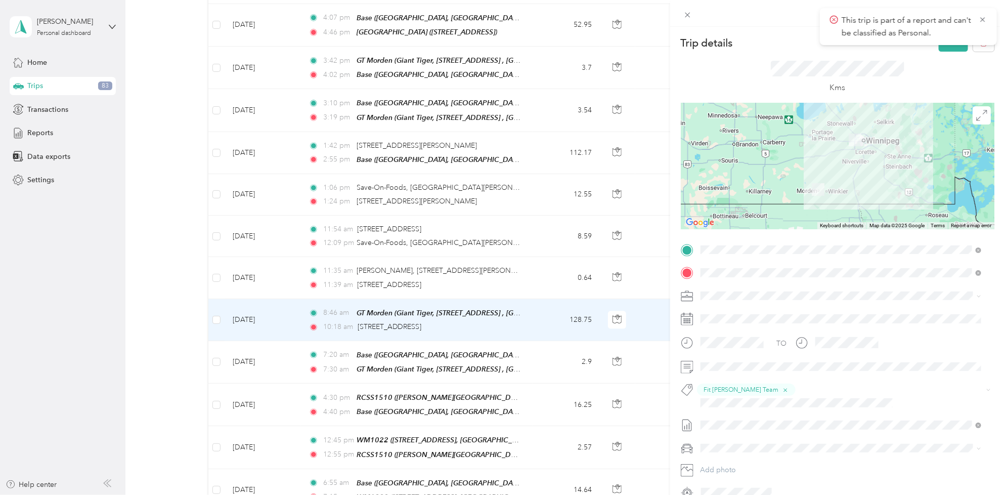
click at [269, 258] on div "Trip details Save This trip cannot be edited because it is either under review,…" at bounding box center [502, 247] width 1005 height 495
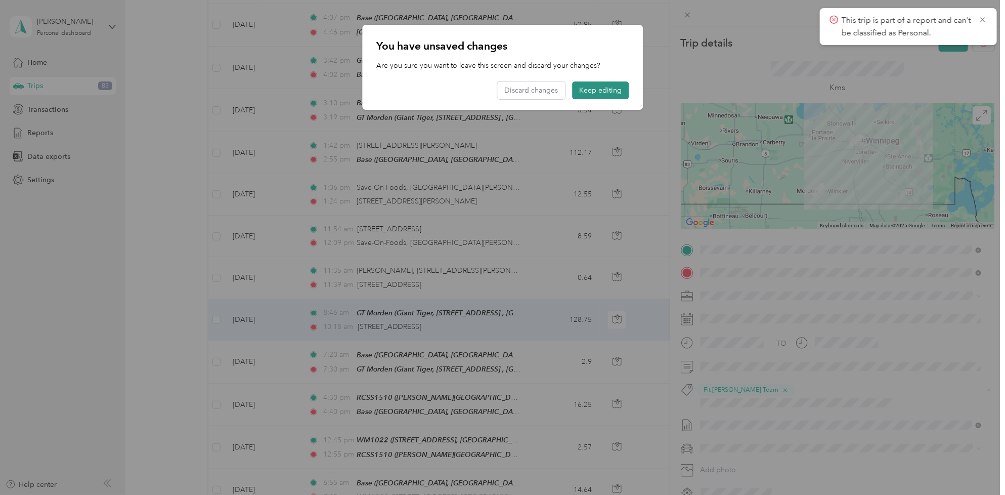
click at [602, 87] on button "Keep editing" at bounding box center [600, 90] width 57 height 18
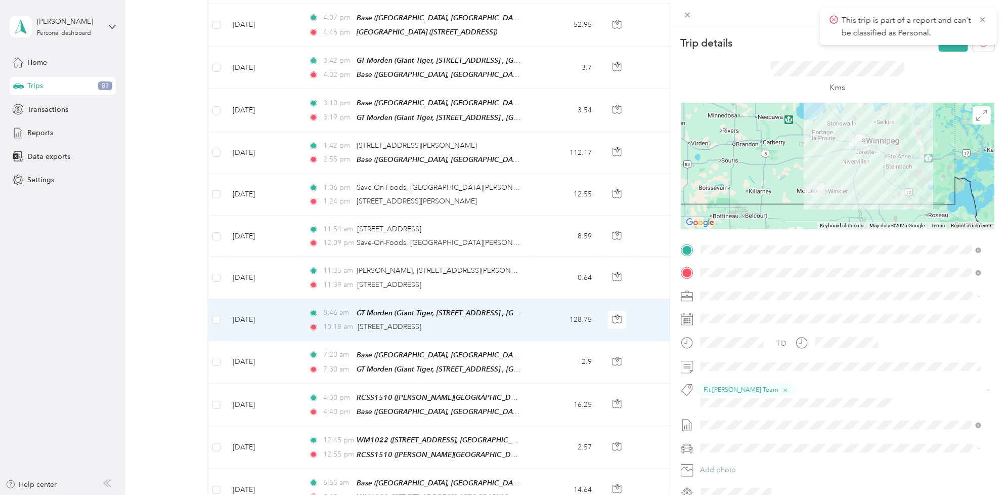
click at [937, 43] on div "This trip is part of a report and can't be classified as Personal." at bounding box center [908, 26] width 177 height 37
click at [939, 49] on button "Save" at bounding box center [953, 43] width 29 height 18
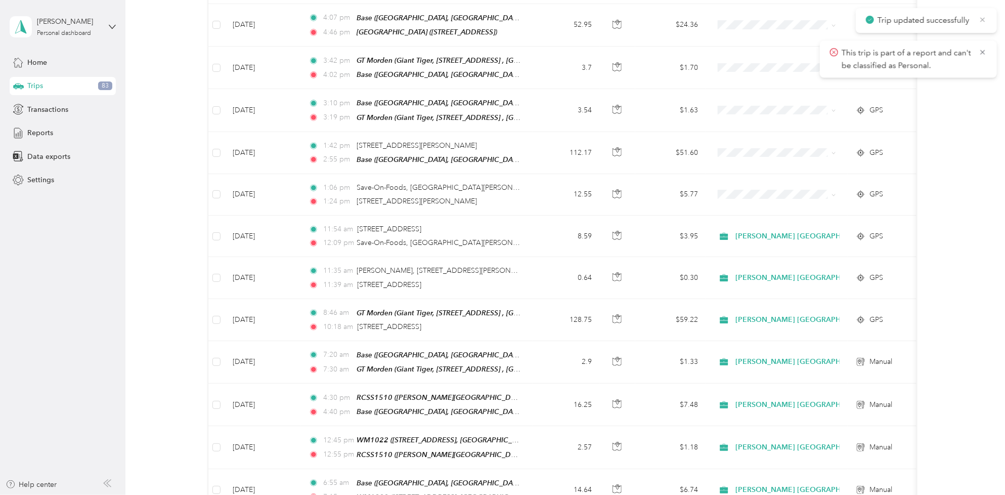
click at [979, 15] on div "Trip updated successfully" at bounding box center [926, 20] width 141 height 25
drag, startPoint x: 986, startPoint y: 37, endPoint x: 982, endPoint y: 44, distance: 8.2
click at [987, 40] on main "Trip updated successfully This trip is part of a report and can't be classified…" at bounding box center [500, 247] width 1000 height 495
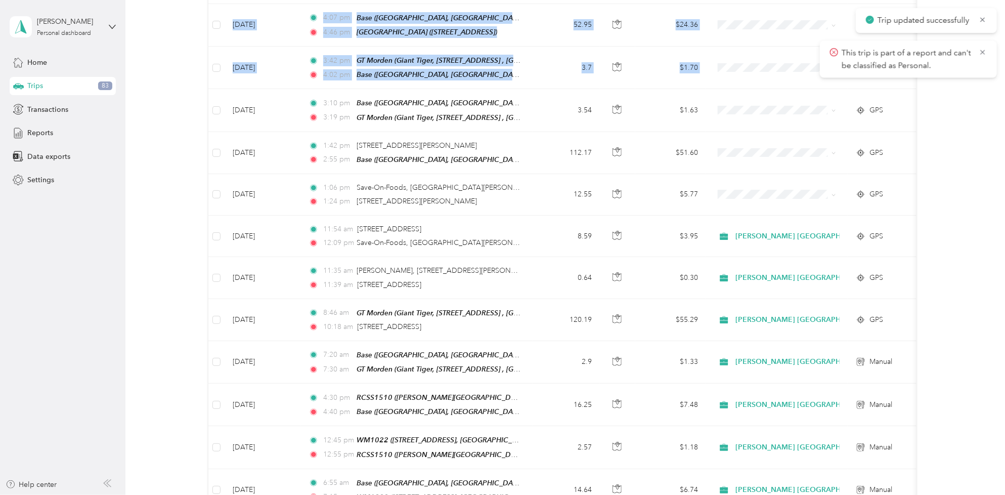
click at [977, 44] on div "This trip is part of a report and can't be classified as Personal." at bounding box center [908, 58] width 177 height 37
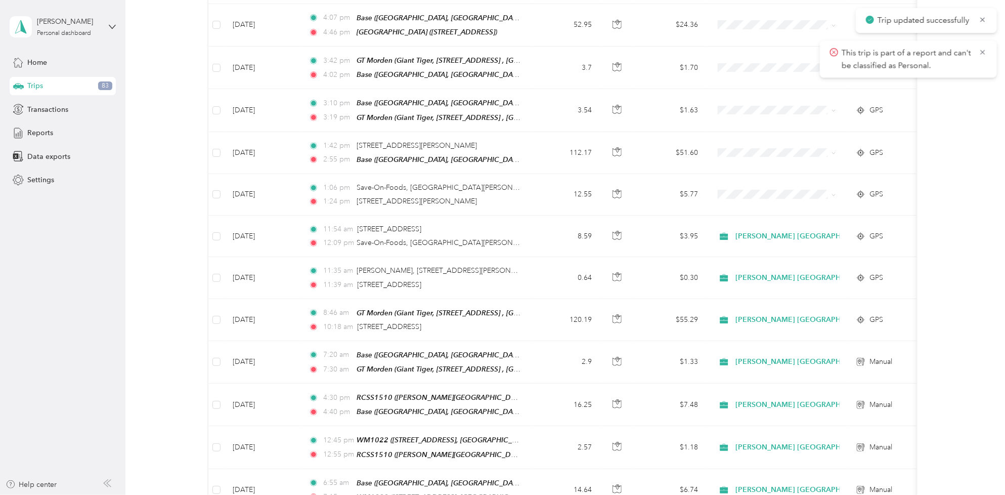
click at [979, 49] on icon at bounding box center [983, 52] width 8 height 9
click at [980, 21] on icon at bounding box center [983, 19] width 8 height 9
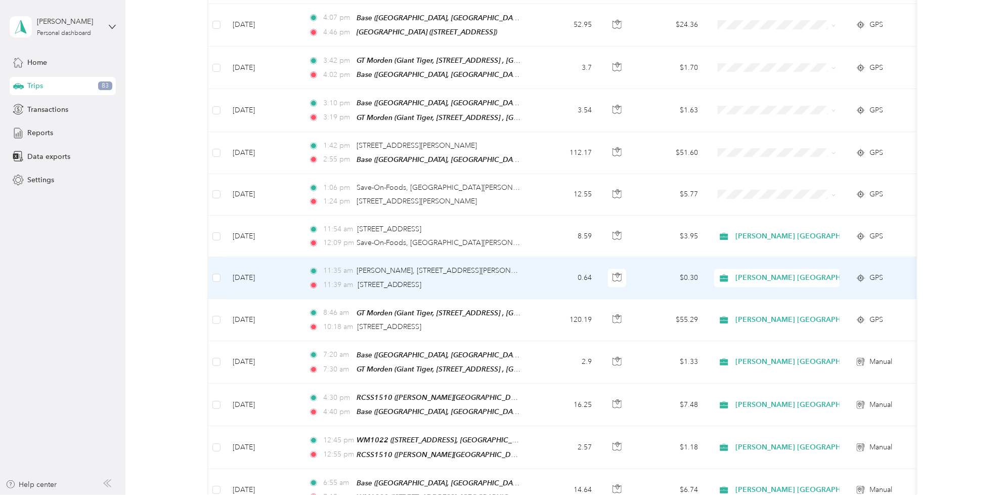
click at [257, 261] on td "[DATE]" at bounding box center [263, 277] width 76 height 41
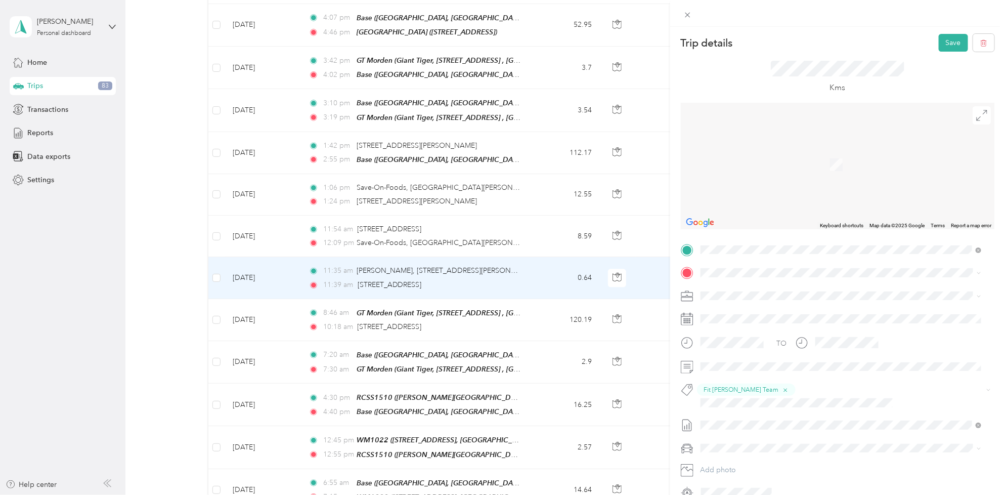
click at [841, 299] on li "3332 Portage Avenue Winnipeg, Manitoba R3K 0Z1, Canada" at bounding box center [841, 304] width 288 height 21
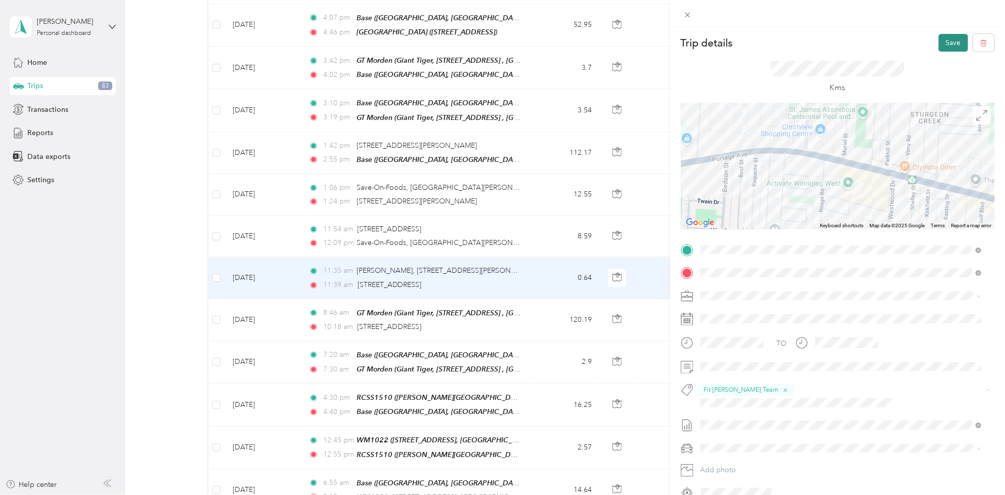
click at [948, 40] on button "Save" at bounding box center [953, 43] width 29 height 18
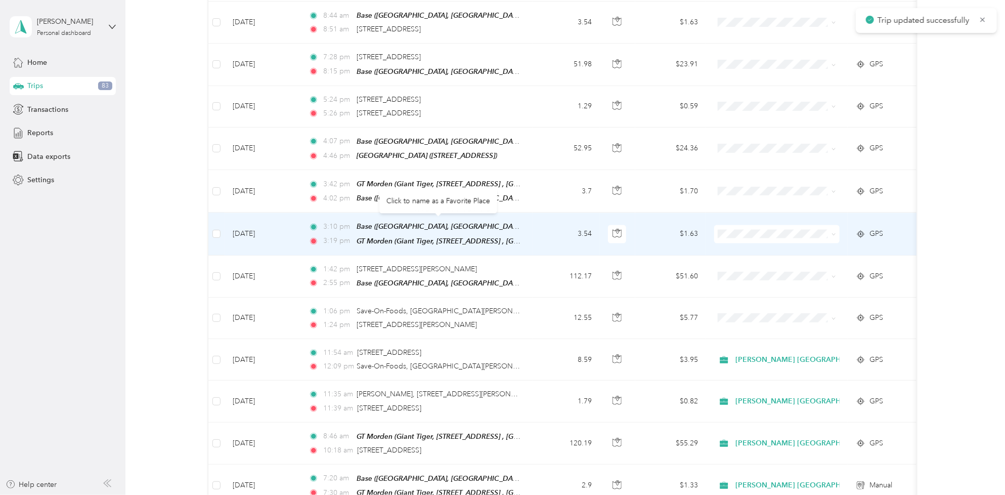
scroll to position [1012, 0]
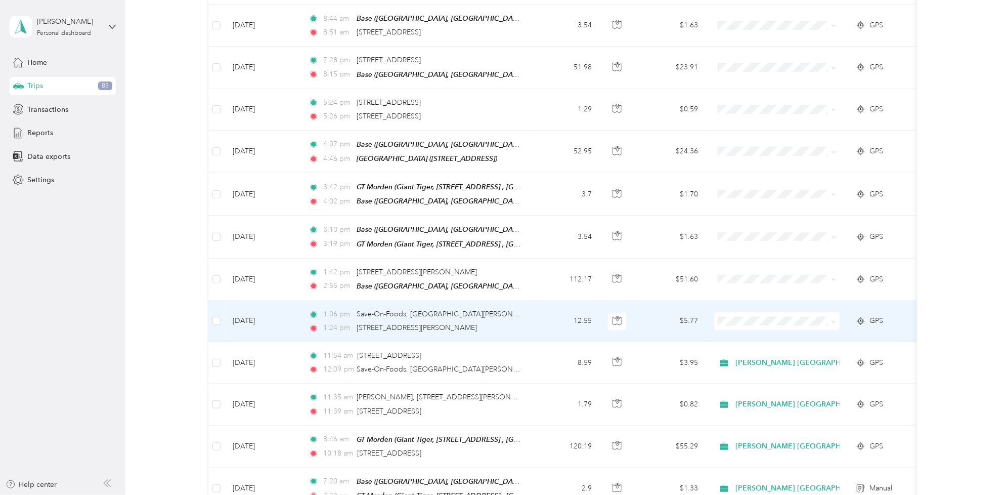
click at [276, 300] on td "[DATE]" at bounding box center [263, 320] width 76 height 41
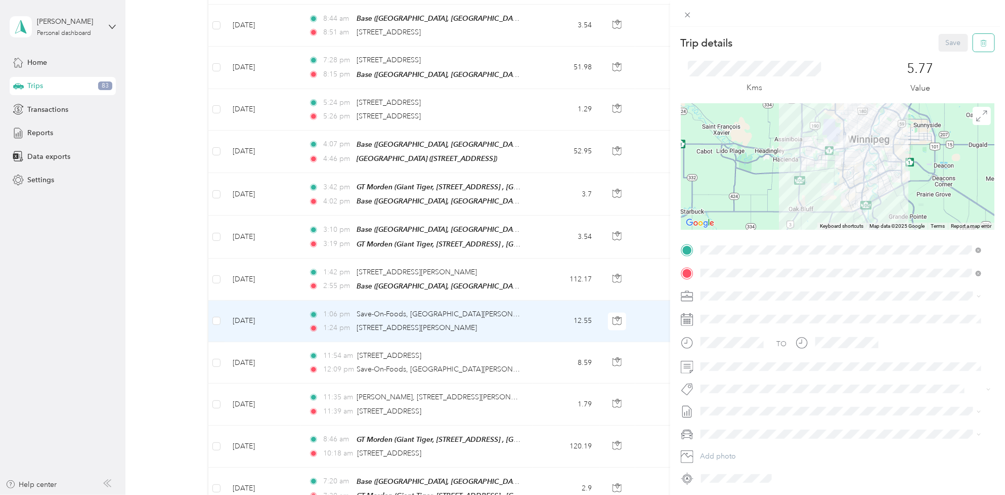
click at [973, 48] on button "button" at bounding box center [983, 43] width 21 height 18
click at [912, 54] on button "No" at bounding box center [920, 55] width 19 height 16
click at [404, 355] on div "Trip details Save This trip cannot be edited because it is either under review,…" at bounding box center [502, 247] width 1005 height 495
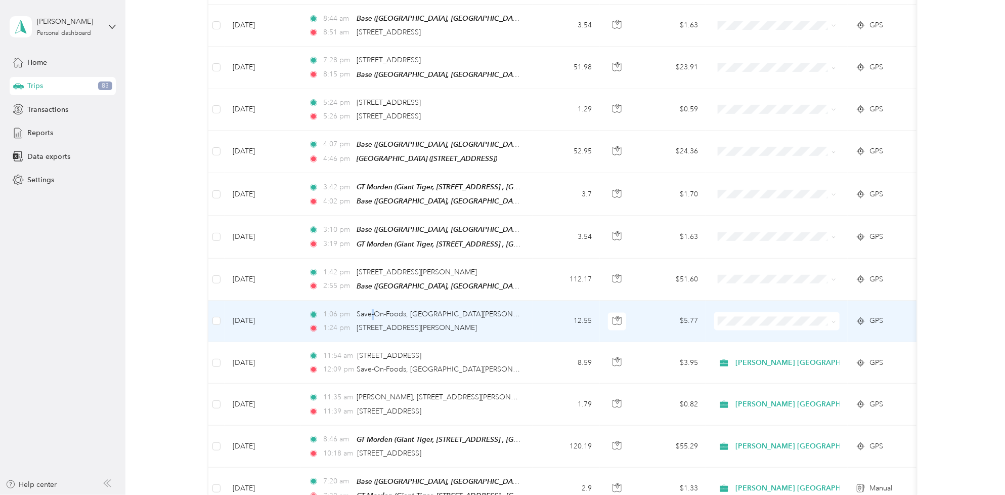
click at [373, 309] on div "1:06 pm Save-On-Foods, Saint James Street, Polo Park, St. James, Winnipeg, Mani…" at bounding box center [415, 321] width 212 height 25
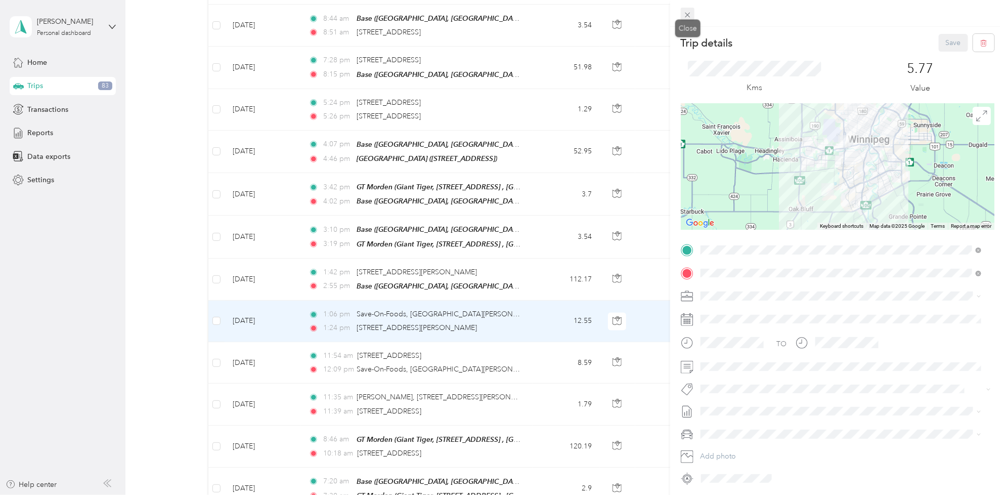
click at [691, 15] on icon at bounding box center [687, 15] width 9 height 9
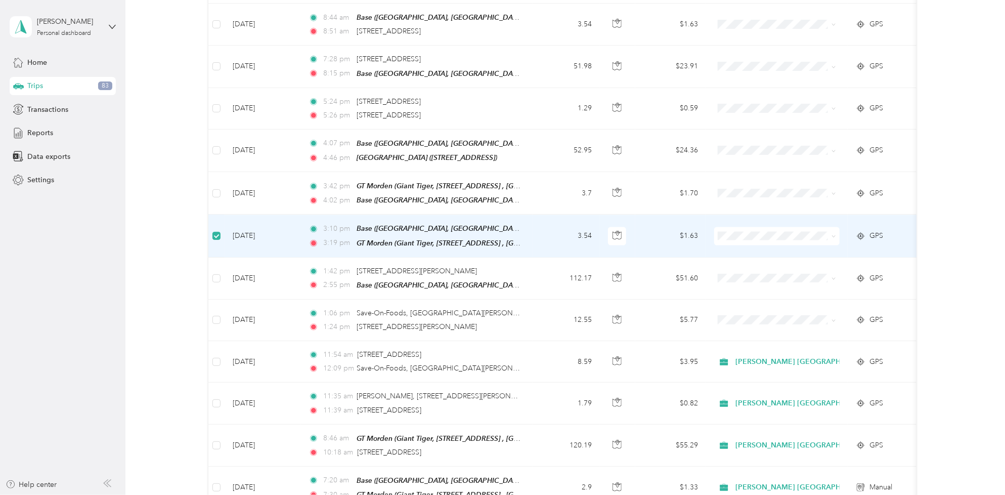
scroll to position [1010, 0]
click at [251, 221] on td "[DATE]" at bounding box center [263, 237] width 76 height 42
click at [264, 225] on td "[DATE]" at bounding box center [263, 237] width 76 height 42
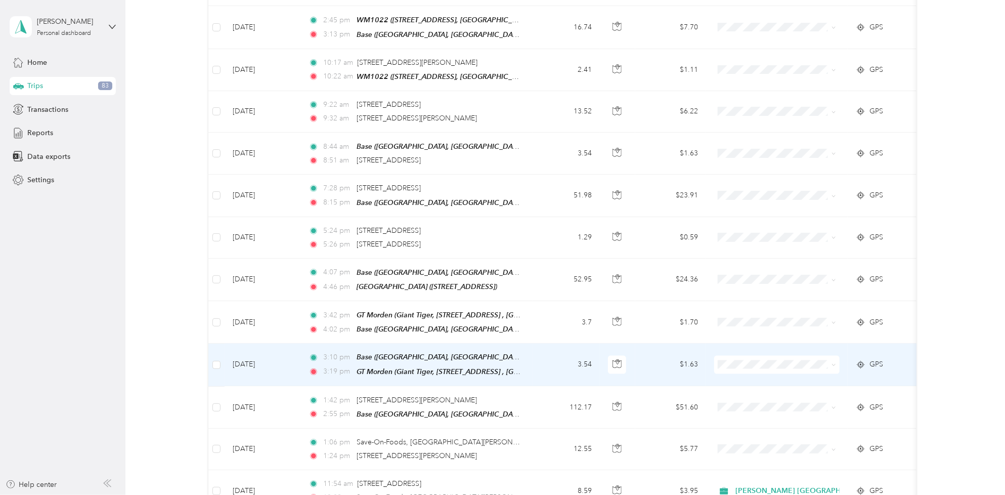
scroll to position [885, 0]
click at [245, 351] on td "[DATE]" at bounding box center [263, 363] width 76 height 42
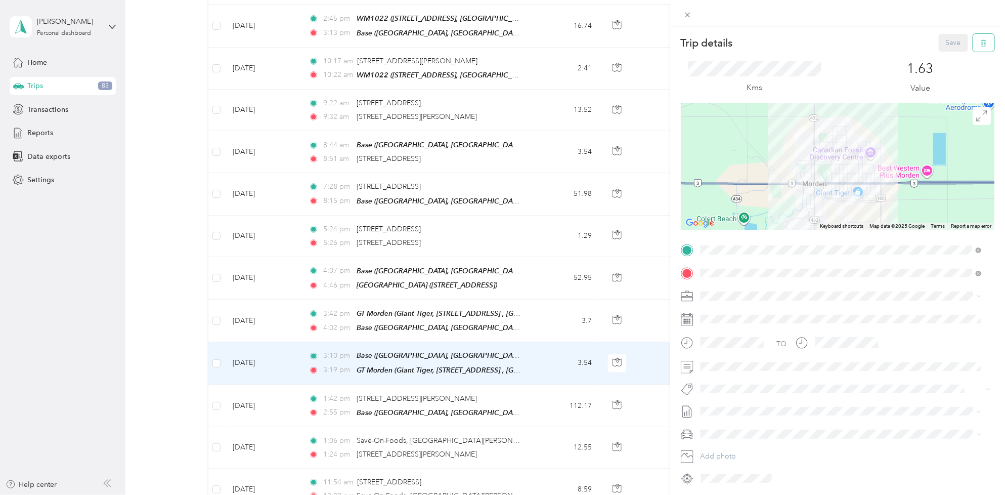
click at [973, 49] on button "button" at bounding box center [983, 43] width 21 height 18
click at [944, 54] on button "Yes" at bounding box center [945, 55] width 20 height 16
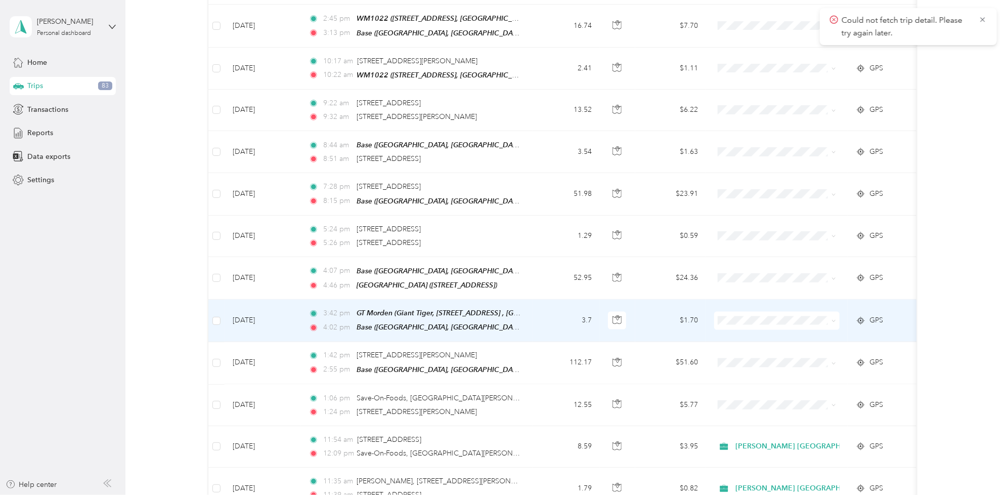
click at [265, 308] on td "[DATE]" at bounding box center [263, 320] width 76 height 42
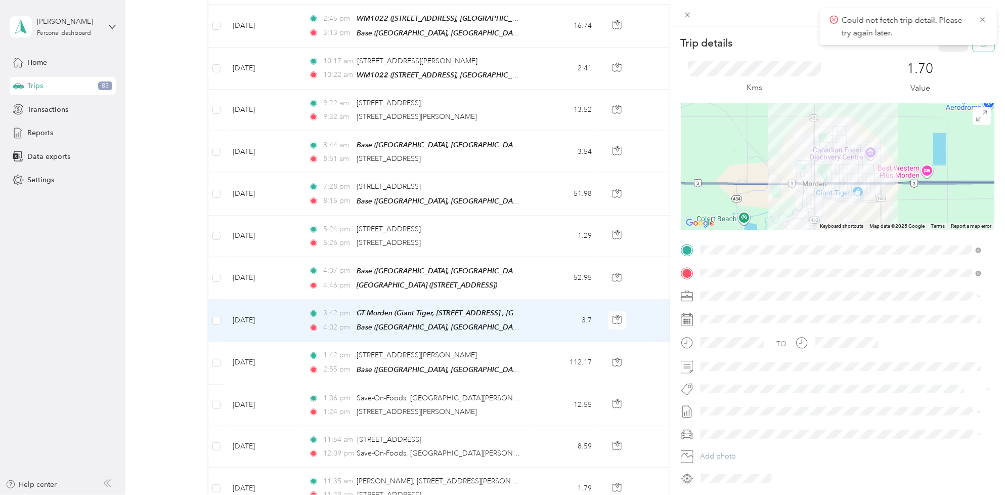
click at [973, 50] on button "button" at bounding box center [983, 43] width 21 height 18
click at [945, 57] on button "Yes" at bounding box center [945, 55] width 20 height 16
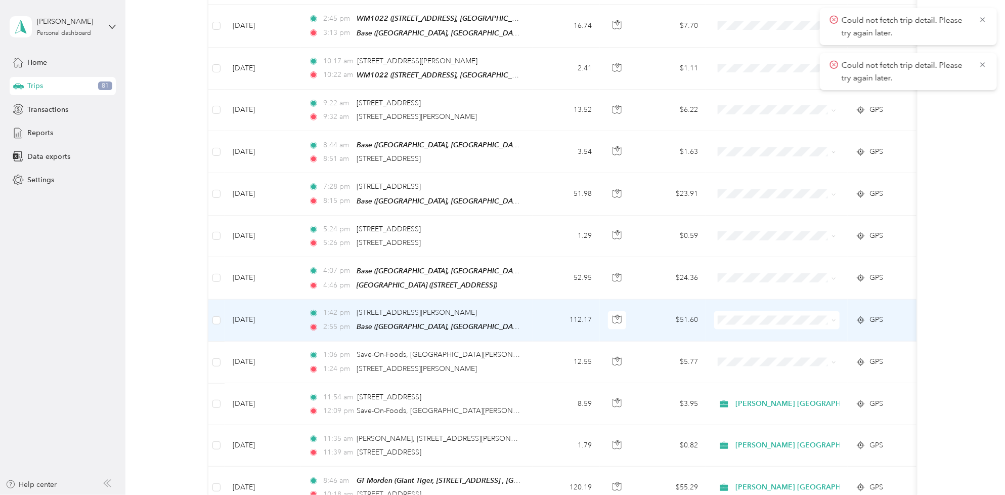
click at [276, 304] on td "[DATE]" at bounding box center [263, 320] width 76 height 42
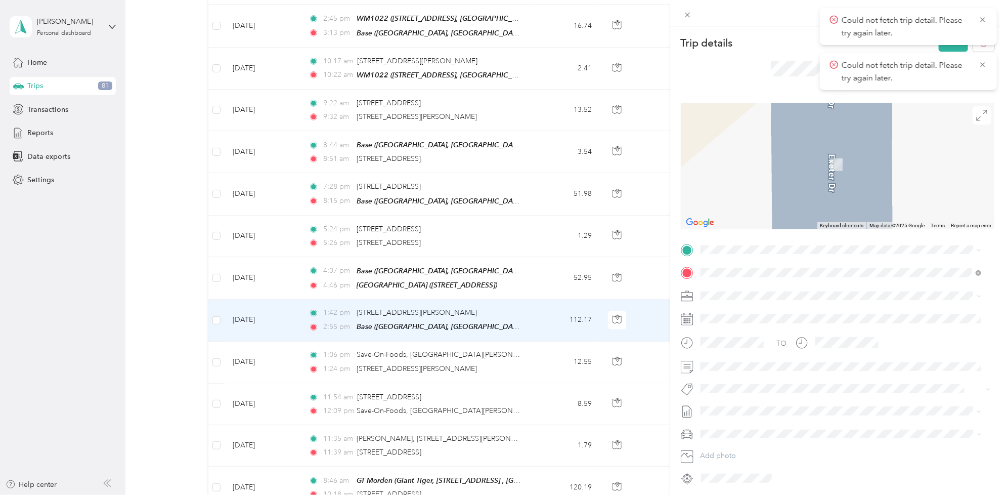
click at [768, 288] on span "850 Saint James Street Winnipeg, Manitoba R3G 3J7, Canada" at bounding box center [780, 283] width 120 height 9
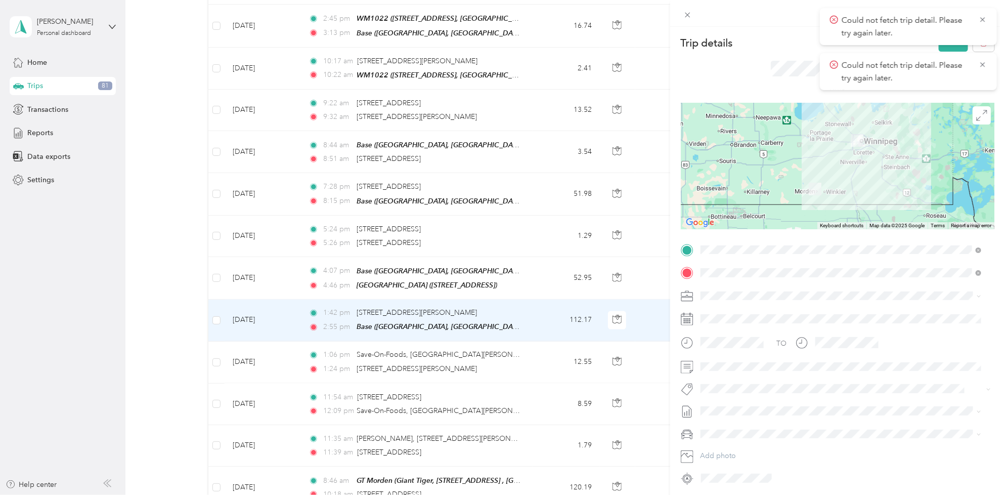
click at [726, 344] on span "Fit [PERSON_NAME] Team" at bounding box center [748, 344] width 75 height 9
click at [744, 441] on span "[DATE] - [DATE]" at bounding box center [726, 443] width 51 height 11
click at [949, 48] on button "Save" at bounding box center [953, 43] width 29 height 18
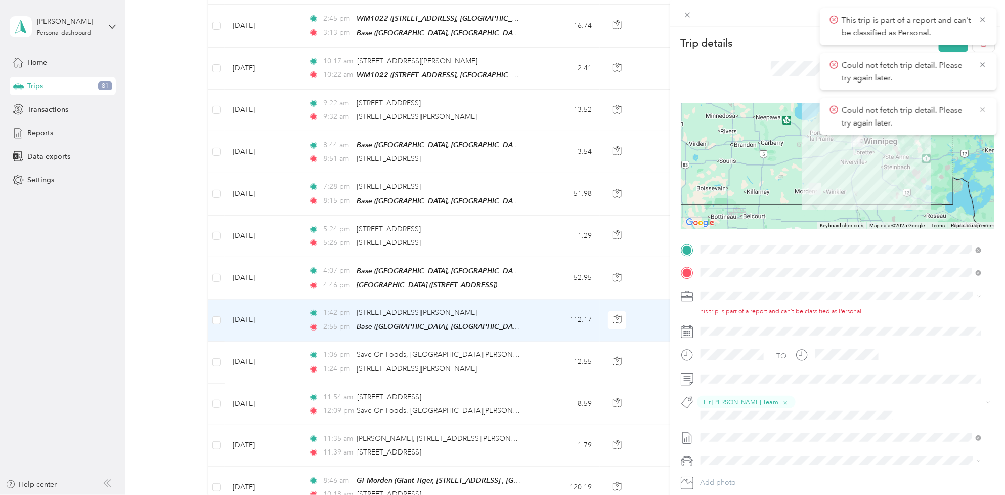
click at [985, 105] on icon at bounding box center [983, 109] width 8 height 9
click at [986, 69] on span "Could not fetch trip detail. Please try again later." at bounding box center [908, 71] width 157 height 25
click at [981, 23] on icon at bounding box center [983, 19] width 8 height 9
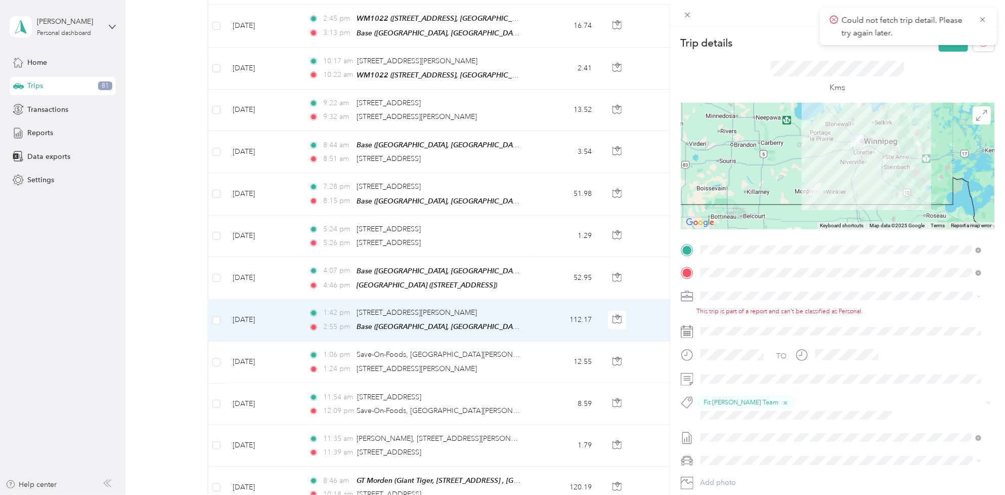
click at [982, 24] on span "Could not fetch trip detail. Please try again later." at bounding box center [908, 26] width 157 height 25
click at [982, 20] on icon at bounding box center [983, 19] width 8 height 9
click at [723, 310] on span "[PERSON_NAME] [GEOGRAPHIC_DATA]" at bounding box center [769, 313] width 131 height 9
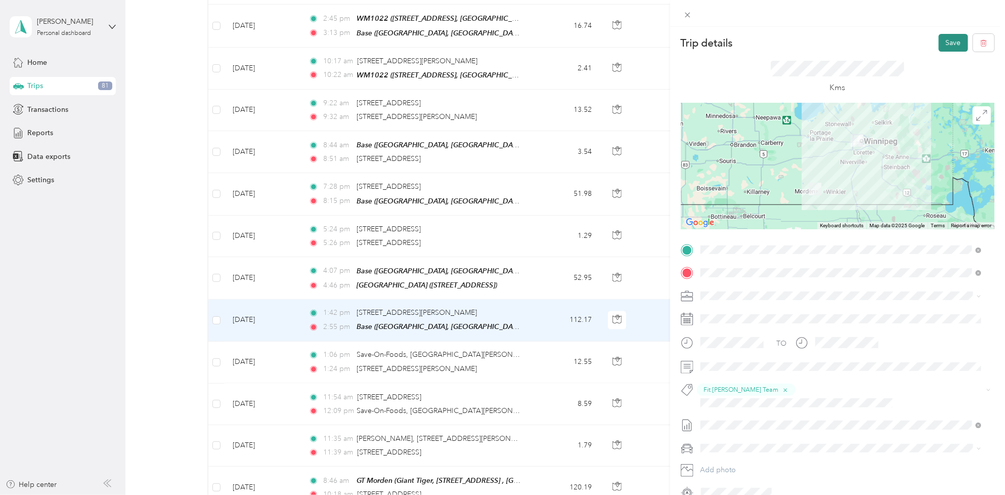
click at [942, 46] on button "Save" at bounding box center [953, 43] width 29 height 18
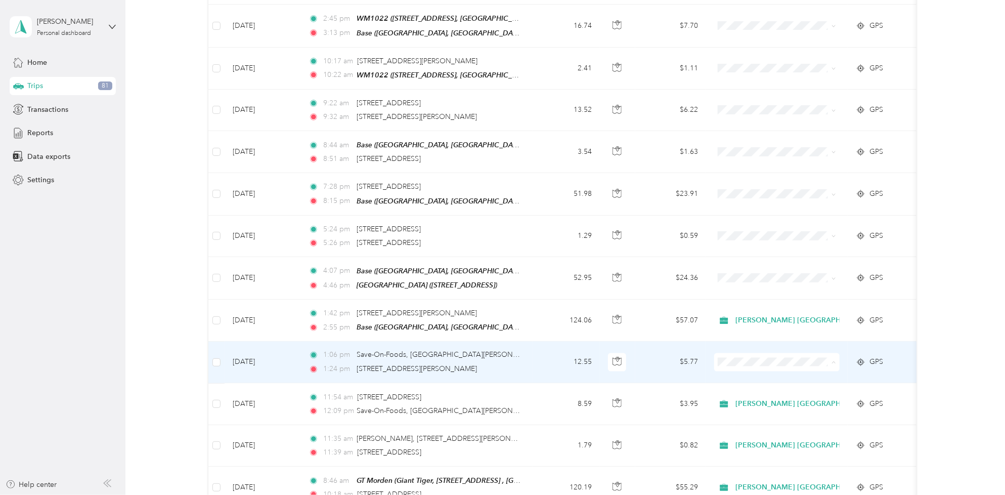
click at [818, 368] on span "[PERSON_NAME] [GEOGRAPHIC_DATA]" at bounding box center [807, 368] width 137 height 11
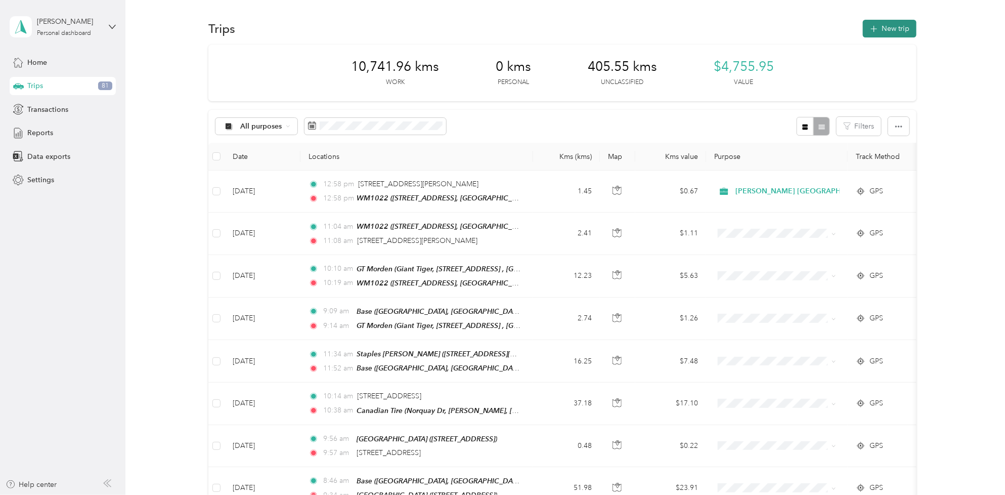
click at [889, 26] on button "New trip" at bounding box center [890, 29] width 54 height 18
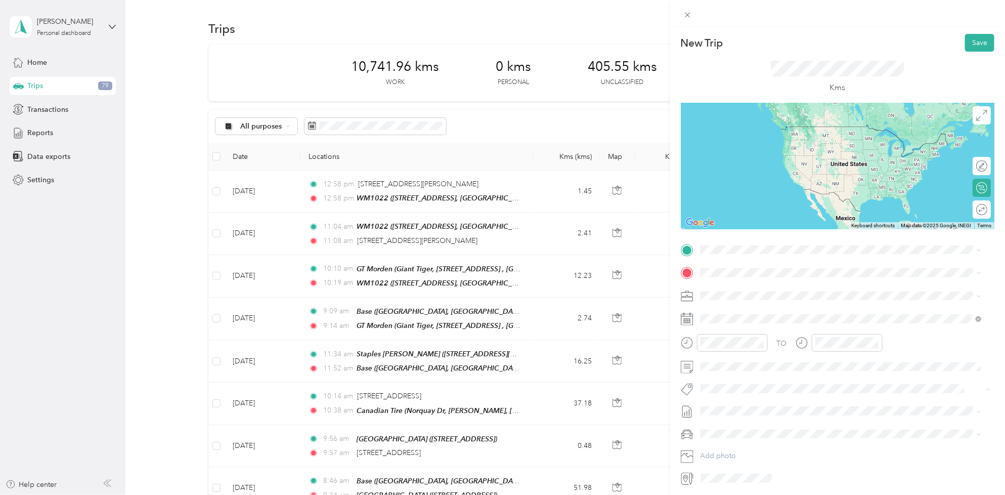
click at [745, 291] on div "[STREET_ADDRESS]" at bounding box center [752, 294] width 64 height 21
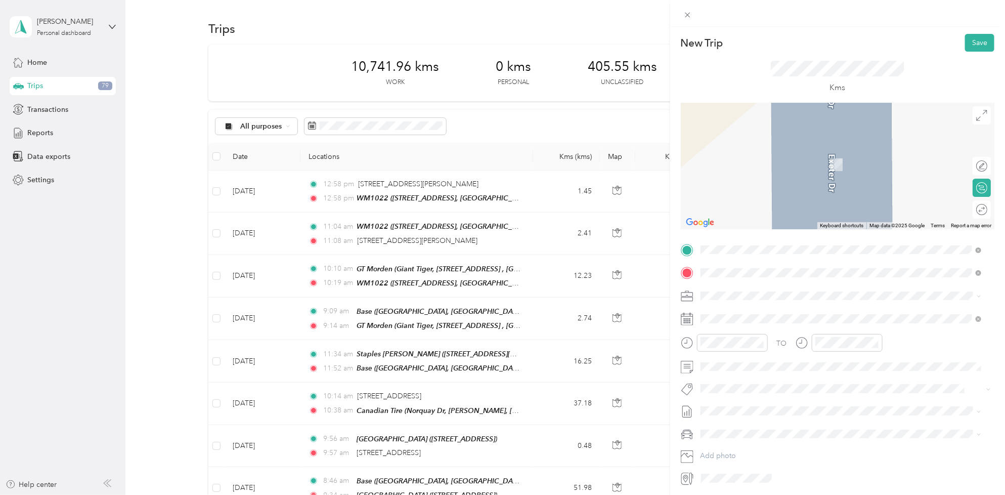
click at [759, 324] on span "[STREET_ADDRESS], Canada, R0G 1R0, Plum Coulee, [GEOGRAPHIC_DATA], [GEOGRAPHIC_…" at bounding box center [844, 329] width 248 height 19
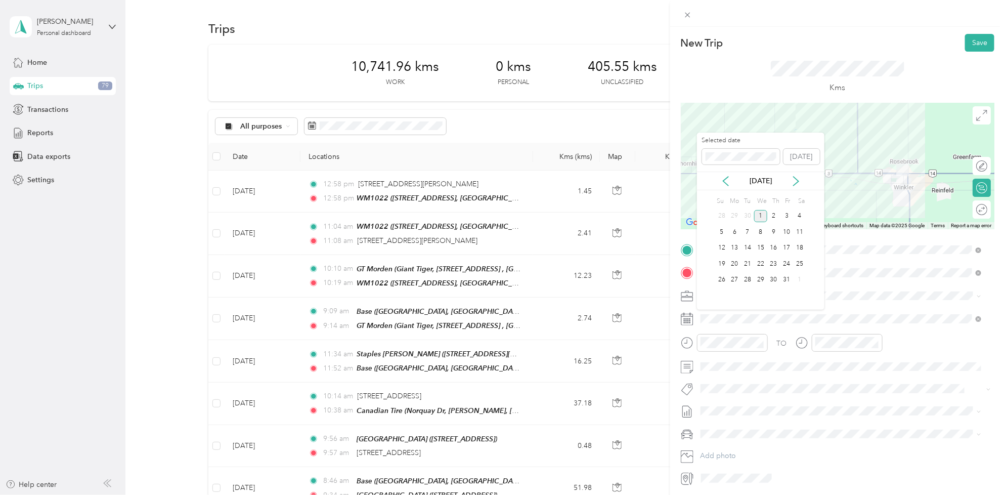
click at [732, 180] on div "[DATE]" at bounding box center [760, 181] width 127 height 11
click at [728, 181] on icon at bounding box center [726, 181] width 10 height 10
click at [752, 246] on div "16" at bounding box center [747, 248] width 13 height 13
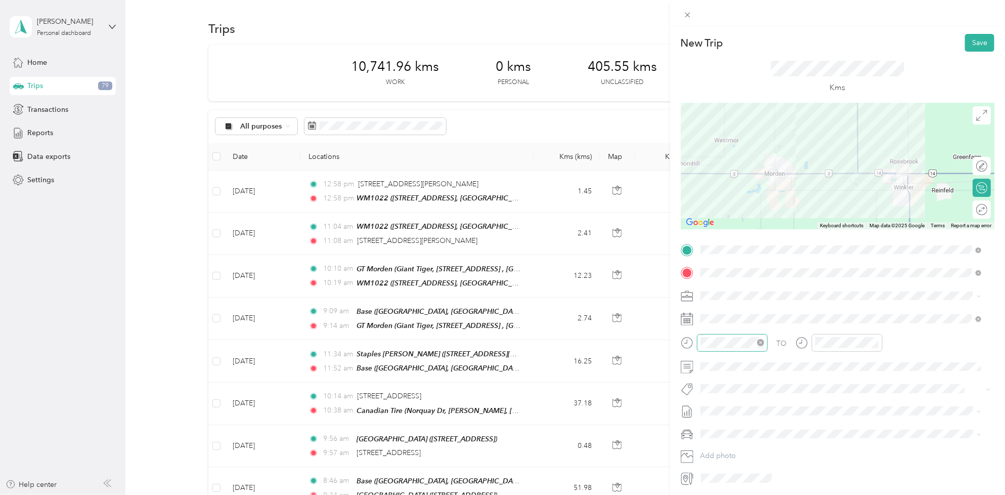
click at [729, 349] on div at bounding box center [732, 343] width 71 height 18
click at [716, 416] on div "08" at bounding box center [711, 417] width 24 height 14
click at [742, 400] on div "10" at bounding box center [740, 404] width 24 height 14
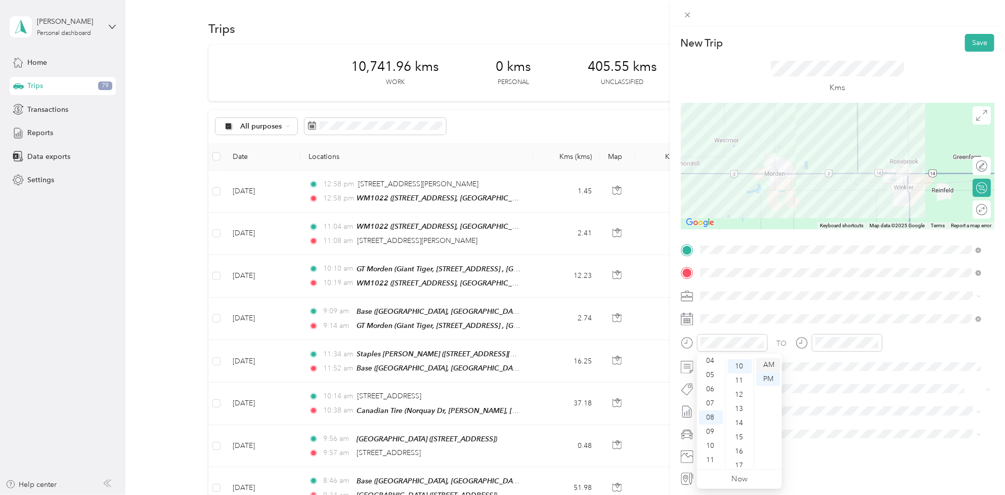
scroll to position [142, 0]
click at [776, 365] on div "AM" at bounding box center [768, 365] width 24 height 14
click at [818, 417] on div "08" at bounding box center [825, 417] width 24 height 14
click at [849, 438] on div "30" at bounding box center [854, 434] width 24 height 14
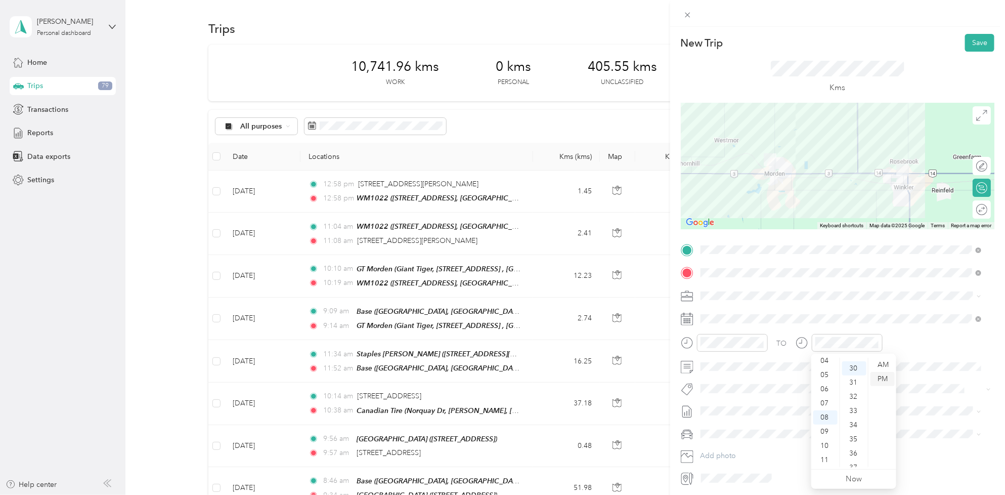
scroll to position [425, 0]
click at [886, 361] on div "AM" at bounding box center [882, 365] width 24 height 14
click at [759, 367] on span "Wt Walmart Signage" at bounding box center [740, 371] width 59 height 9
click at [742, 419] on span at bounding box center [845, 413] width 297 height 16
click at [746, 446] on span "[DATE] - [DATE]" at bounding box center [726, 446] width 51 height 11
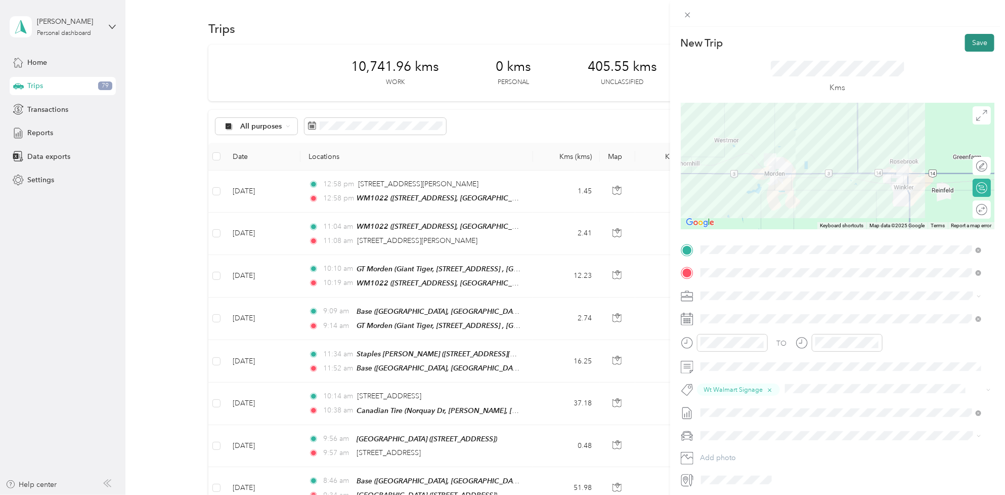
click at [975, 50] on button "Save" at bounding box center [979, 43] width 29 height 18
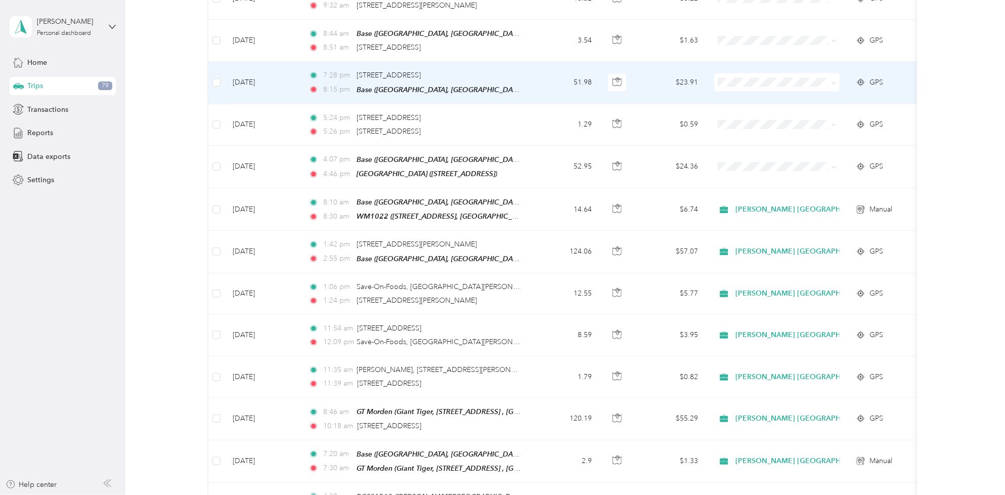
scroll to position [1012, 0]
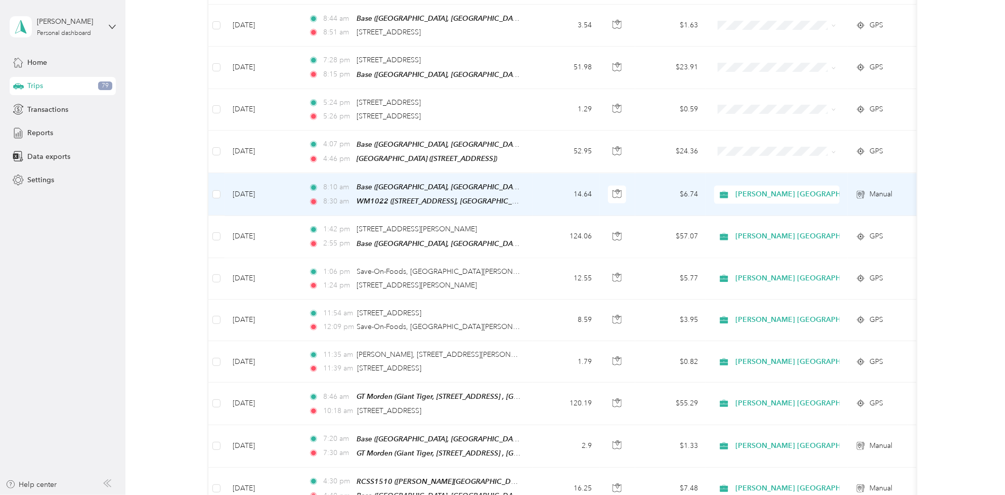
click at [255, 176] on td "[DATE]" at bounding box center [263, 194] width 76 height 42
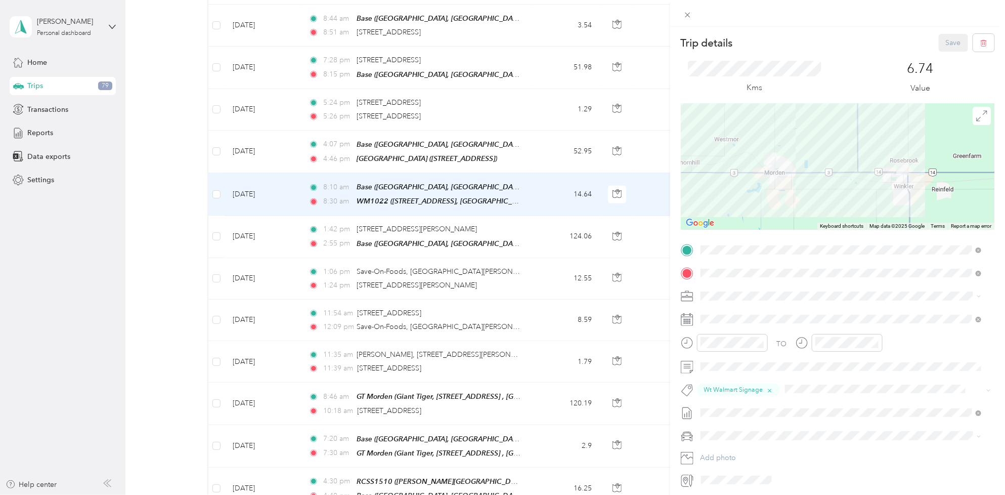
click at [271, 133] on div "Trip details Save This trip cannot be edited because it is either under review,…" at bounding box center [502, 247] width 1005 height 495
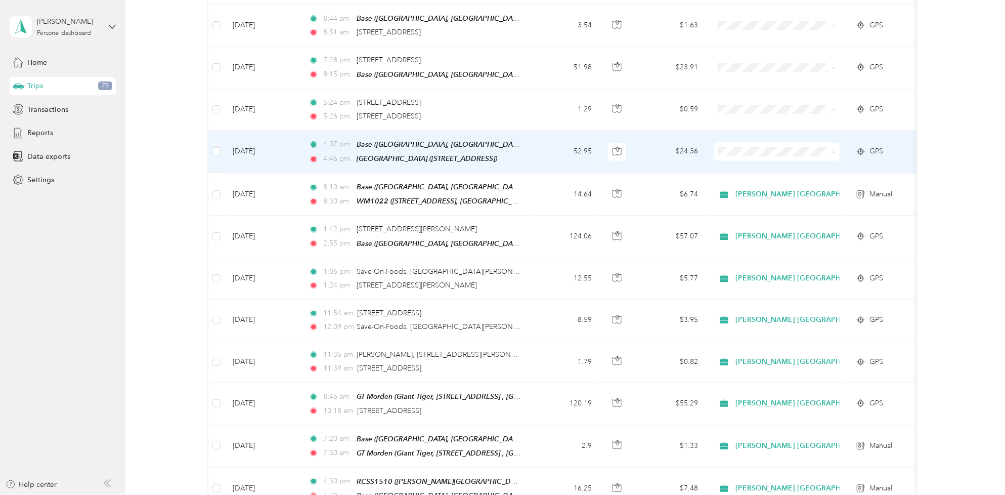
click at [263, 147] on td "[DATE]" at bounding box center [263, 151] width 76 height 42
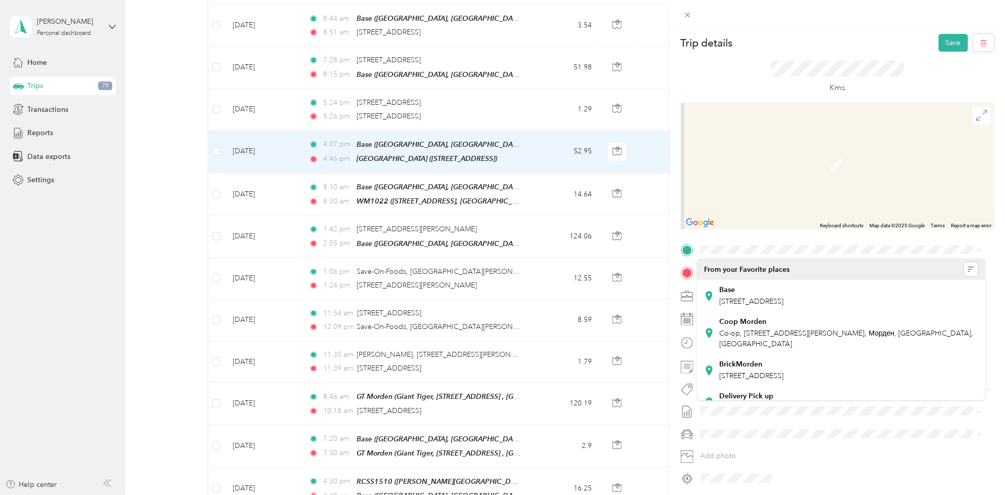
click at [878, 240] on div "Trip details Save This trip cannot be edited because it is either under review,…" at bounding box center [838, 260] width 314 height 452
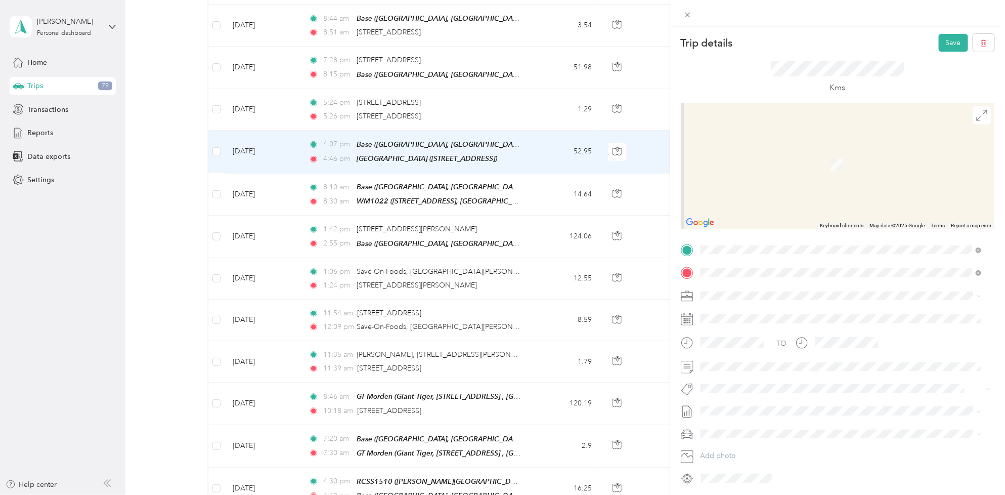
click at [826, 293] on div "WM1022 1000 Navigator Rd, Plum Coulee, [GEOGRAPHIC_DATA], [GEOGRAPHIC_DATA], [G…" at bounding box center [849, 301] width 258 height 32
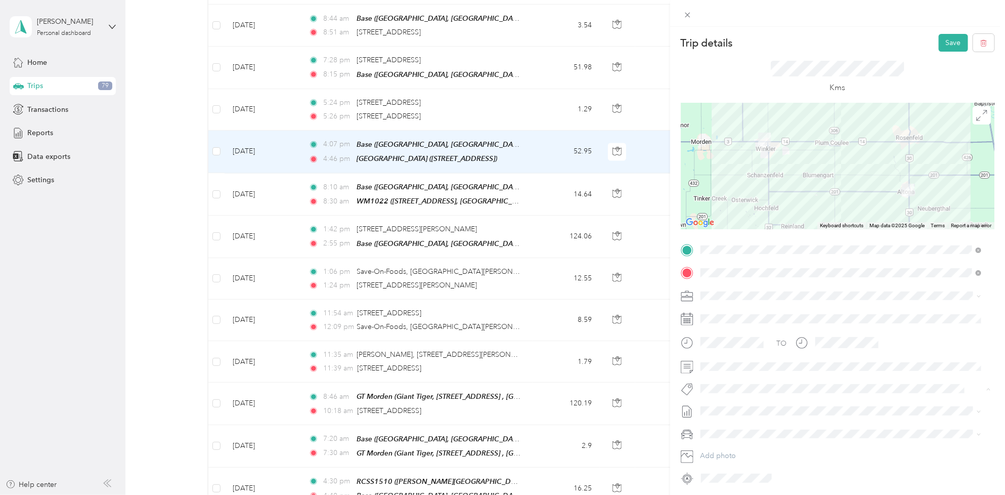
click at [762, 340] on button "Fit [PERSON_NAME] Team" at bounding box center [748, 346] width 89 height 13
click at [760, 417] on span at bounding box center [845, 425] width 297 height 16
click at [743, 446] on span "[DATE] - [DATE]" at bounding box center [726, 443] width 51 height 11
click at [946, 39] on button "Save" at bounding box center [953, 43] width 29 height 18
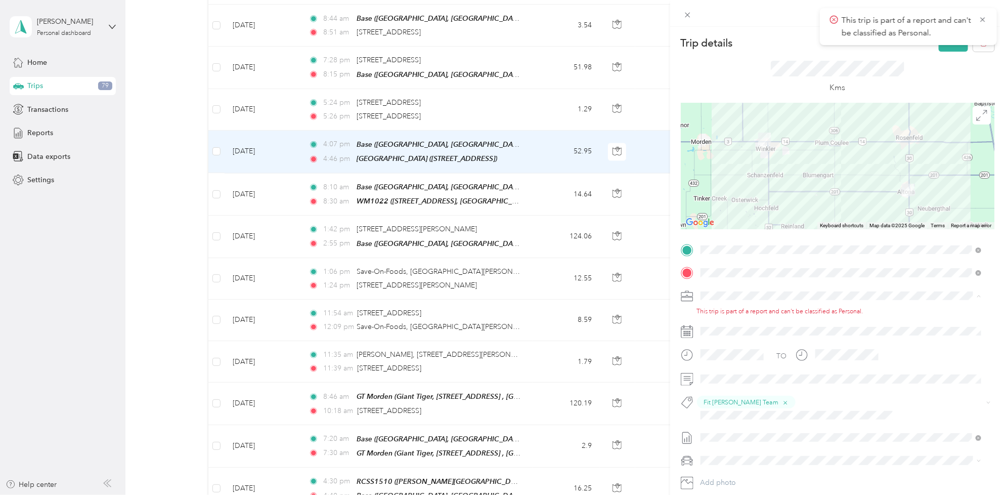
click at [745, 312] on span "[PERSON_NAME] [GEOGRAPHIC_DATA]" at bounding box center [769, 313] width 131 height 9
click at [948, 49] on button "Save" at bounding box center [953, 43] width 29 height 18
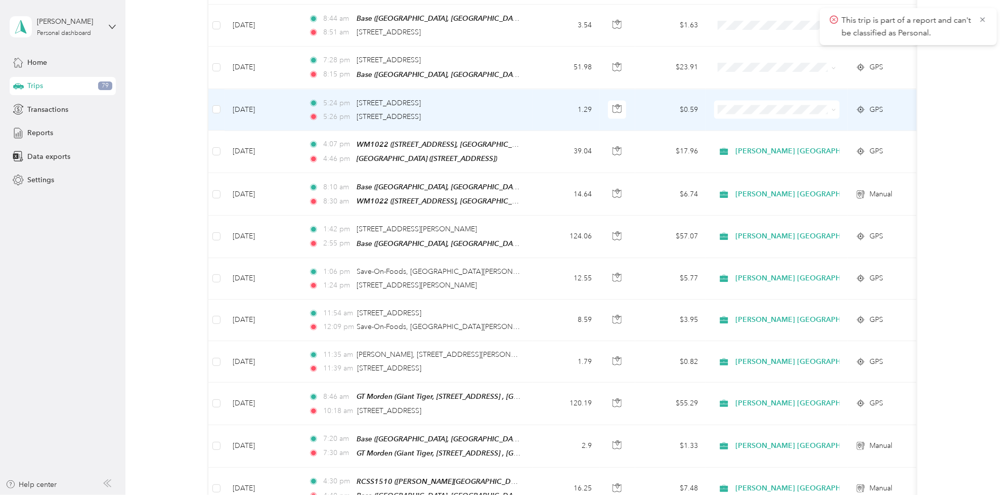
click at [258, 95] on td "[DATE]" at bounding box center [263, 109] width 76 height 41
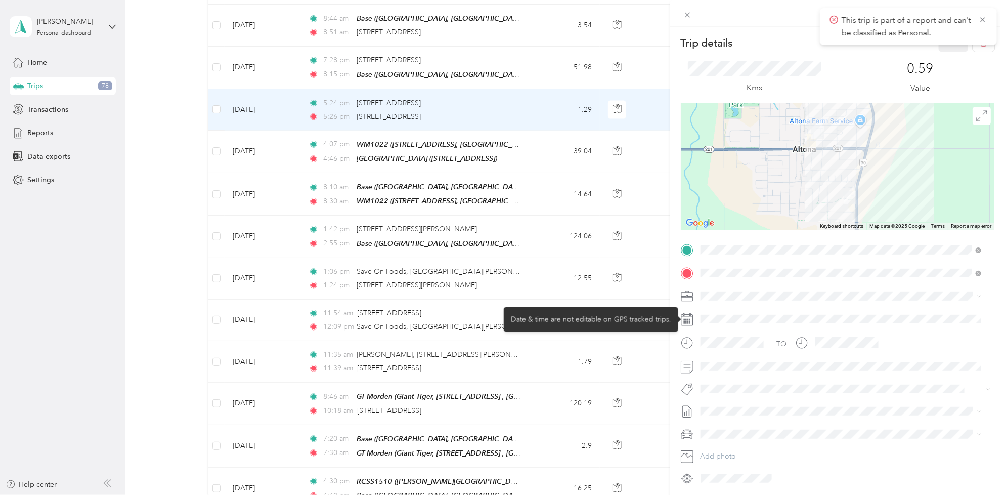
drag, startPoint x: 769, startPoint y: 314, endPoint x: 759, endPoint y: 301, distance: 16.2
click at [768, 314] on div at bounding box center [845, 319] width 297 height 16
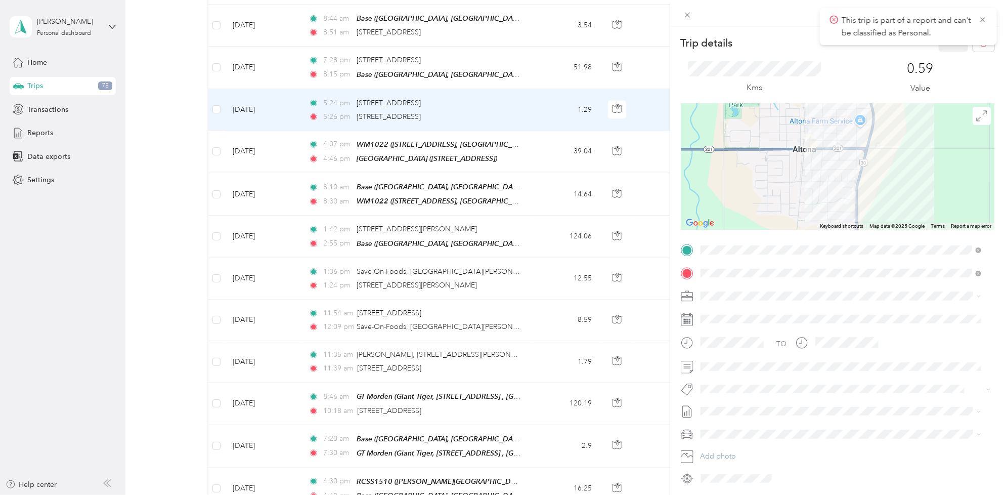
click at [759, 324] on li "Personal" at bounding box center [841, 331] width 288 height 18
drag, startPoint x: 759, startPoint y: 324, endPoint x: 759, endPoint y: 301, distance: 22.3
click at [750, 313] on div "[PERSON_NAME] [GEOGRAPHIC_DATA]" at bounding box center [841, 313] width 274 height 11
click at [724, 346] on span "Fit [PERSON_NAME] Team" at bounding box center [748, 346] width 75 height 9
click at [726, 444] on span "[DATE] - [DATE]" at bounding box center [726, 442] width 51 height 11
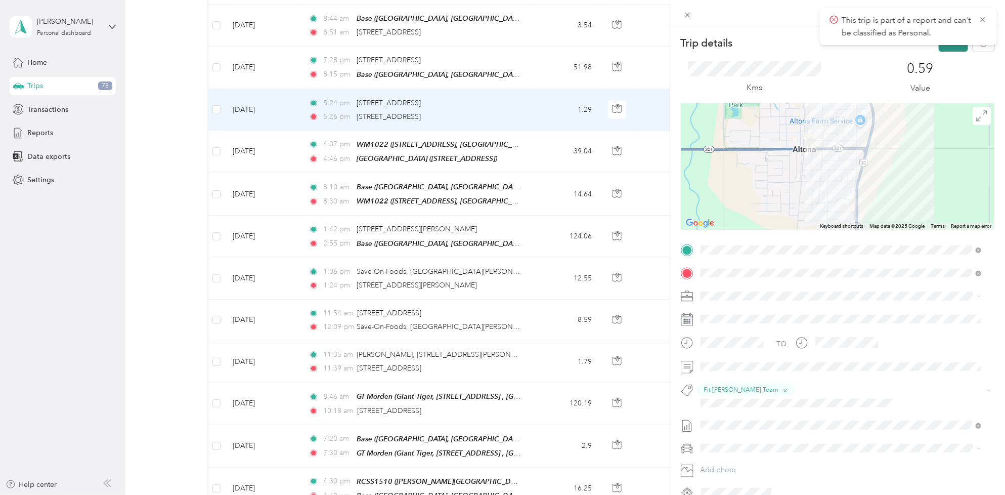
click at [939, 48] on button "Save" at bounding box center [953, 43] width 29 height 18
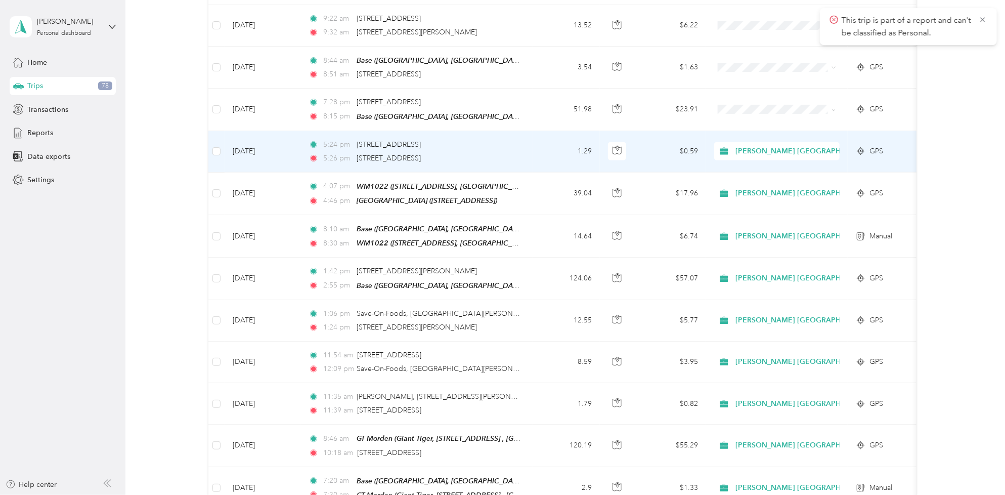
scroll to position [885, 0]
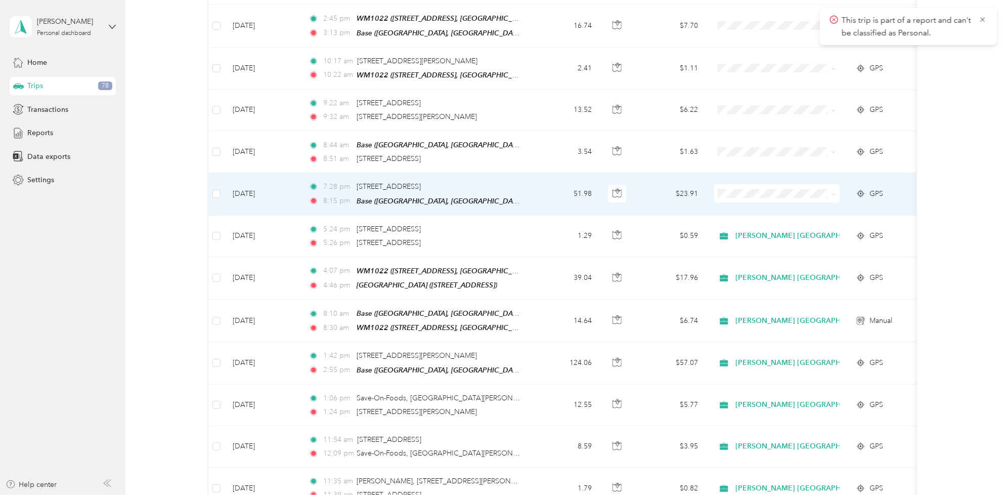
click at [249, 182] on td "[DATE]" at bounding box center [263, 194] width 76 height 42
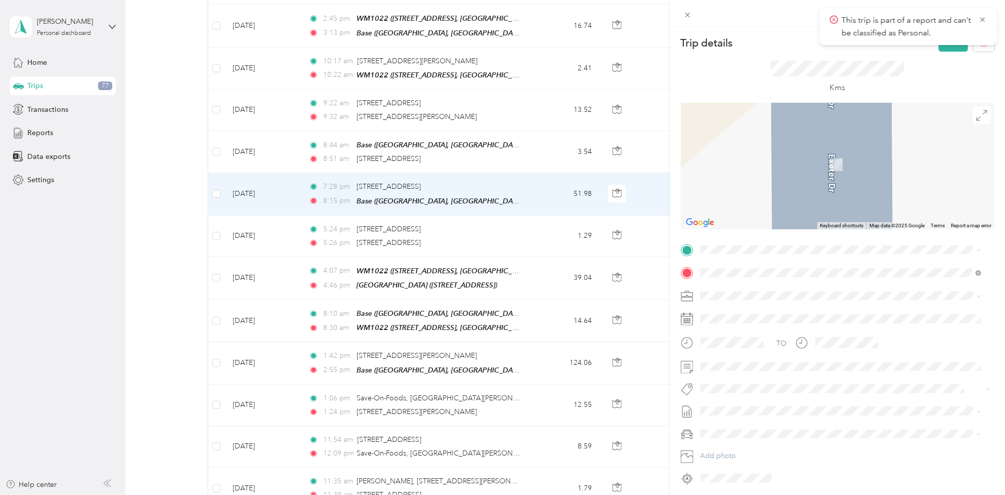
click at [835, 362] on span "[STREET_ADDRESS], Альтона, [GEOGRAPHIC_DATA], [GEOGRAPHIC_DATA]" at bounding box center [844, 365] width 249 height 9
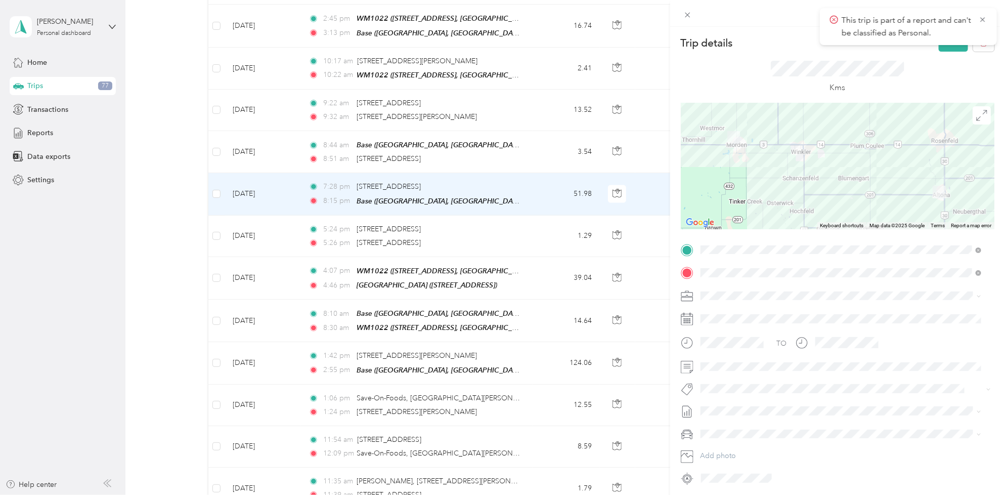
click at [750, 350] on li "Fit [PERSON_NAME] Team" at bounding box center [841, 346] width 288 height 20
drag, startPoint x: 744, startPoint y: 443, endPoint x: 878, endPoint y: 330, distance: 174.8
click at [745, 443] on span "[DATE] - [DATE]" at bounding box center [726, 446] width 51 height 11
click at [942, 49] on button "Save" at bounding box center [953, 43] width 29 height 18
click at [714, 301] on span at bounding box center [845, 296] width 297 height 16
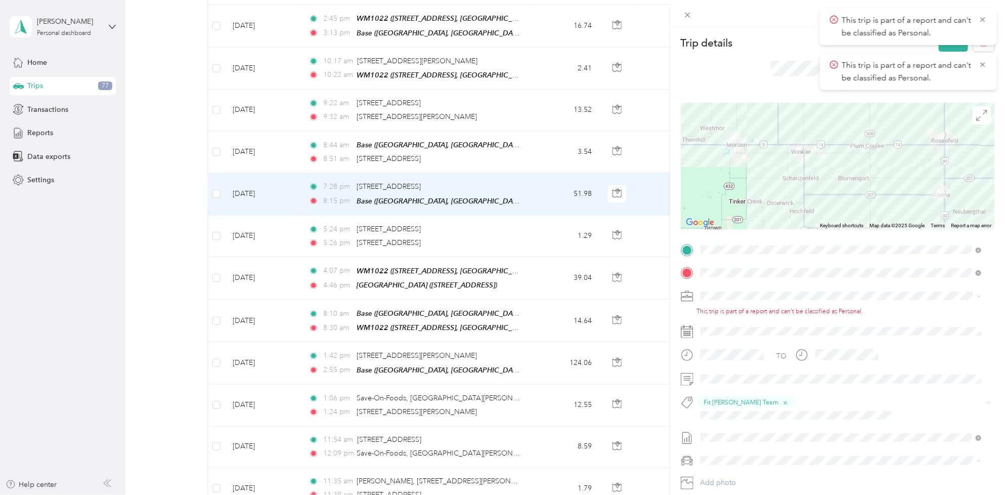
click at [709, 305] on li "[PERSON_NAME] [GEOGRAPHIC_DATA]" at bounding box center [841, 313] width 288 height 18
click at [942, 49] on button "Save" at bounding box center [953, 43] width 29 height 18
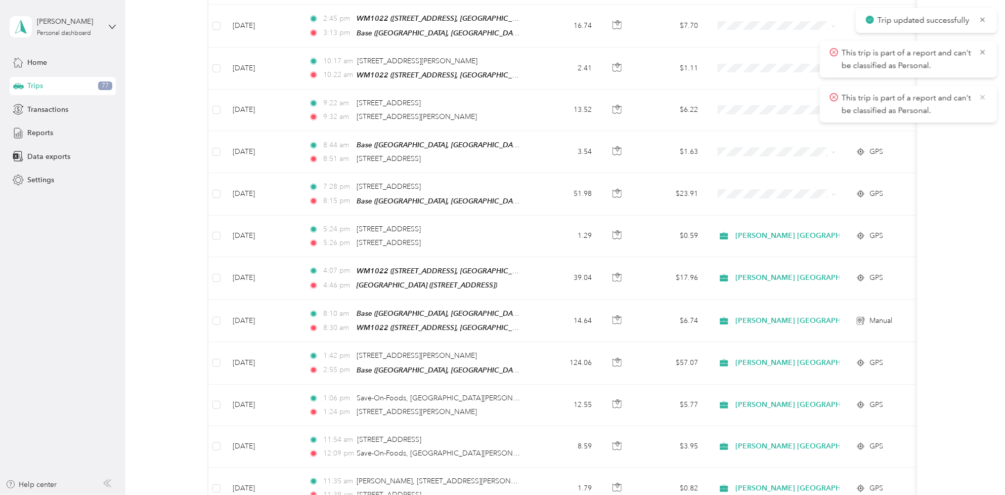
click at [987, 92] on div "This trip is part of a report and can't be classified as Personal." at bounding box center [908, 103] width 177 height 37
click at [984, 95] on icon at bounding box center [982, 97] width 5 height 5
click at [981, 56] on icon at bounding box center [983, 52] width 8 height 9
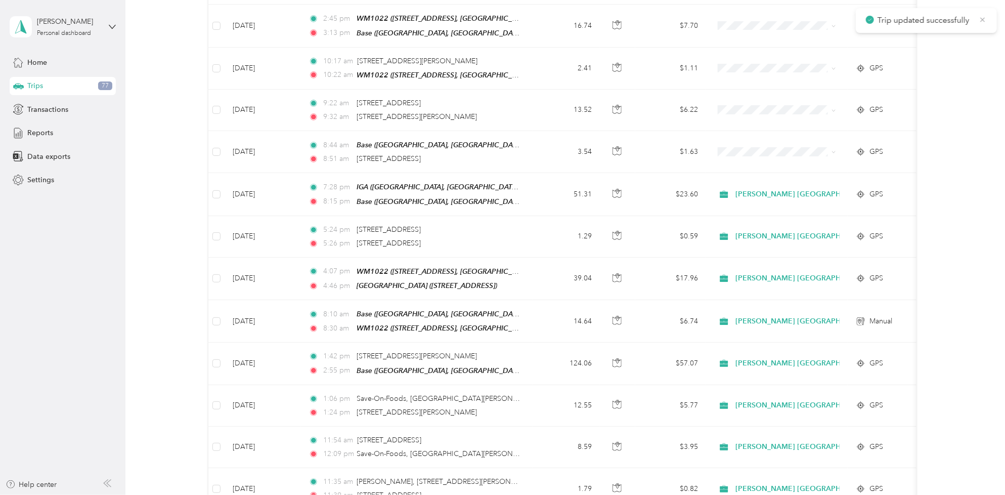
click at [983, 24] on icon at bounding box center [983, 19] width 8 height 9
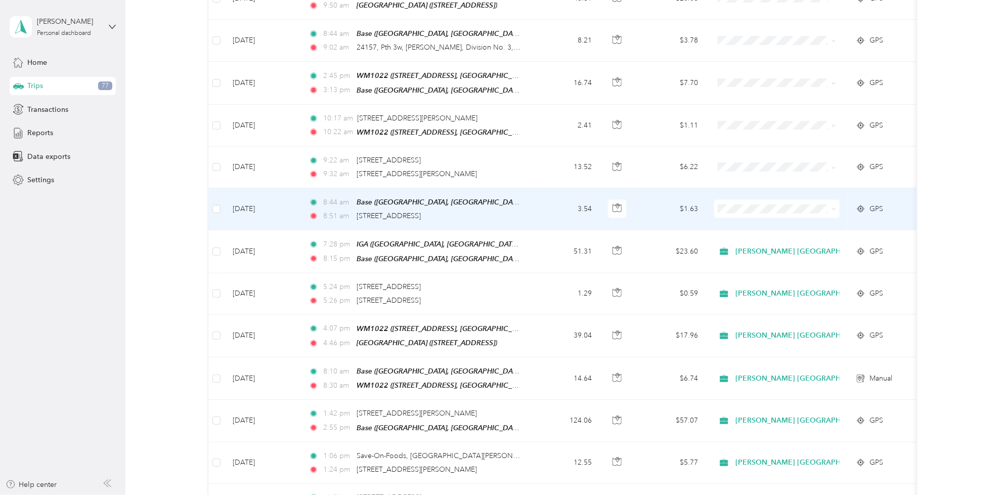
scroll to position [759, 0]
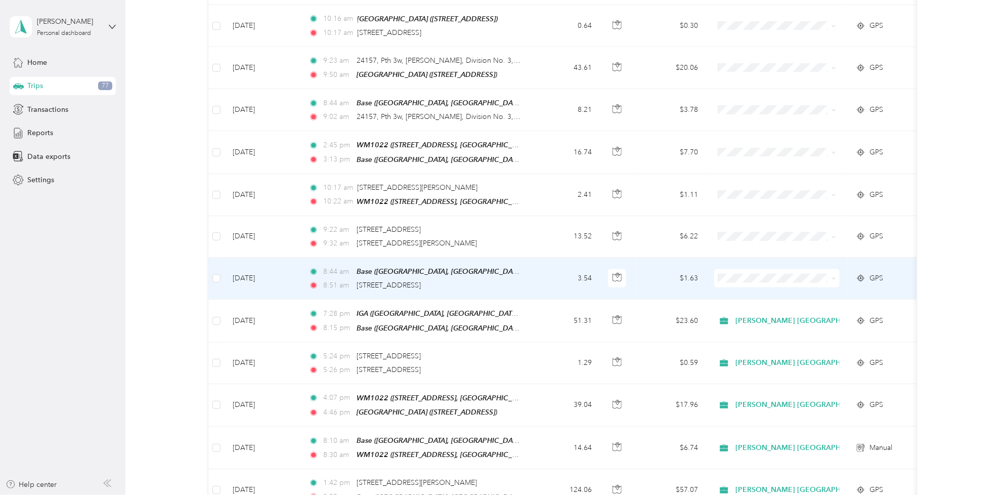
click at [271, 264] on td "[DATE]" at bounding box center [263, 278] width 76 height 42
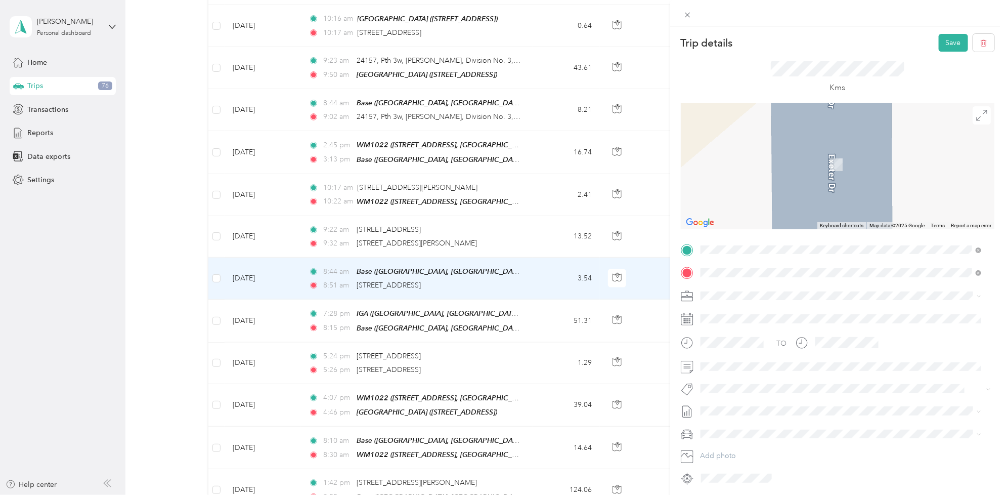
click at [762, 312] on strong "Coop Morden" at bounding box center [743, 312] width 47 height 9
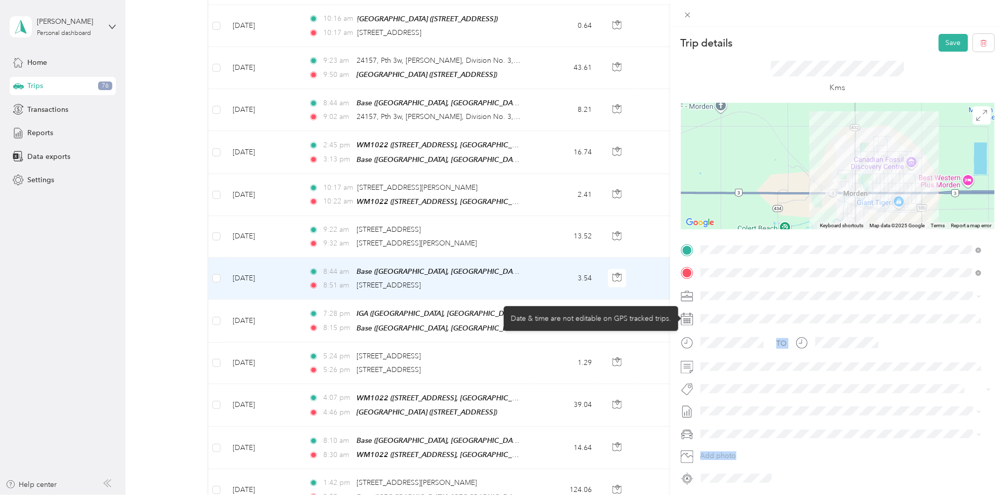
drag, startPoint x: 740, startPoint y: 322, endPoint x: 740, endPoint y: 315, distance: 7.6
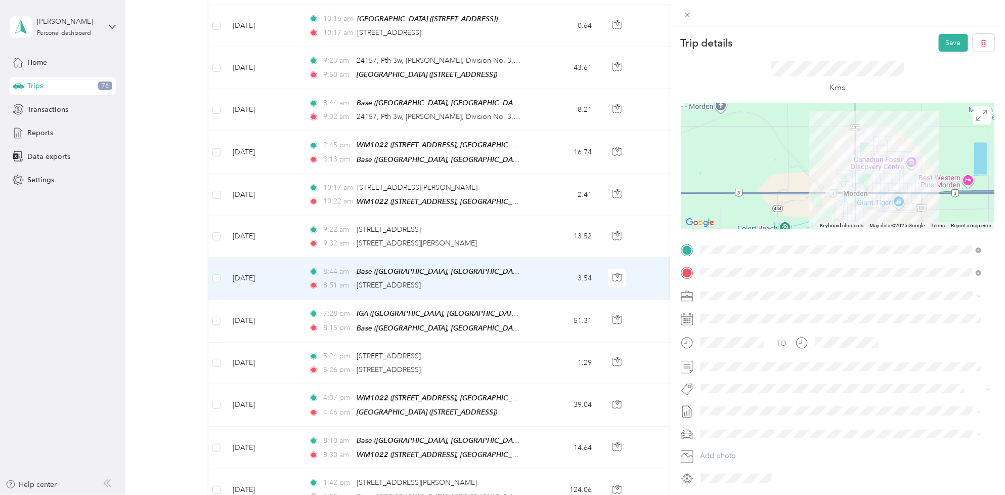
click at [736, 308] on div "[PERSON_NAME] [GEOGRAPHIC_DATA]" at bounding box center [841, 313] width 274 height 11
click at [730, 408] on button "Rt - Freshpet Execution" at bounding box center [743, 407] width 78 height 13
click at [727, 439] on li "[DATE] - [DATE] Draft" at bounding box center [841, 446] width 288 height 16
click at [939, 40] on button "Save" at bounding box center [953, 43] width 29 height 18
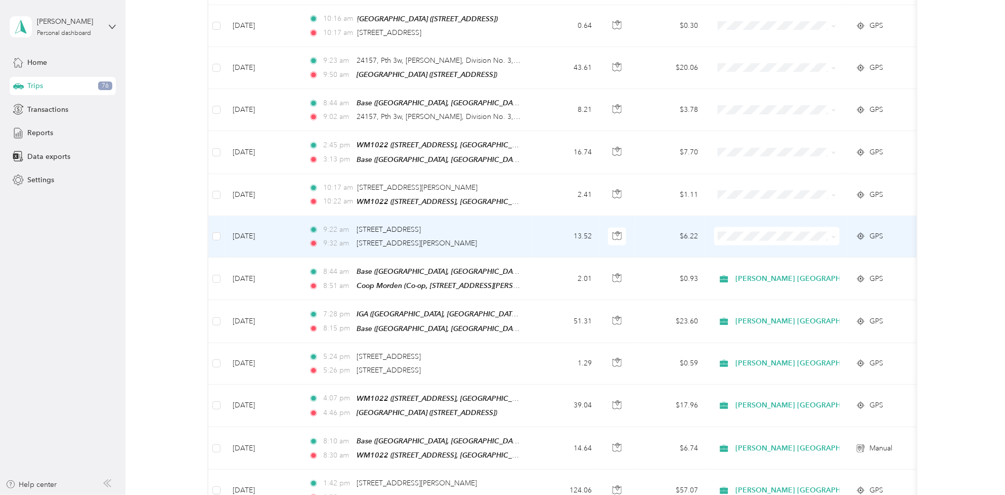
click at [258, 223] on td "[DATE]" at bounding box center [263, 236] width 76 height 41
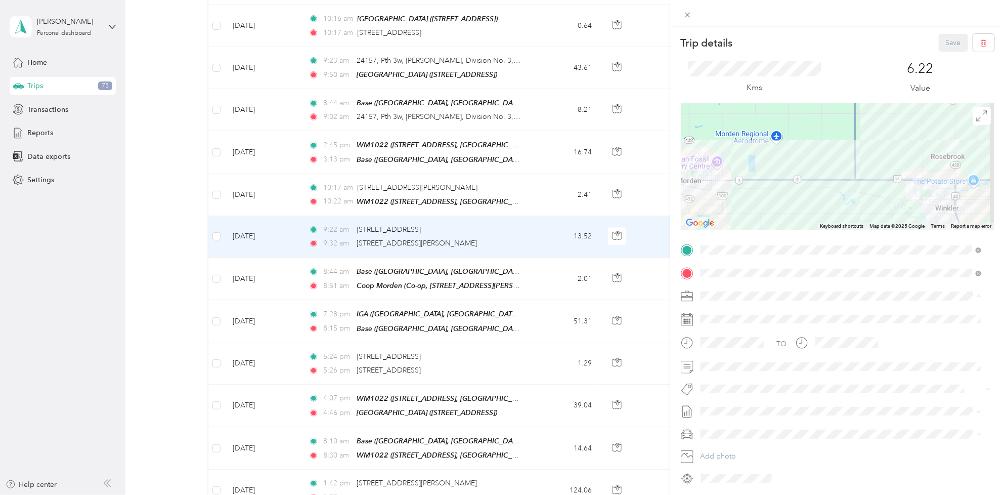
click at [748, 312] on span "[PERSON_NAME] [GEOGRAPHIC_DATA]" at bounding box center [769, 314] width 131 height 9
click at [724, 348] on li "Fit [PERSON_NAME] Team" at bounding box center [841, 346] width 288 height 20
click at [721, 404] on div "TO Fit Nielsen Team Add photo" at bounding box center [838, 371] width 314 height 258
drag, startPoint x: 716, startPoint y: 450, endPoint x: 721, endPoint y: 446, distance: 6.1
click at [717, 494] on div "Trip details Save This trip cannot be edited because it is either under review,…" at bounding box center [500, 495] width 1000 height 0
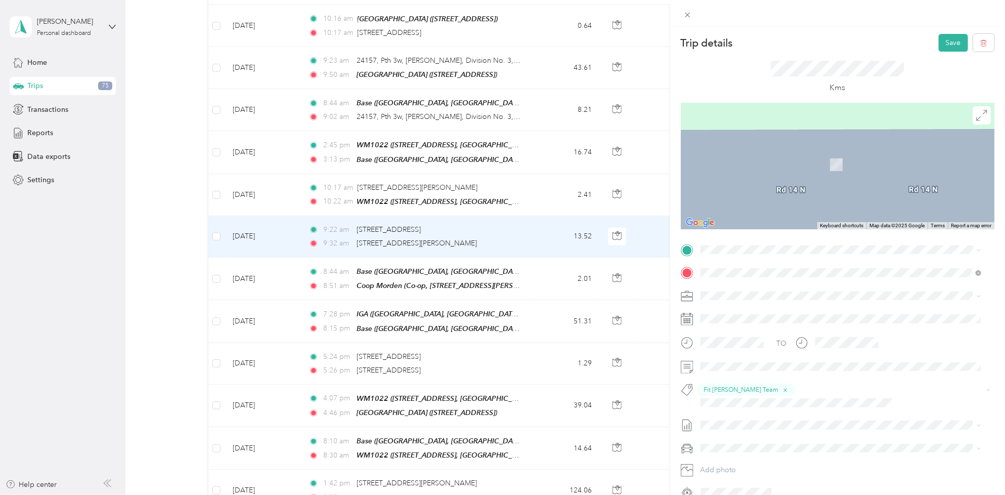
click at [775, 296] on span "Co-op, [STREET_ADDRESS][PERSON_NAME], Морден, [GEOGRAPHIC_DATA], [GEOGRAPHIC_DA…" at bounding box center [847, 305] width 254 height 19
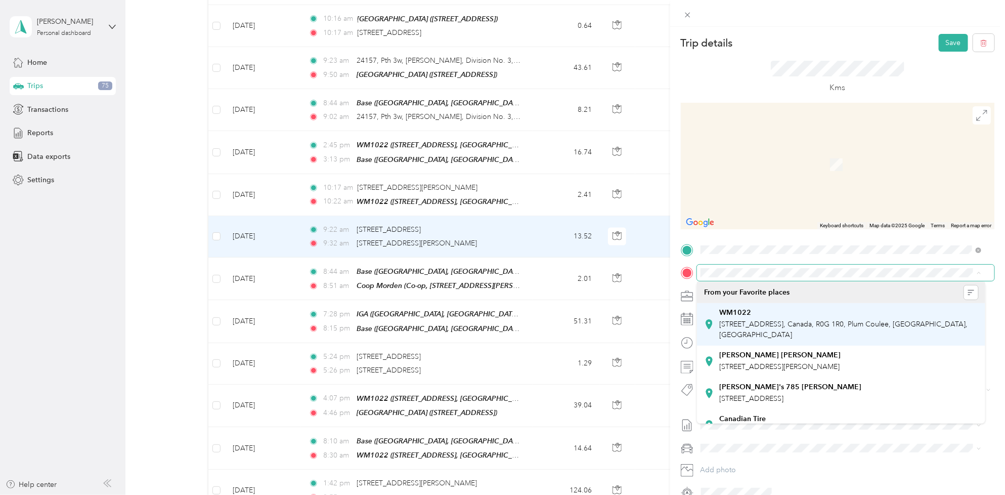
click at [760, 320] on span "[STREET_ADDRESS], Canada, R0G 1R0, Plum Coulee, [GEOGRAPHIC_DATA], [GEOGRAPHIC_…" at bounding box center [844, 329] width 248 height 19
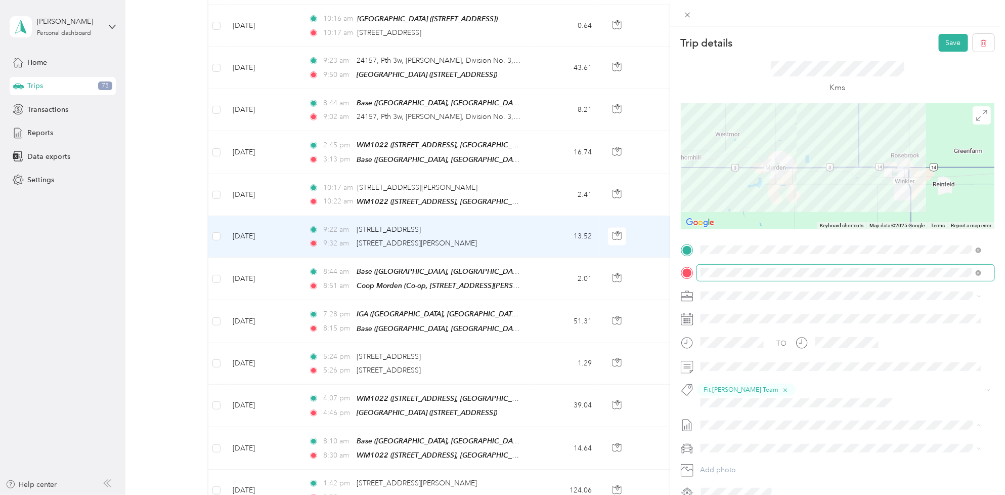
click at [745, 446] on span "[DATE] - [DATE]" at bounding box center [726, 446] width 51 height 11
click at [742, 441] on span at bounding box center [845, 448] width 297 height 16
click at [941, 45] on button "Save" at bounding box center [953, 43] width 29 height 18
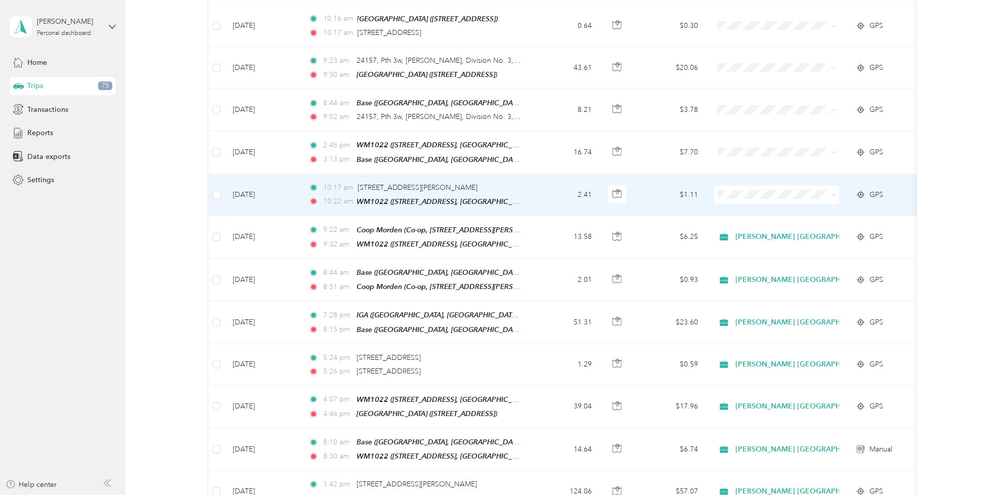
click at [245, 185] on td "[DATE]" at bounding box center [263, 195] width 76 height 42
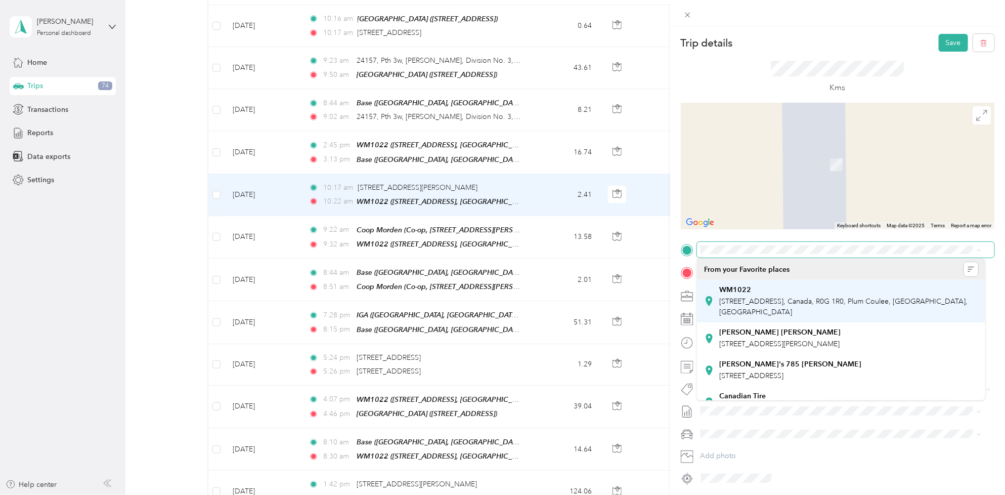
click at [765, 295] on div "WM1022 1000 Navigator Rd, Plum Coulee, [GEOGRAPHIC_DATA], [GEOGRAPHIC_DATA], [G…" at bounding box center [849, 301] width 258 height 32
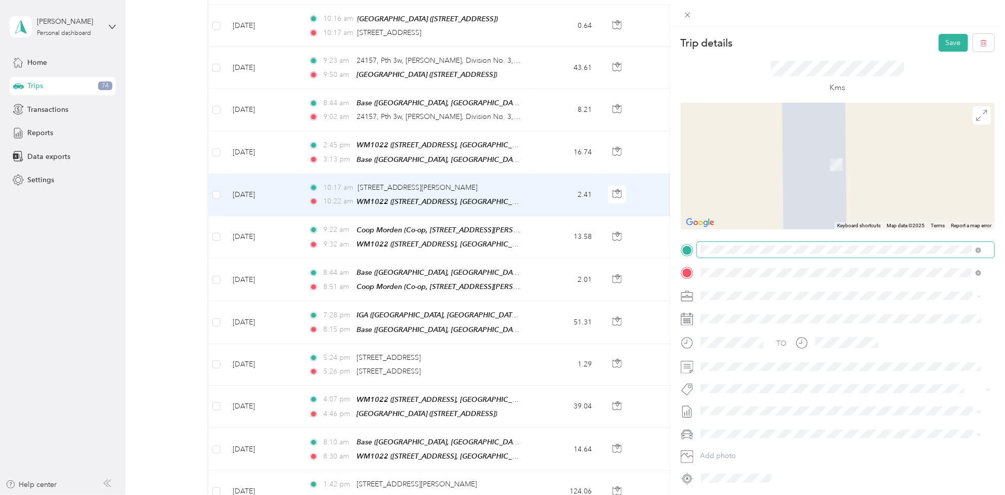
click at [834, 319] on ol "From your Favorite places RCSS1510 Cargill Road, R6W 0K4, Winkler, Manitoba, Ca…" at bounding box center [841, 353] width 288 height 142
click at [734, 407] on button "Rt - Freshpet Execution" at bounding box center [743, 407] width 78 height 13
click at [745, 446] on li "[DATE] - [DATE] Draft" at bounding box center [841, 446] width 288 height 16
click at [948, 54] on div "Kms" at bounding box center [838, 77] width 314 height 51
click at [743, 313] on div "RCSS1510 [PERSON_NAME][STREET_ADDRESS][PERSON_NAME]" at bounding box center [808, 316] width 177 height 21
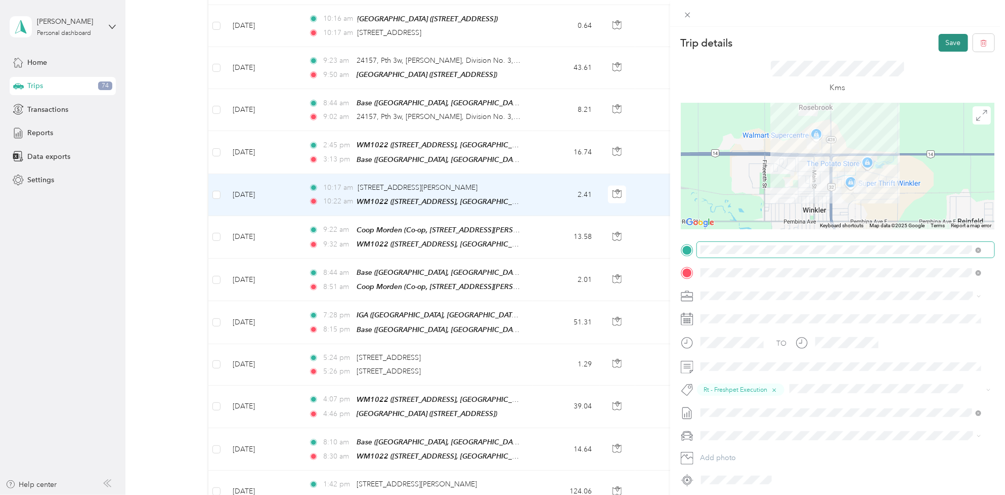
click at [941, 47] on button "Save" at bounding box center [953, 43] width 29 height 18
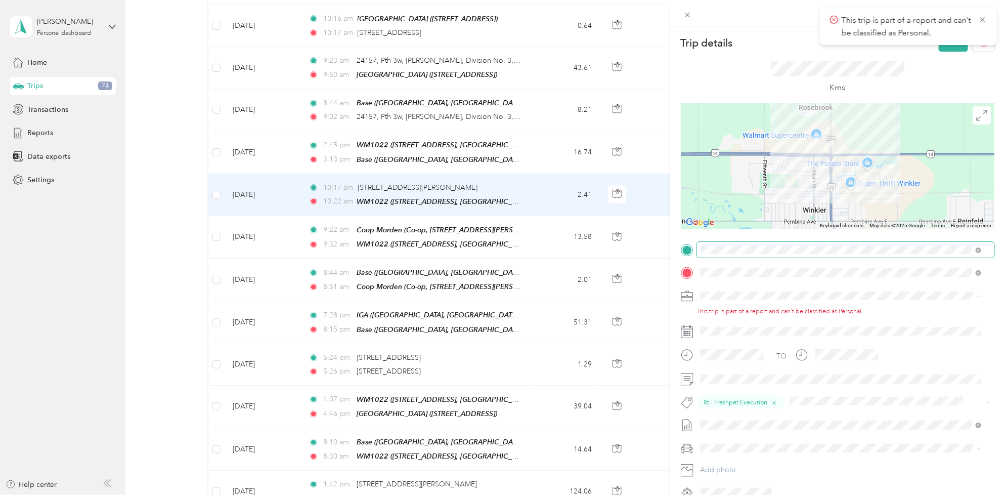
click at [729, 318] on li "[PERSON_NAME] [GEOGRAPHIC_DATA]" at bounding box center [841, 313] width 288 height 18
click at [939, 52] on div "Kms" at bounding box center [838, 77] width 314 height 51
click at [983, 20] on icon at bounding box center [982, 19] width 5 height 5
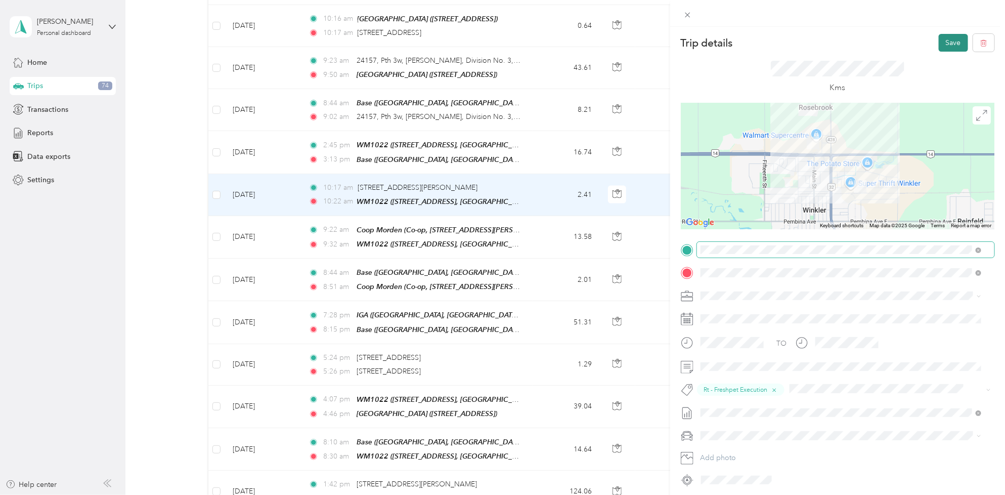
click at [947, 37] on button "Save" at bounding box center [953, 43] width 29 height 18
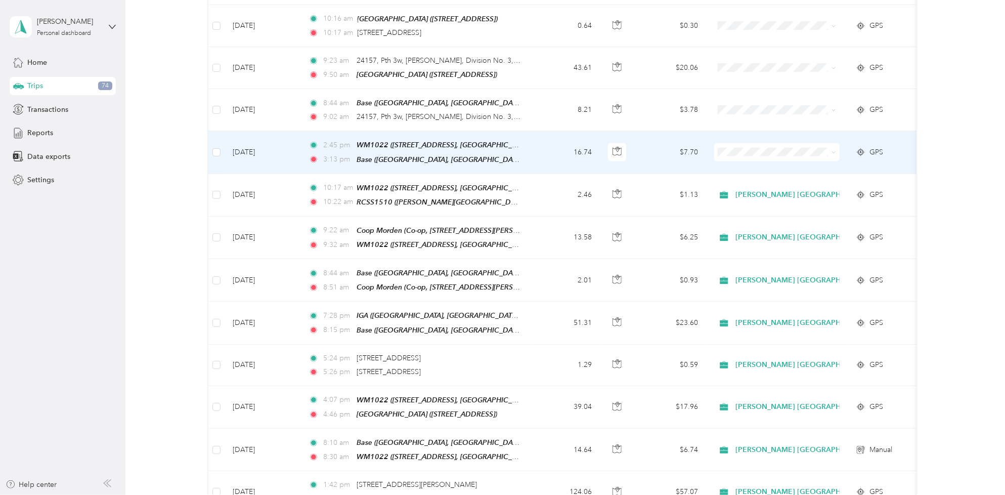
click at [262, 136] on td "[DATE]" at bounding box center [263, 152] width 76 height 42
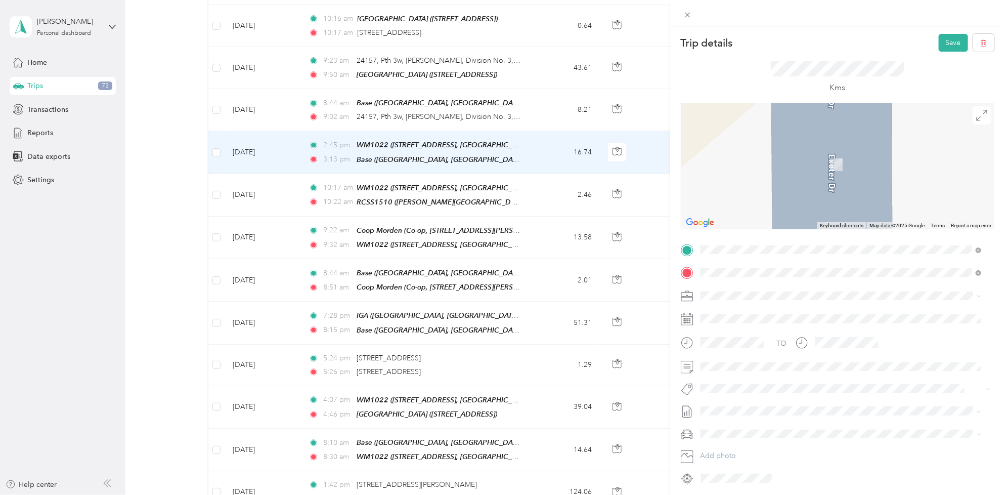
click at [754, 301] on div "RCSS1510 [PERSON_NAME][STREET_ADDRESS][PERSON_NAME]" at bounding box center [808, 295] width 177 height 21
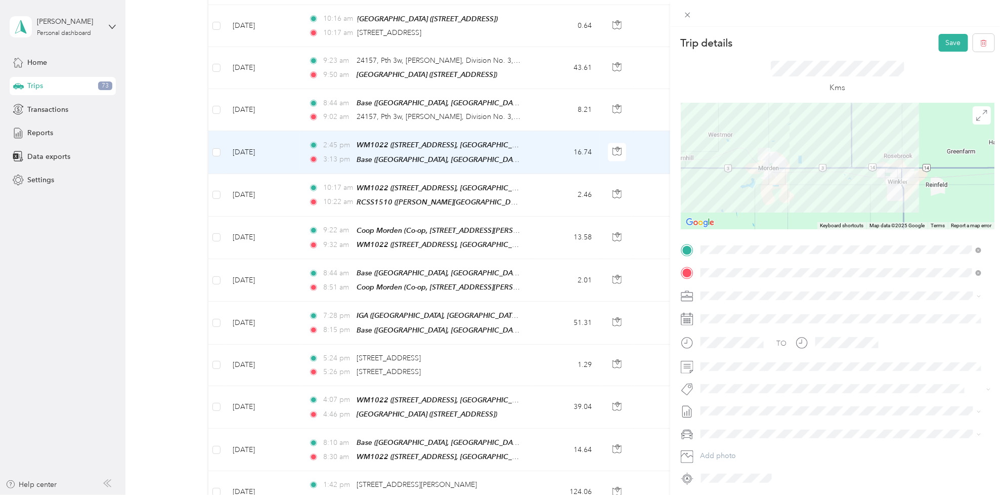
click at [739, 437] on li "[DATE] - [DATE] Draft" at bounding box center [841, 445] width 288 height 16
click at [739, 407] on button "Rt - Freshpet Execution" at bounding box center [743, 406] width 78 height 13
click at [947, 35] on button "Save" at bounding box center [953, 43] width 29 height 18
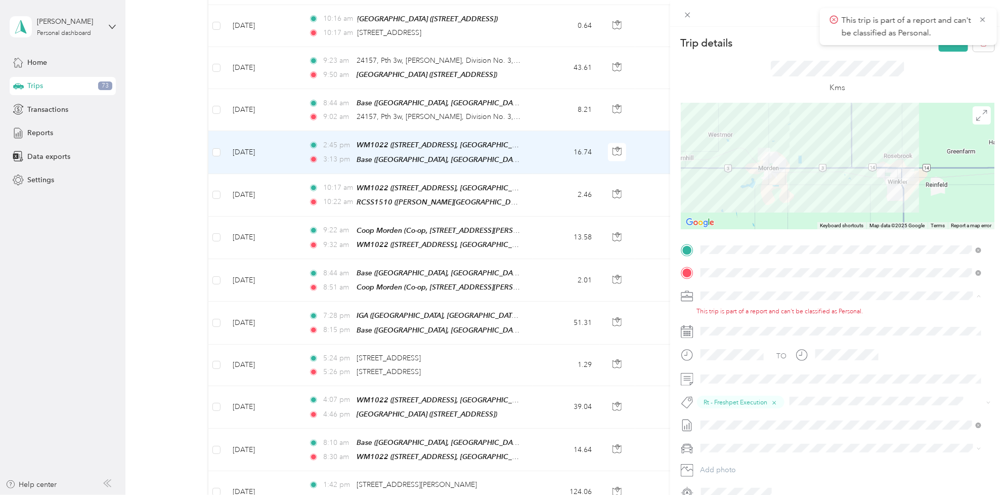
click at [743, 312] on span "[PERSON_NAME] [GEOGRAPHIC_DATA]" at bounding box center [769, 313] width 131 height 9
click at [982, 22] on icon at bounding box center [983, 19] width 8 height 9
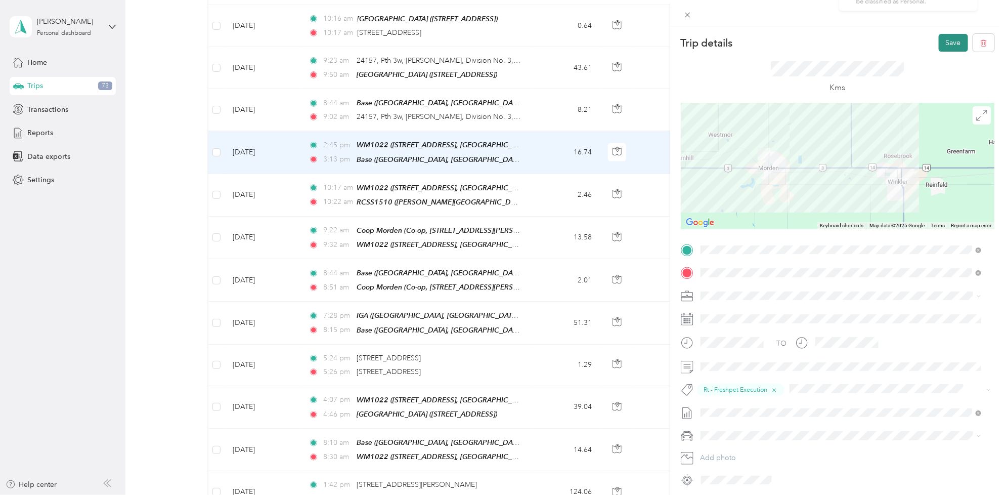
click at [942, 43] on button "Save" at bounding box center [953, 43] width 29 height 18
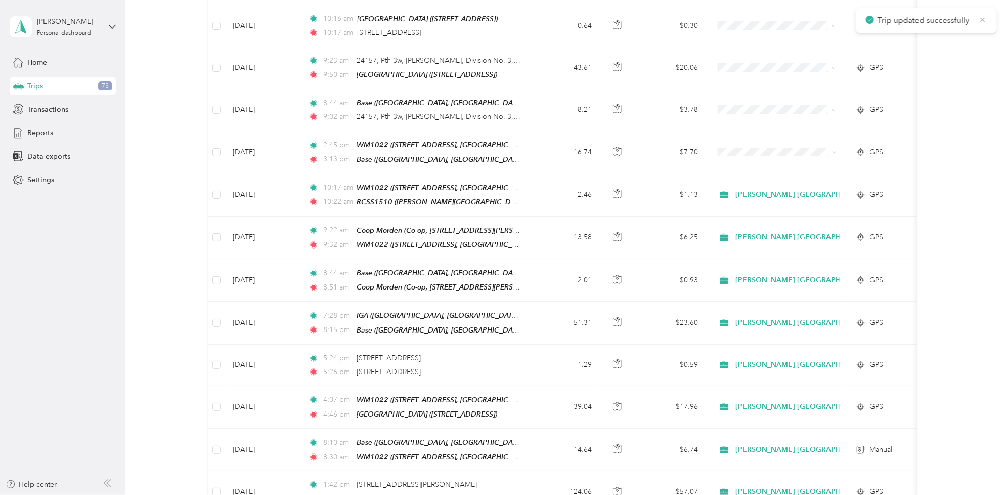
click at [982, 18] on icon at bounding box center [983, 19] width 8 height 9
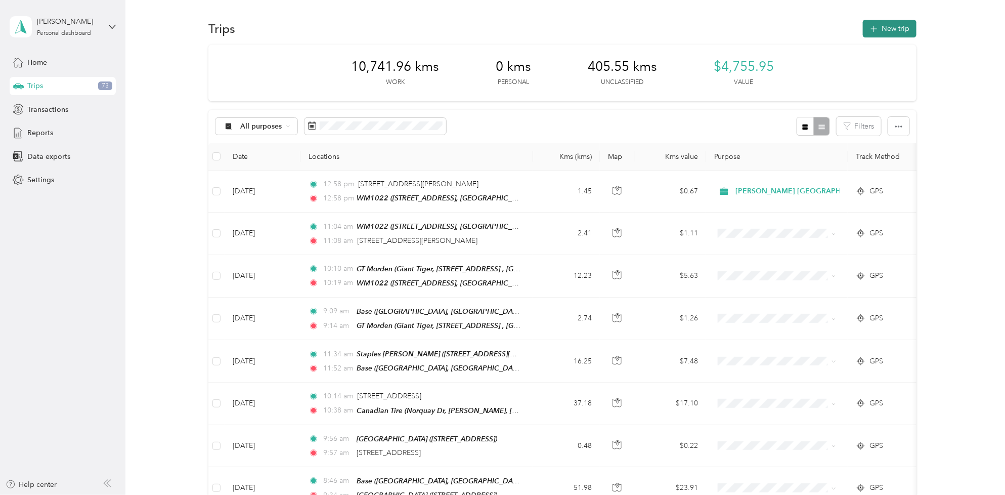
click at [881, 30] on button "New trip" at bounding box center [890, 29] width 54 height 18
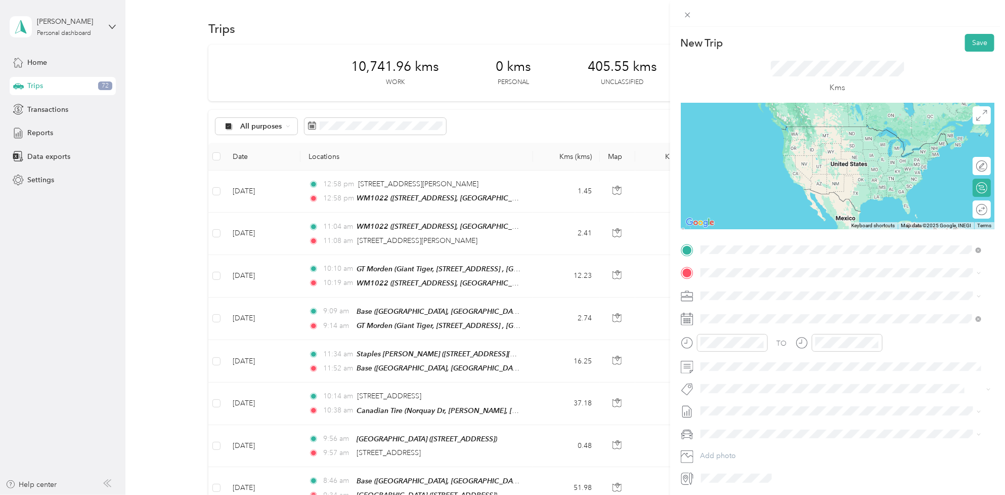
click at [739, 291] on div "[STREET_ADDRESS]" at bounding box center [752, 295] width 64 height 21
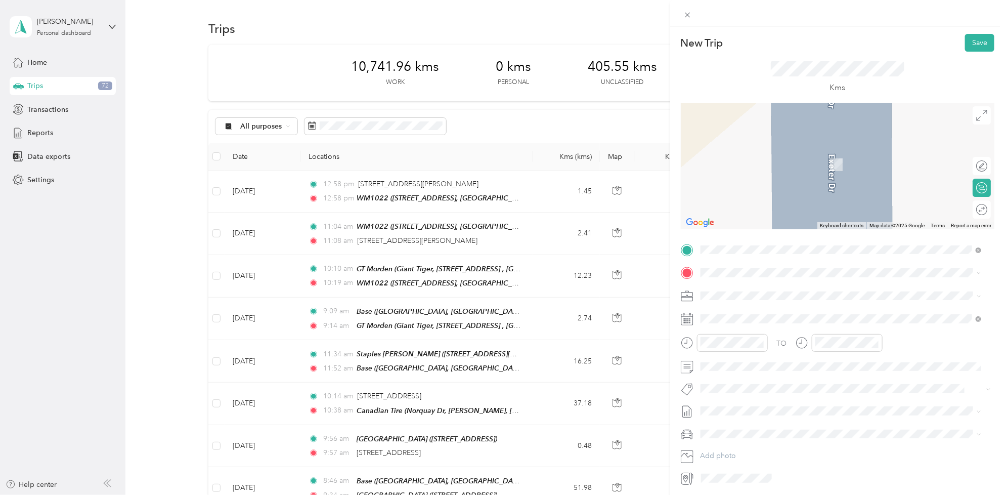
click at [732, 316] on div "WM1022 1000 Navigator Rd, Plum Coulee, [GEOGRAPHIC_DATA], [GEOGRAPHIC_DATA], [G…" at bounding box center [849, 323] width 258 height 32
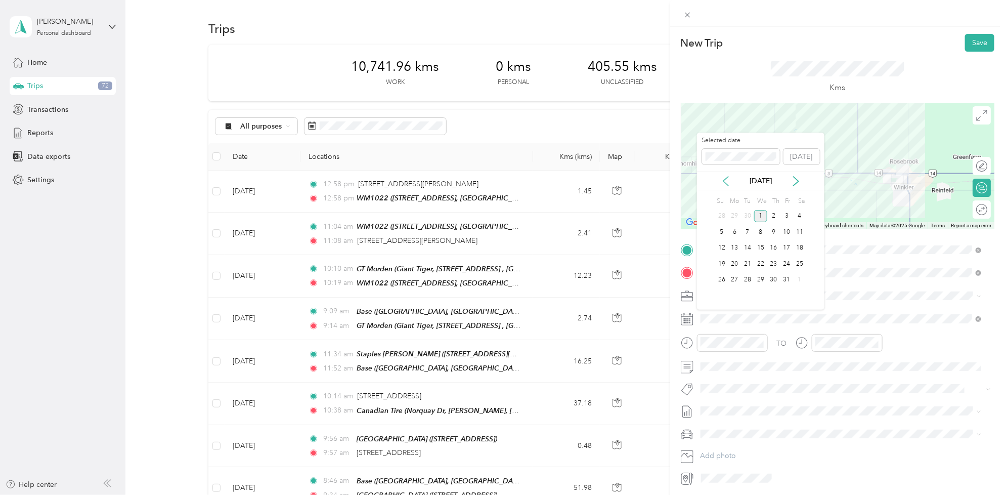
click at [729, 178] on icon at bounding box center [726, 181] width 10 height 10
click at [776, 243] on div "18" at bounding box center [773, 248] width 13 height 13
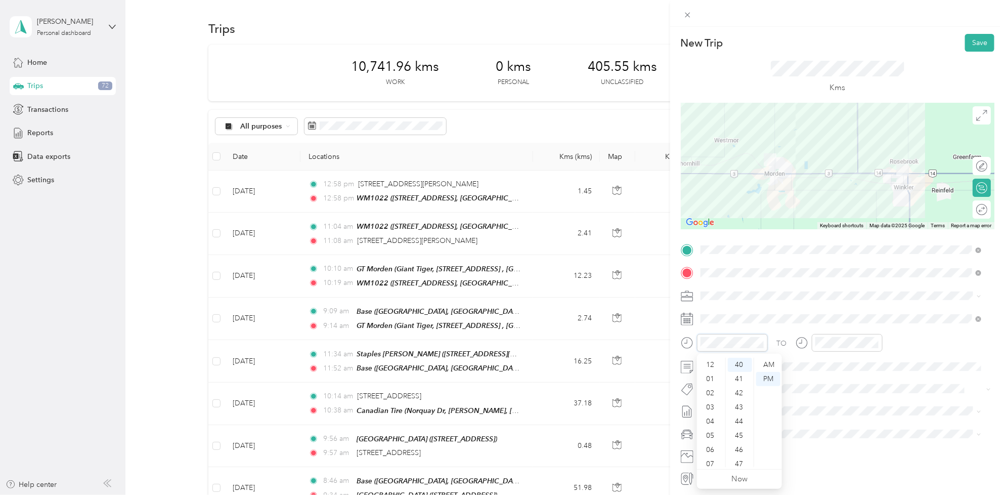
scroll to position [61, 0]
drag, startPoint x: 712, startPoint y: 416, endPoint x: 711, endPoint y: 395, distance: 20.8
click at [711, 395] on ul "12 01 02 03 04 05 06 07 08 09 10 11" at bounding box center [711, 412] width 28 height 109
click at [712, 394] on div "06" at bounding box center [711, 389] width 24 height 14
click at [707, 406] on div "07" at bounding box center [711, 403] width 24 height 14
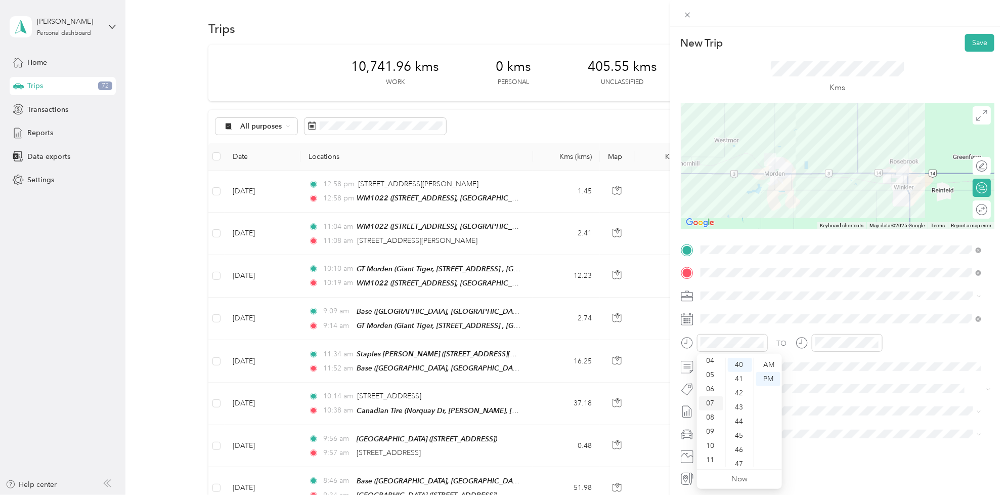
click at [709, 397] on div "07" at bounding box center [711, 403] width 24 height 14
click at [747, 367] on div "00" at bounding box center [740, 365] width 24 height 14
click at [760, 363] on div "AM" at bounding box center [768, 365] width 24 height 14
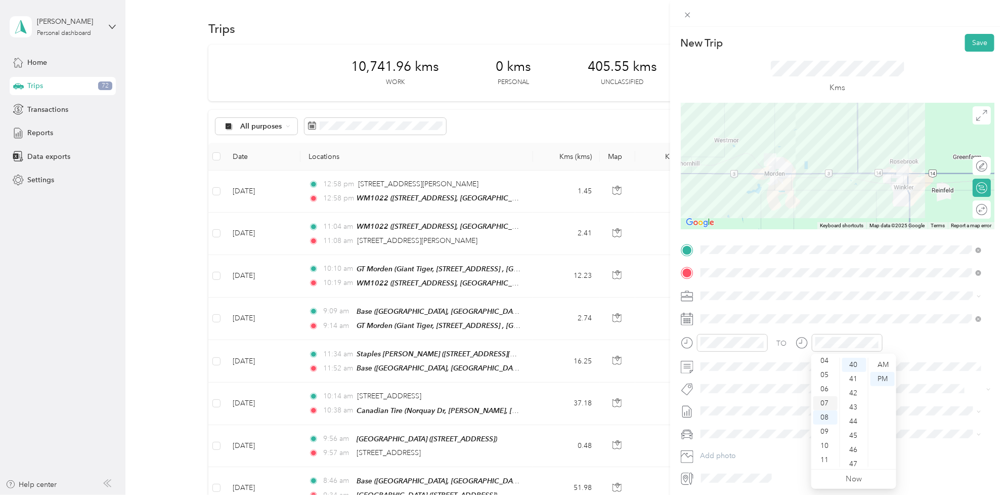
click at [824, 404] on div "07" at bounding box center [825, 403] width 24 height 14
click at [853, 406] on div "25" at bounding box center [854, 405] width 24 height 14
drag, startPoint x: 885, startPoint y: 362, endPoint x: 879, endPoint y: 365, distance: 7.2
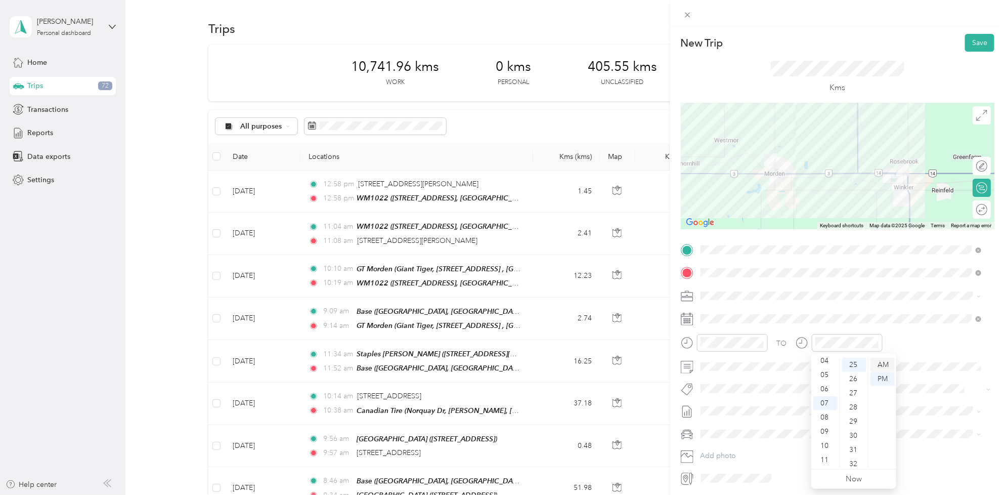
click at [884, 362] on div "AM" at bounding box center [882, 365] width 24 height 14
click at [748, 443] on span "[DATE] - [DATE]" at bounding box center [726, 445] width 51 height 11
click at [730, 327] on button "Fit P&g Team" at bounding box center [730, 322] width 52 height 13
drag, startPoint x: 964, startPoint y: 38, endPoint x: 962, endPoint y: 48, distance: 9.7
click at [965, 39] on button "Save" at bounding box center [979, 43] width 29 height 18
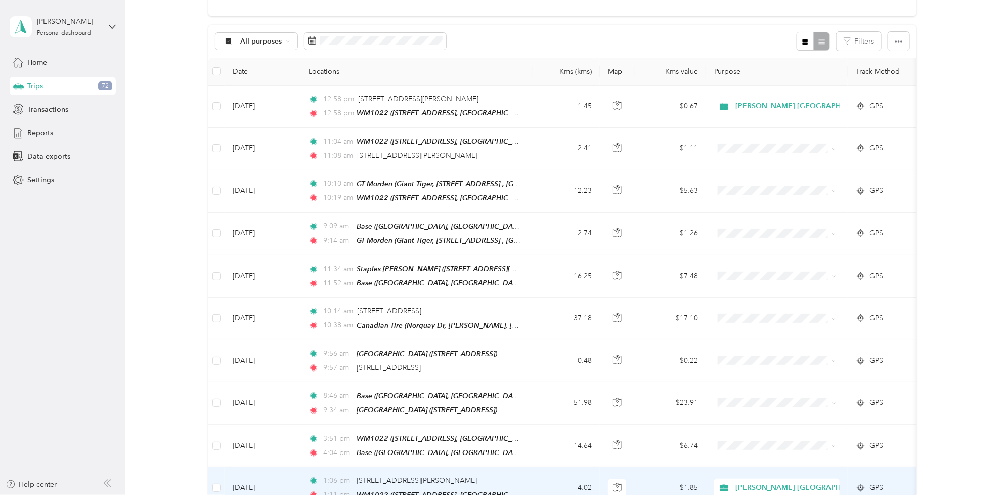
scroll to position [0, 0]
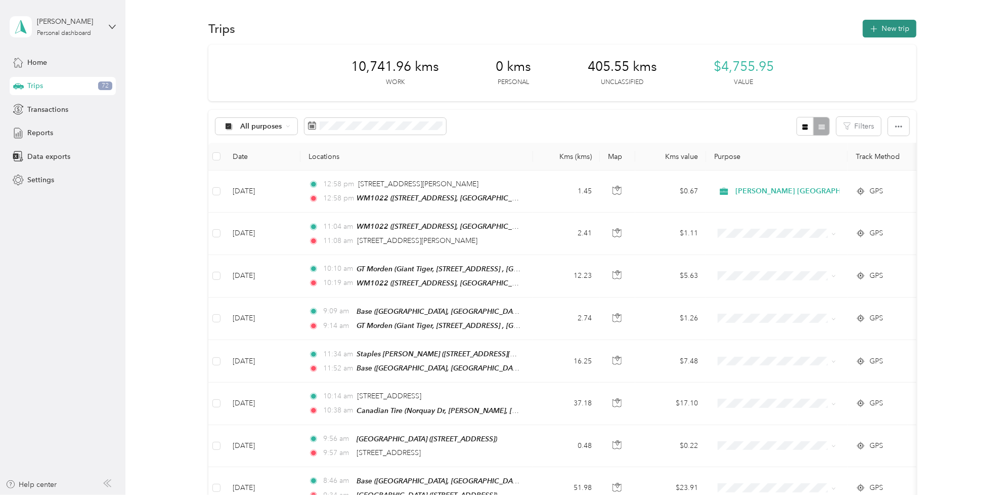
click at [864, 33] on button "New trip" at bounding box center [890, 29] width 54 height 18
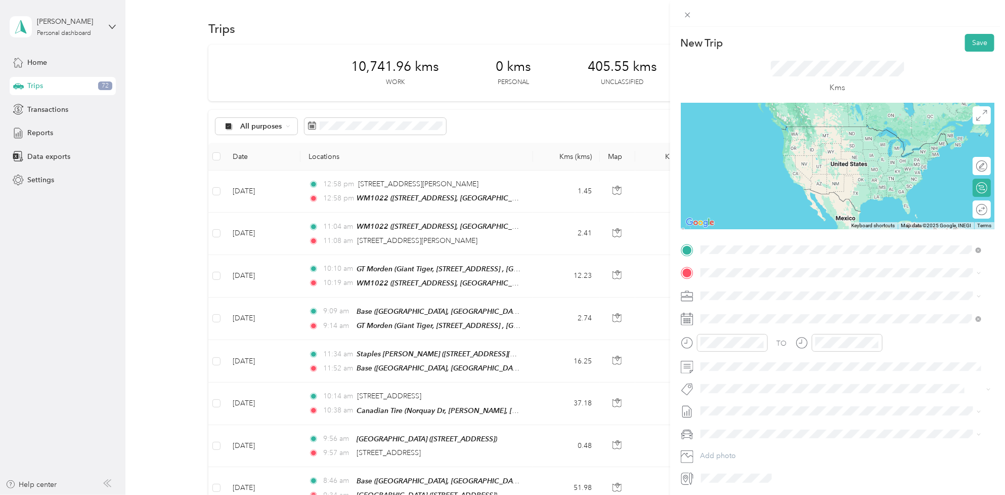
click at [767, 299] on span "[STREET_ADDRESS], Canada, R0G 1R0, Plum Coulee, [GEOGRAPHIC_DATA], [GEOGRAPHIC_…" at bounding box center [844, 306] width 248 height 19
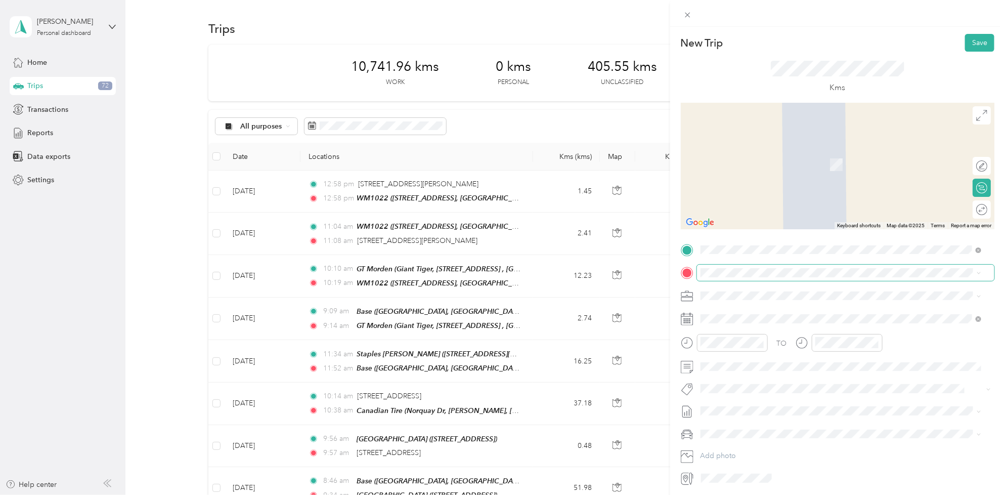
click at [735, 265] on span at bounding box center [845, 273] width 297 height 16
click at [786, 312] on div "RCSS1510 [PERSON_NAME][STREET_ADDRESS][PERSON_NAME]" at bounding box center [808, 318] width 177 height 21
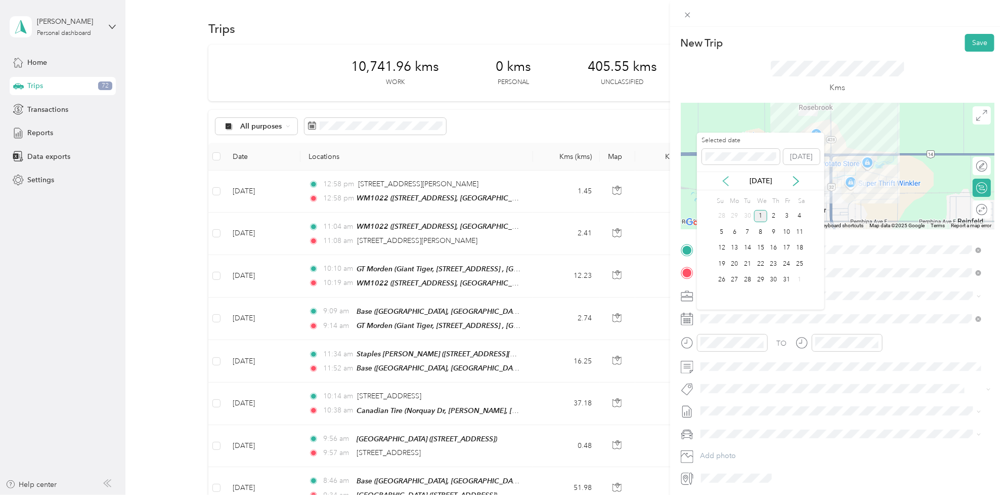
click at [723, 181] on icon at bounding box center [725, 181] width 5 height 9
click at [775, 243] on div "18" at bounding box center [773, 248] width 13 height 13
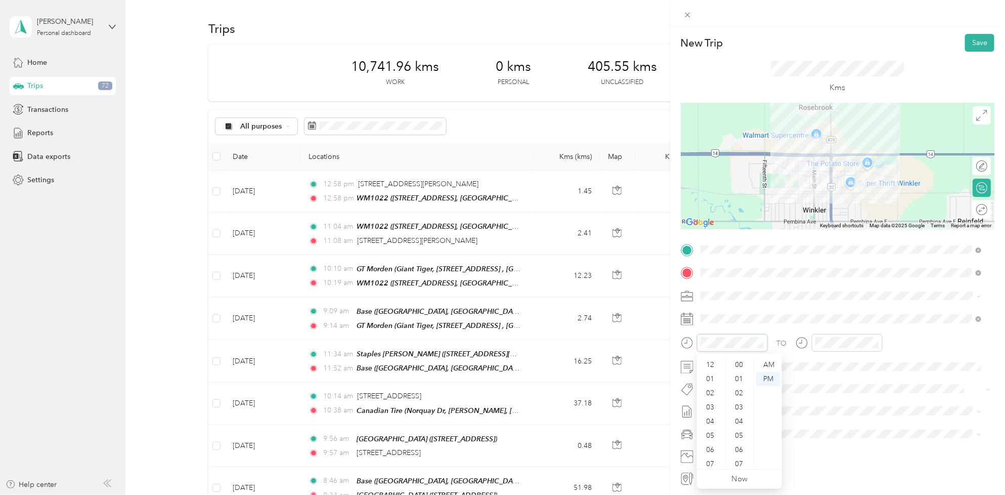
scroll to position [61, 0]
click at [715, 441] on div "10" at bounding box center [711, 446] width 24 height 14
click at [745, 418] on div "10" at bounding box center [740, 418] width 24 height 14
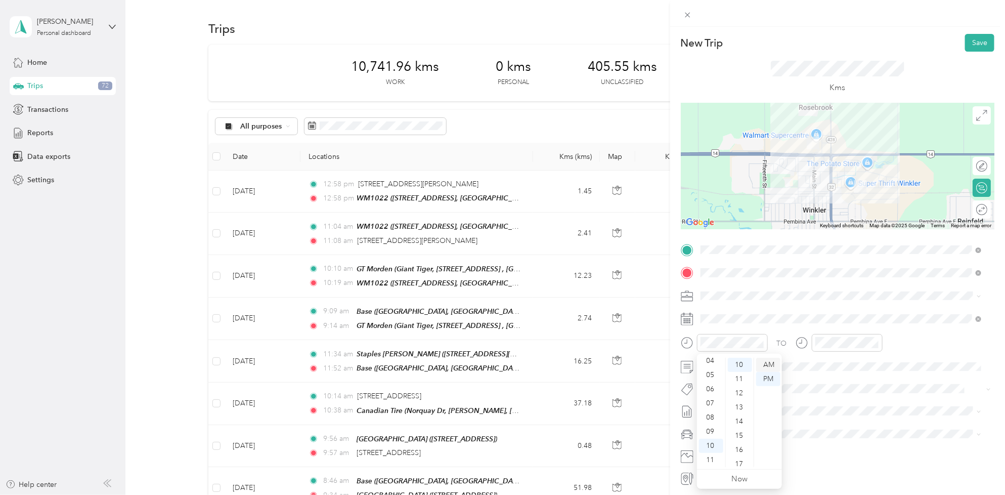
click at [766, 368] on div "AM" at bounding box center [768, 365] width 24 height 14
click at [825, 444] on div "10" at bounding box center [825, 446] width 24 height 14
click at [860, 372] on div "20" at bounding box center [854, 370] width 24 height 14
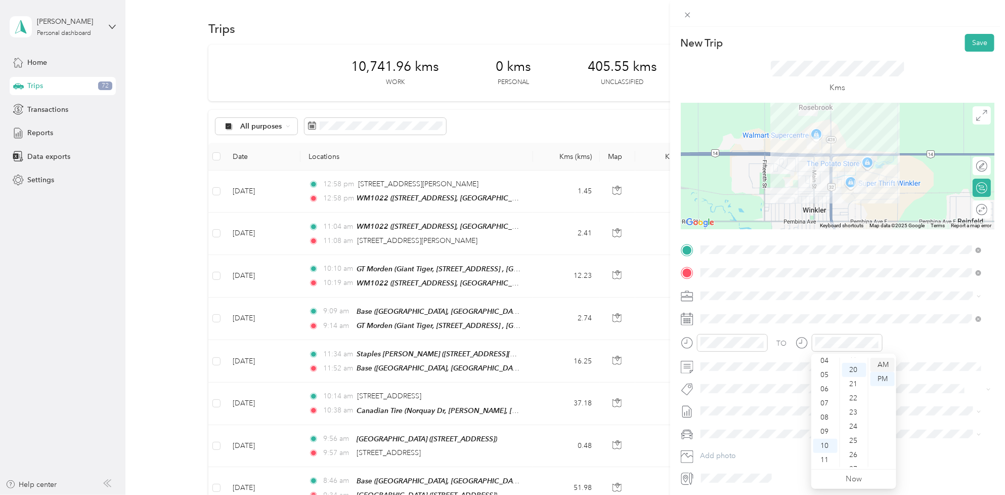
scroll to position [283, 0]
click at [876, 366] on div "AM" at bounding box center [882, 365] width 24 height 14
click at [734, 332] on ol "Campbell Retail Merch Can - Rt Pensa Reset Project Fit Home Depot Team Fit Peps…" at bounding box center [841, 307] width 288 height 142
click at [732, 438] on li "[DATE] - [DATE] Draft" at bounding box center [841, 441] width 288 height 16
click at [735, 323] on span "Fit P&g Team" at bounding box center [730, 326] width 38 height 9
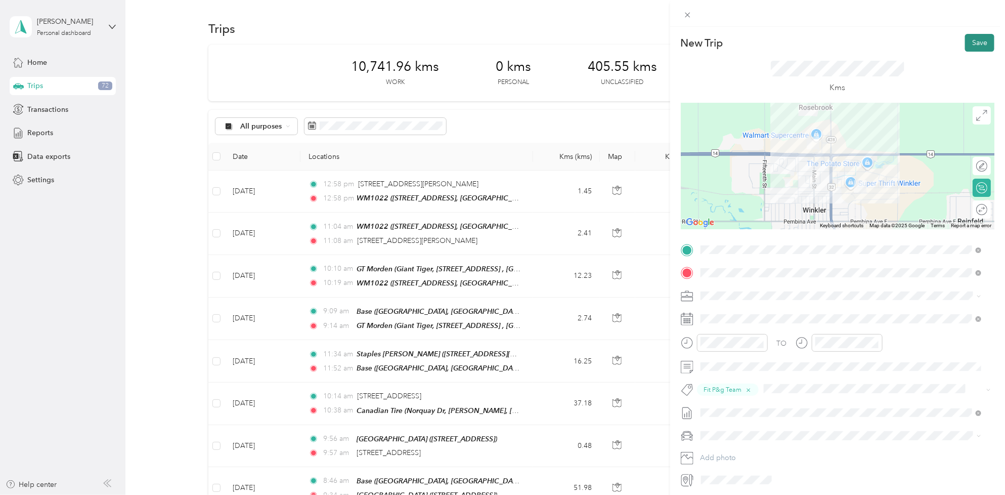
click at [965, 35] on button "Save" at bounding box center [979, 43] width 29 height 18
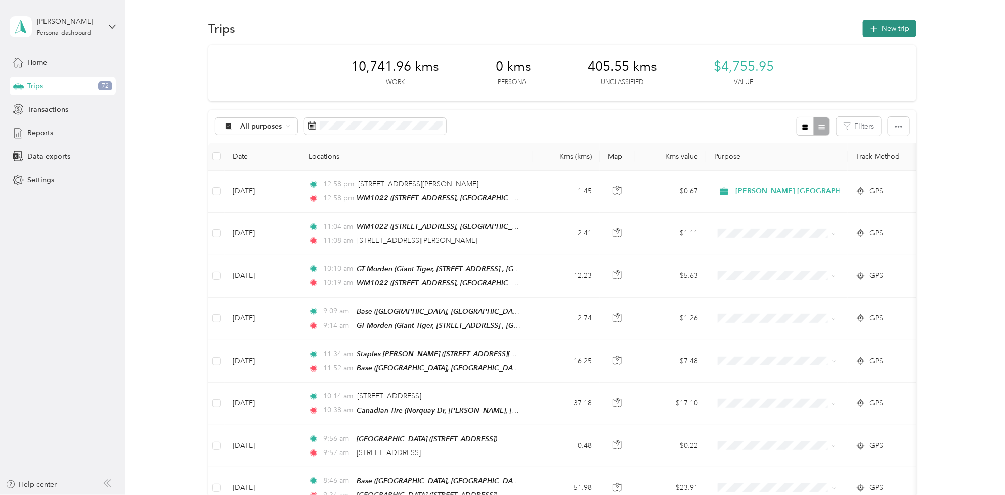
click at [888, 27] on button "New trip" at bounding box center [890, 29] width 54 height 18
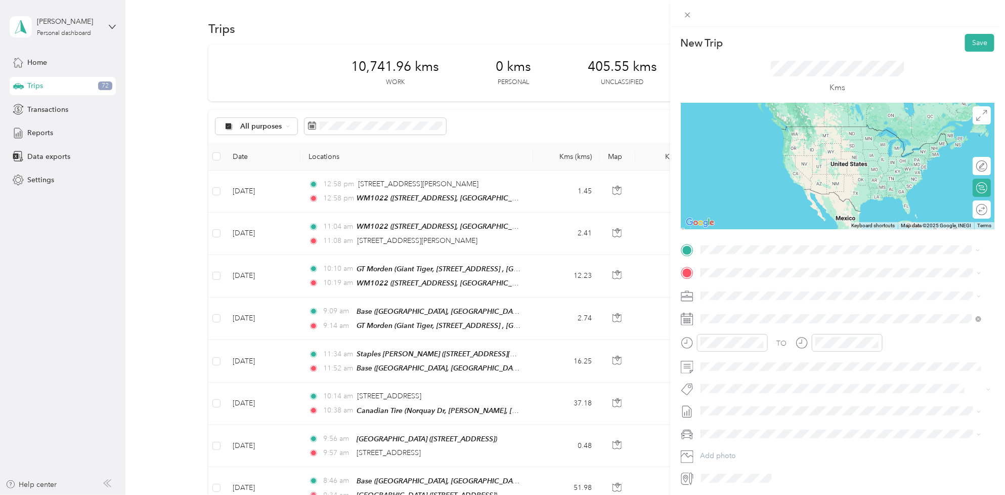
click at [760, 305] on li "RCSS1510 [PERSON_NAME][STREET_ADDRESS][PERSON_NAME]" at bounding box center [841, 296] width 288 height 32
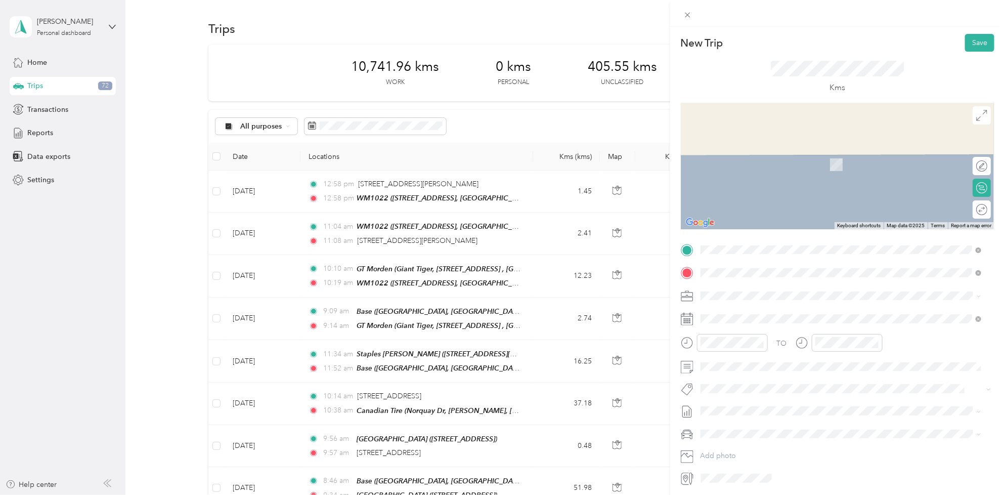
click at [762, 316] on div "[STREET_ADDRESS]" at bounding box center [752, 318] width 64 height 21
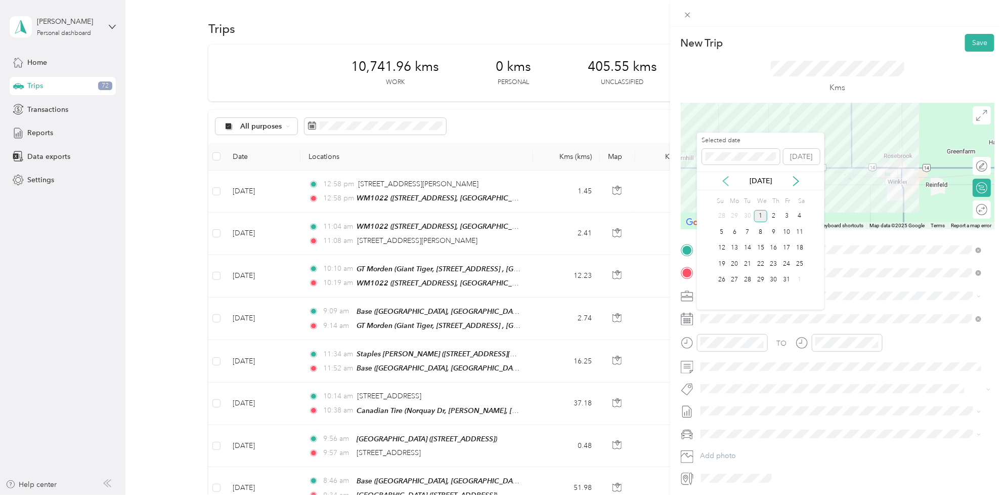
click at [728, 184] on icon at bounding box center [726, 181] width 10 height 10
click at [775, 248] on div "18" at bounding box center [773, 248] width 13 height 13
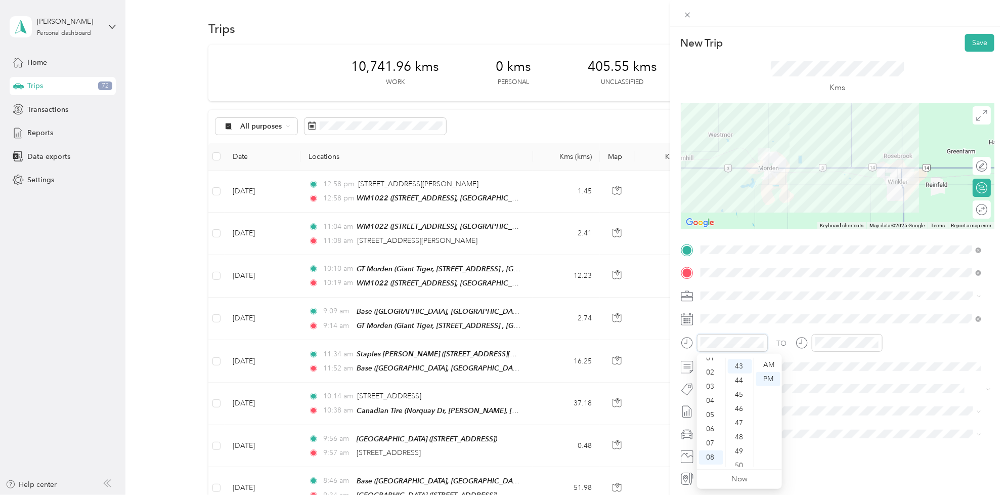
scroll to position [0, 0]
click at [711, 451] on div "06" at bounding box center [711, 450] width 24 height 14
click at [743, 366] on div "00" at bounding box center [740, 365] width 24 height 14
click at [829, 387] on div "06" at bounding box center [825, 389] width 24 height 14
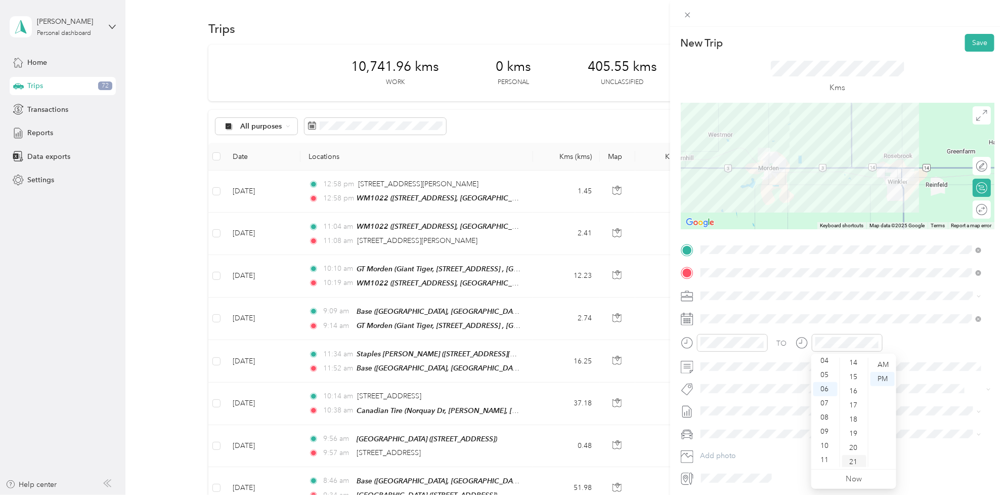
scroll to position [228, 0]
click at [857, 422] on div "20" at bounding box center [854, 420] width 24 height 14
click at [734, 443] on span "[DATE] - [DATE]" at bounding box center [726, 444] width 51 height 11
click at [739, 401] on button "Bel Dedicated Retail" at bounding box center [740, 405] width 72 height 13
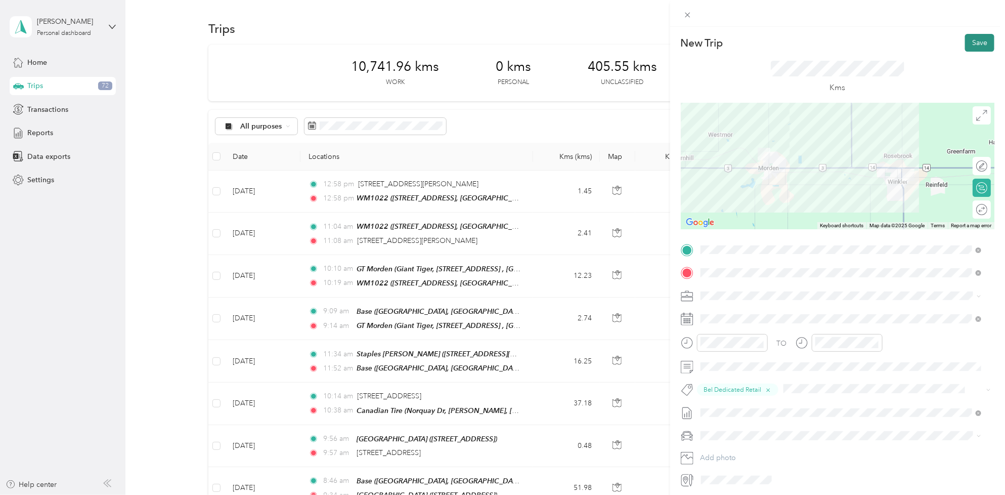
click at [974, 44] on button "Save" at bounding box center [979, 43] width 29 height 18
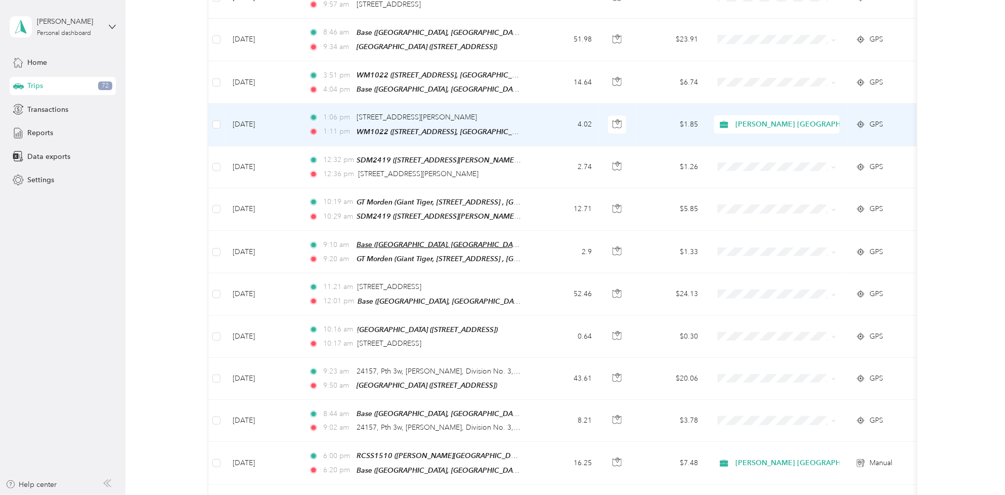
scroll to position [506, 0]
